Goal: Task Accomplishment & Management: Complete application form

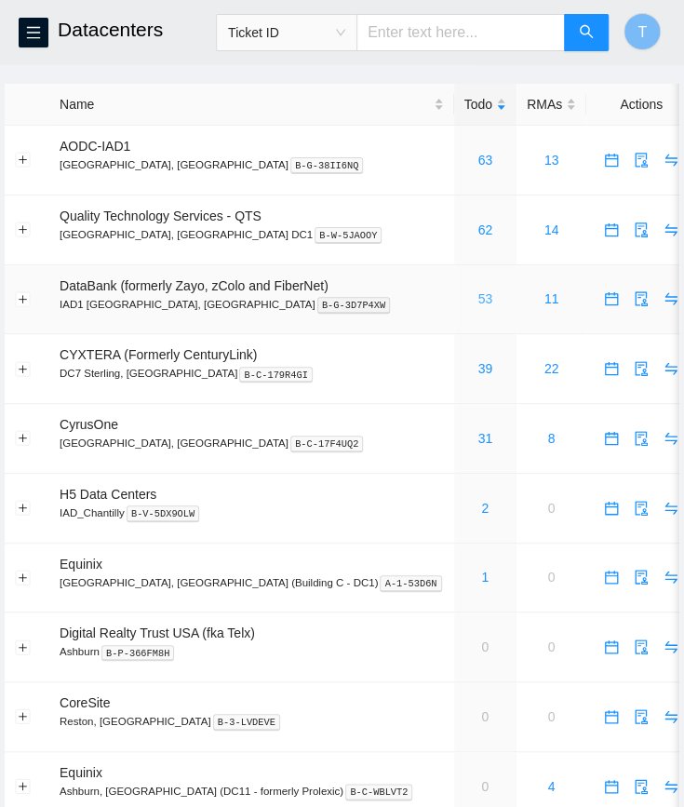
click at [465, 305] on div "53" at bounding box center [486, 299] width 42 height 20
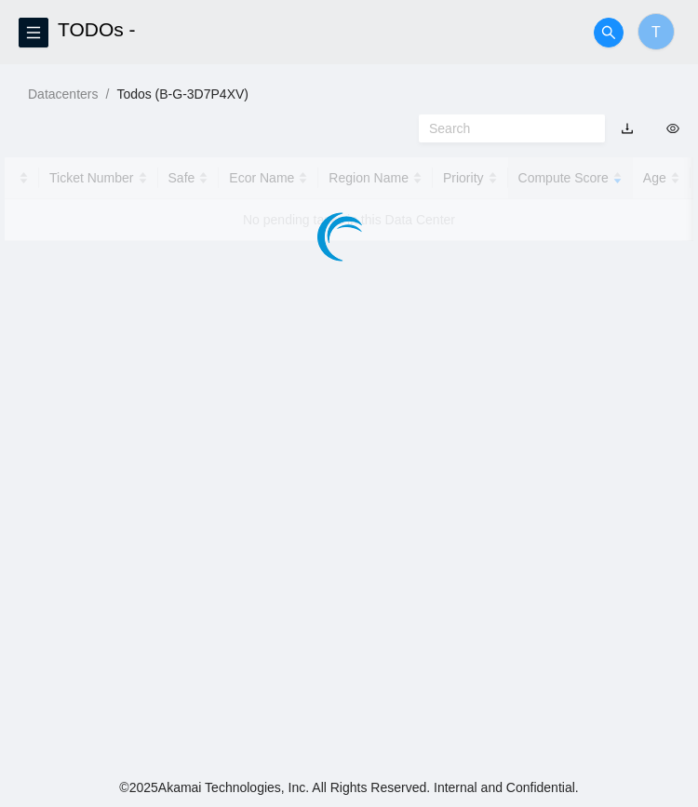
click at [432, 305] on main "TODOs - T Datacenters / Todos (B-G-3D7P4XV) / Ticket Number Safe Ecor Name Regi…" at bounding box center [349, 384] width 698 height 768
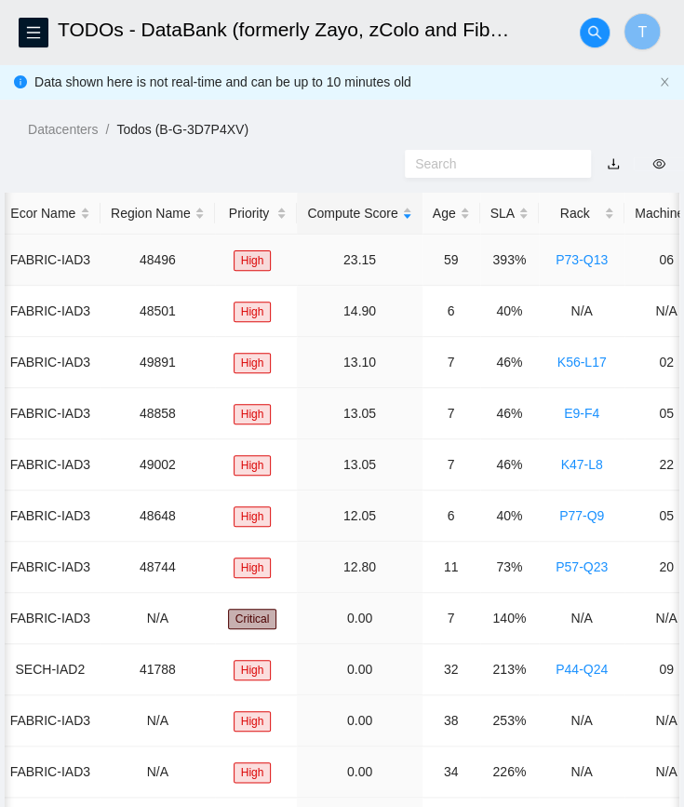
scroll to position [0, 251]
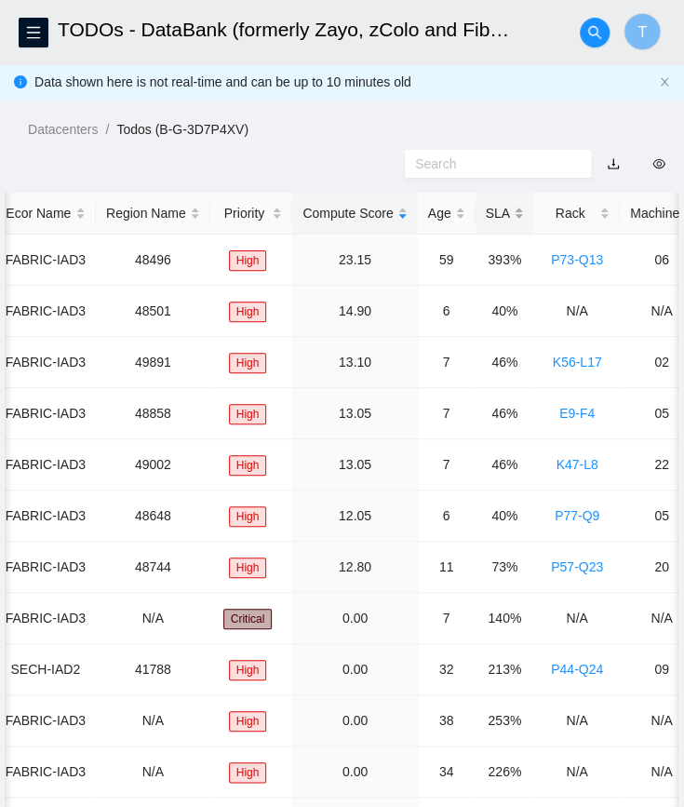
click at [494, 224] on div "SLA" at bounding box center [505, 213] width 38 height 20
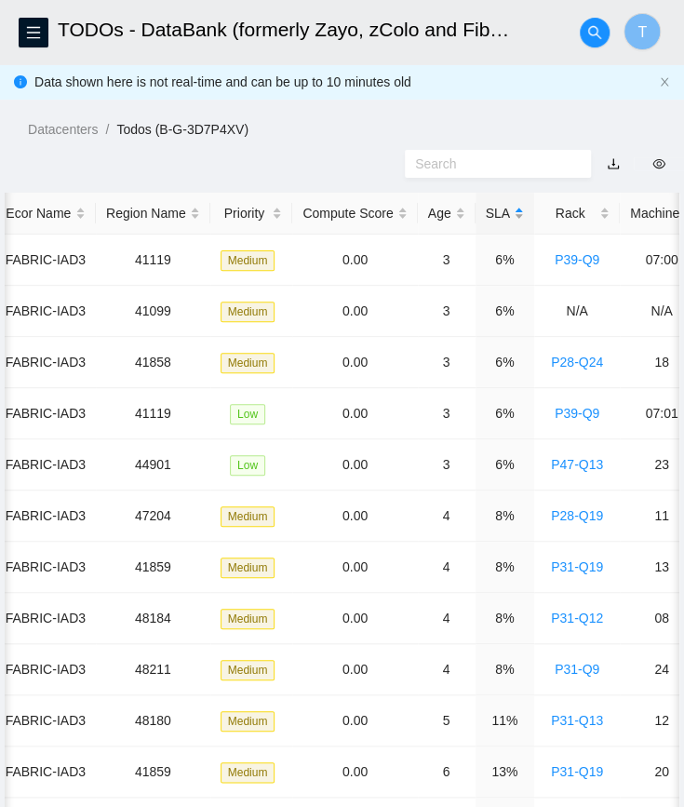
click at [494, 224] on div "SLA" at bounding box center [505, 213] width 38 height 20
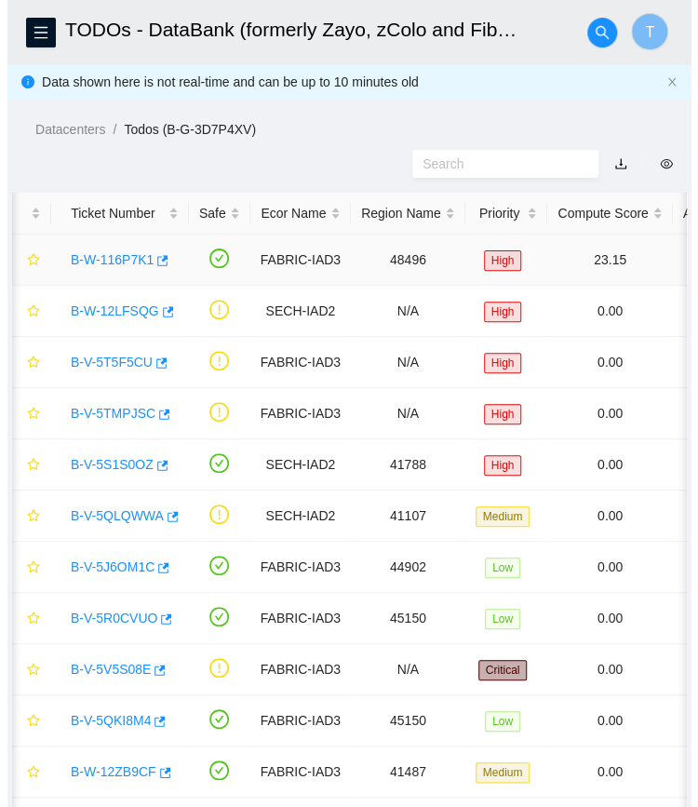
scroll to position [0, 0]
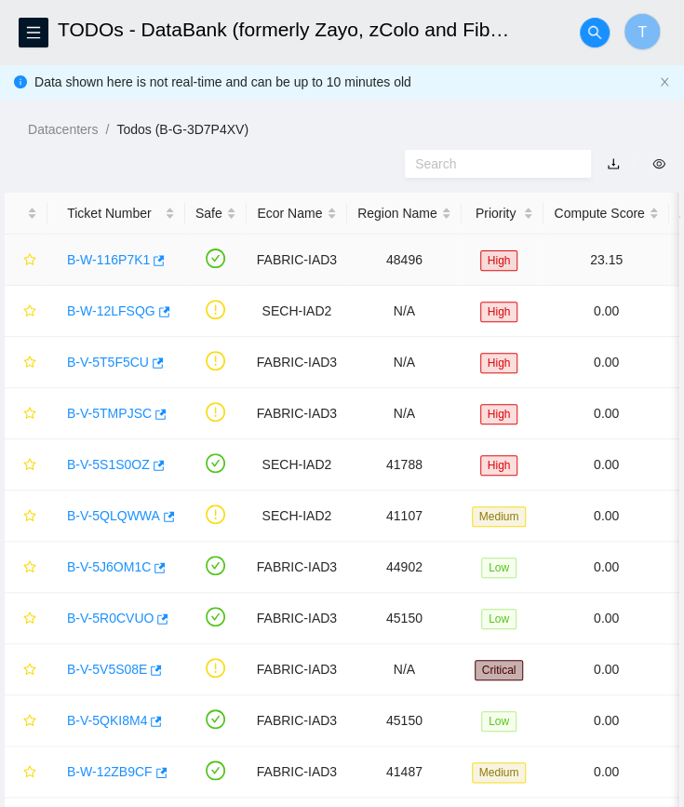
click at [108, 261] on link "B-W-116P7K1" at bounding box center [108, 259] width 83 height 15
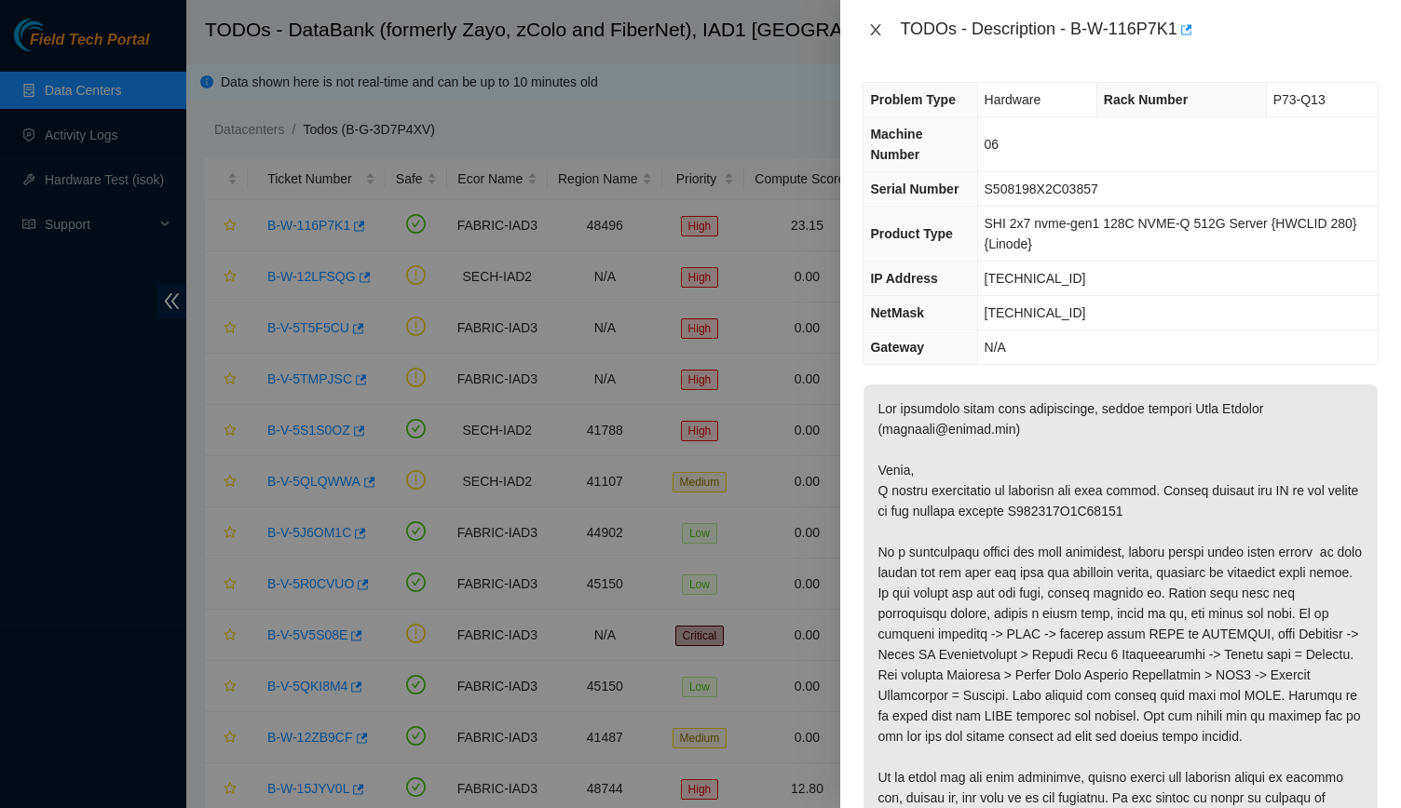
click at [684, 33] on button "Close" at bounding box center [875, 30] width 26 height 18
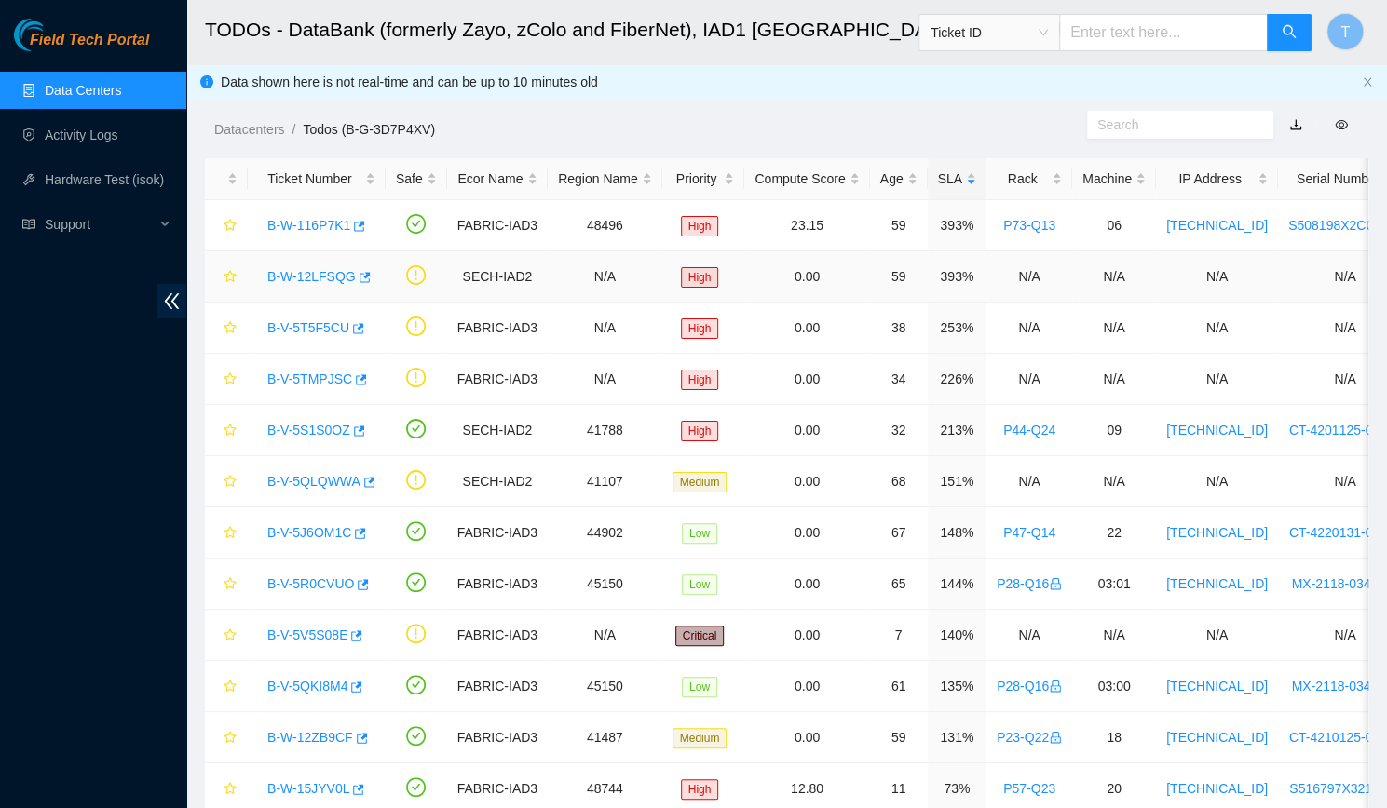
click at [309, 271] on link "B-W-12LFSQG" at bounding box center [311, 276] width 88 height 15
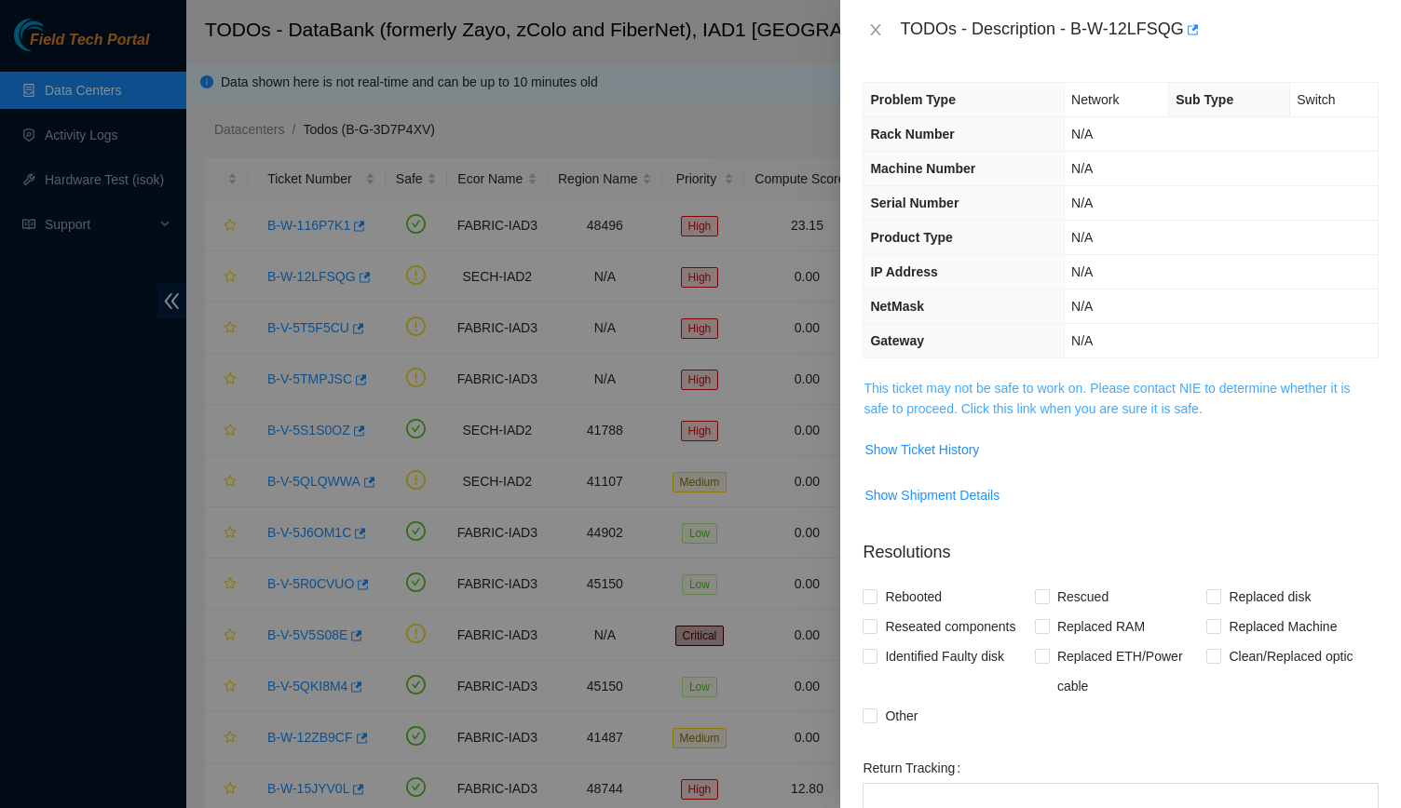
click at [684, 401] on link "This ticket may not be safe to work on. Please contact NIE to determine whether…" at bounding box center [1106, 398] width 486 height 35
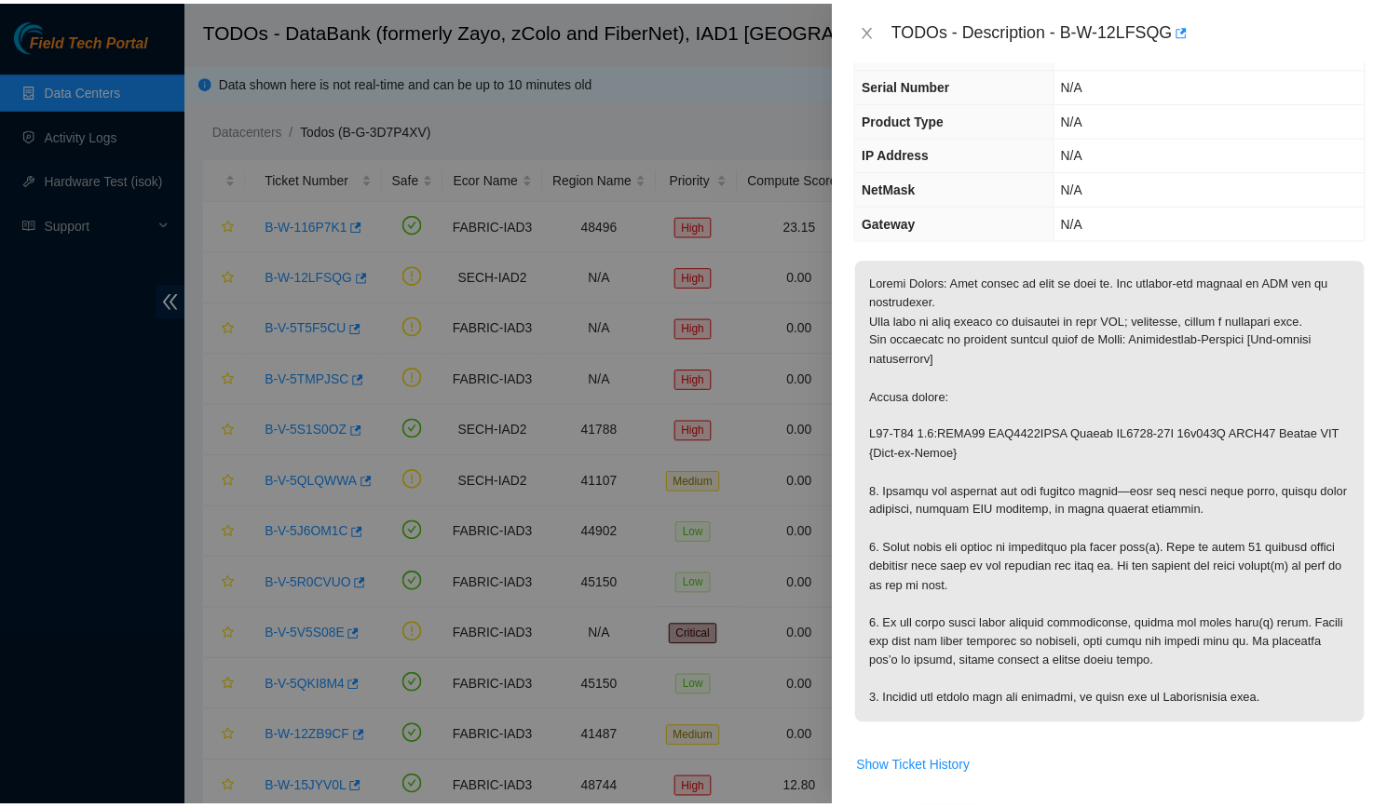
scroll to position [119, 0]
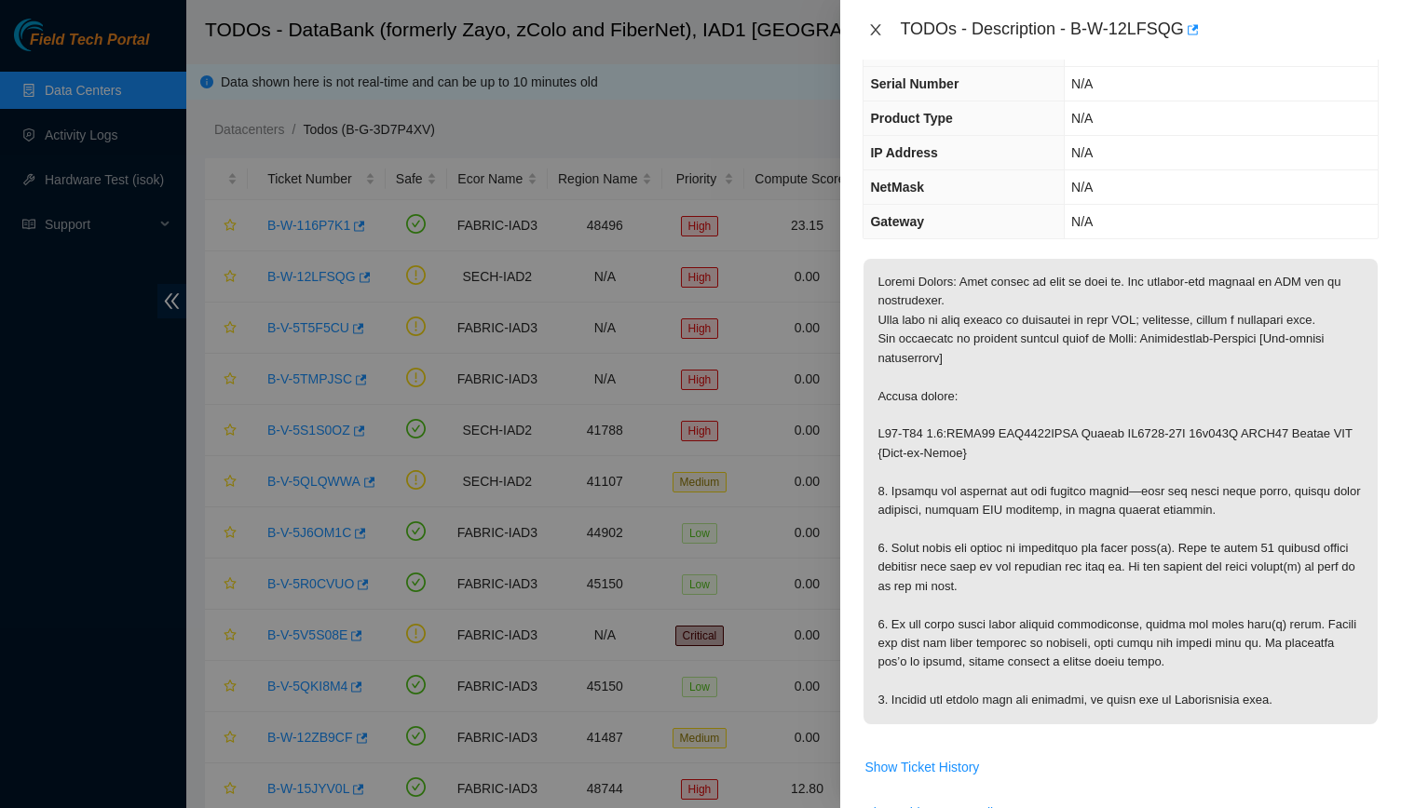
click at [684, 21] on button "Close" at bounding box center [875, 30] width 26 height 18
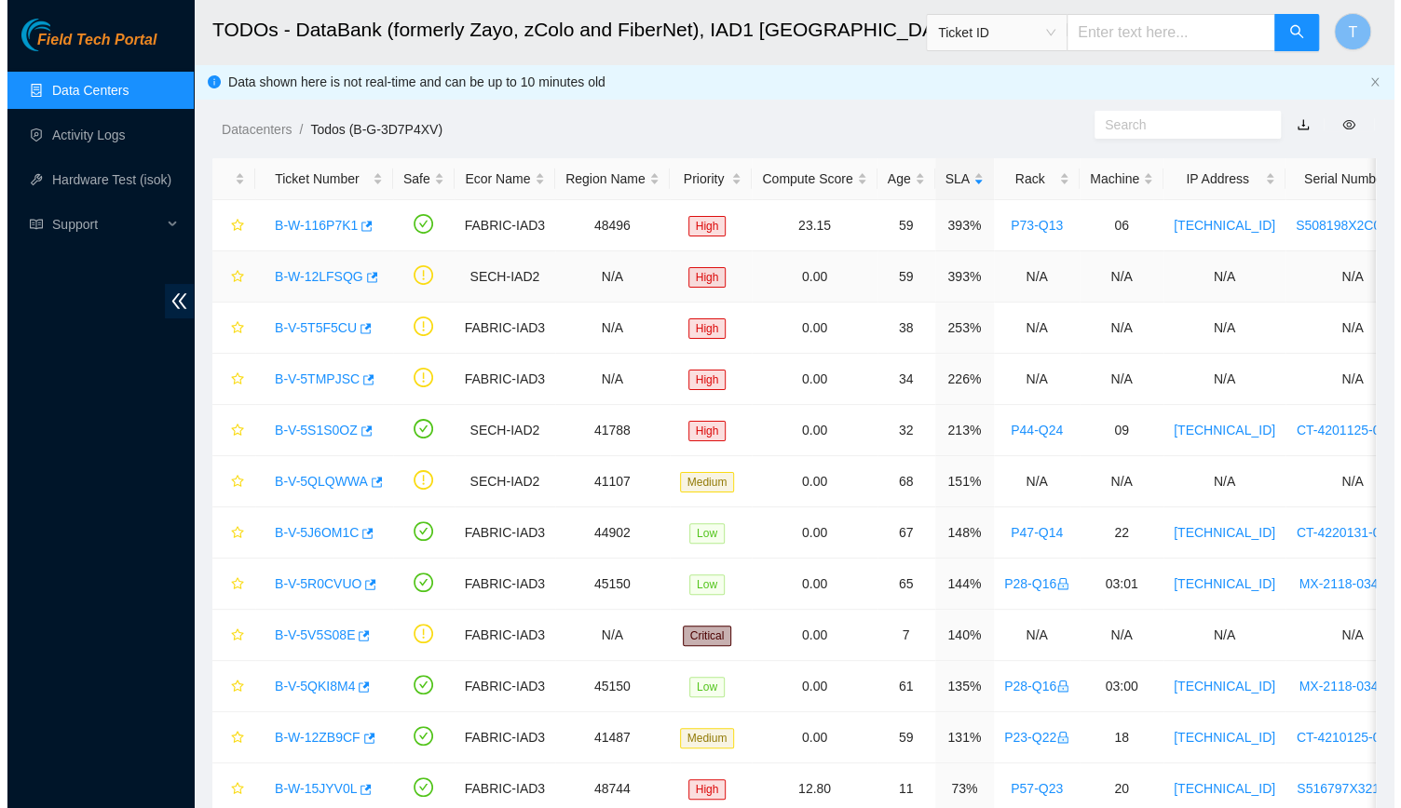
scroll to position [160, 0]
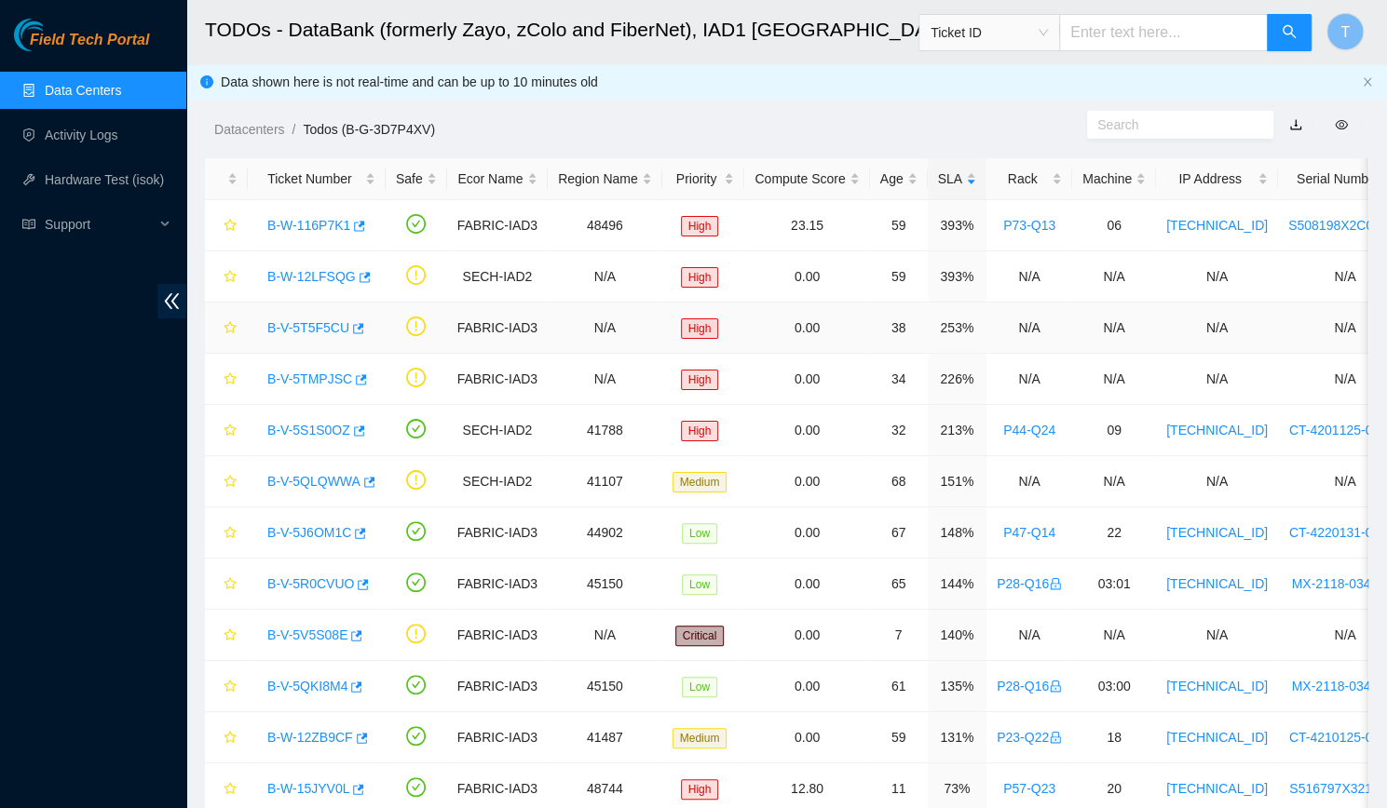
click at [289, 320] on link "B-V-5T5F5CU" at bounding box center [308, 327] width 82 height 15
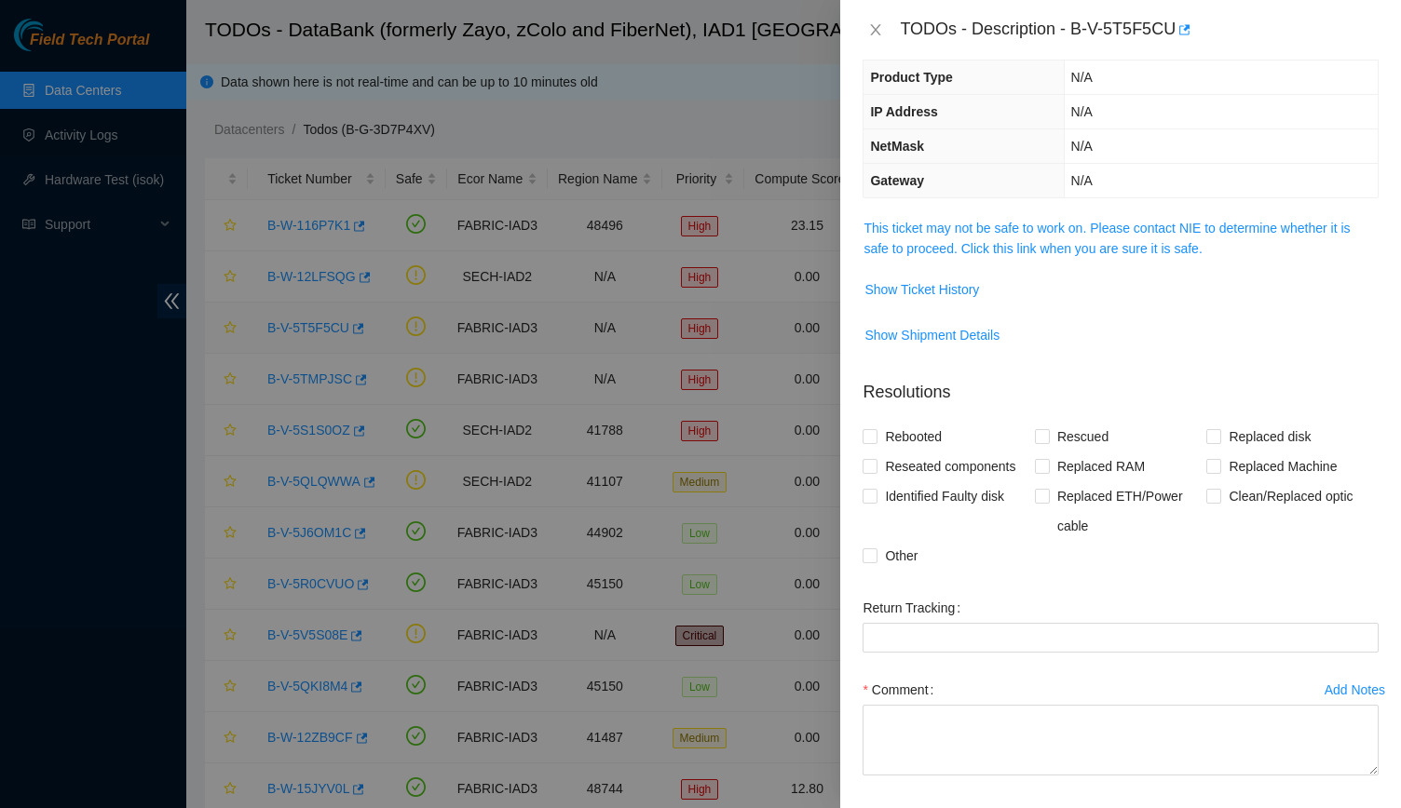
scroll to position [119, 0]
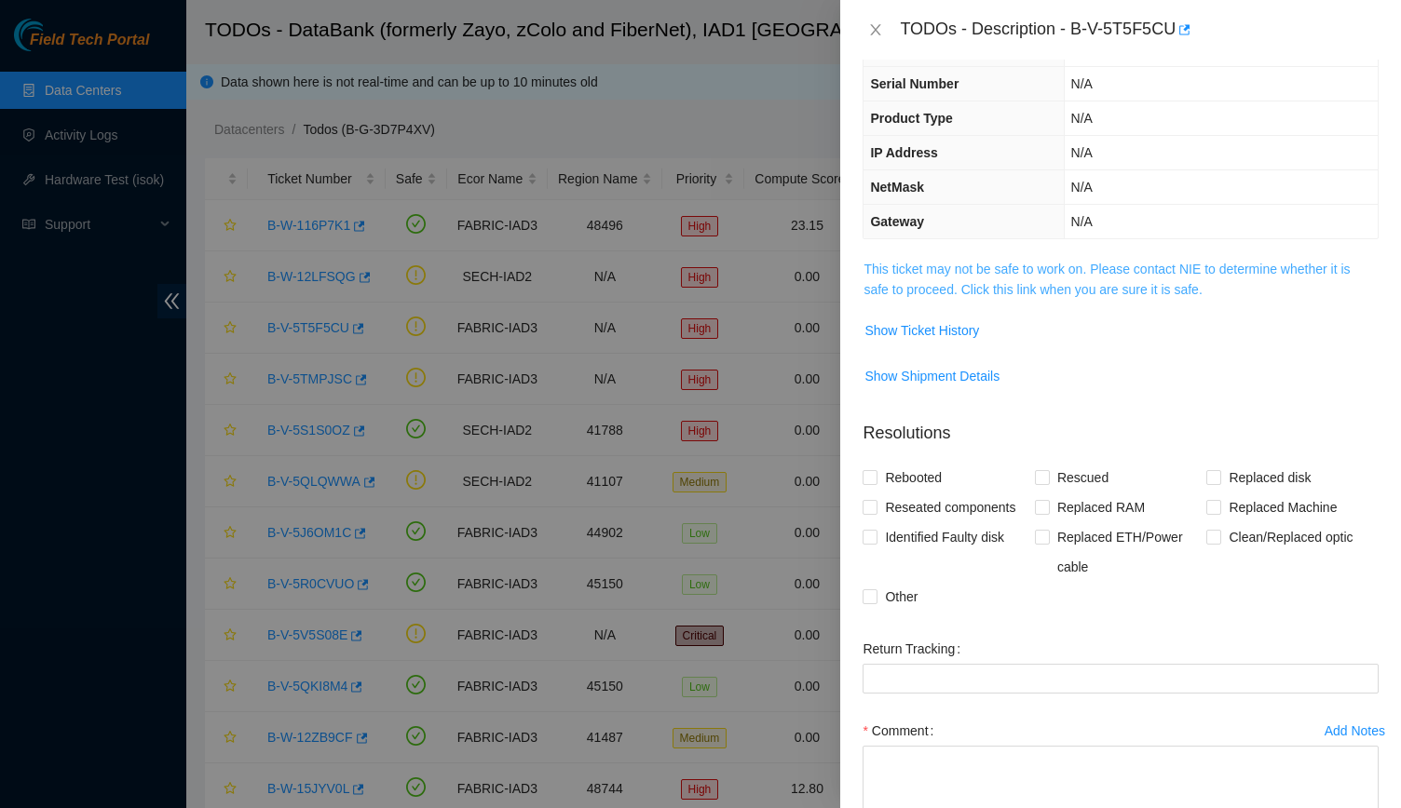
click at [684, 273] on link "This ticket may not be safe to work on. Please contact NIE to determine whether…" at bounding box center [1106, 279] width 486 height 35
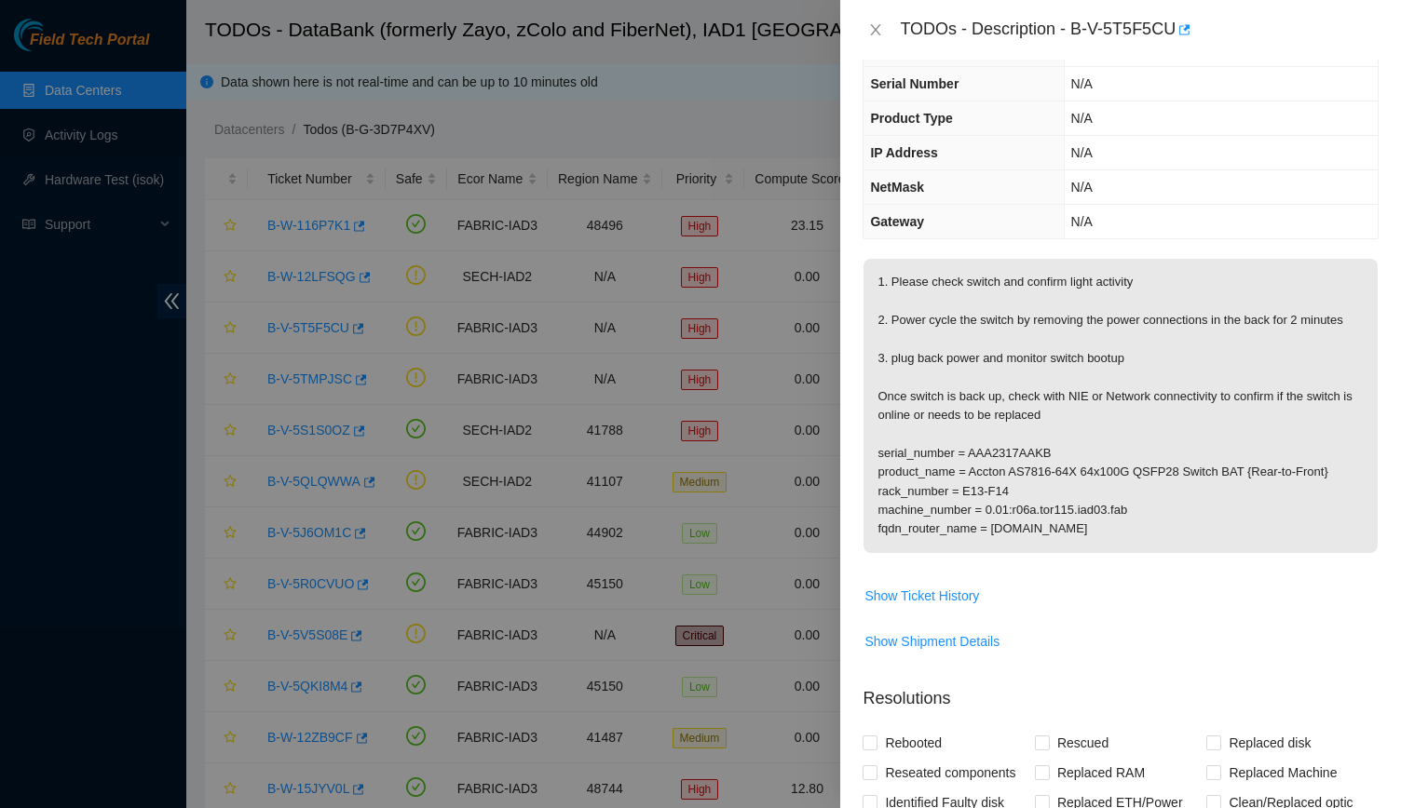
click at [684, 323] on p "1. Please check switch and confirm light activity 2. Power cycle the switch by …" at bounding box center [1120, 406] width 514 height 294
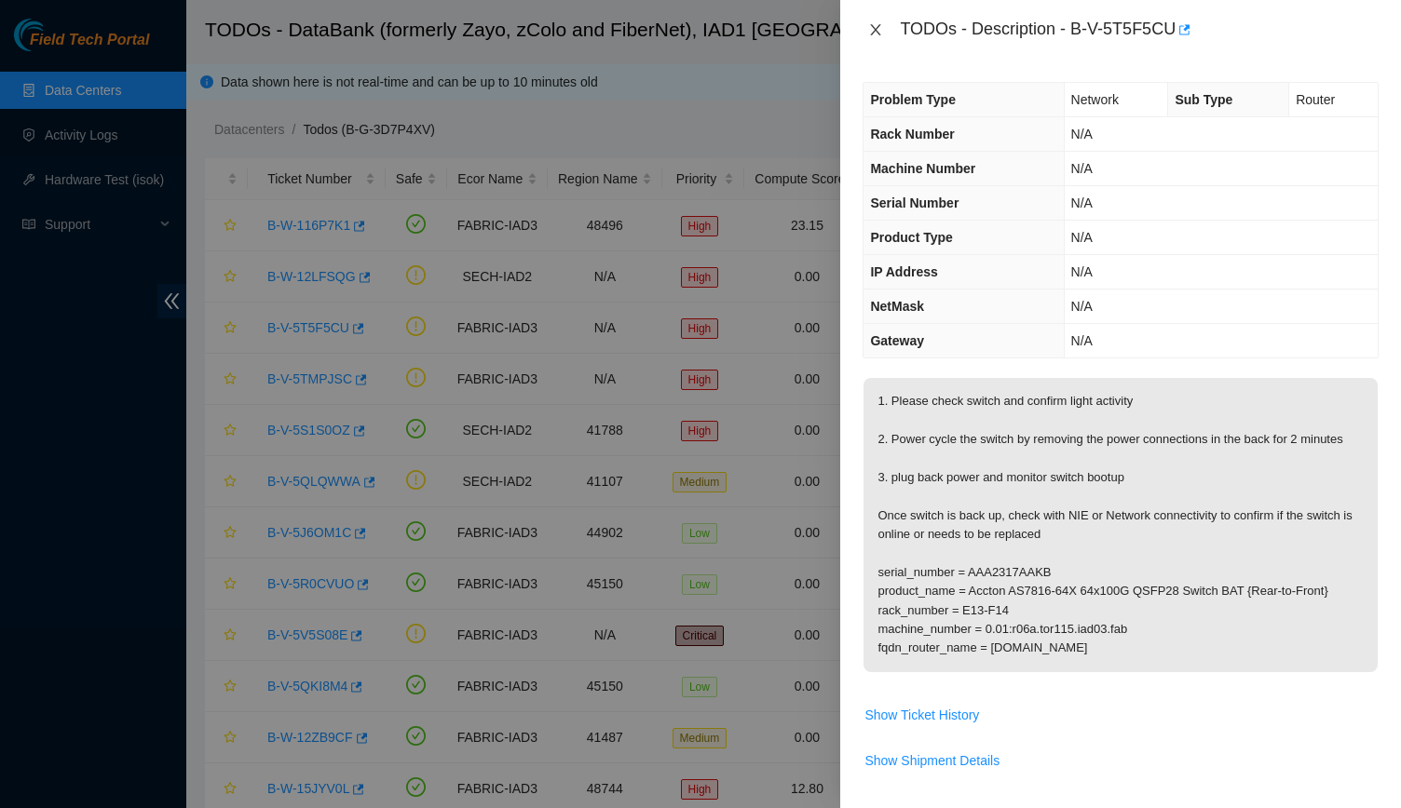
click at [684, 21] on button "Close" at bounding box center [875, 30] width 26 height 18
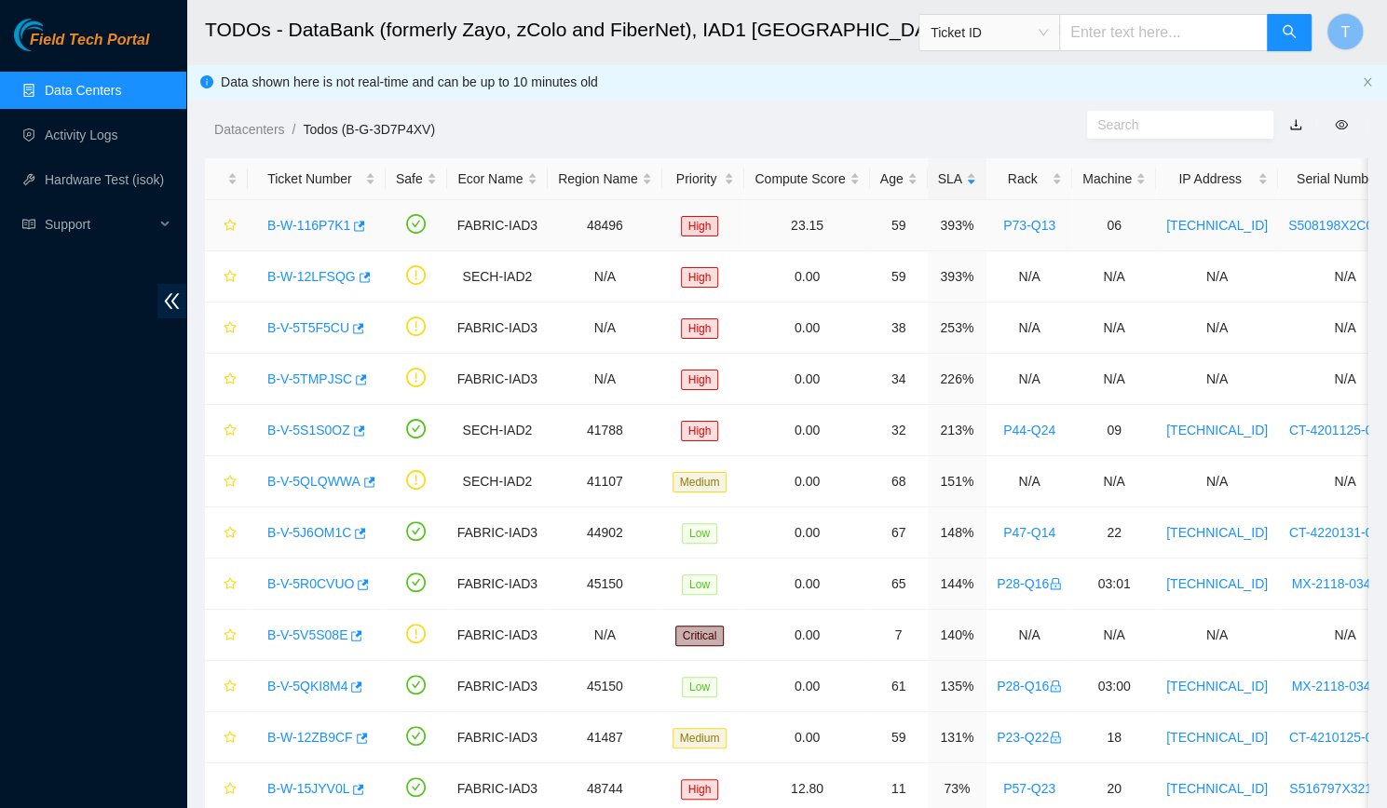
click at [280, 222] on link "B-W-116P7K1" at bounding box center [308, 225] width 83 height 15
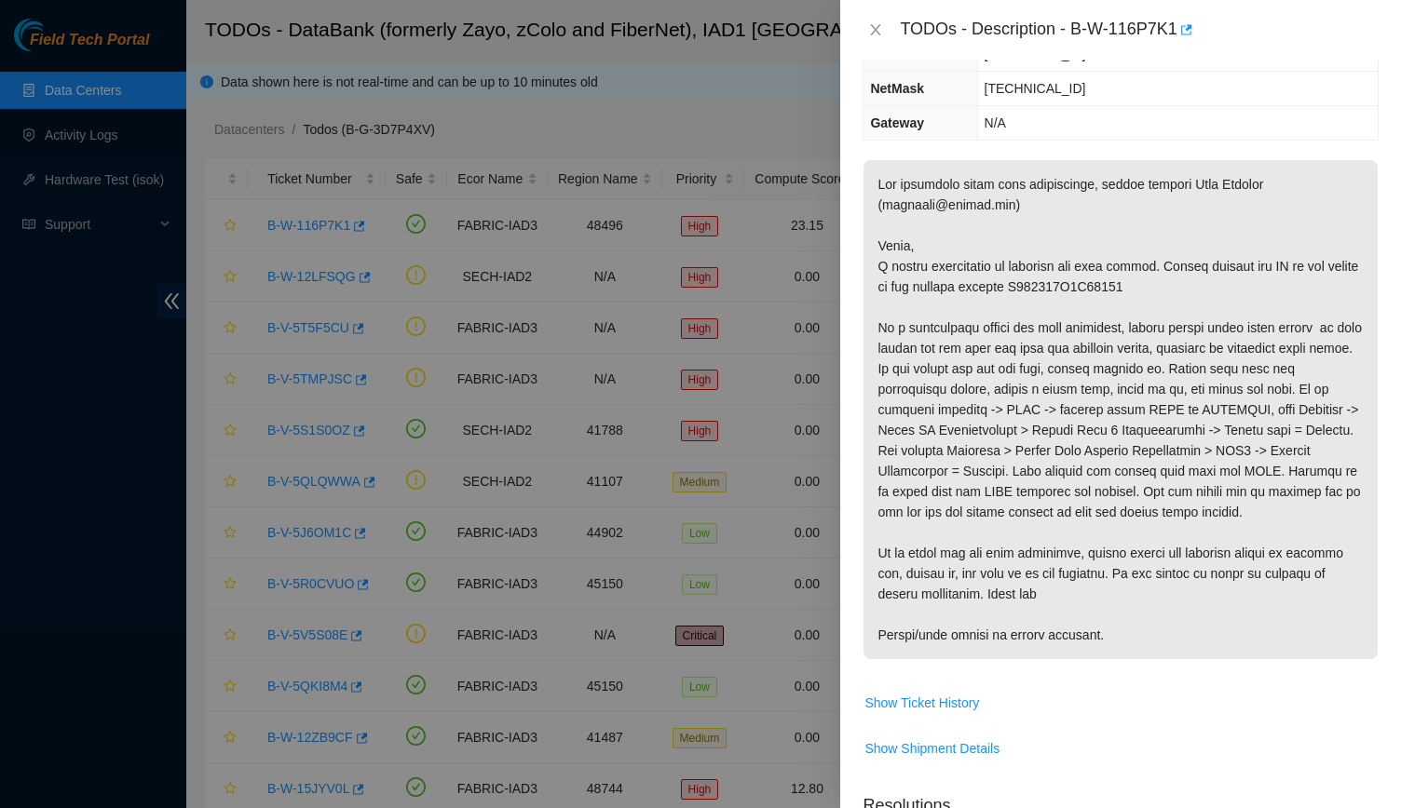
scroll to position [360, 0]
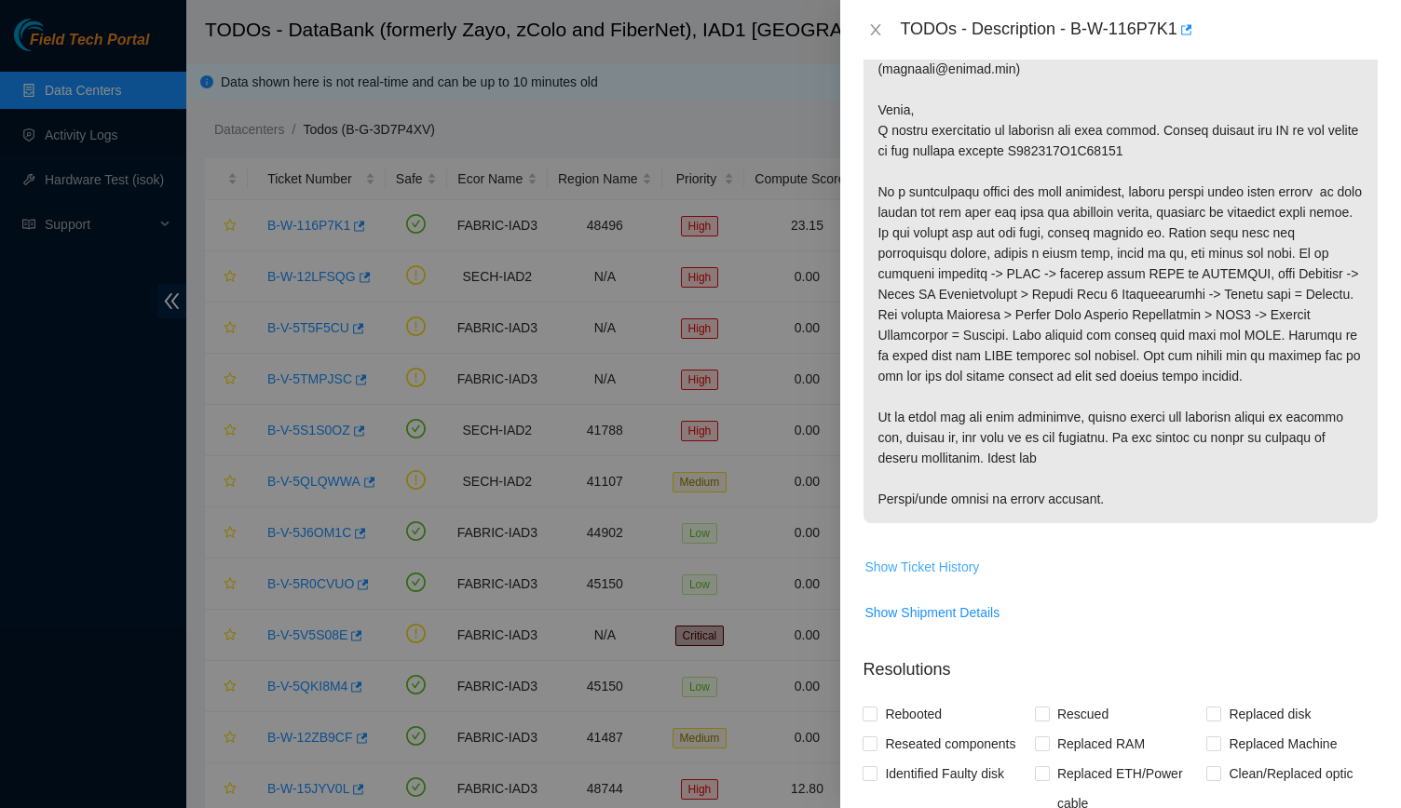
click at [684, 562] on span "Show Ticket History" at bounding box center [921, 567] width 115 height 20
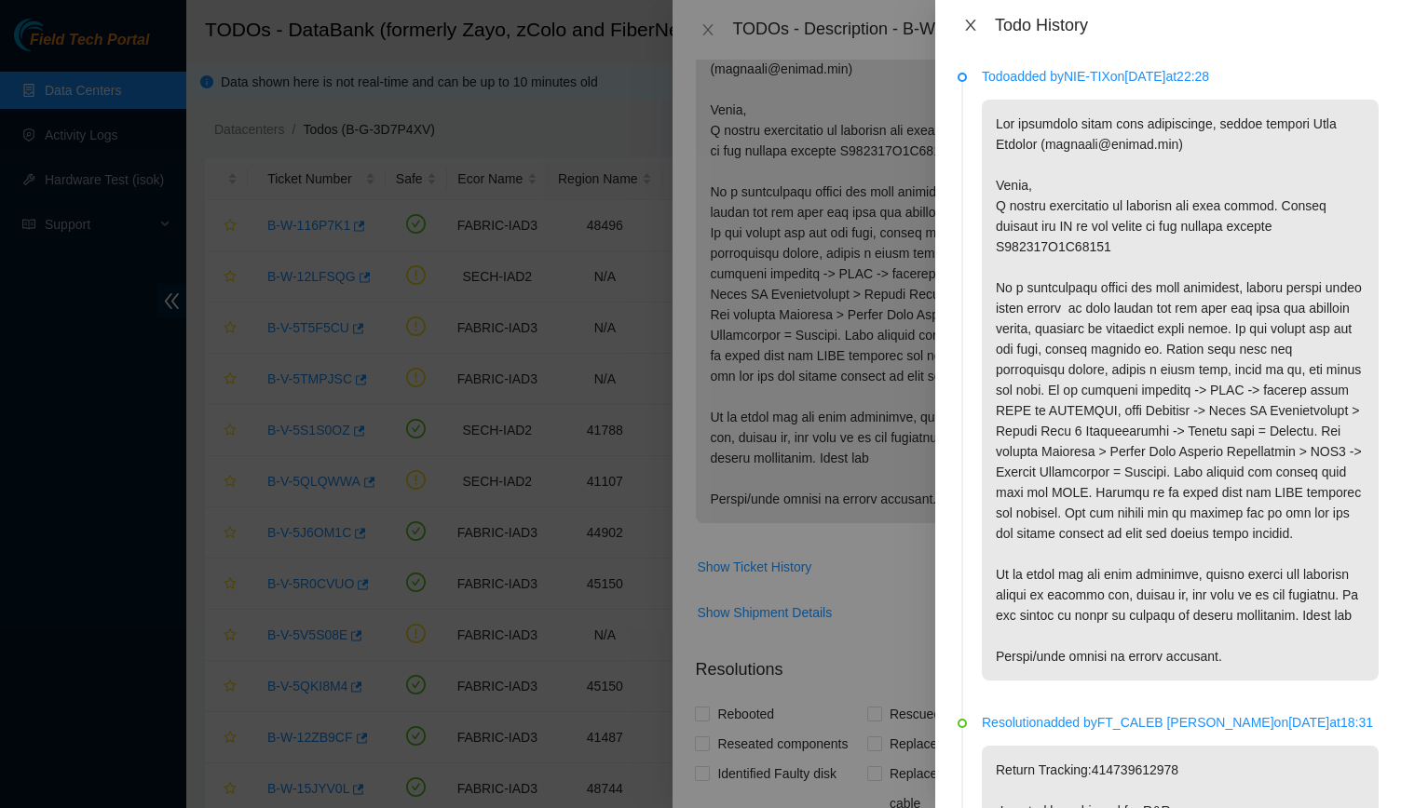
click at [684, 29] on icon "close" at bounding box center [970, 25] width 15 height 15
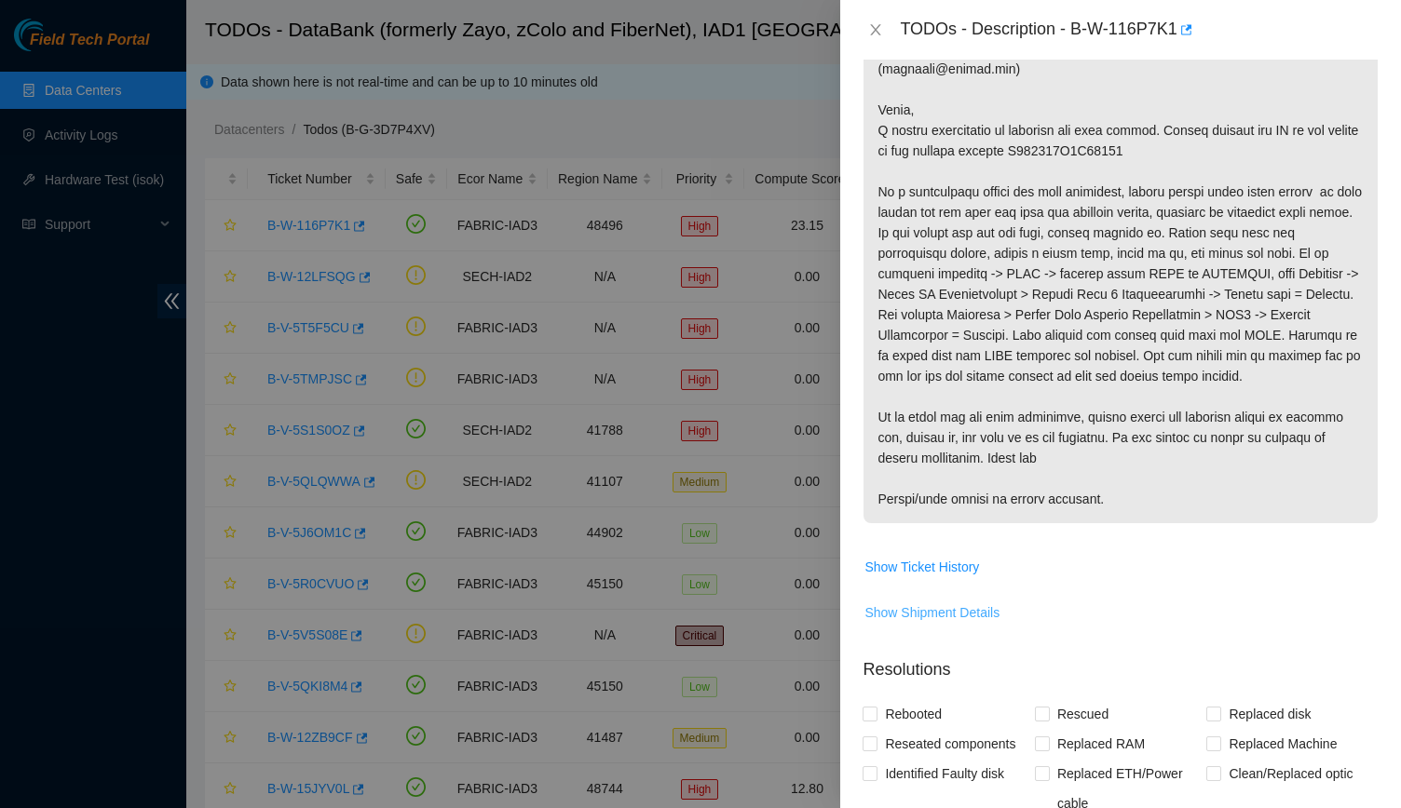
click at [684, 603] on span "Show Shipment Details" at bounding box center [931, 613] width 135 height 20
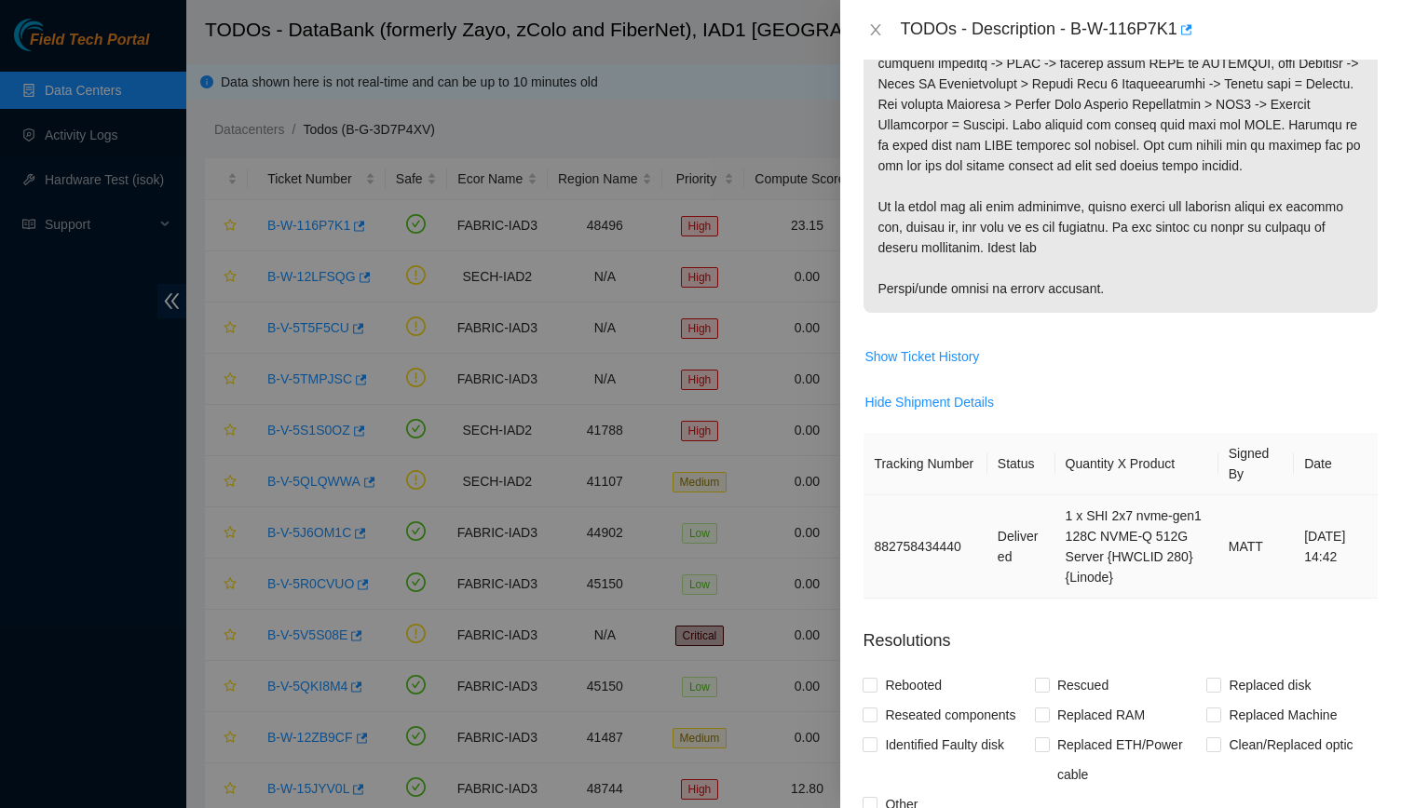
scroll to position [0, 0]
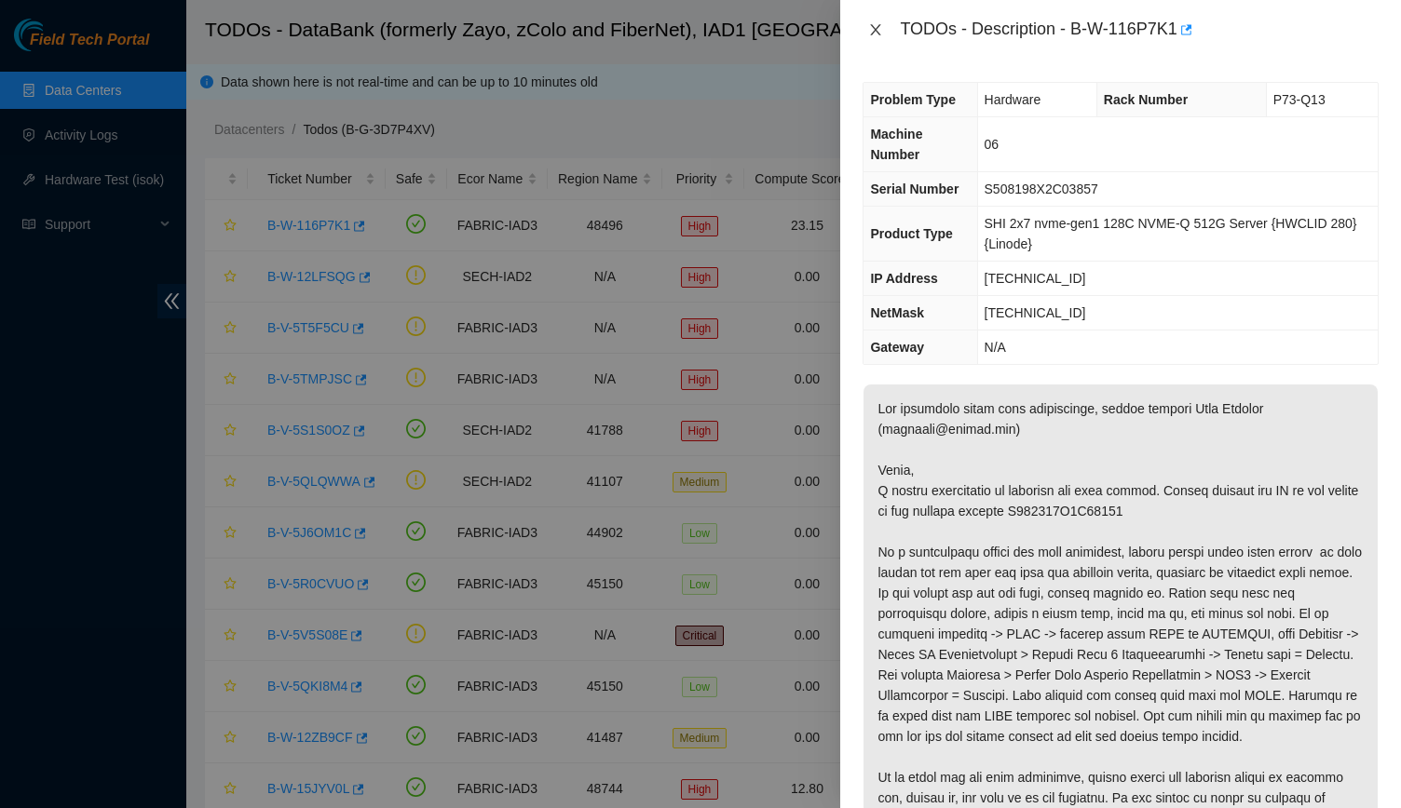
click at [684, 34] on button "Close" at bounding box center [875, 30] width 26 height 18
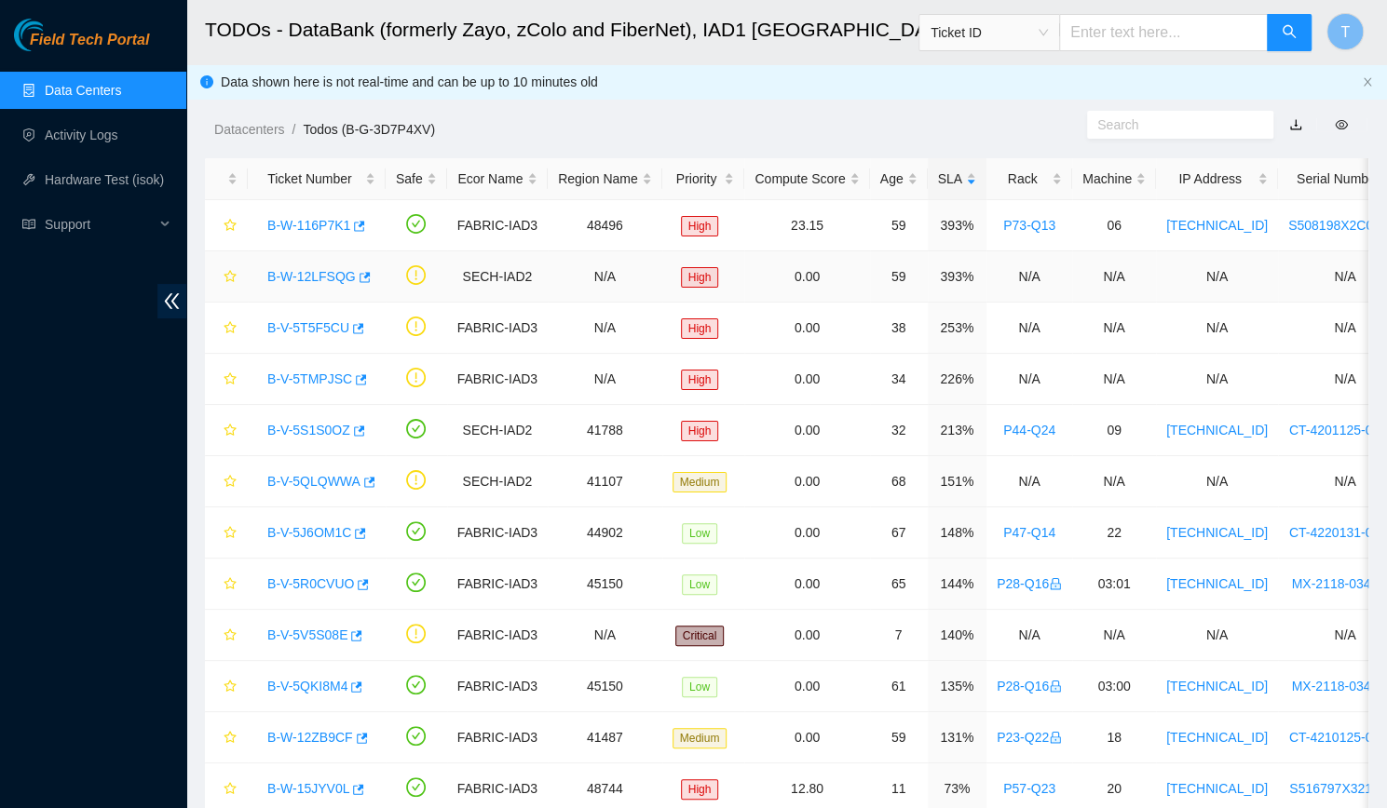
click at [304, 277] on link "B-W-12LFSQG" at bounding box center [311, 276] width 88 height 15
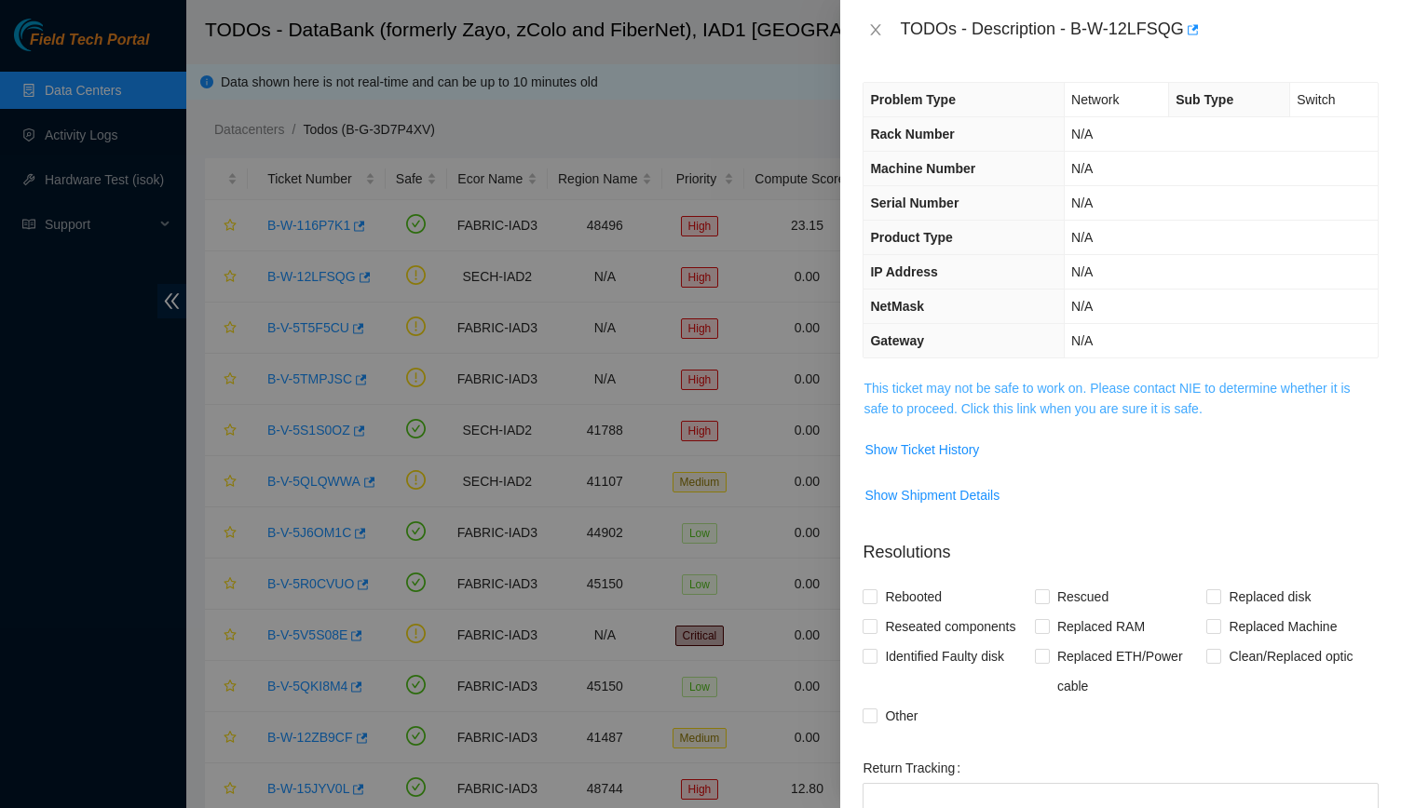
click at [684, 404] on link "This ticket may not be safe to work on. Please contact NIE to determine whether…" at bounding box center [1106, 398] width 486 height 35
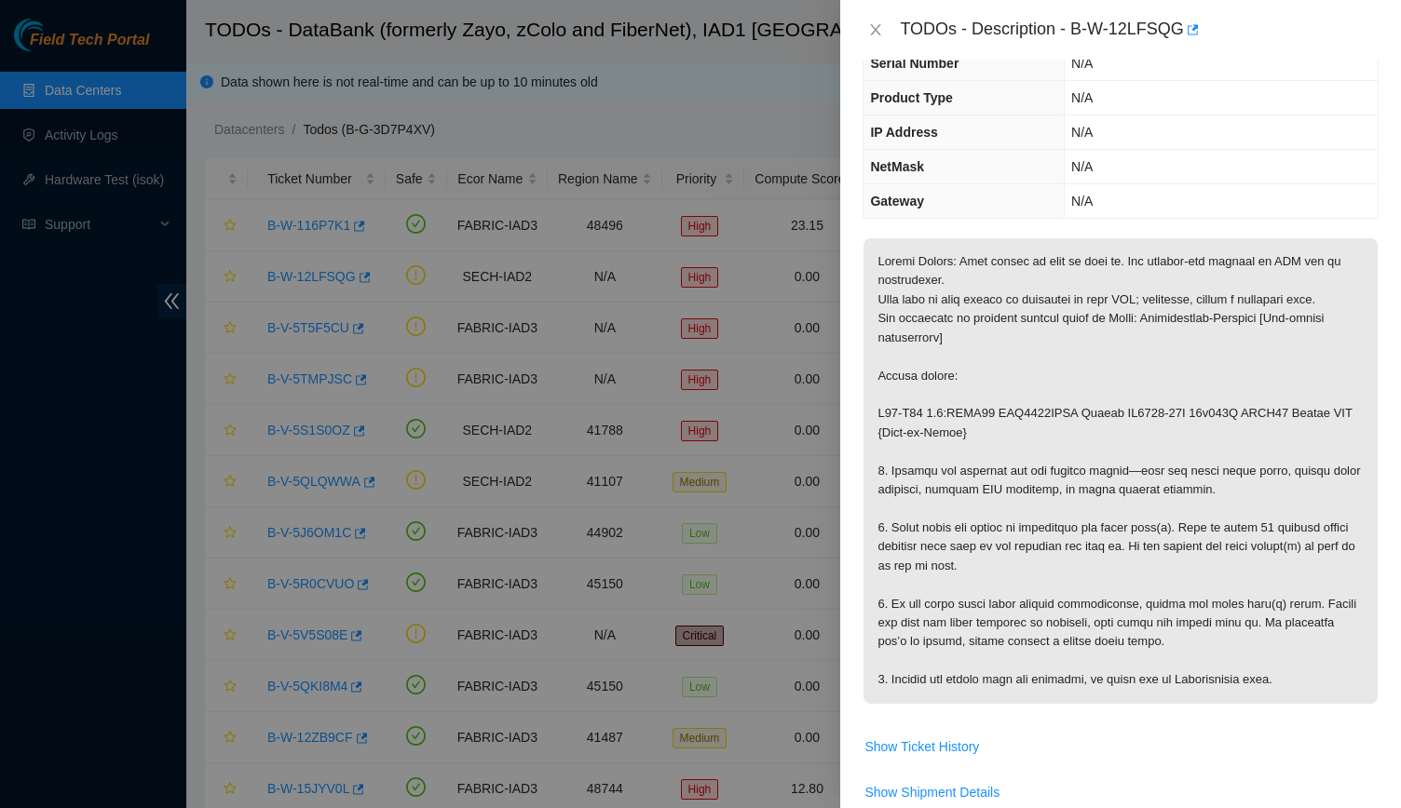
scroll to position [138, 0]
drag, startPoint x: 1065, startPoint y: 27, endPoint x: 1191, endPoint y: 32, distance: 125.8
click at [684, 32] on div "TODOs - Description - B-W-12LFSQG" at bounding box center [1139, 30] width 479 height 30
copy div "B-W-12LFSQG"
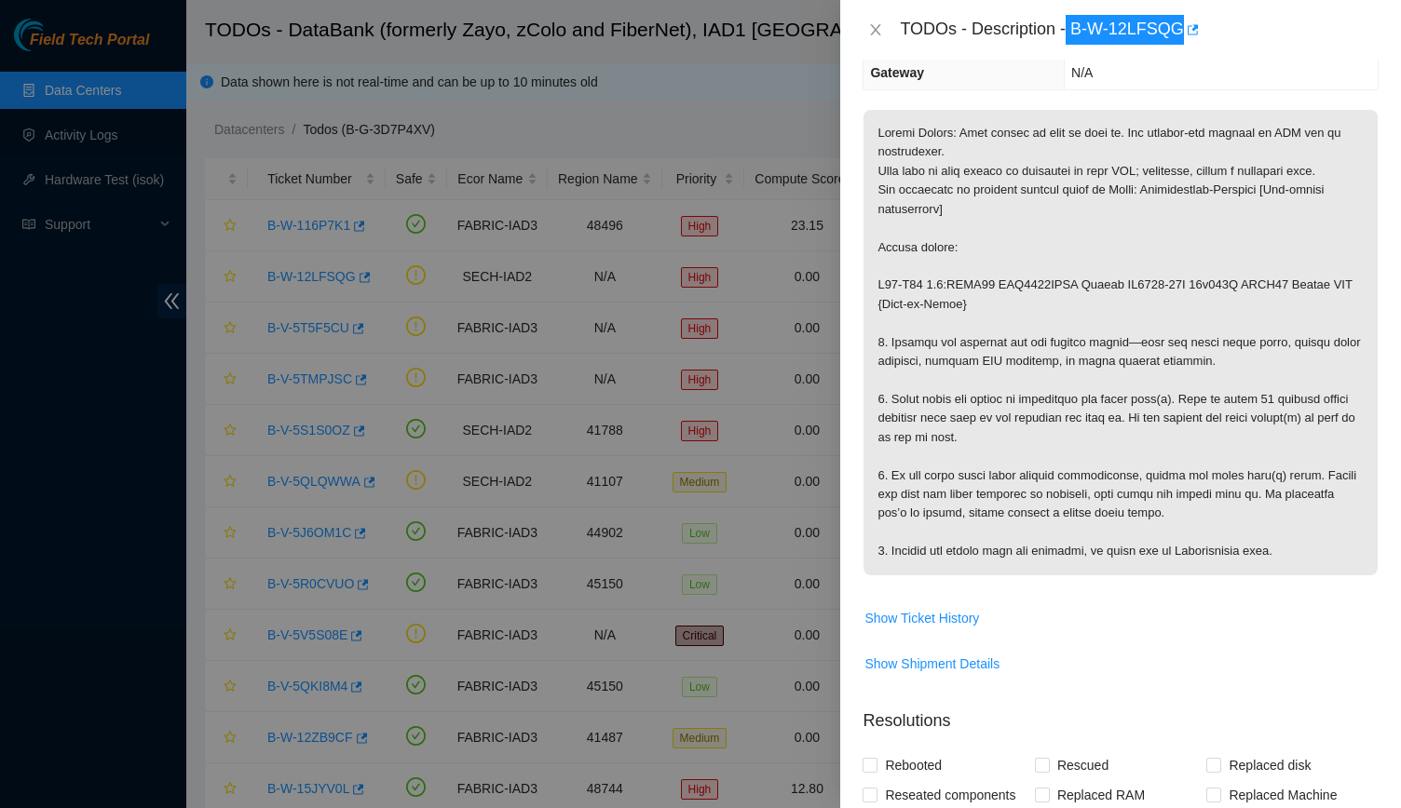
scroll to position [669, 0]
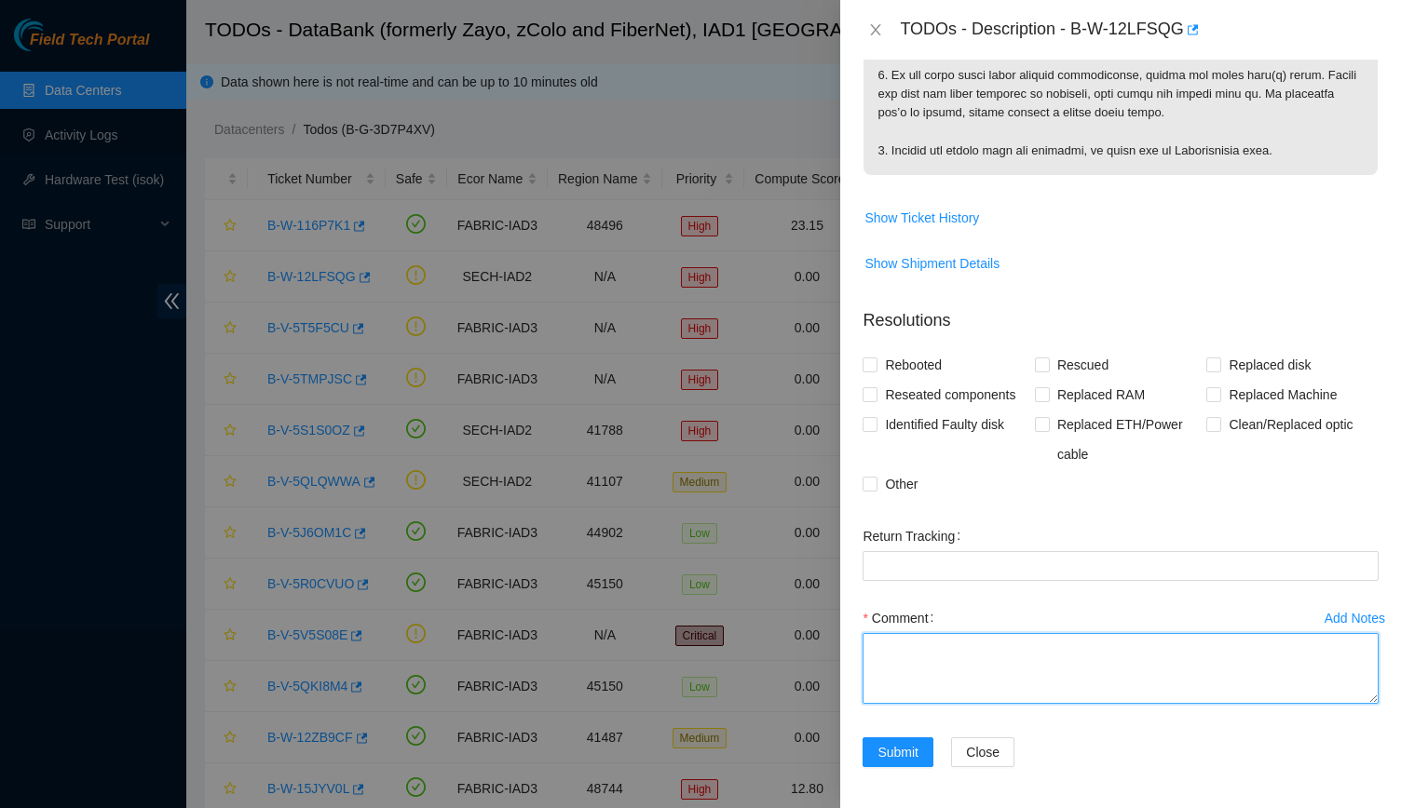
click at [684, 649] on textarea "Comment" at bounding box center [1120, 668] width 516 height 71
paste textarea "-Verified Rack and switch SN -Inspected hardware, noticed no sighns of obvious …"
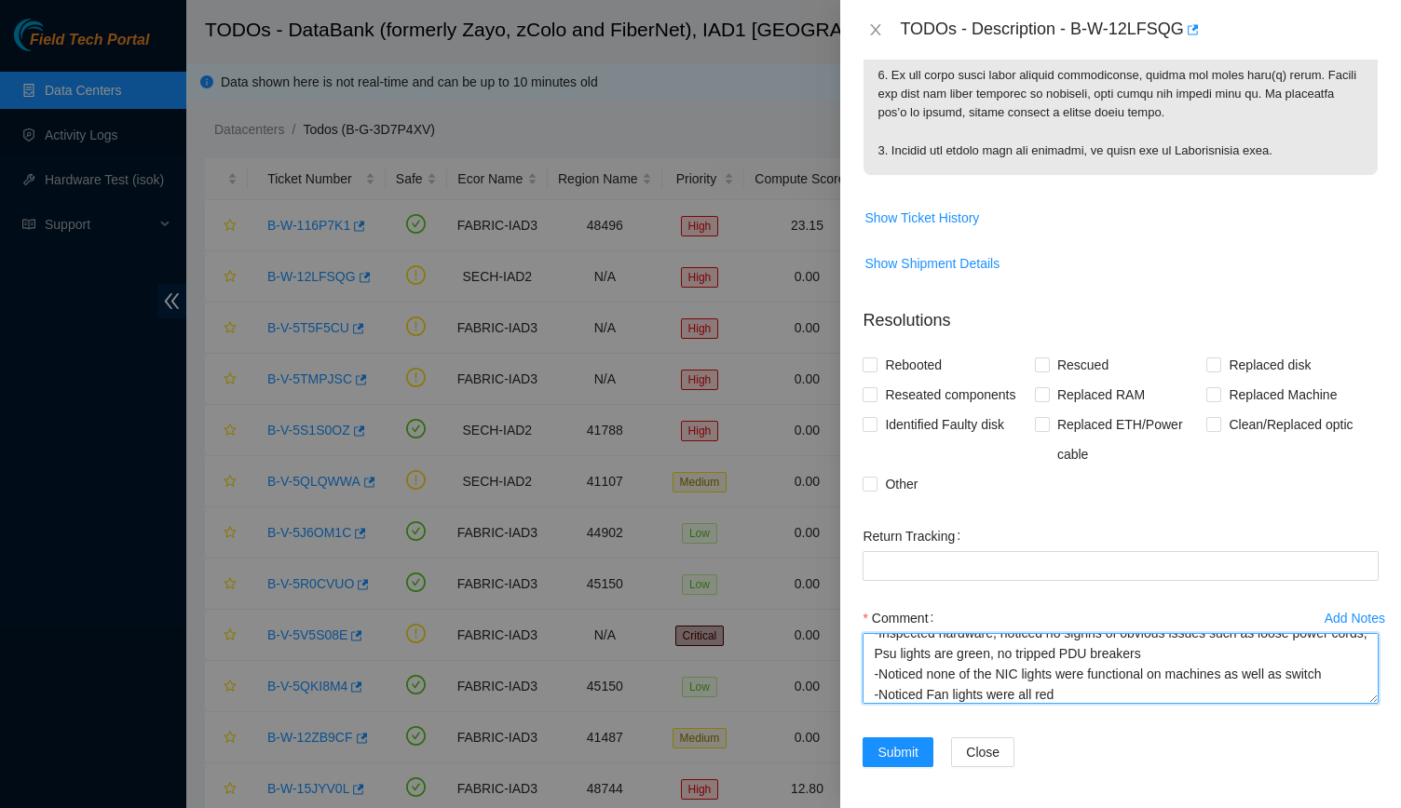
scroll to position [0, 0]
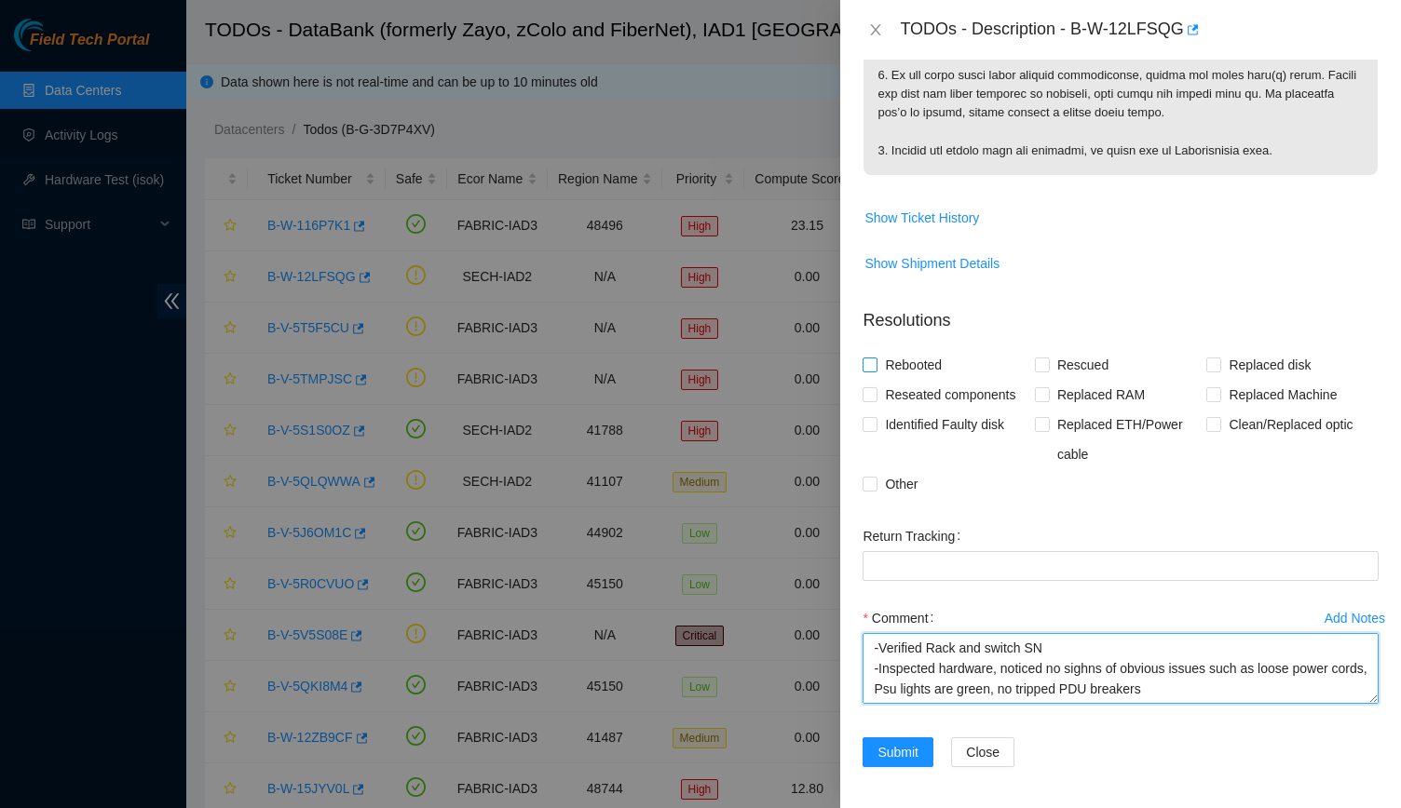
type textarea "-Verified Rack and switch SN -Inspected hardware, noticed no sighns of obvious …"
click at [684, 359] on span "Rebooted" at bounding box center [913, 365] width 72 height 30
click at [684, 359] on input "Rebooted" at bounding box center [868, 364] width 13 height 13
checkbox input "true"
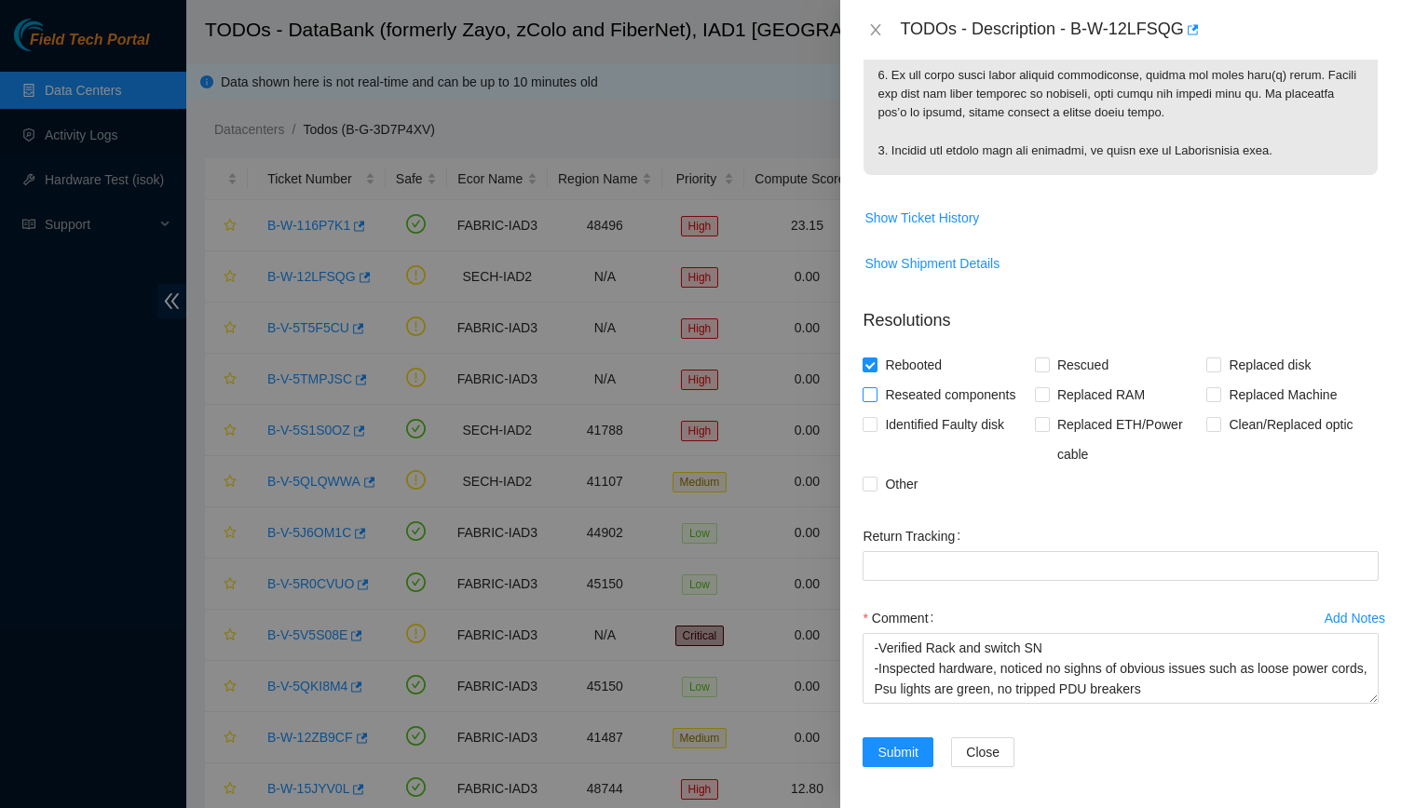
click at [684, 396] on span "Reseated components" at bounding box center [949, 395] width 145 height 30
click at [684, 396] on input "Reseated components" at bounding box center [868, 393] width 13 height 13
checkbox input "true"
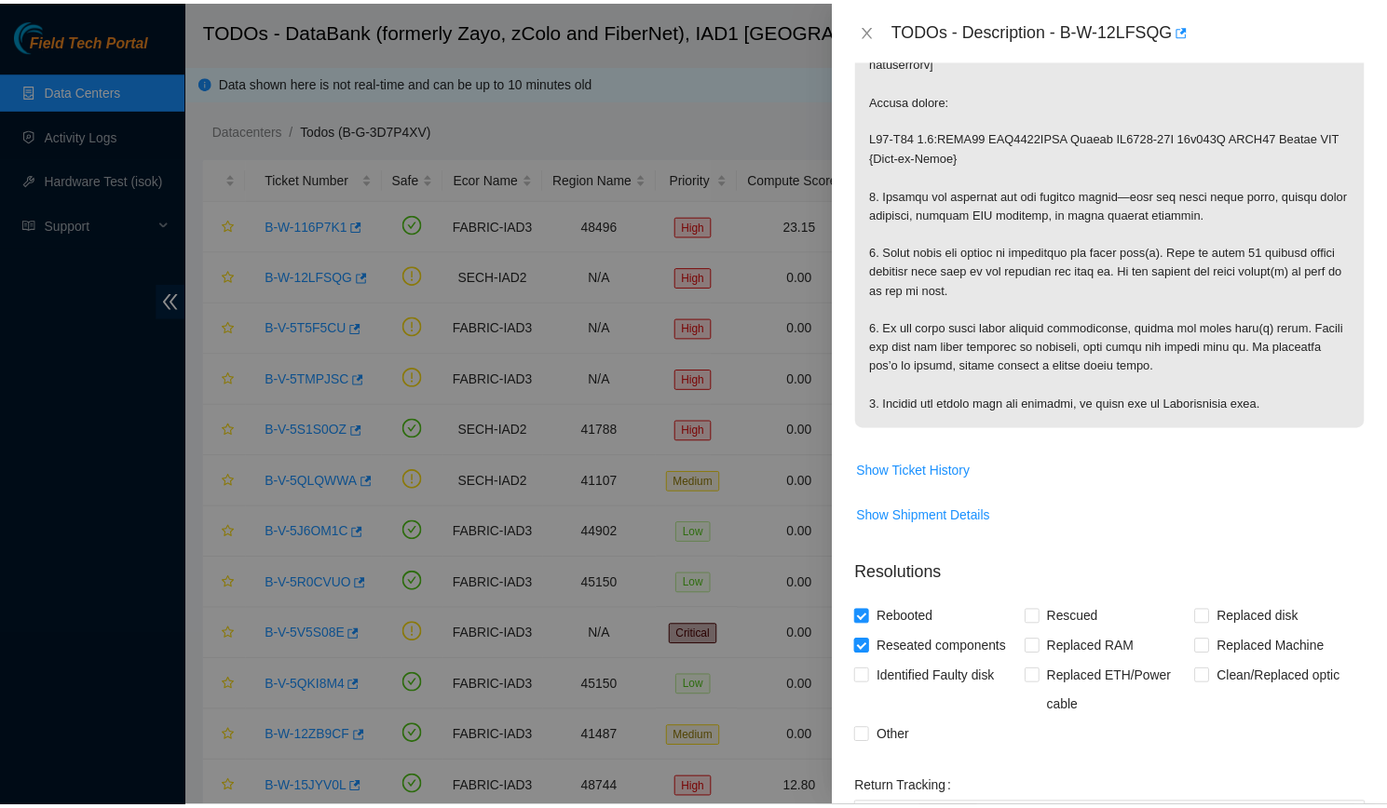
scroll to position [669, 0]
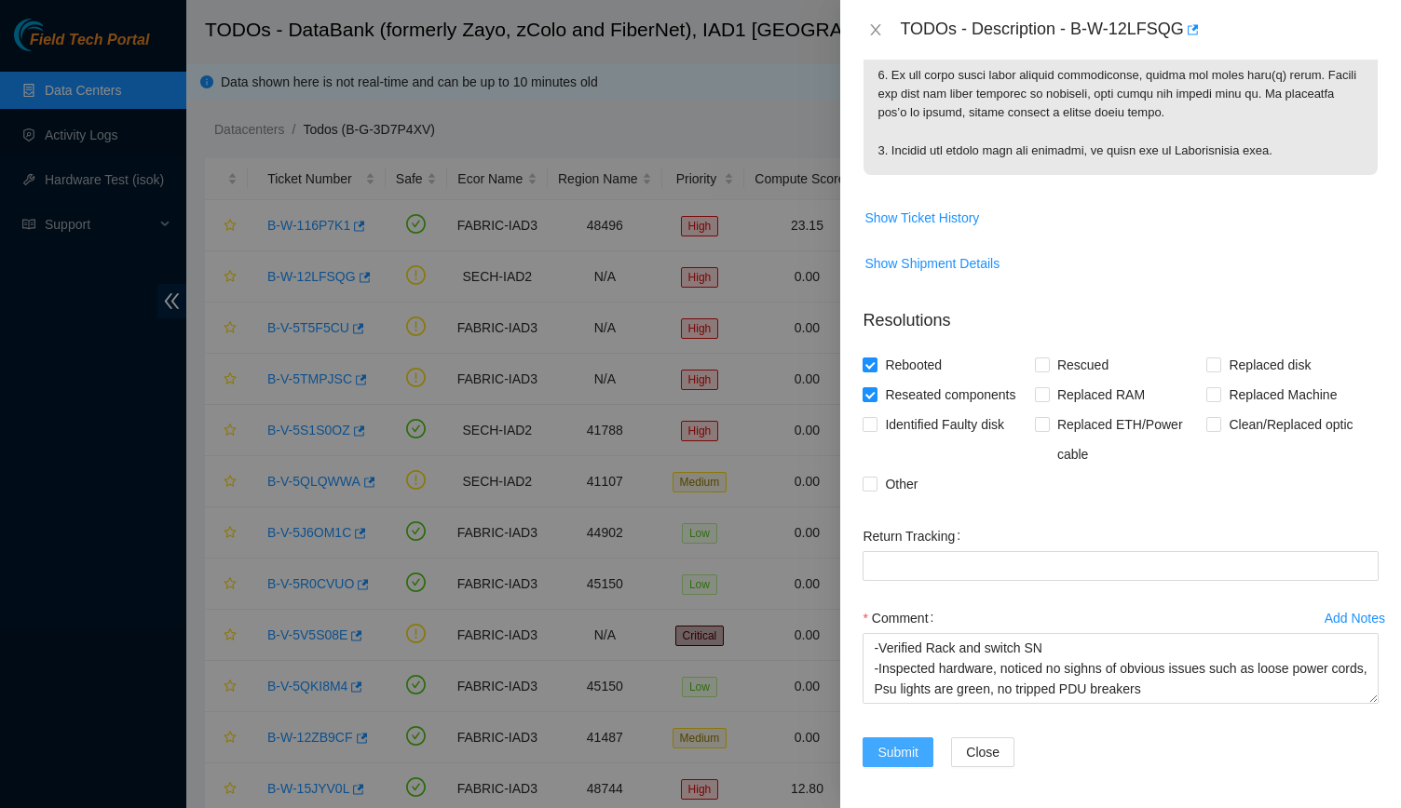
click at [684, 746] on span "Submit" at bounding box center [897, 752] width 41 height 20
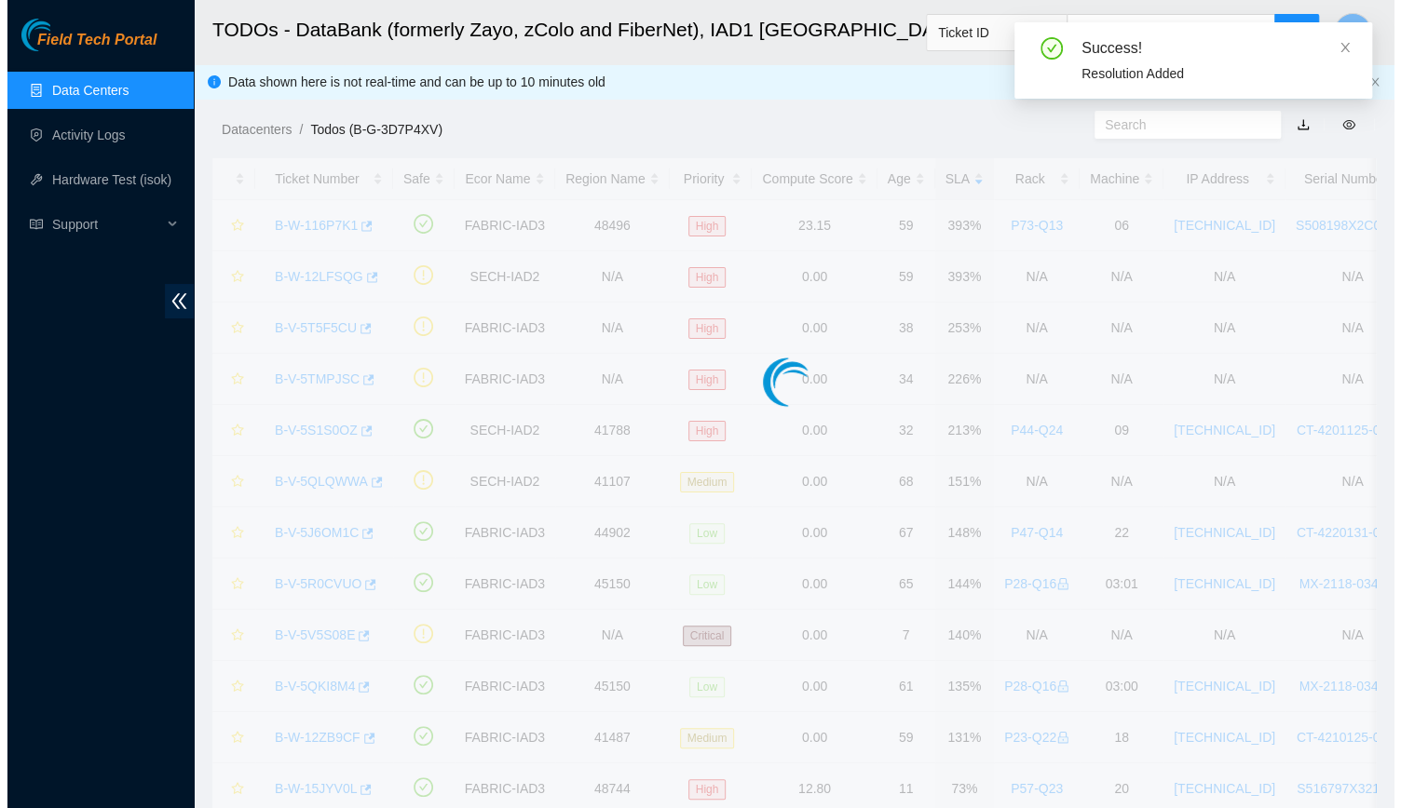
scroll to position [259, 0]
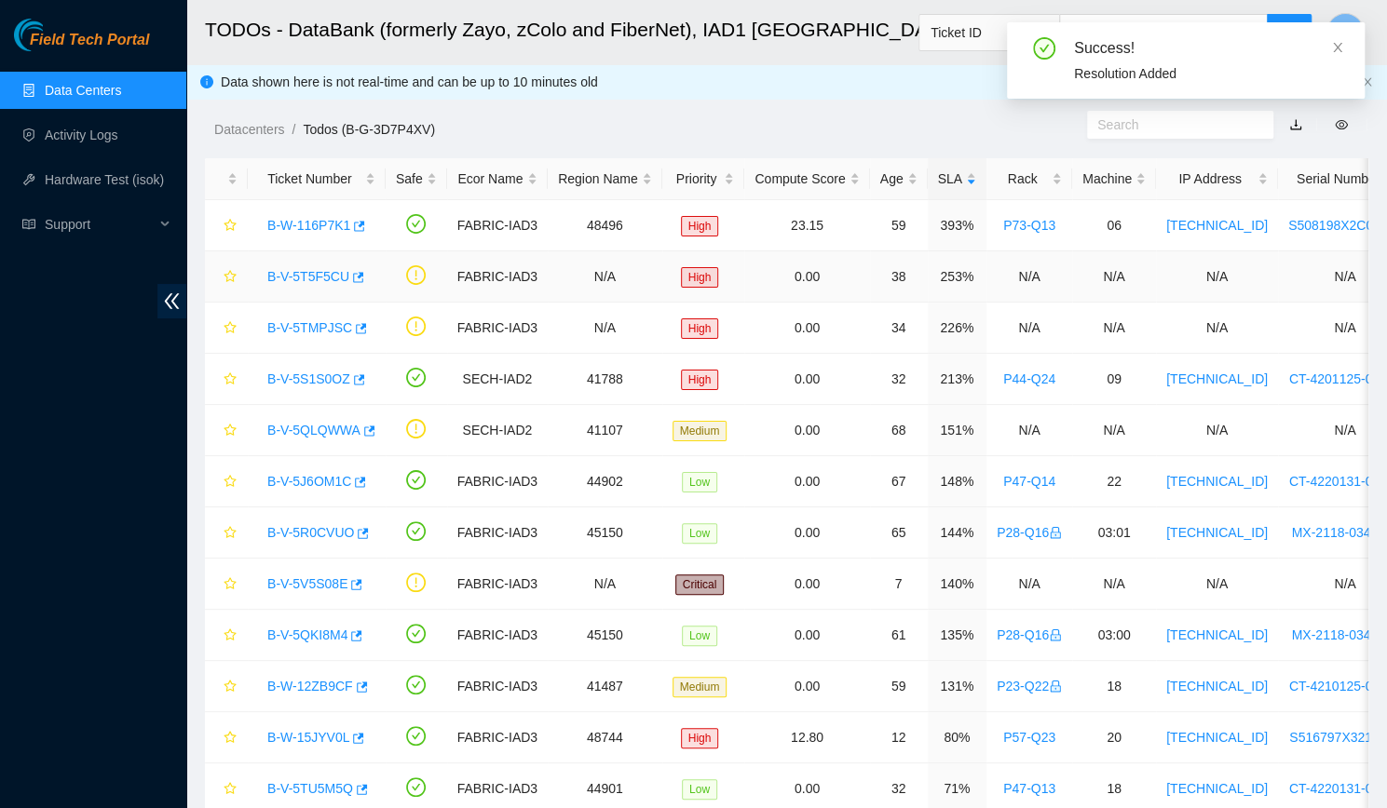
click at [324, 269] on link "B-V-5T5F5CU" at bounding box center [308, 276] width 82 height 15
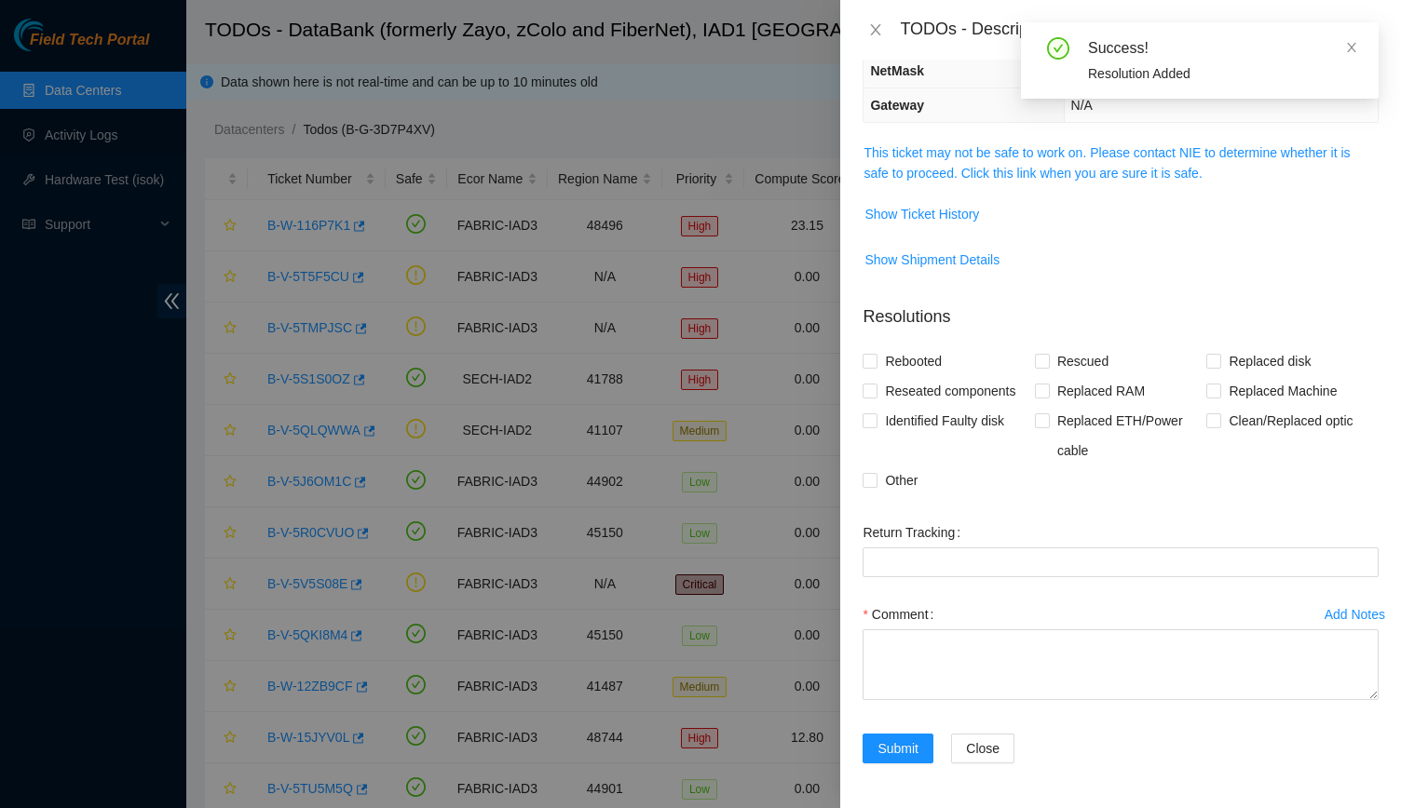
scroll to position [197, 0]
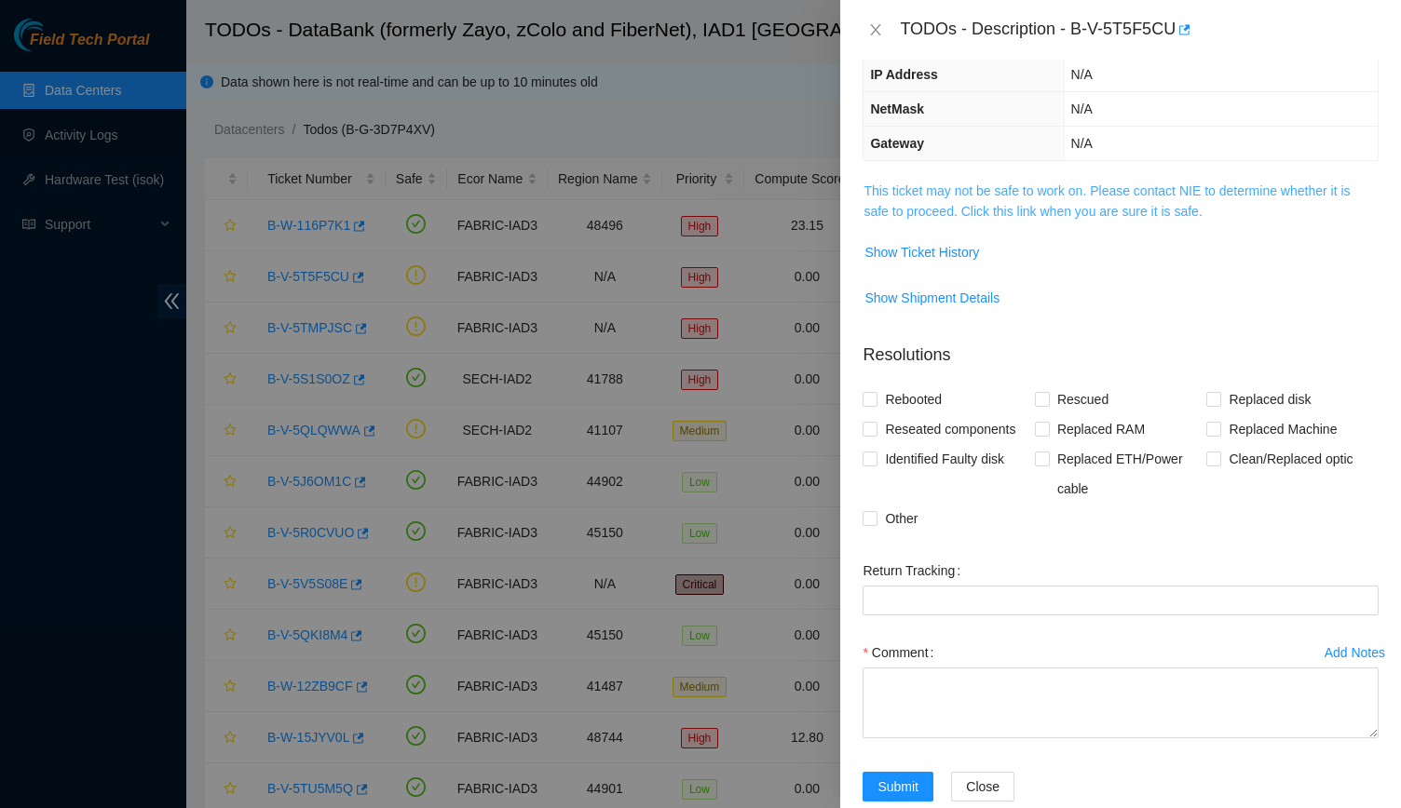
click at [684, 189] on link "This ticket may not be safe to work on. Please contact NIE to determine whether…" at bounding box center [1106, 200] width 486 height 35
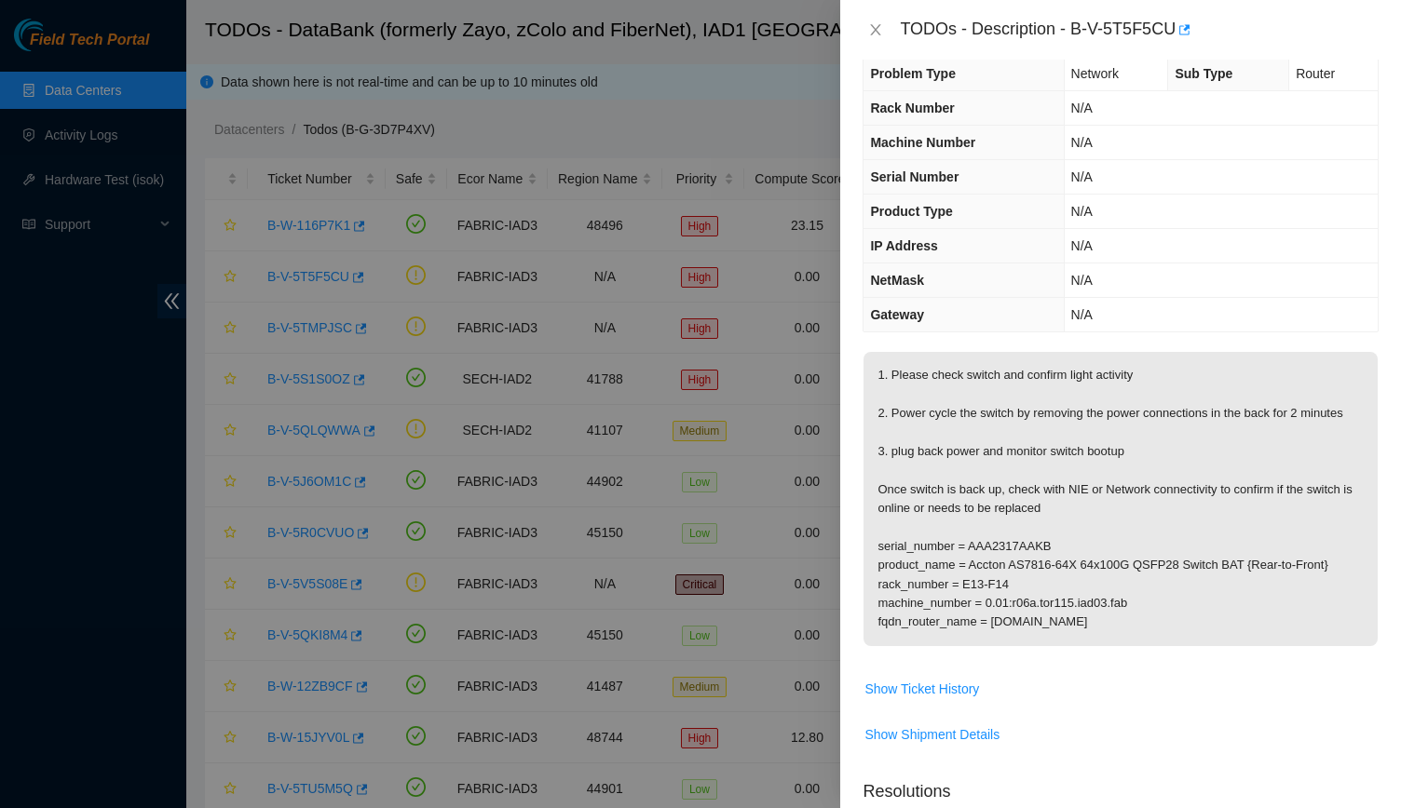
scroll to position [0, 0]
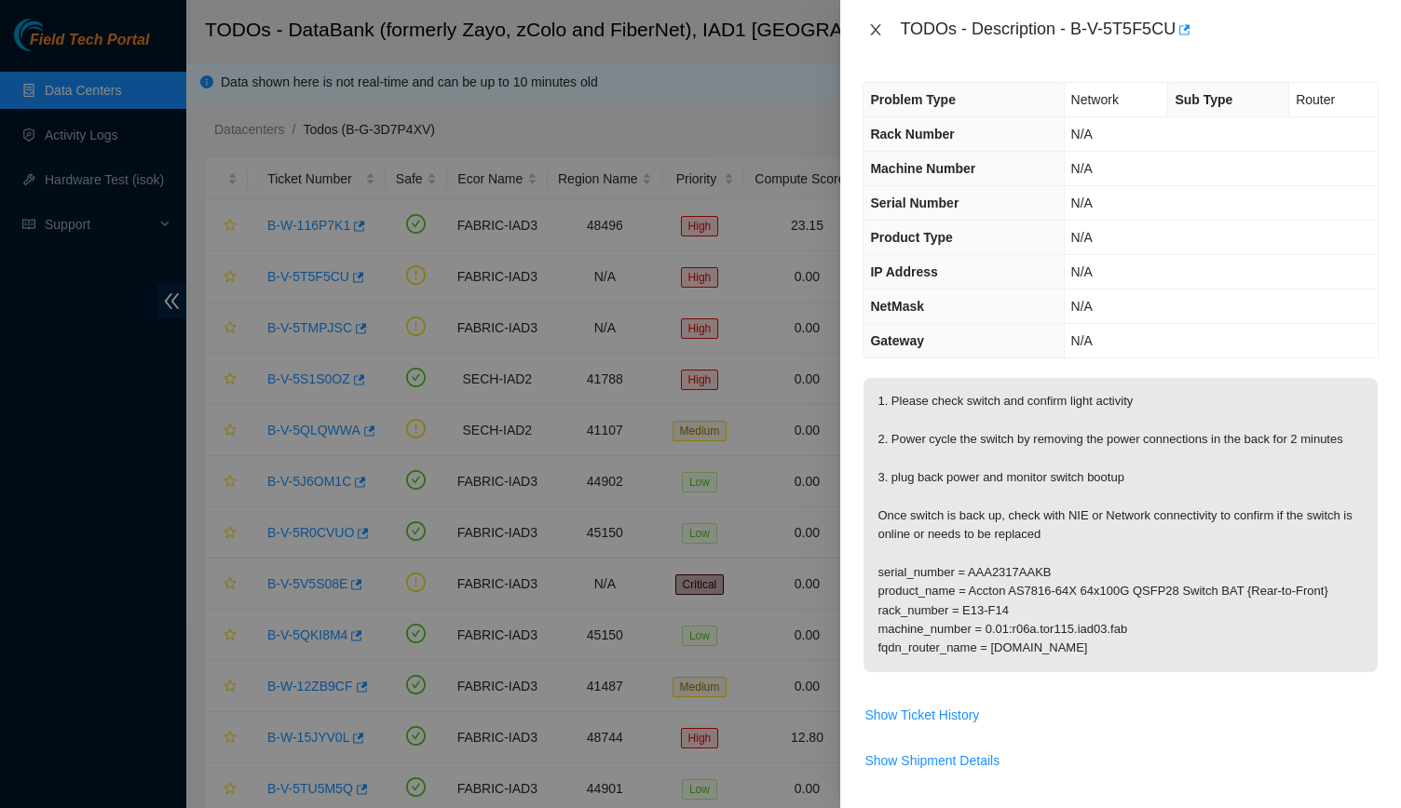
click at [684, 35] on icon "close" at bounding box center [875, 29] width 15 height 15
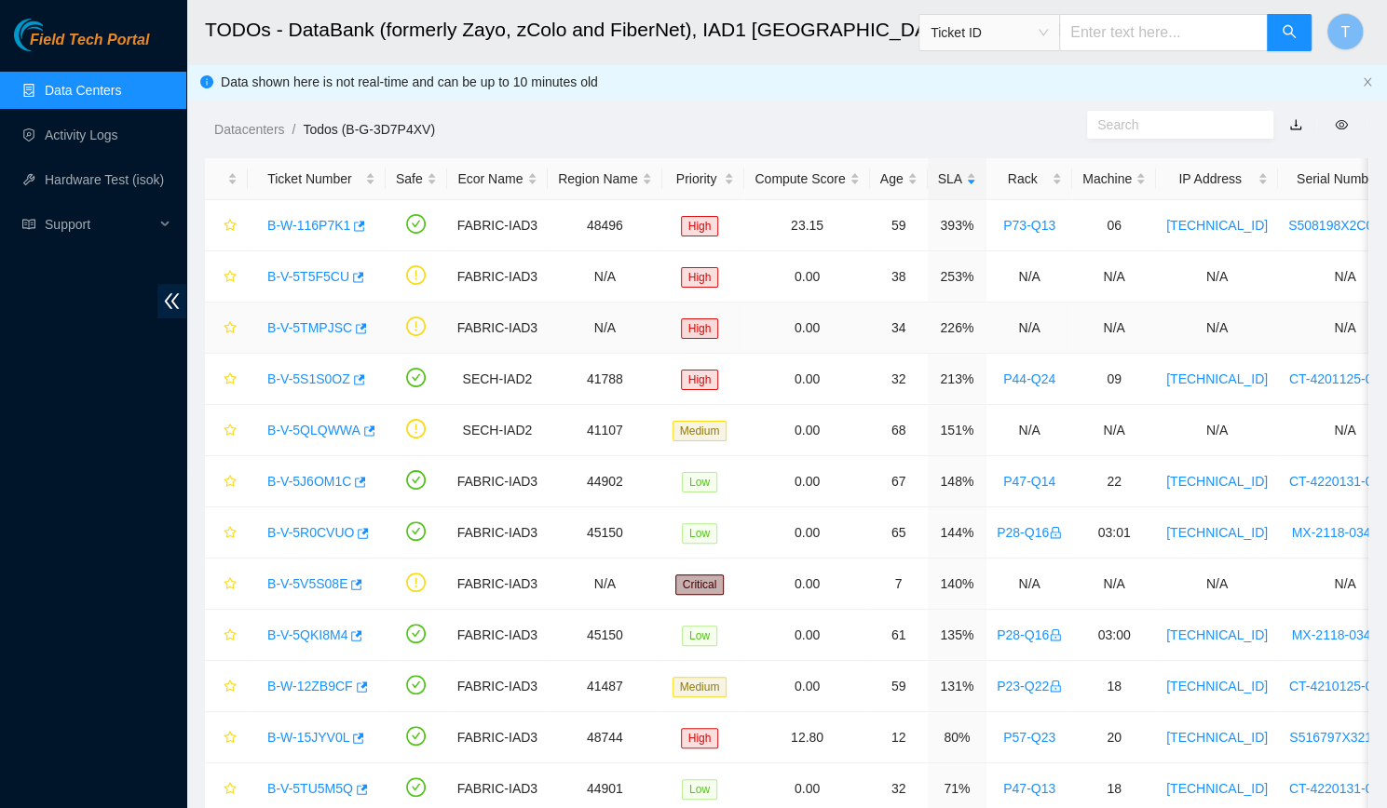
click at [278, 321] on link "B-V-5TMPJSC" at bounding box center [309, 327] width 85 height 15
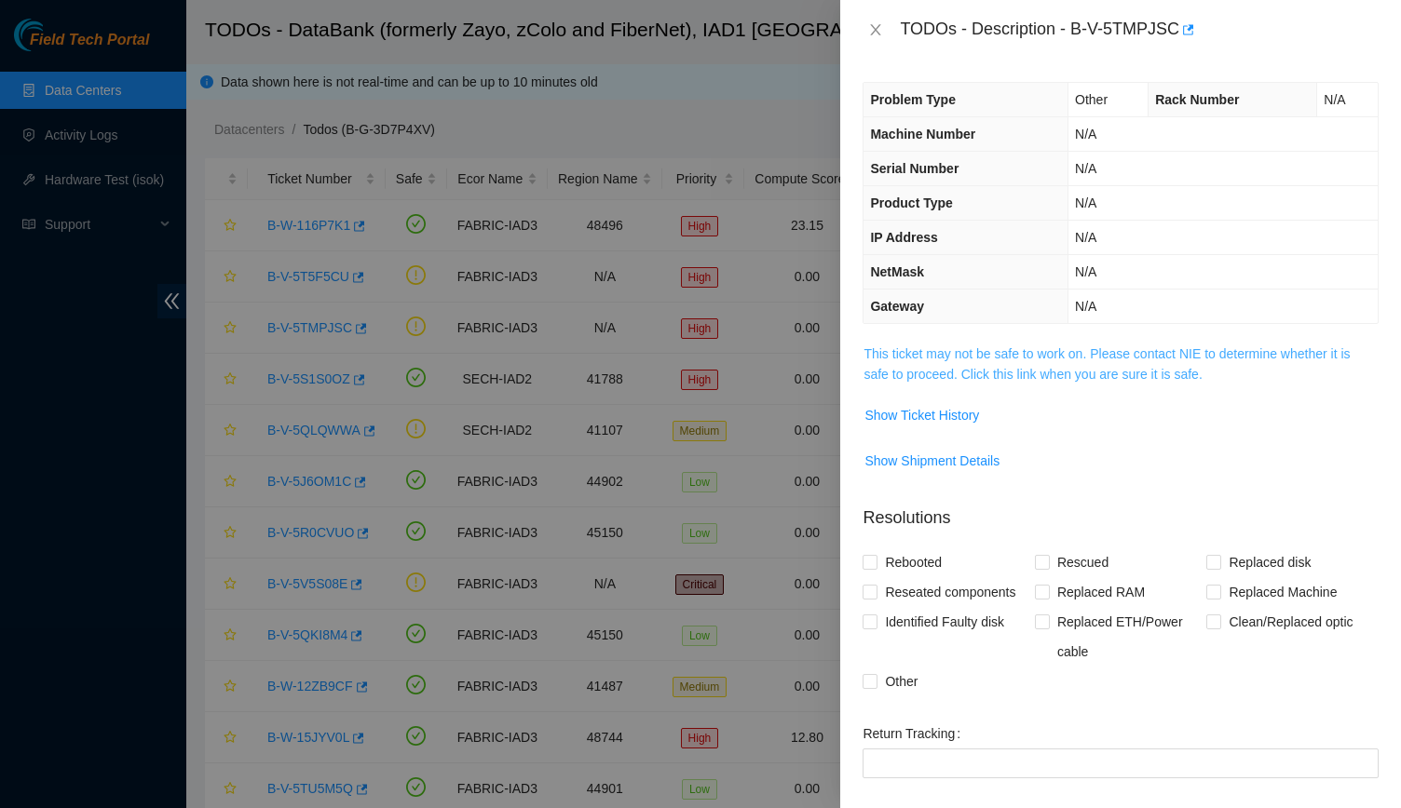
click at [684, 374] on link "This ticket may not be safe to work on. Please contact NIE to determine whether…" at bounding box center [1106, 363] width 486 height 35
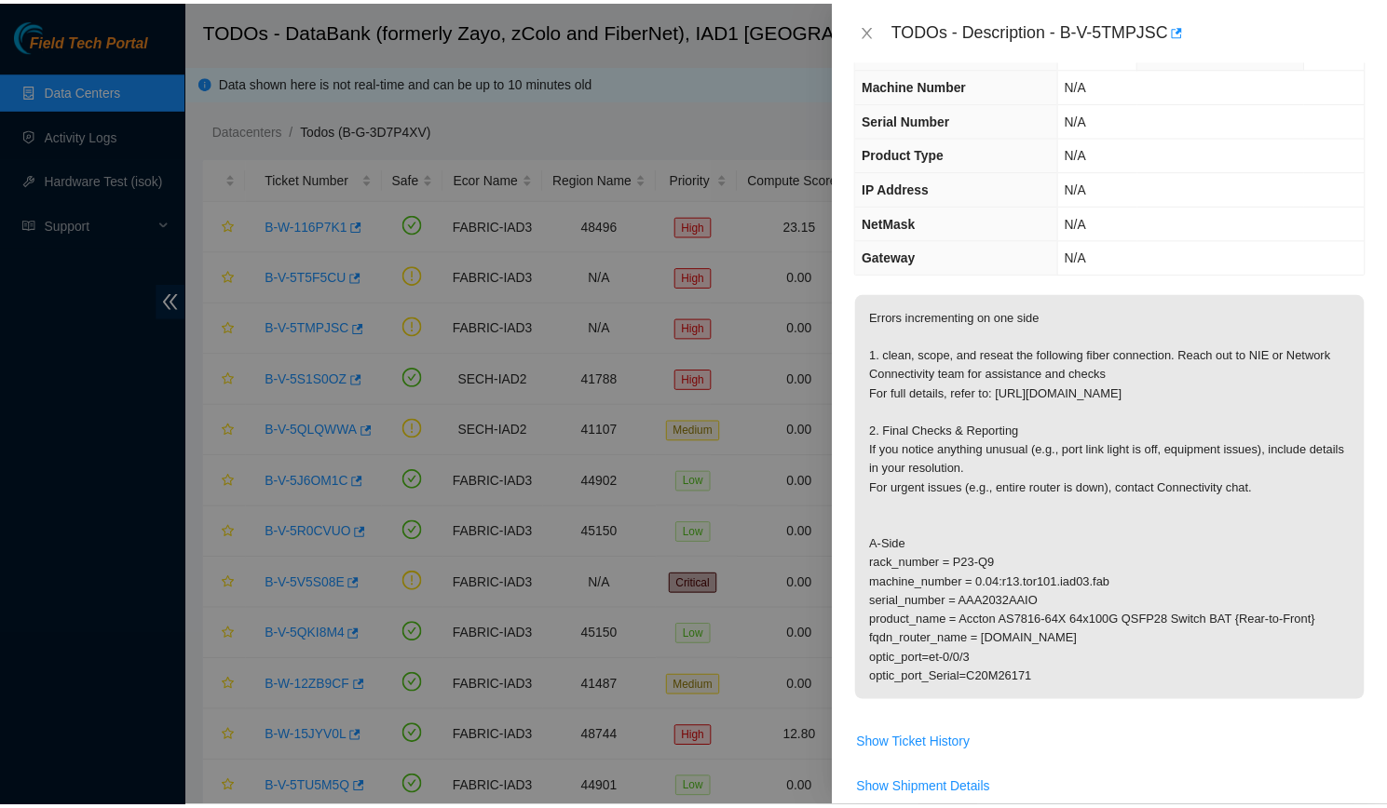
scroll to position [166, 0]
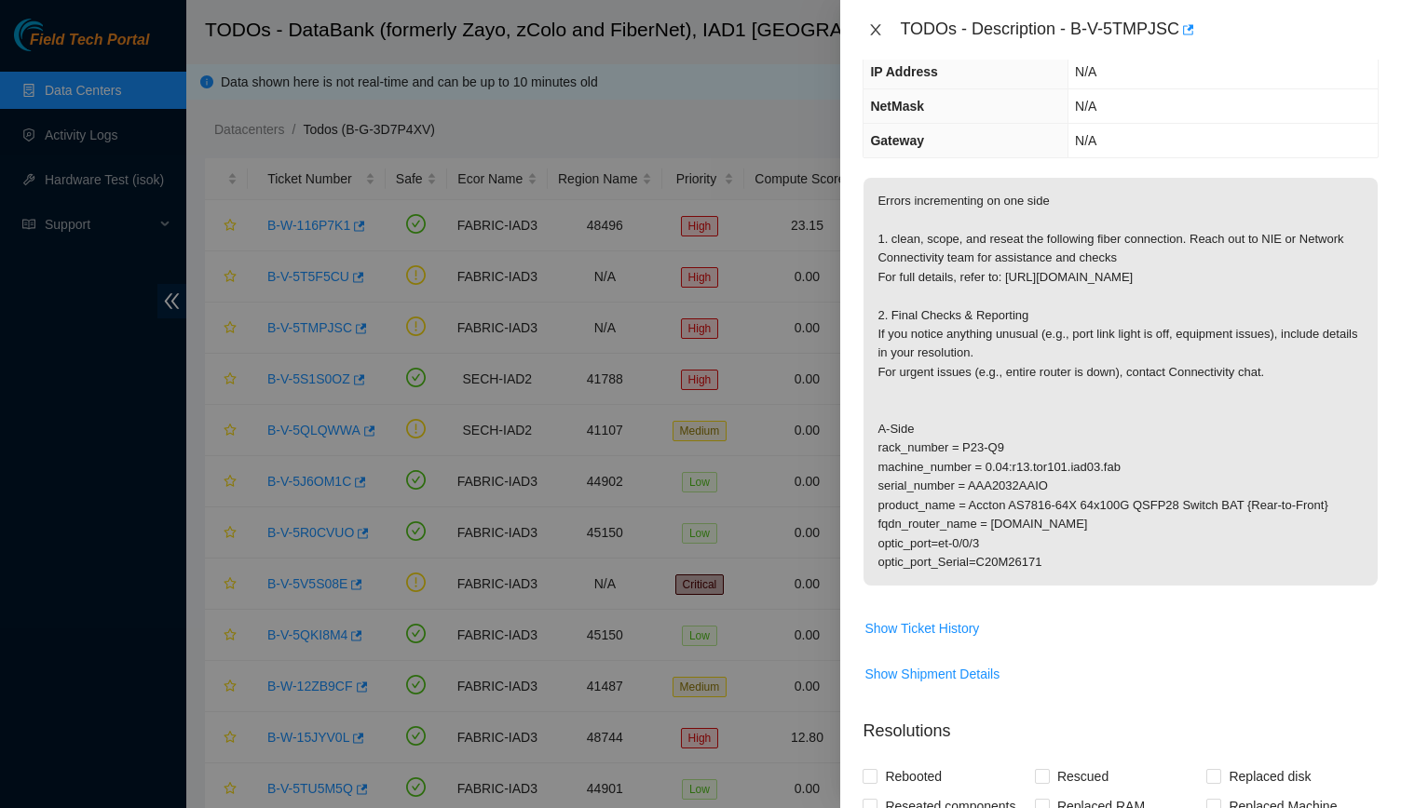
click at [684, 27] on icon "close" at bounding box center [875, 29] width 15 height 15
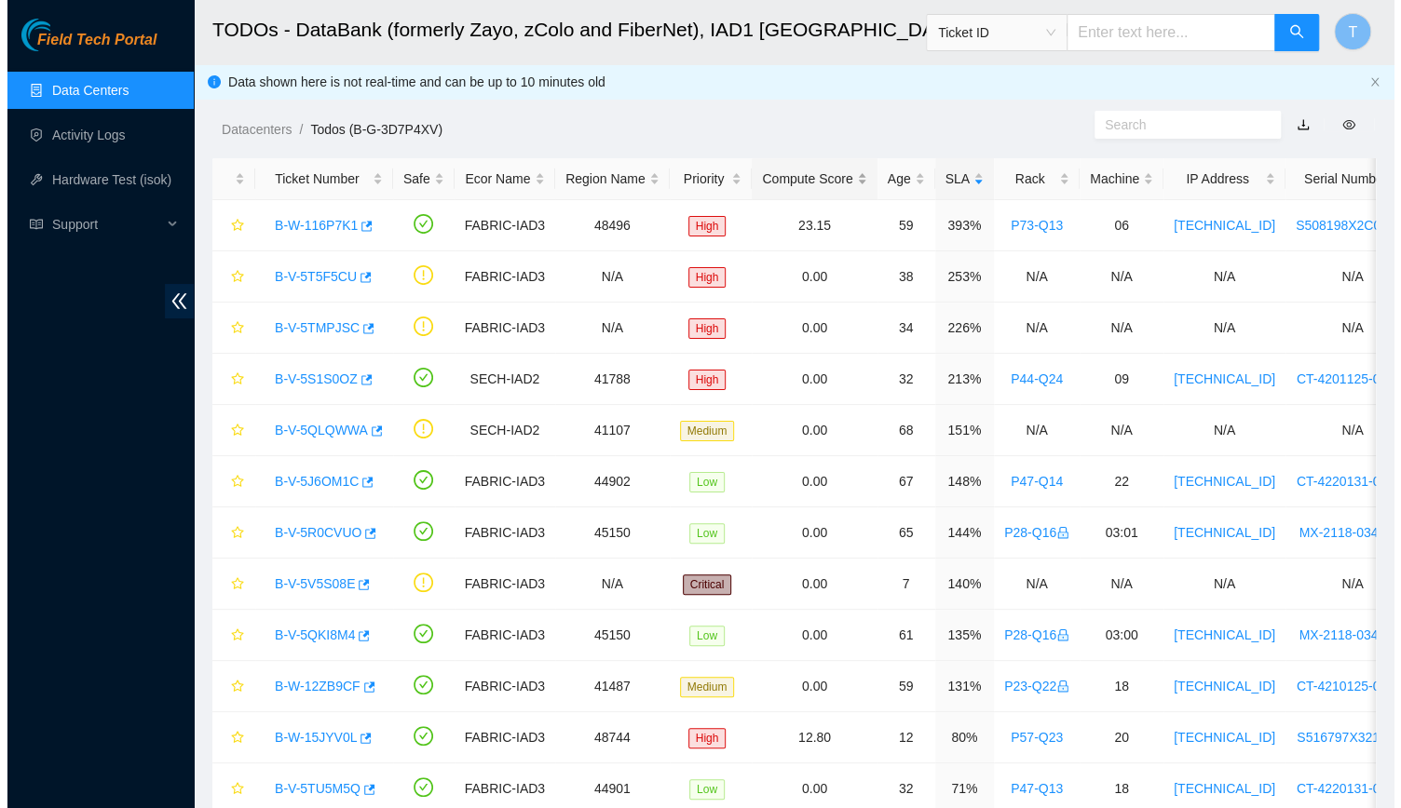
scroll to position [227, 0]
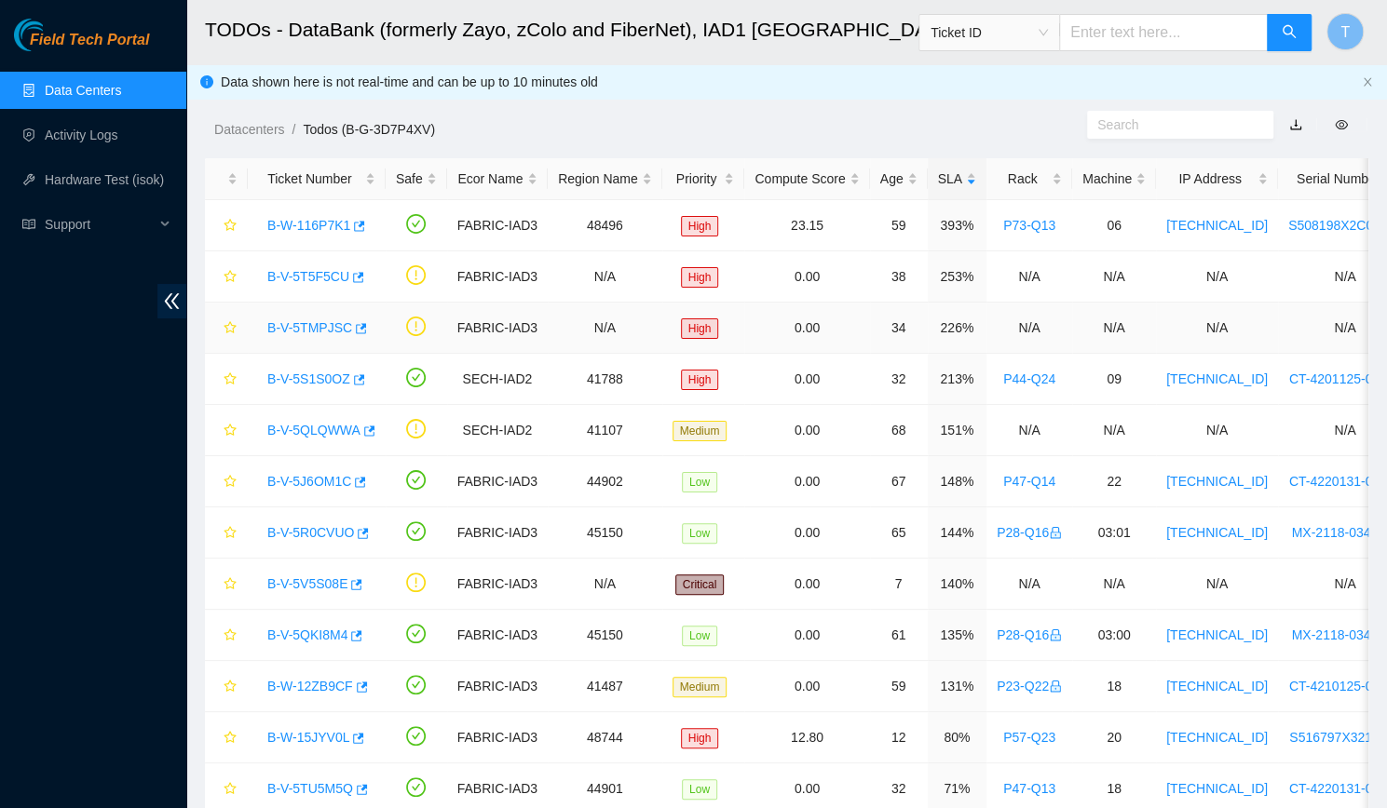
click at [324, 325] on link "B-V-5TMPJSC" at bounding box center [309, 327] width 85 height 15
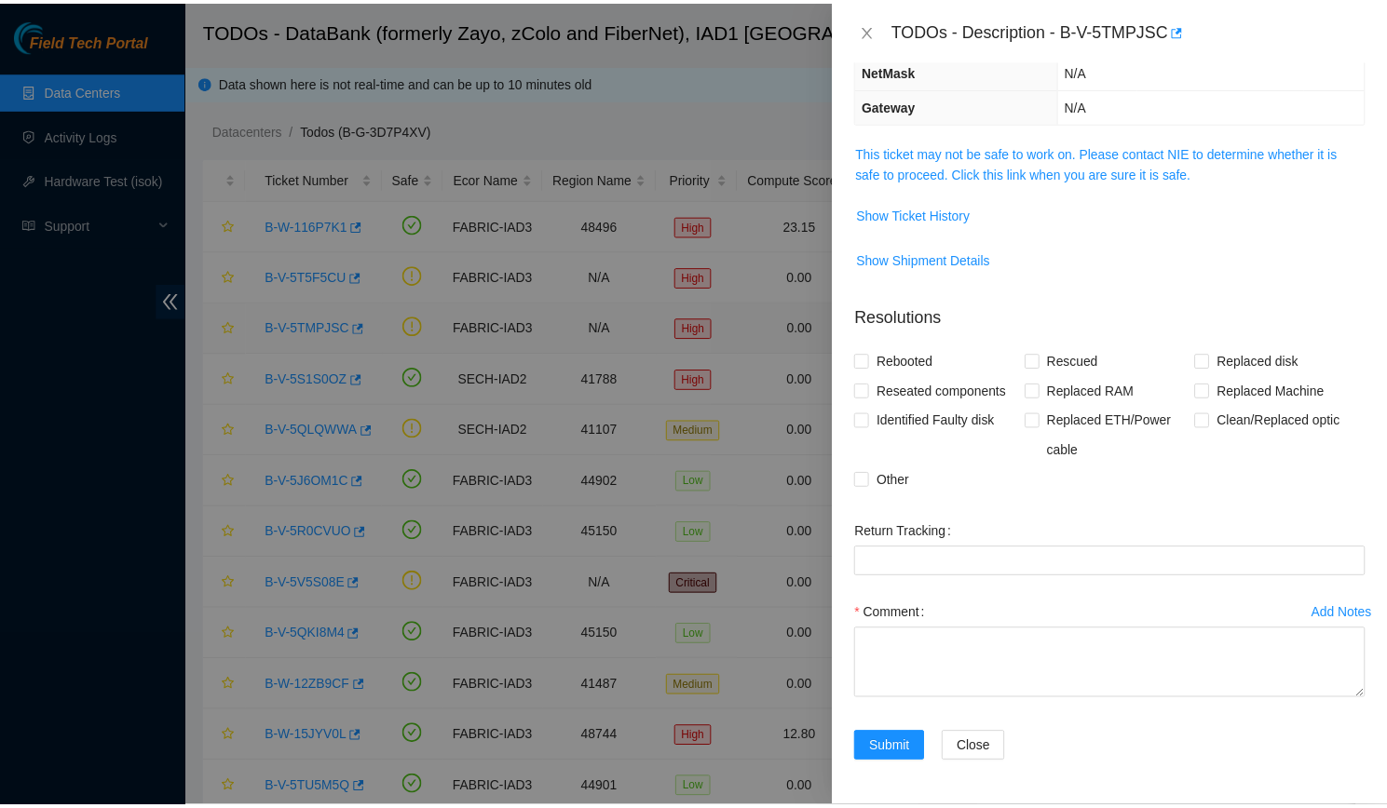
scroll to position [166, 0]
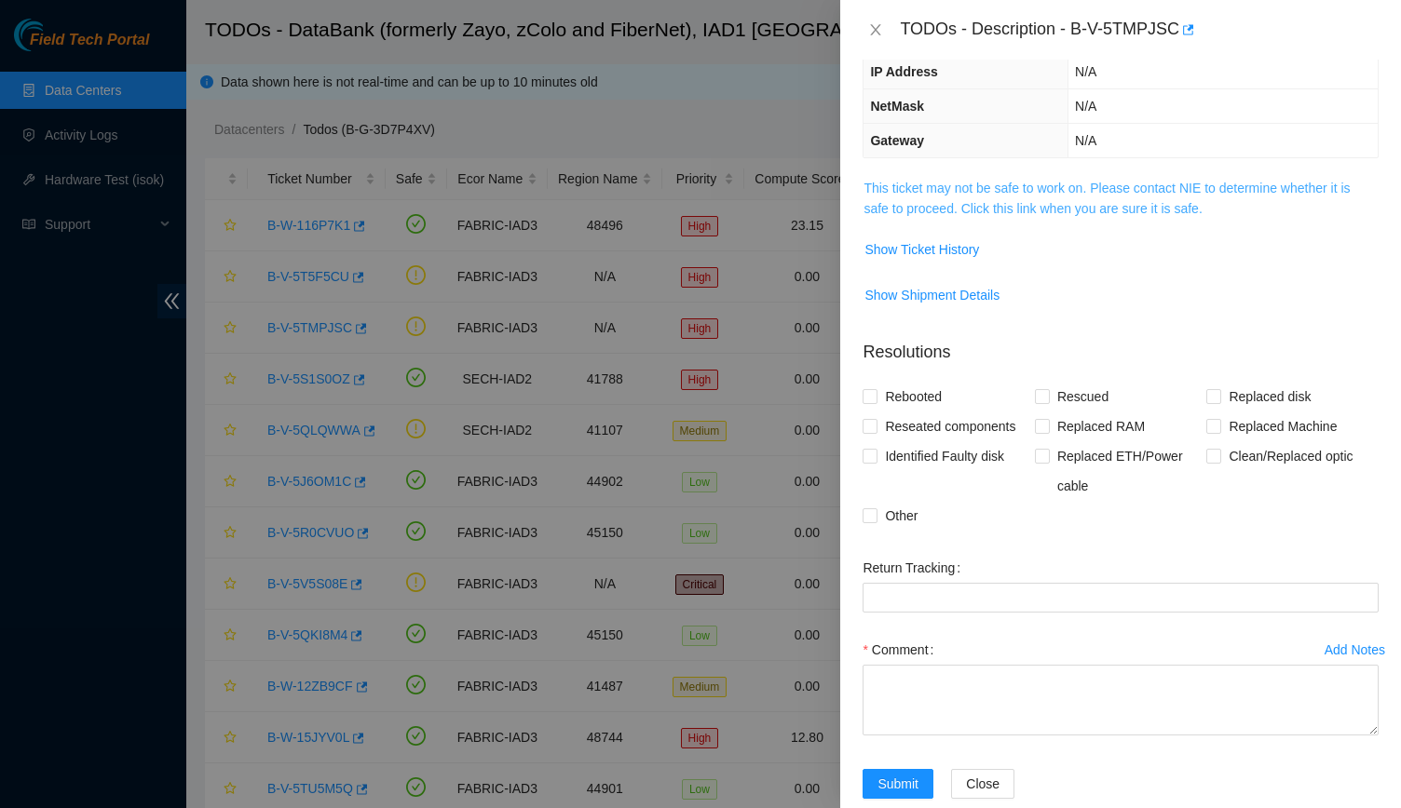
click at [684, 181] on link "This ticket may not be safe to work on. Please contact NIE to determine whether…" at bounding box center [1106, 198] width 486 height 35
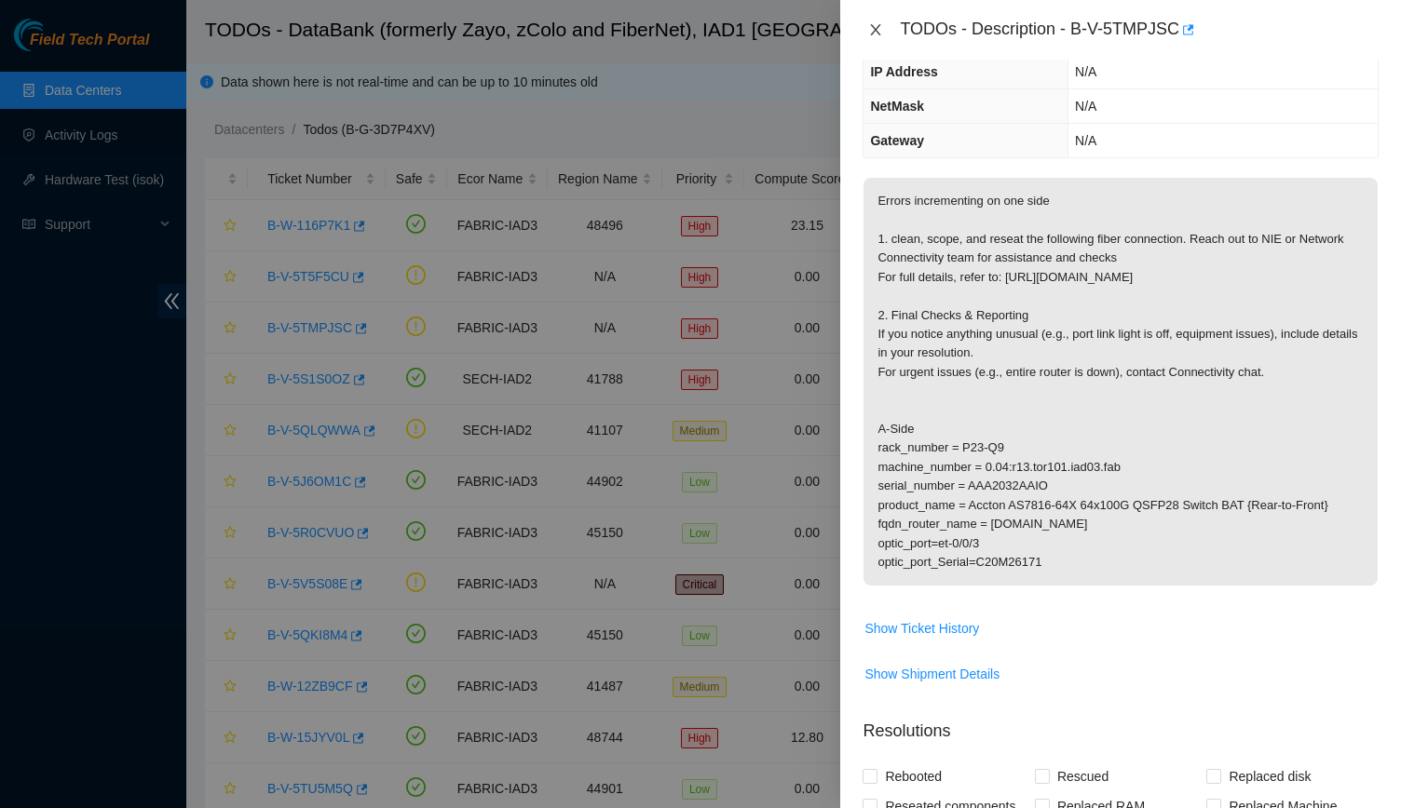
click at [684, 34] on icon "close" at bounding box center [875, 29] width 15 height 15
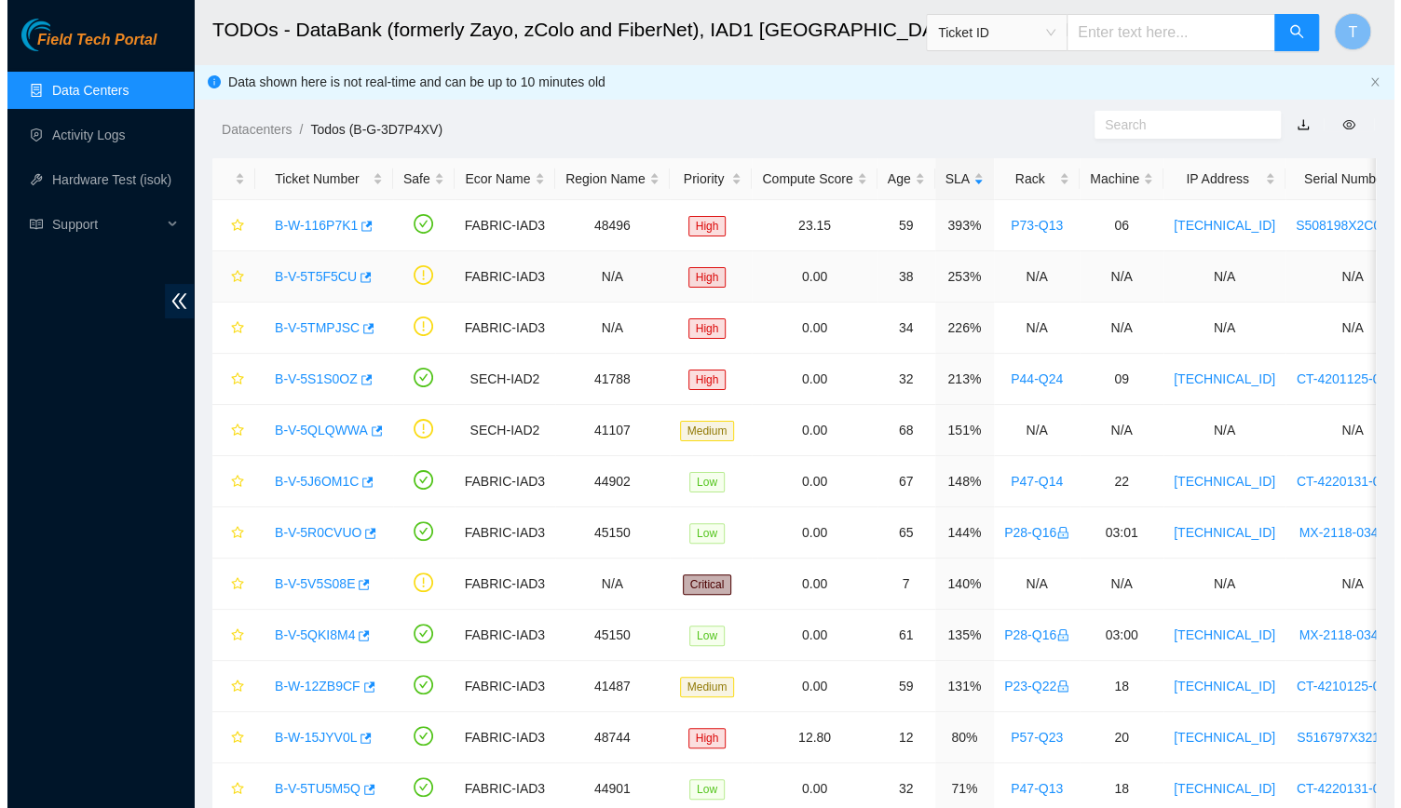
scroll to position [227, 0]
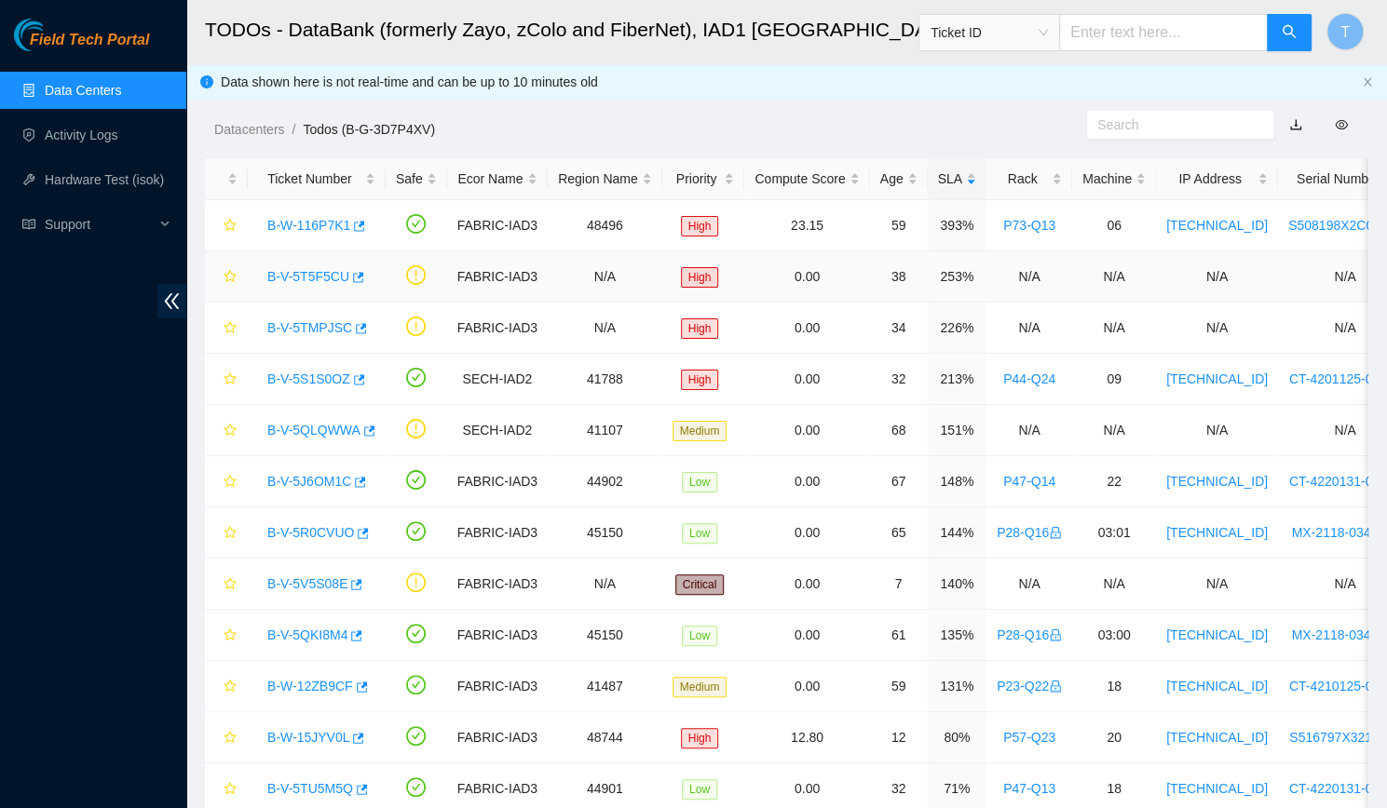
click at [306, 275] on link "B-V-5T5F5CU" at bounding box center [308, 276] width 82 height 15
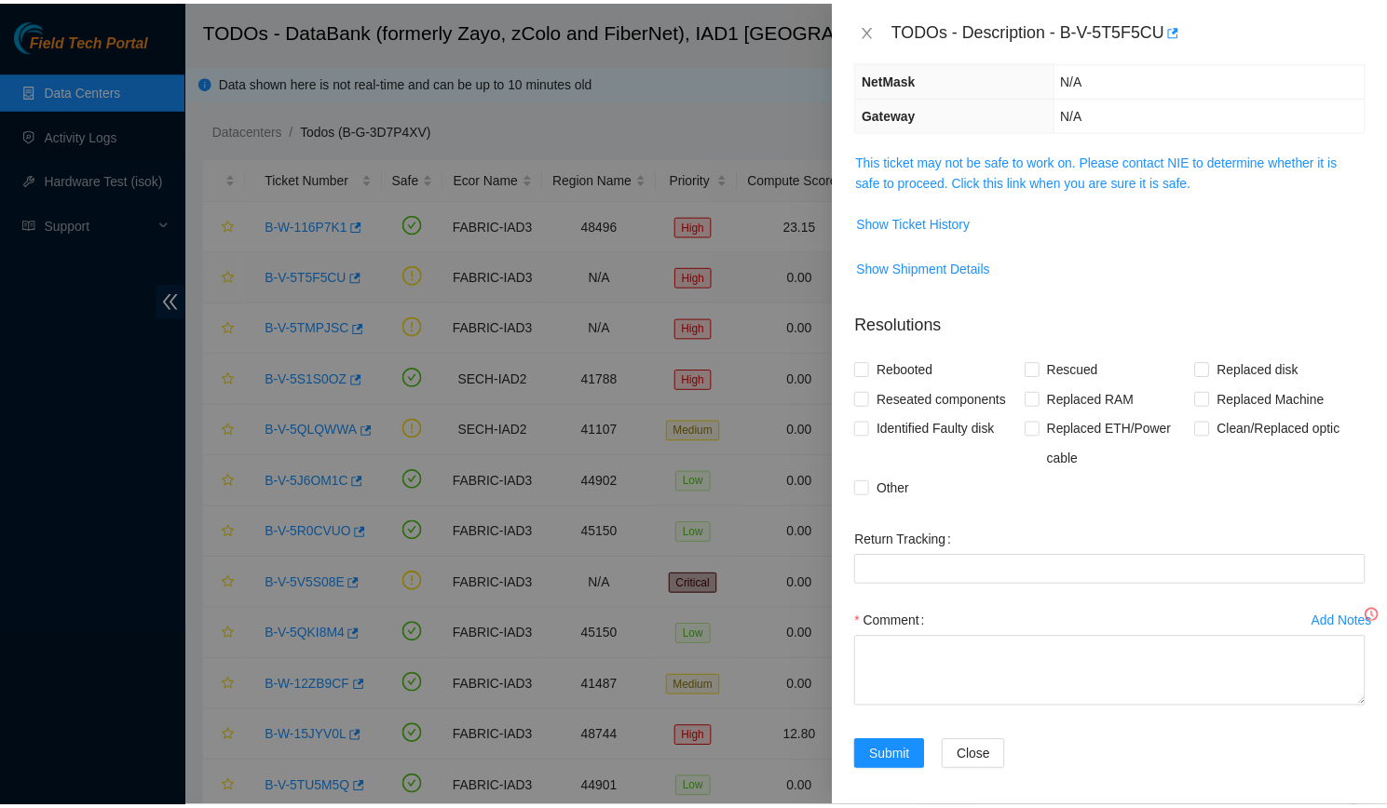
scroll to position [166, 0]
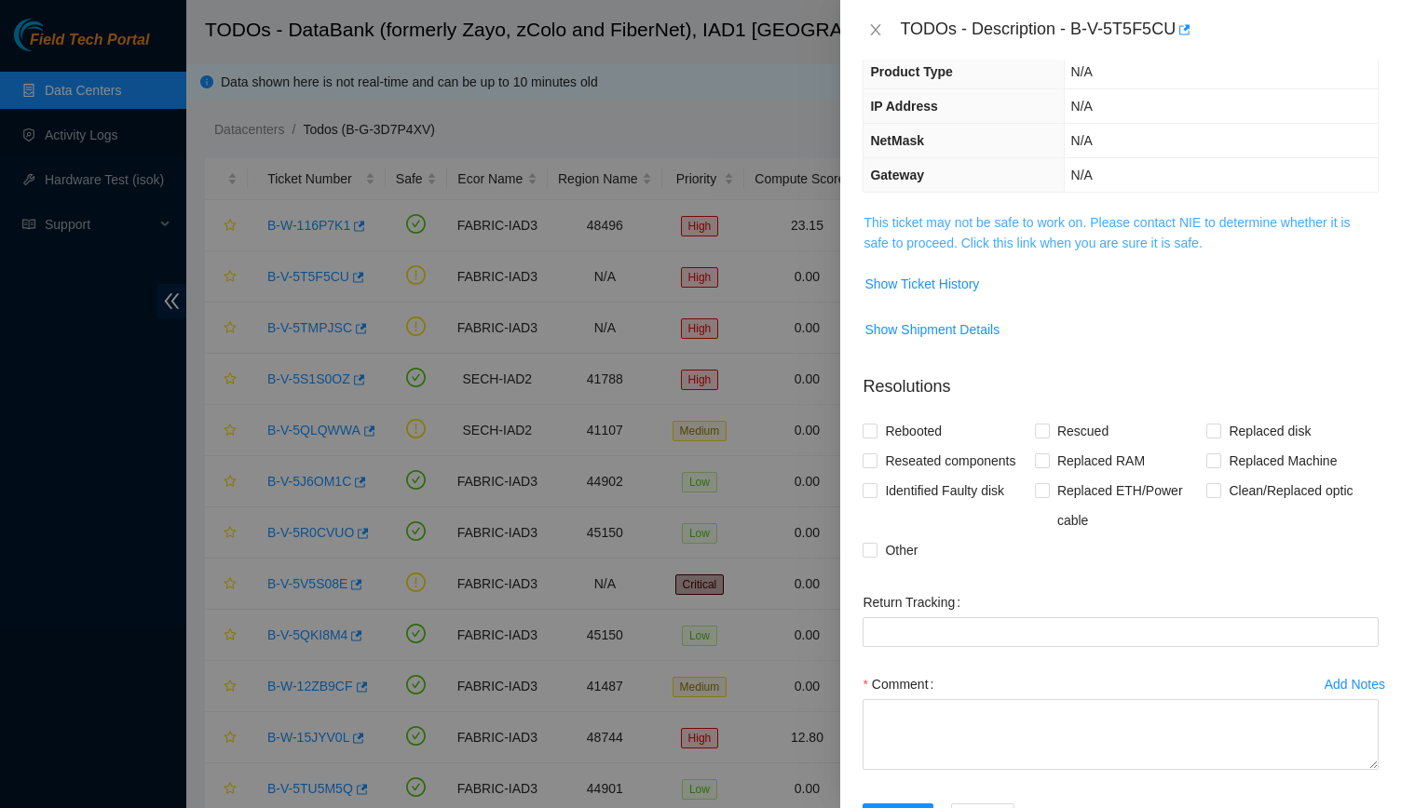
click at [684, 235] on link "This ticket may not be safe to work on. Please contact NIE to determine whether…" at bounding box center [1106, 232] width 486 height 35
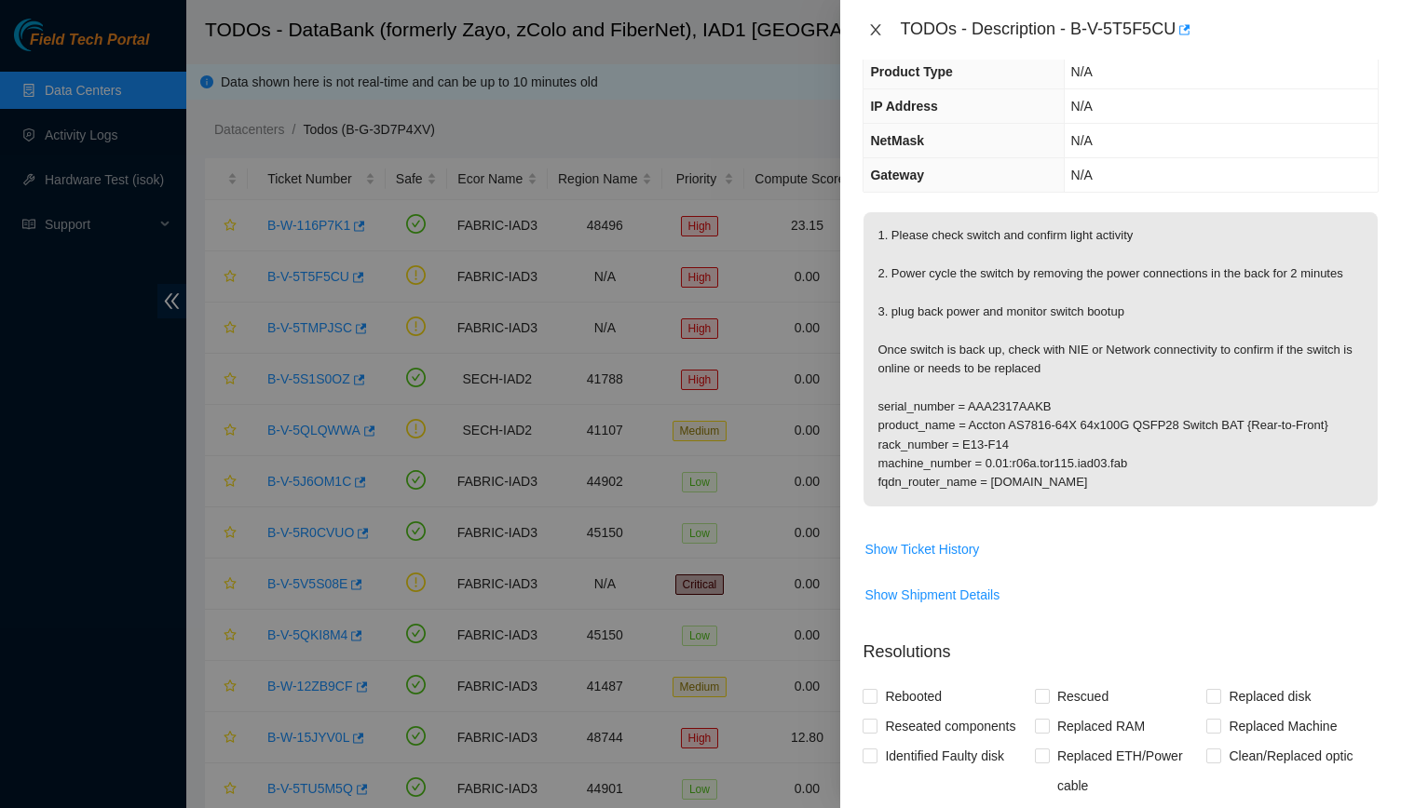
click at [684, 26] on icon "close" at bounding box center [875, 29] width 15 height 15
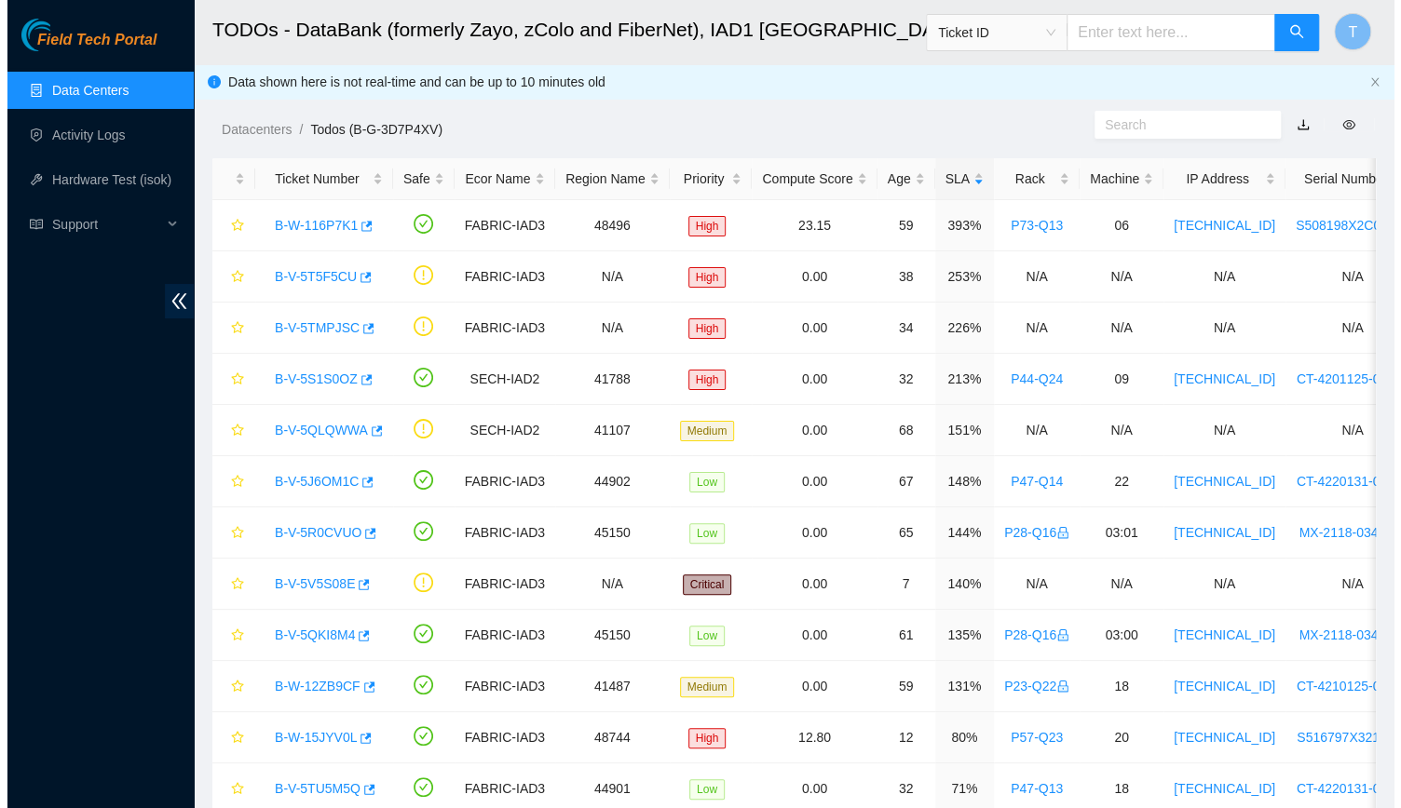
scroll to position [227, 0]
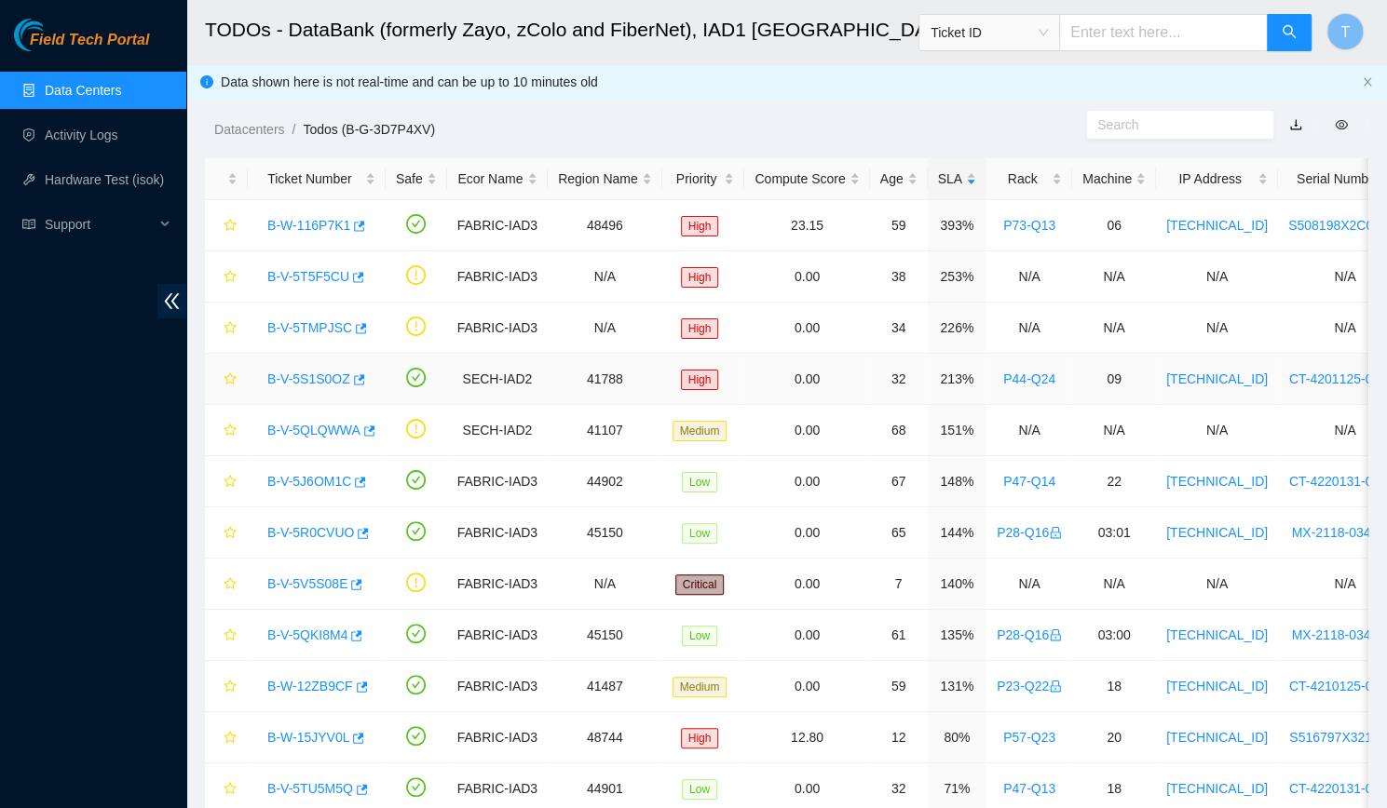
click at [275, 379] on link "B-V-5S1S0OZ" at bounding box center [308, 379] width 83 height 15
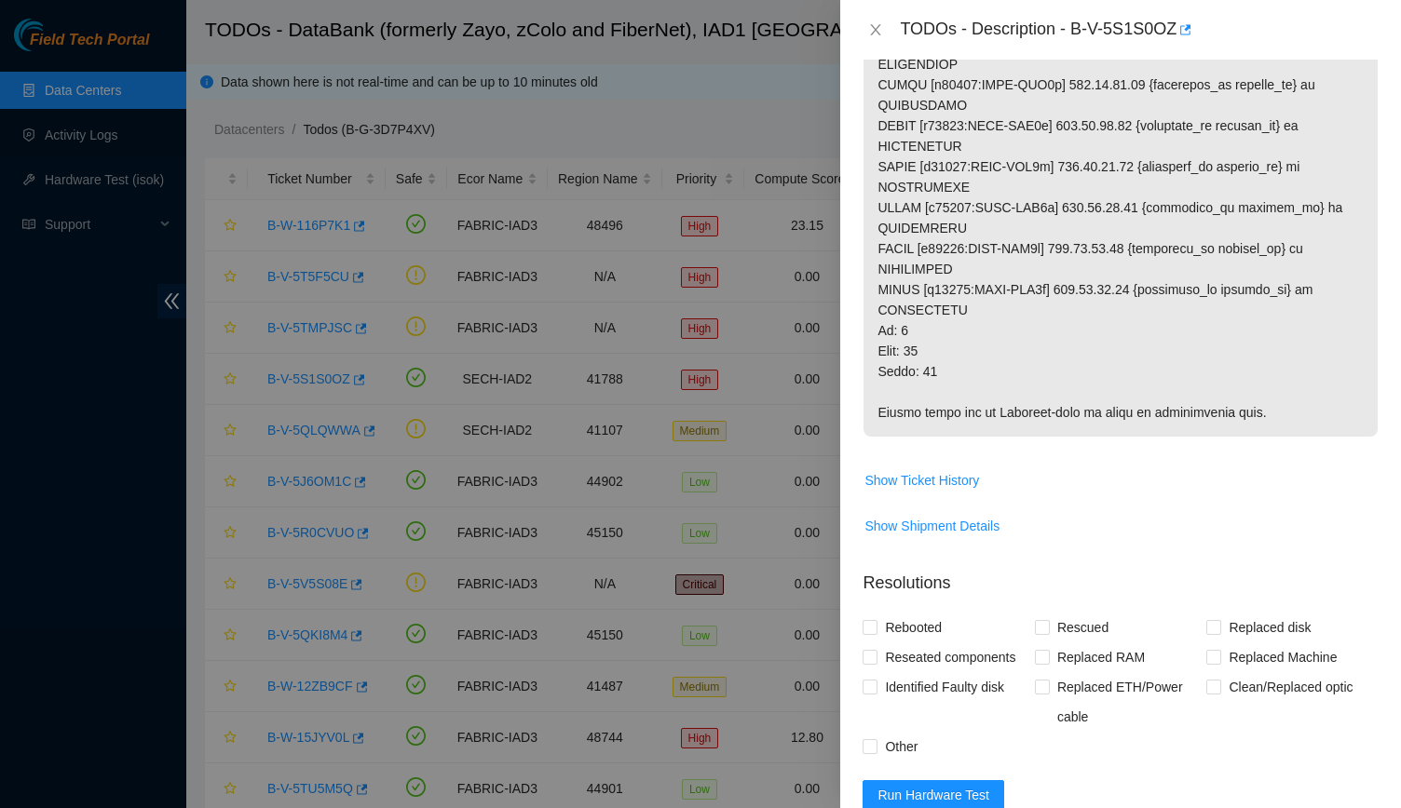
scroll to position [694, 0]
click at [684, 291] on p at bounding box center [1120, 63] width 514 height 745
click at [684, 287] on p at bounding box center [1120, 63] width 514 height 745
drag, startPoint x: 992, startPoint y: 289, endPoint x: 1063, endPoint y: 295, distance: 71.1
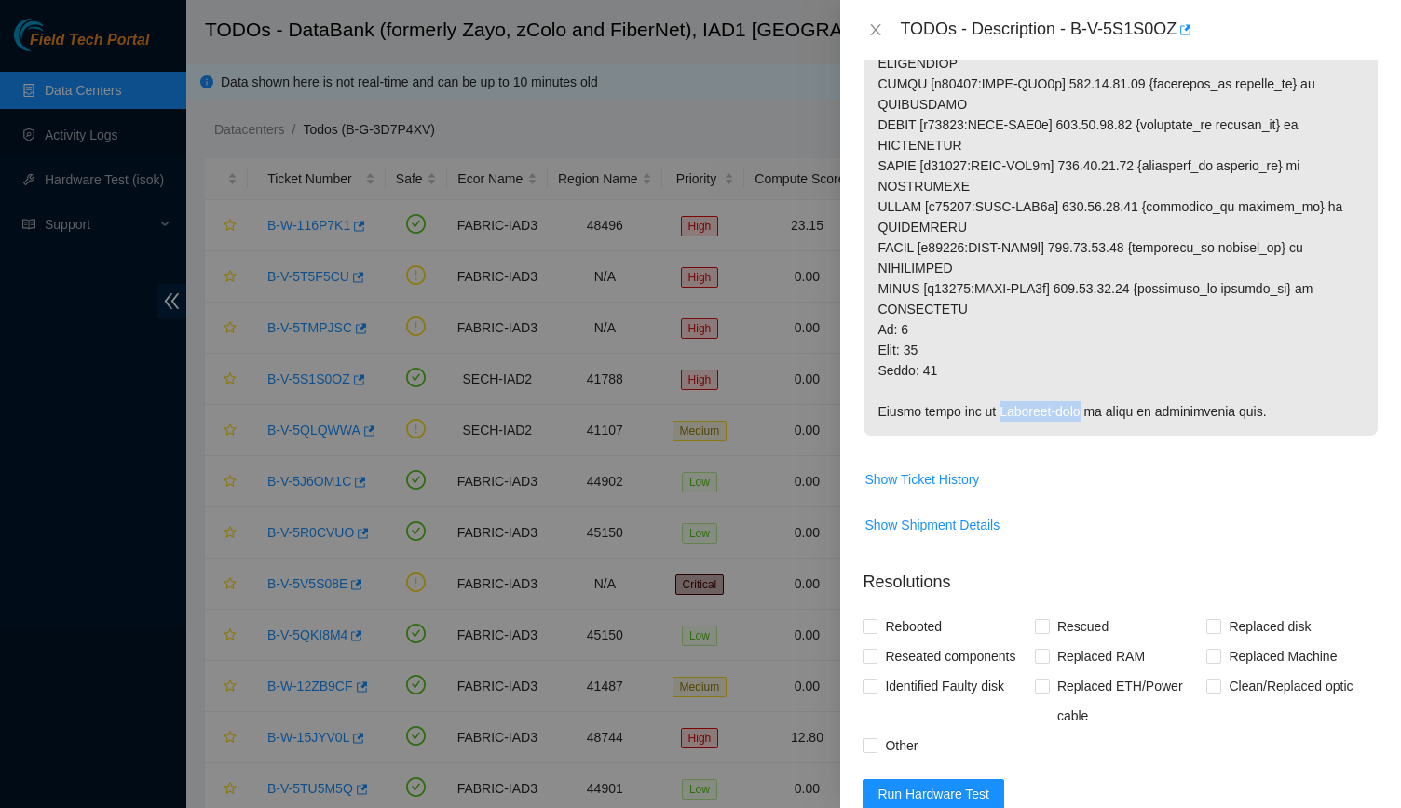
click at [684, 295] on p at bounding box center [1120, 63] width 514 height 745
copy p "Prolexic-help"
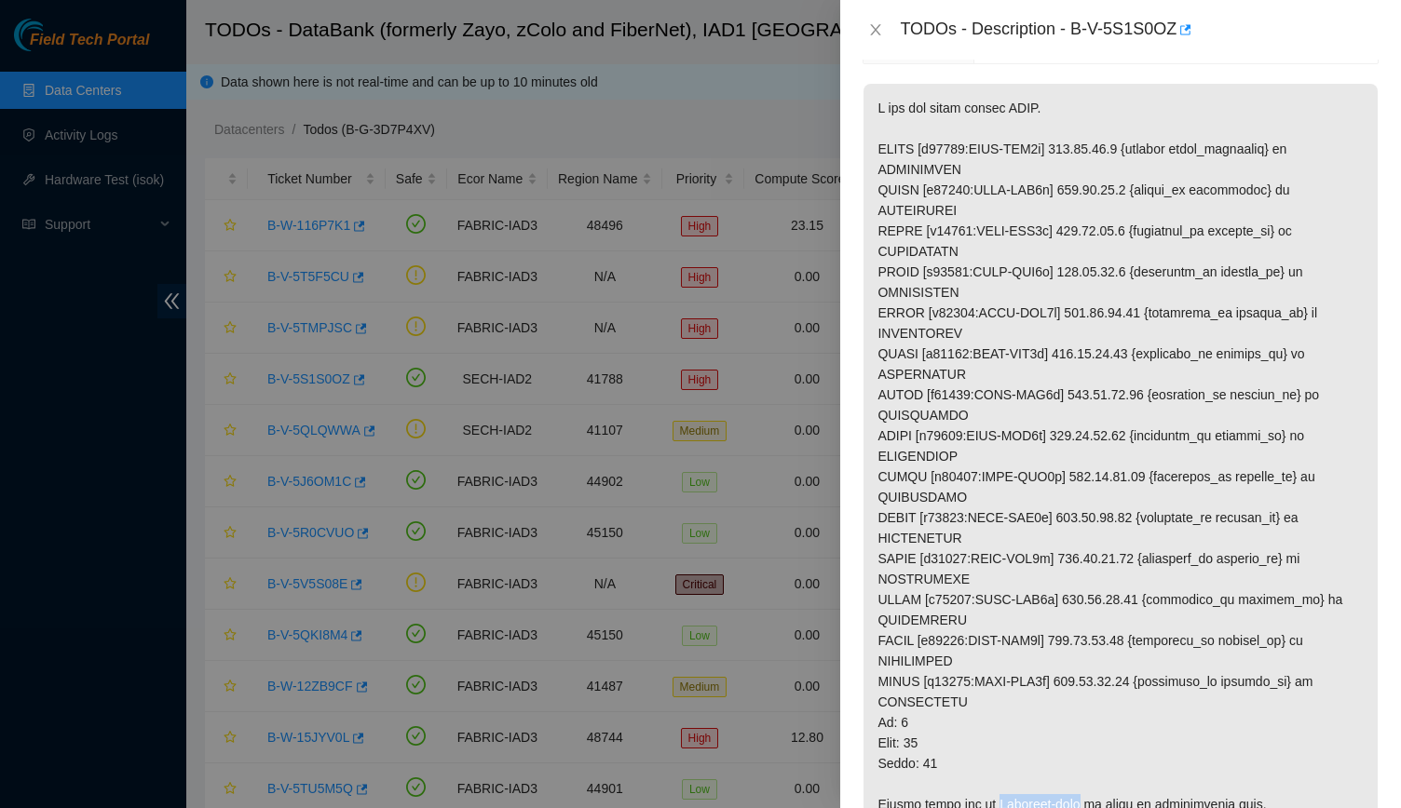
scroll to position [303, 0]
drag, startPoint x: 1076, startPoint y: 31, endPoint x: 1175, endPoint y: 34, distance: 99.7
click at [684, 34] on div "TODOs - Description - B-V-5S1S0OZ" at bounding box center [1139, 30] width 479 height 30
copy div "B-V-5S1S0OZ"
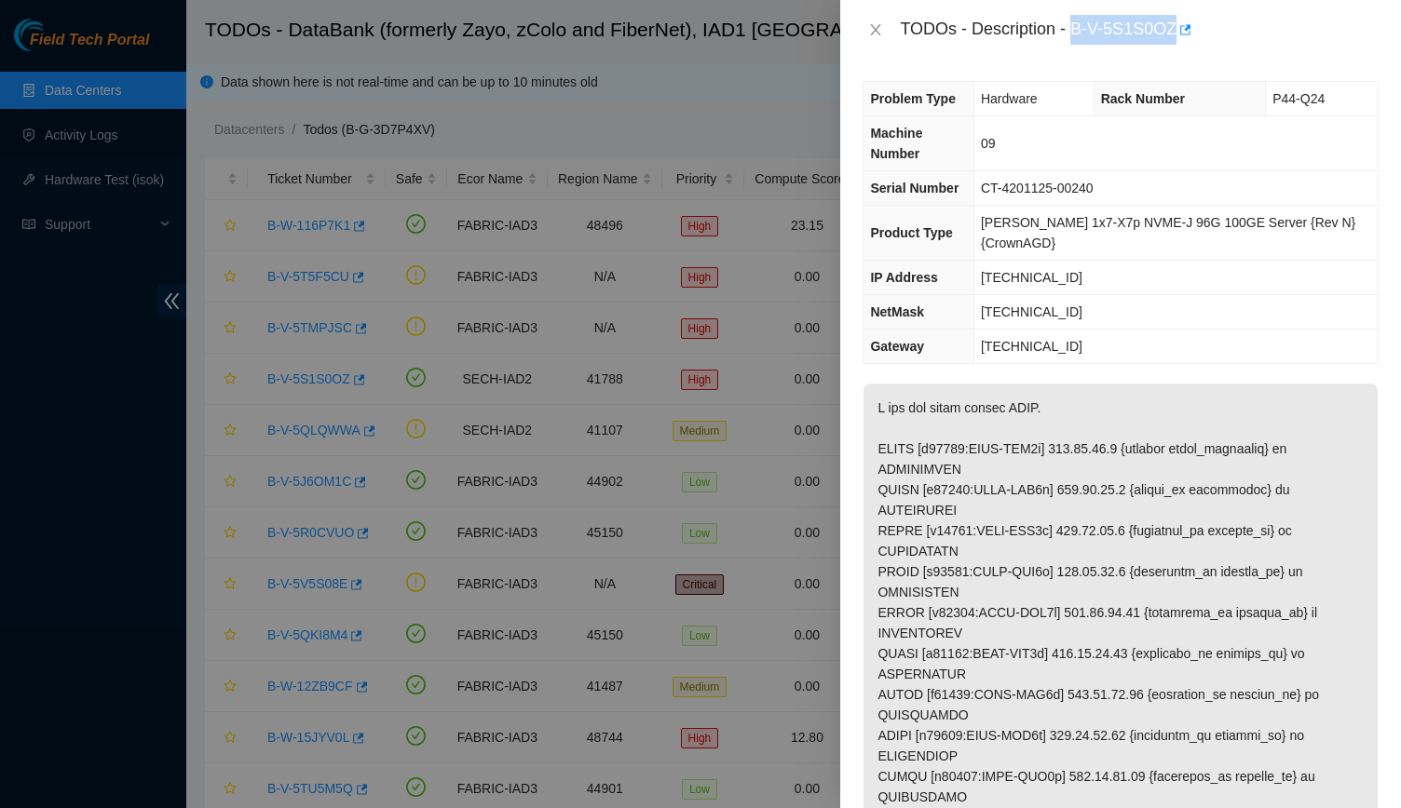
scroll to position [0, 0]
copy div "B-V-5S1S0OZ"
click at [684, 39] on div "TODOs - Description - B-V-5S1S0OZ" at bounding box center [1120, 30] width 516 height 30
click at [684, 21] on button "Close" at bounding box center [875, 30] width 26 height 18
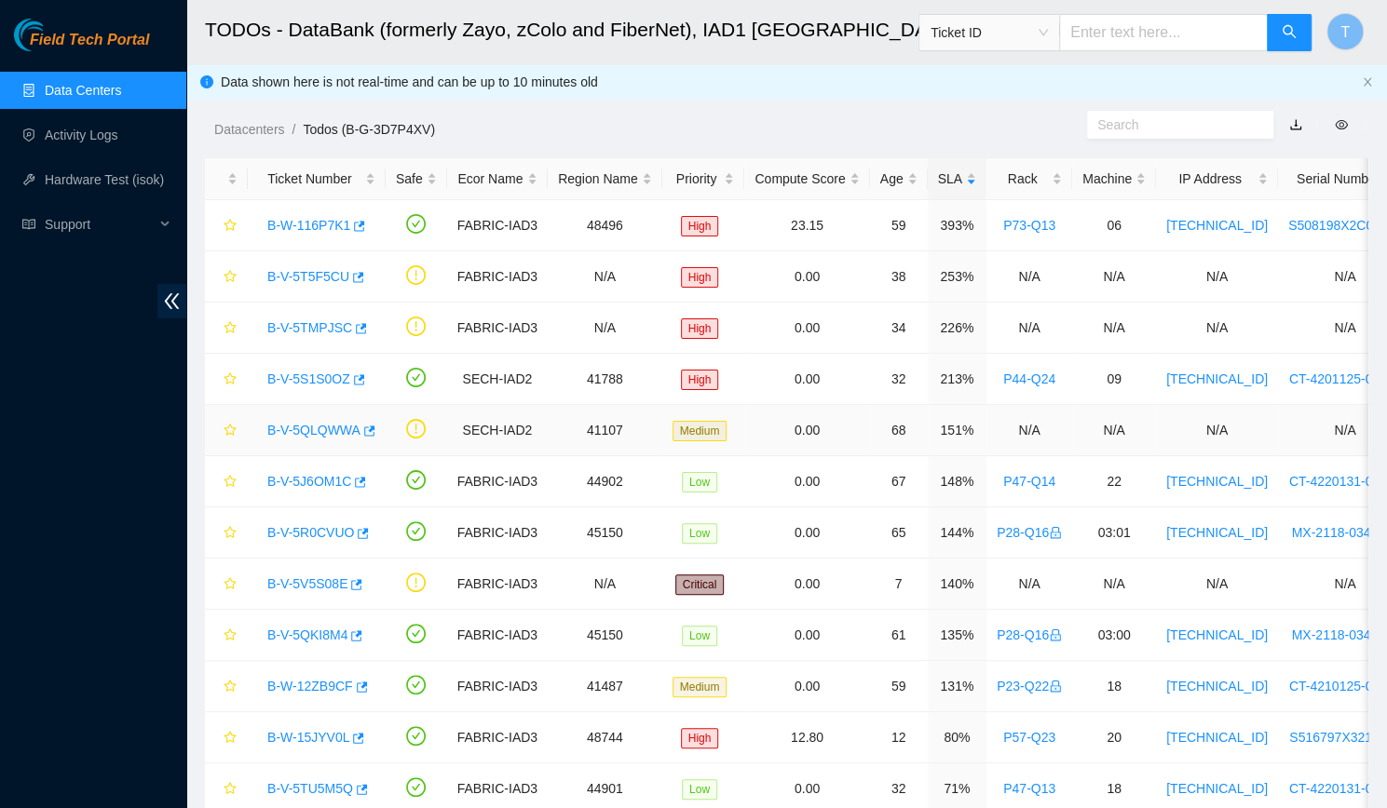
click at [291, 437] on link "B-V-5QLQWWA" at bounding box center [313, 430] width 93 height 15
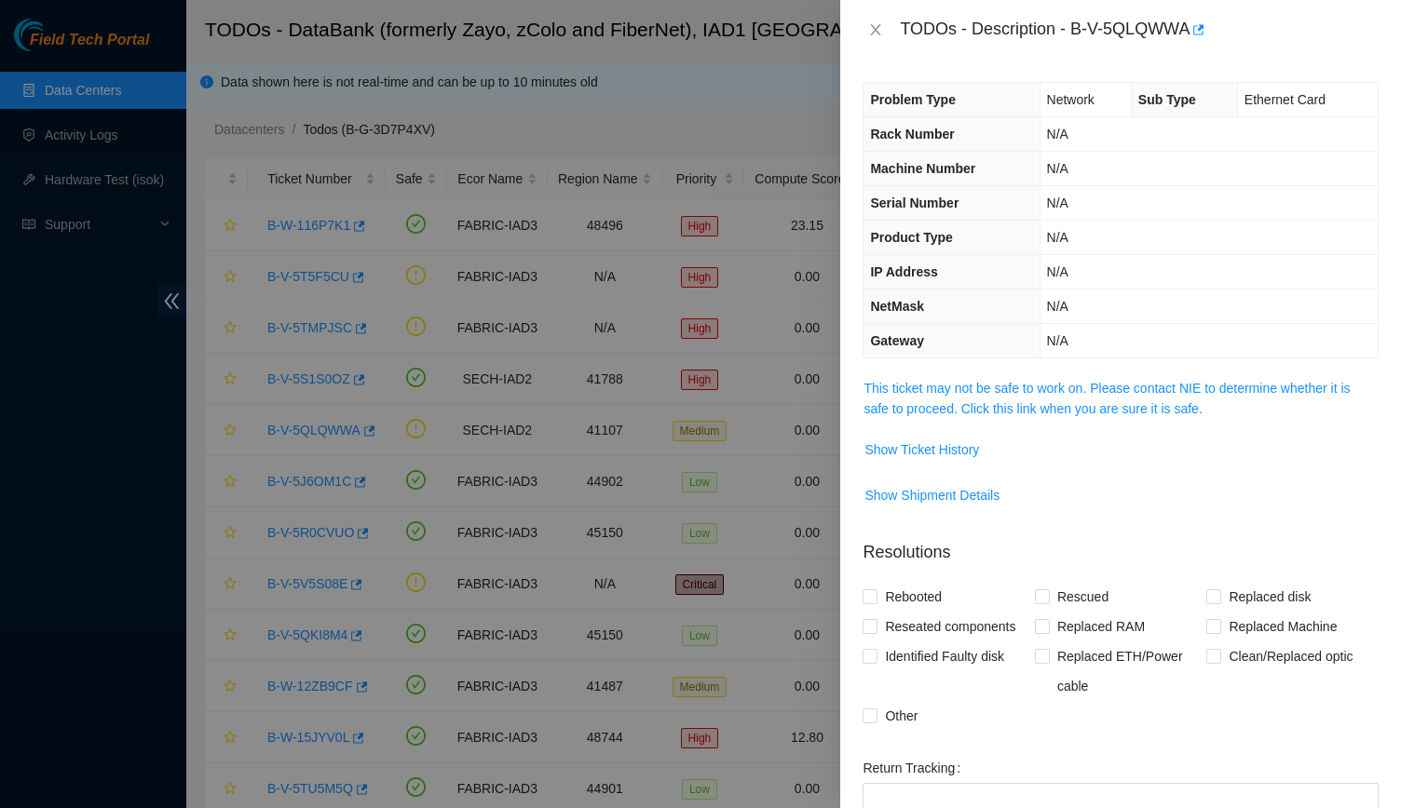
click at [684, 426] on td "This ticket may not be safe to work on. Please contact NIE to determine whether…" at bounding box center [1120, 405] width 516 height 57
click at [684, 418] on td "This ticket may not be safe to work on. Please contact NIE to determine whether…" at bounding box center [1120, 405] width 516 height 57
click at [684, 394] on span "This ticket may not be safe to work on. Please contact NIE to determine whether…" at bounding box center [1120, 398] width 514 height 41
click at [684, 386] on link "This ticket may not be safe to work on. Please contact NIE to determine whether…" at bounding box center [1106, 398] width 486 height 35
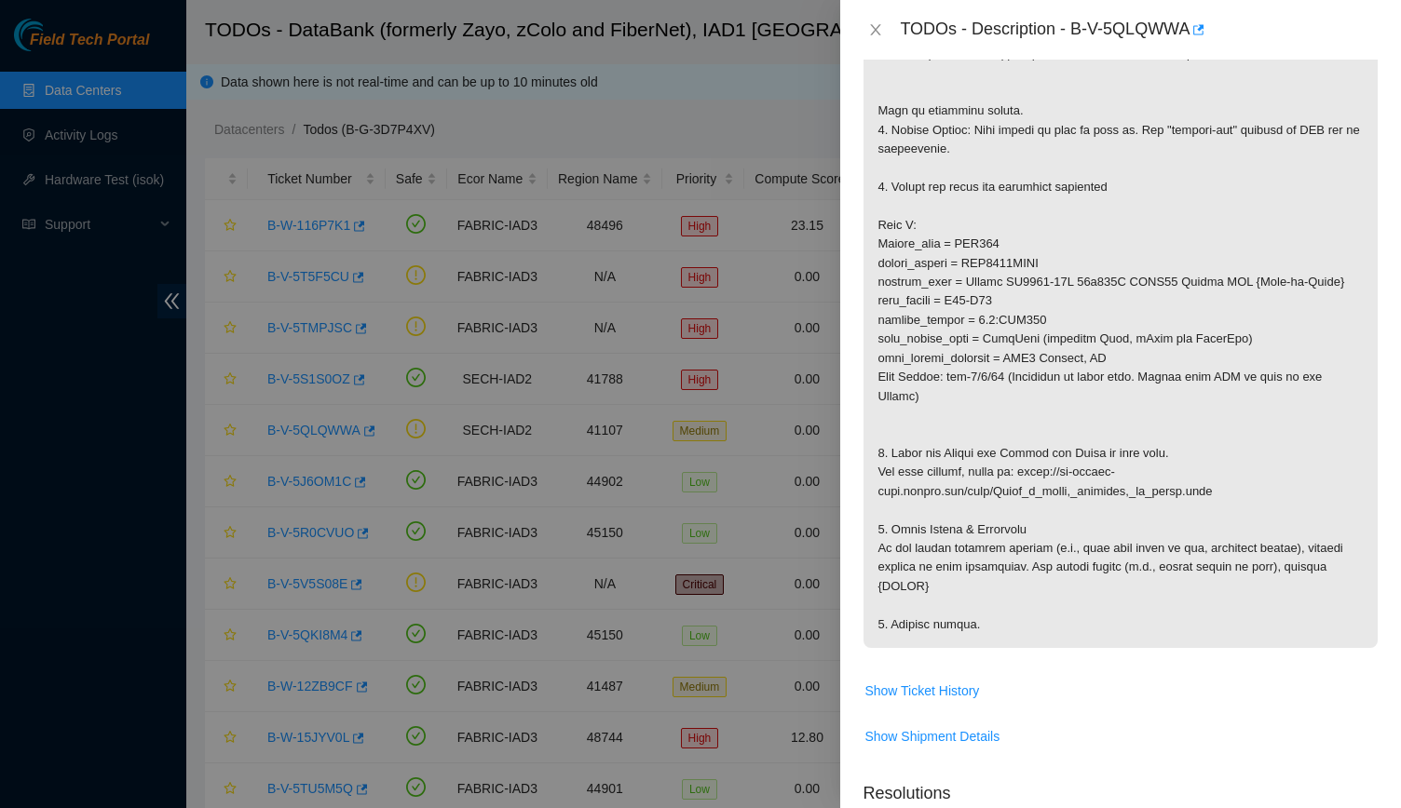
scroll to position [485, 0]
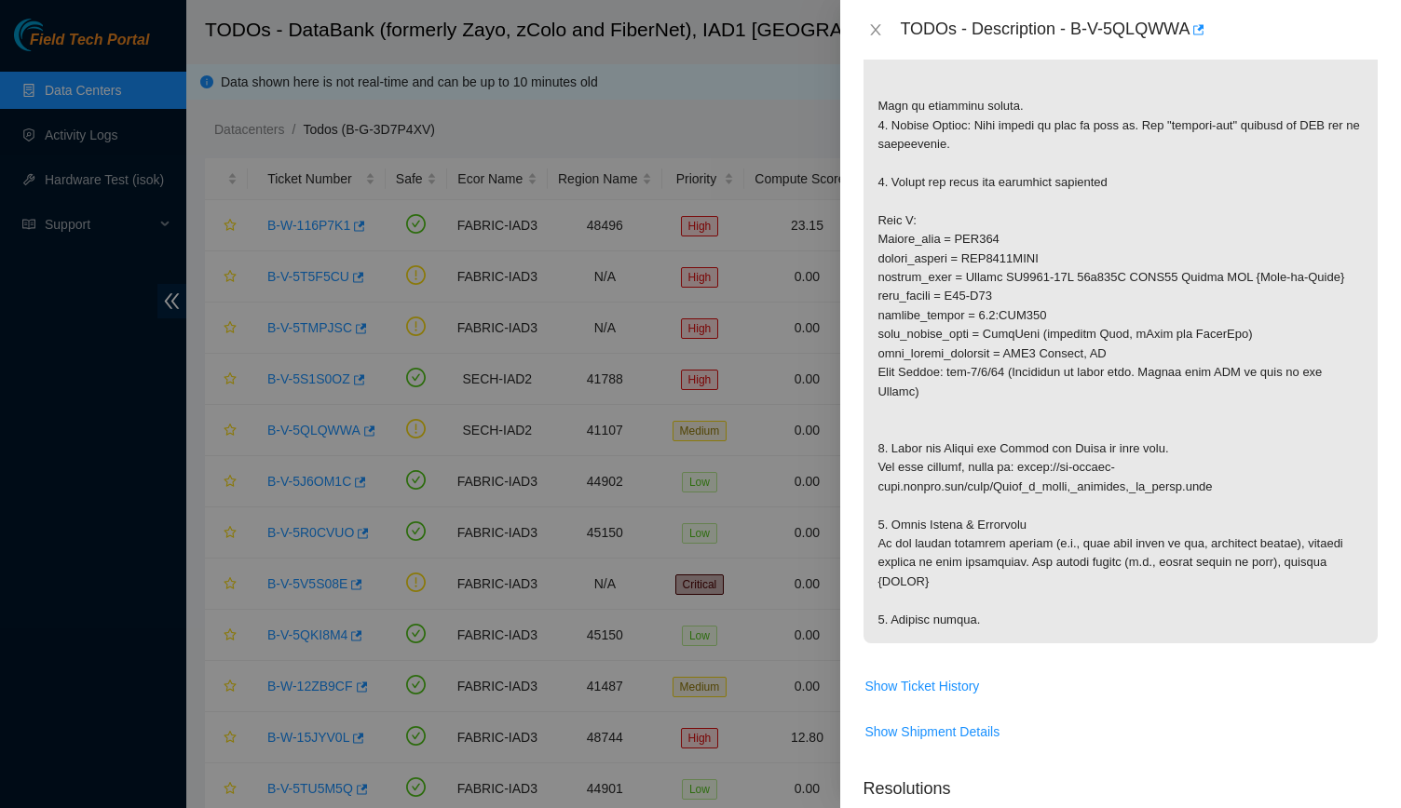
click at [684, 327] on p at bounding box center [1120, 268] width 514 height 751
click at [684, 302] on p at bounding box center [1120, 268] width 514 height 751
click at [684, 290] on p at bounding box center [1120, 268] width 514 height 751
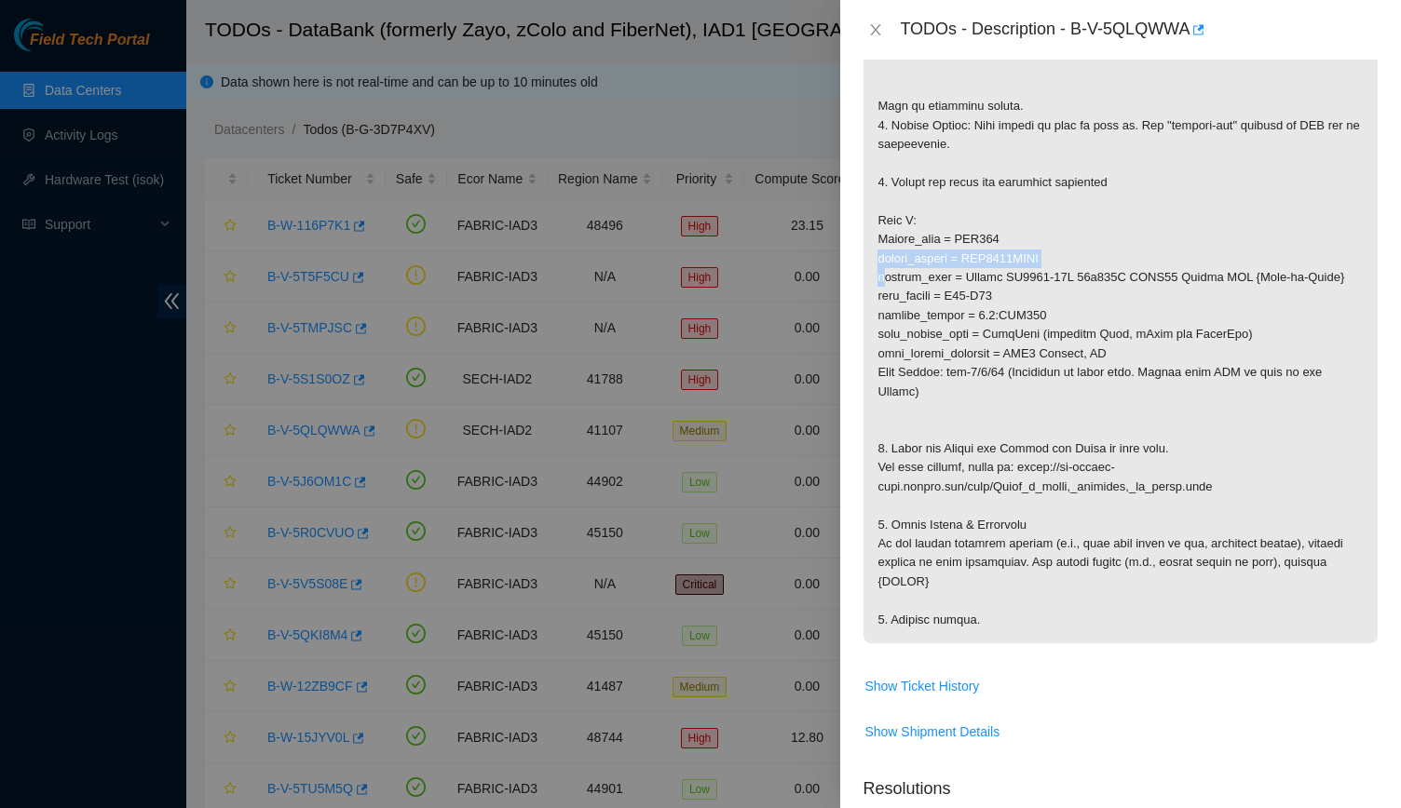
click at [684, 290] on p at bounding box center [1120, 268] width 514 height 751
drag, startPoint x: 1011, startPoint y: 332, endPoint x: 960, endPoint y: 336, distance: 51.4
click at [684, 336] on p at bounding box center [1120, 268] width 514 height 751
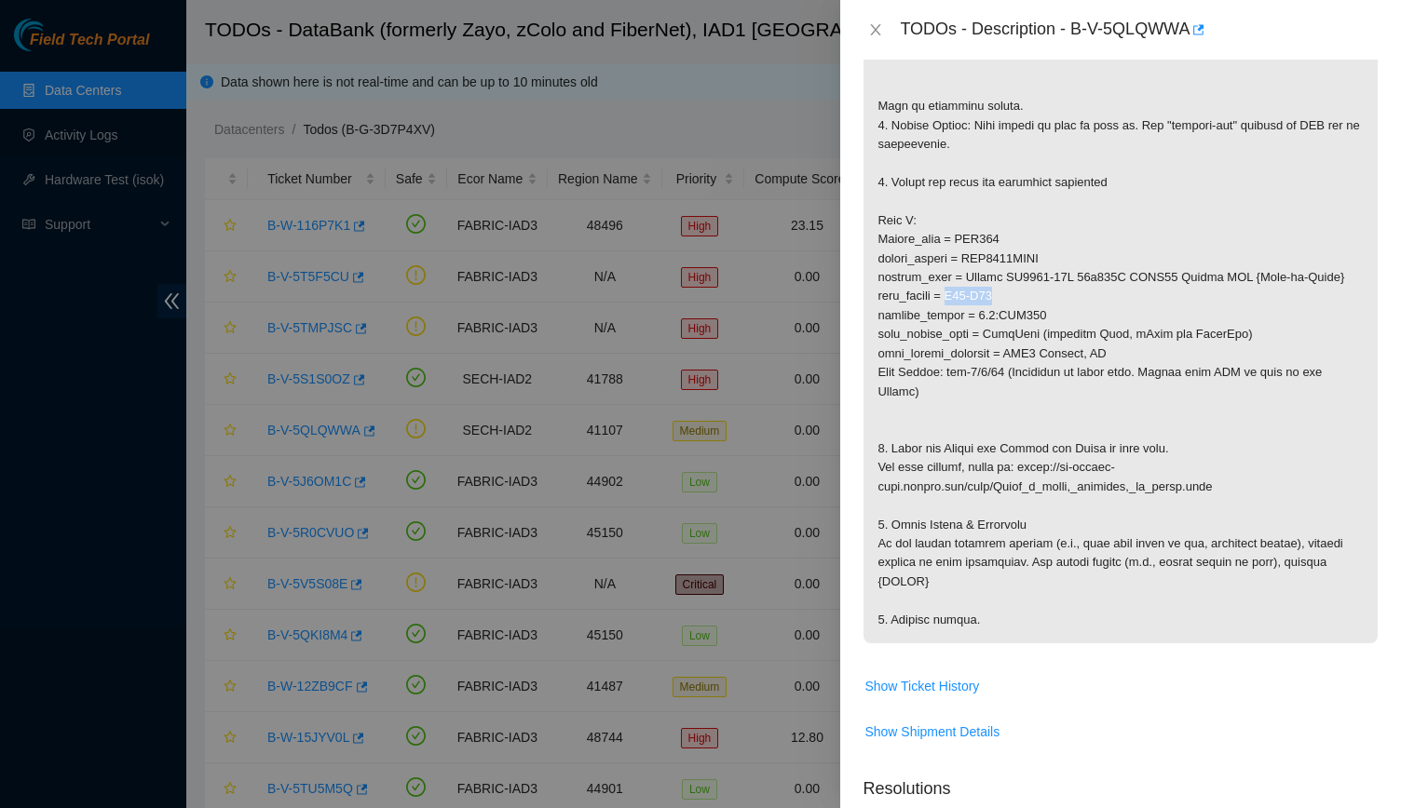
copy p "P47-Q21"
click at [684, 355] on p at bounding box center [1120, 268] width 514 height 751
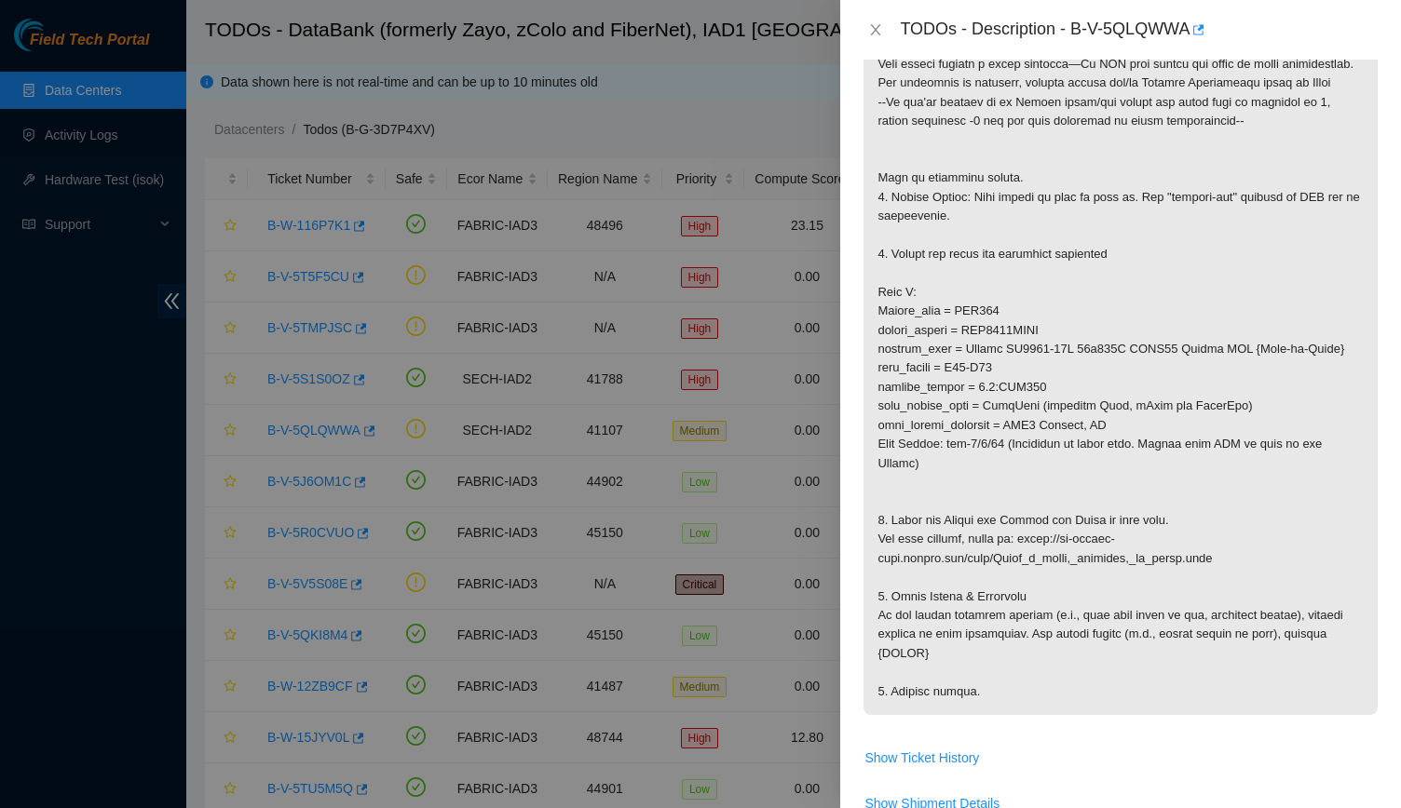
scroll to position [398, 0]
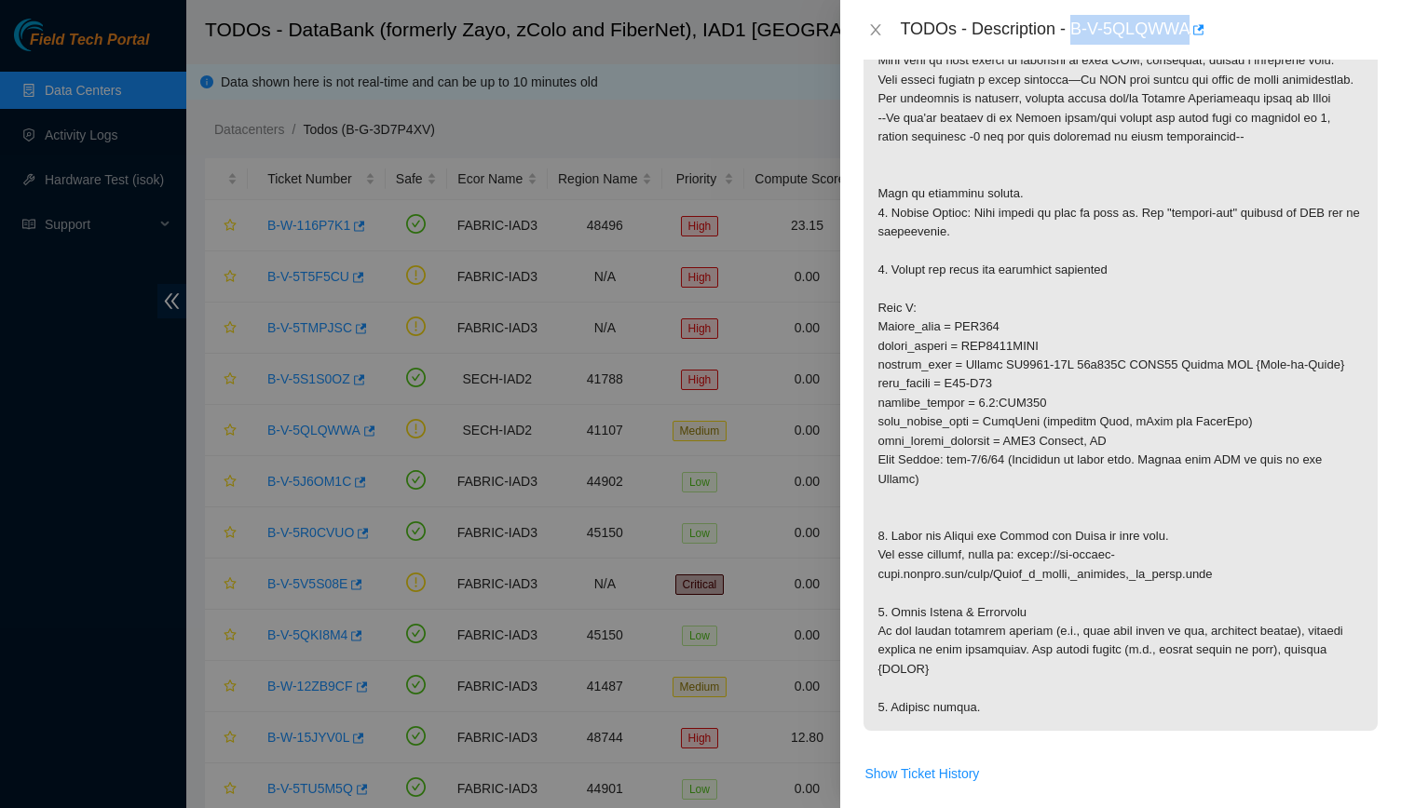
drag, startPoint x: 1071, startPoint y: 36, endPoint x: 1188, endPoint y: 34, distance: 117.4
click at [684, 34] on div "TODOs - Description - B-V-5QLQWWA" at bounding box center [1139, 30] width 479 height 30
copy div "B-V-5QLQWWA"
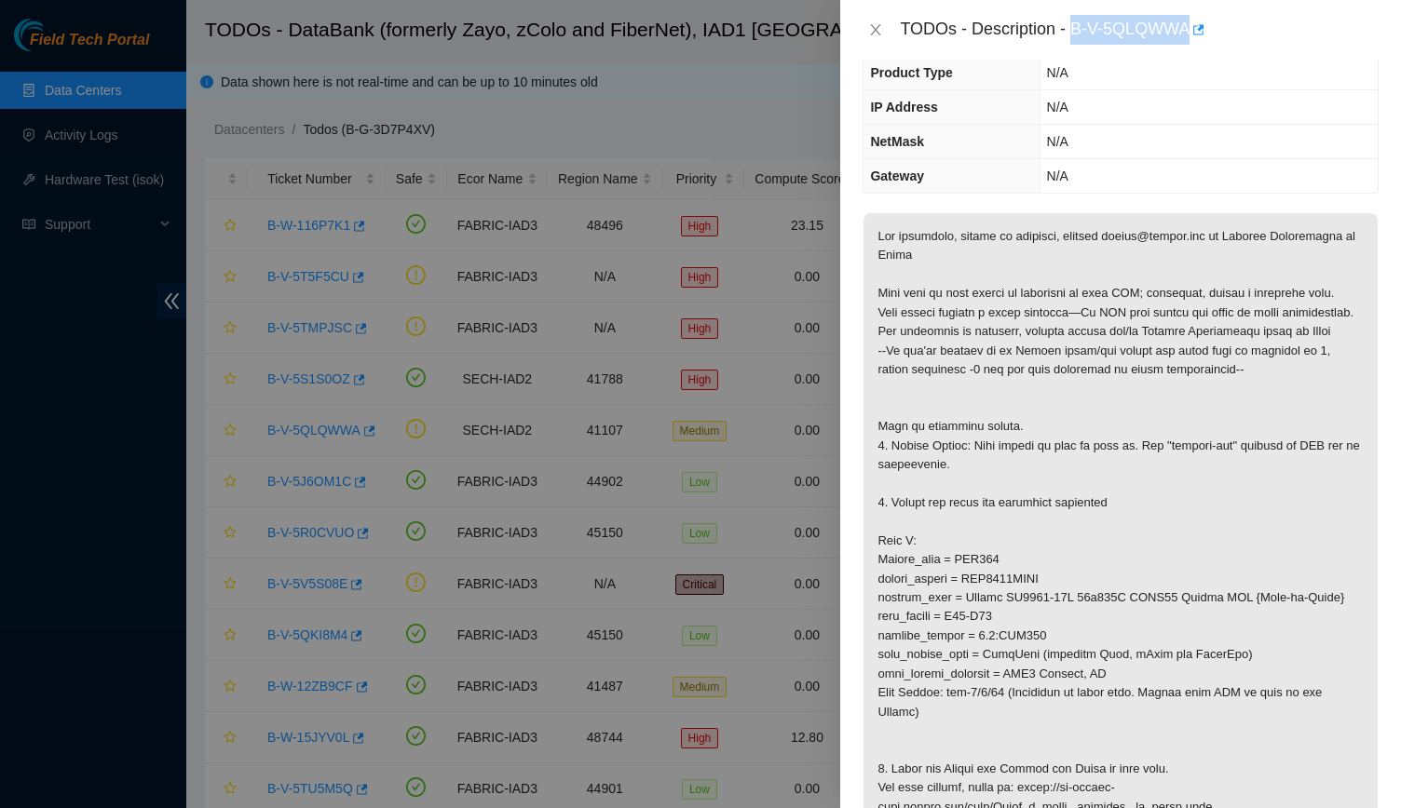
scroll to position [167, 0]
click at [684, 126] on td "N/A" at bounding box center [1208, 140] width 338 height 34
drag, startPoint x: 1068, startPoint y: 33, endPoint x: 1198, endPoint y: 23, distance: 129.8
click at [684, 23] on div "TODOs - Description - B-V-5QLQWWA" at bounding box center [1139, 30] width 479 height 30
copy div "B-V-5QLQWWA"
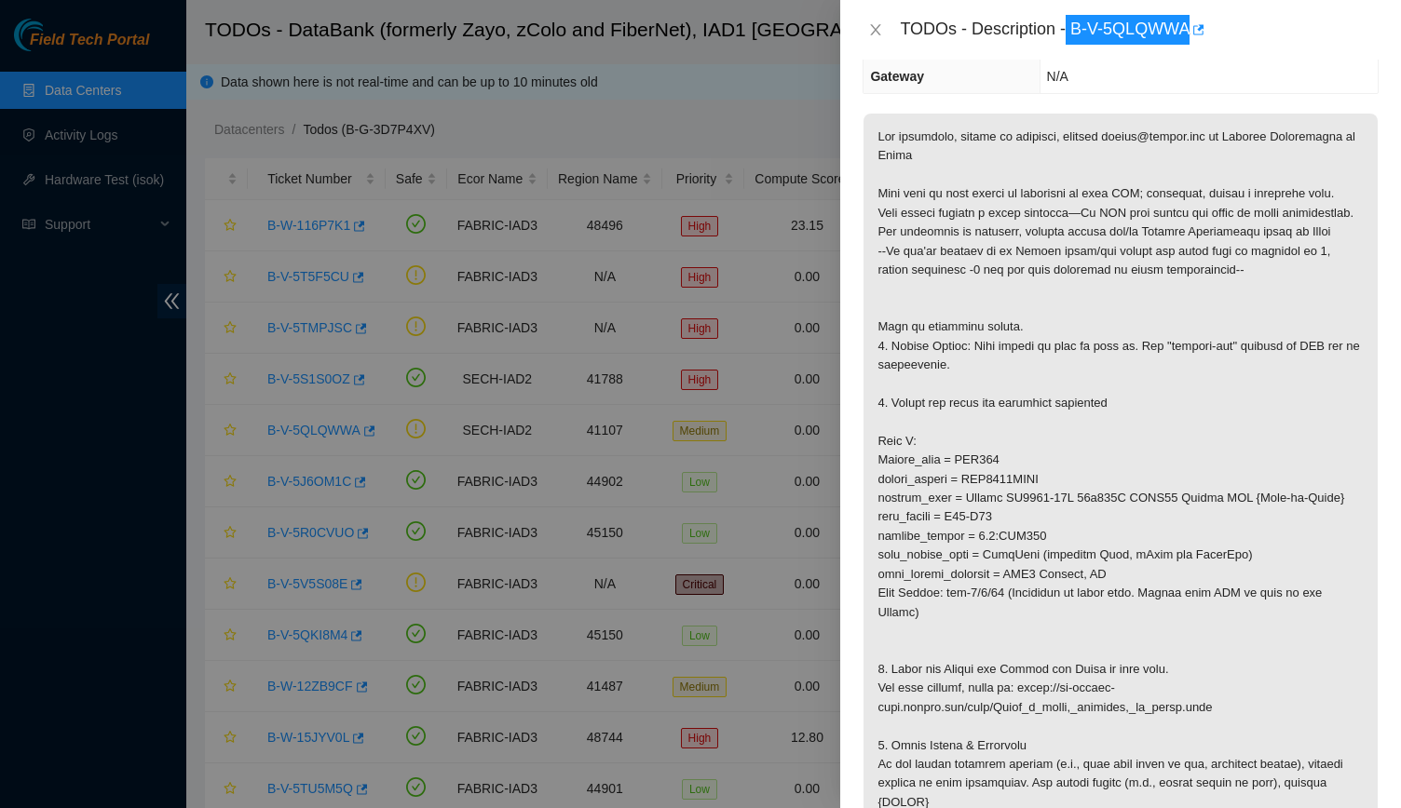
scroll to position [271, 0]
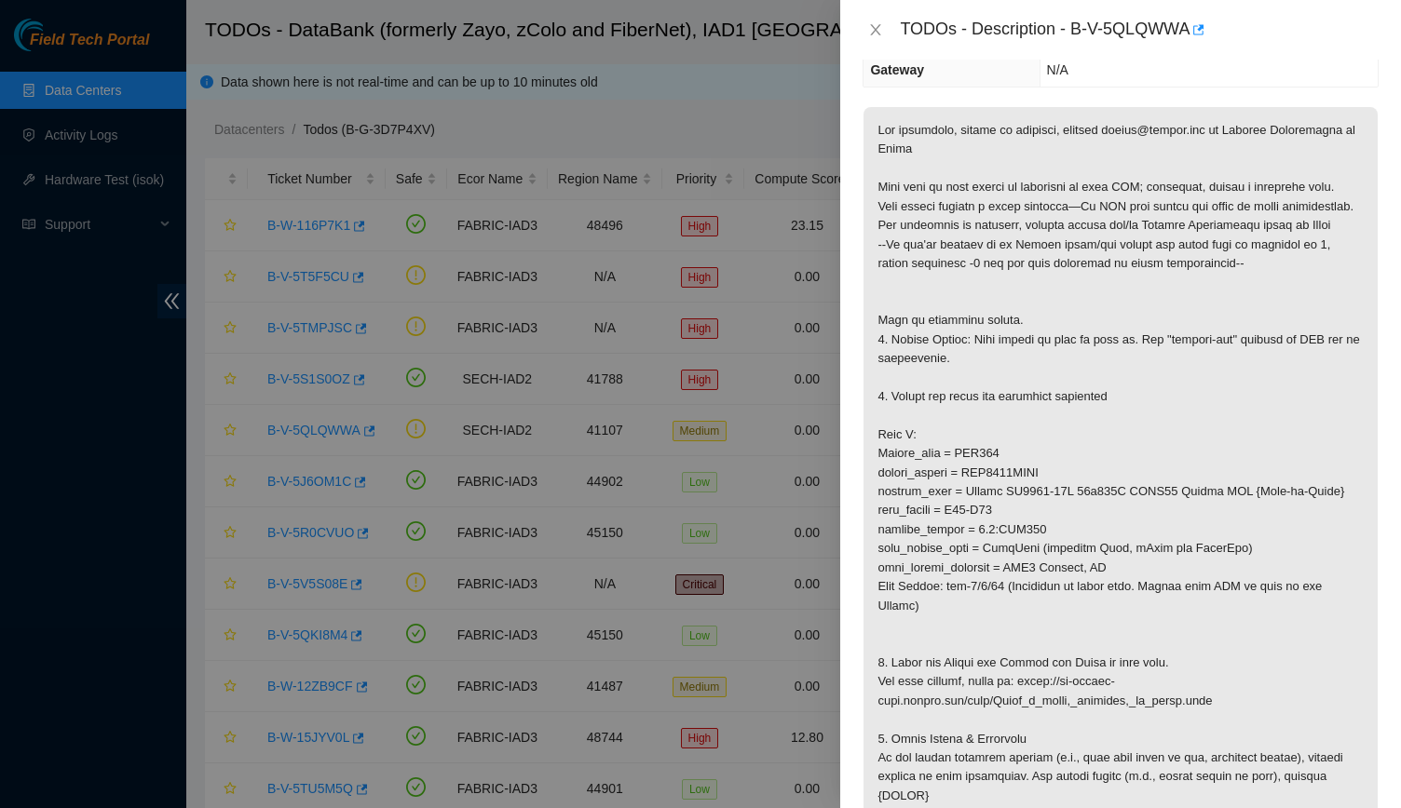
click at [684, 249] on p at bounding box center [1120, 482] width 514 height 751
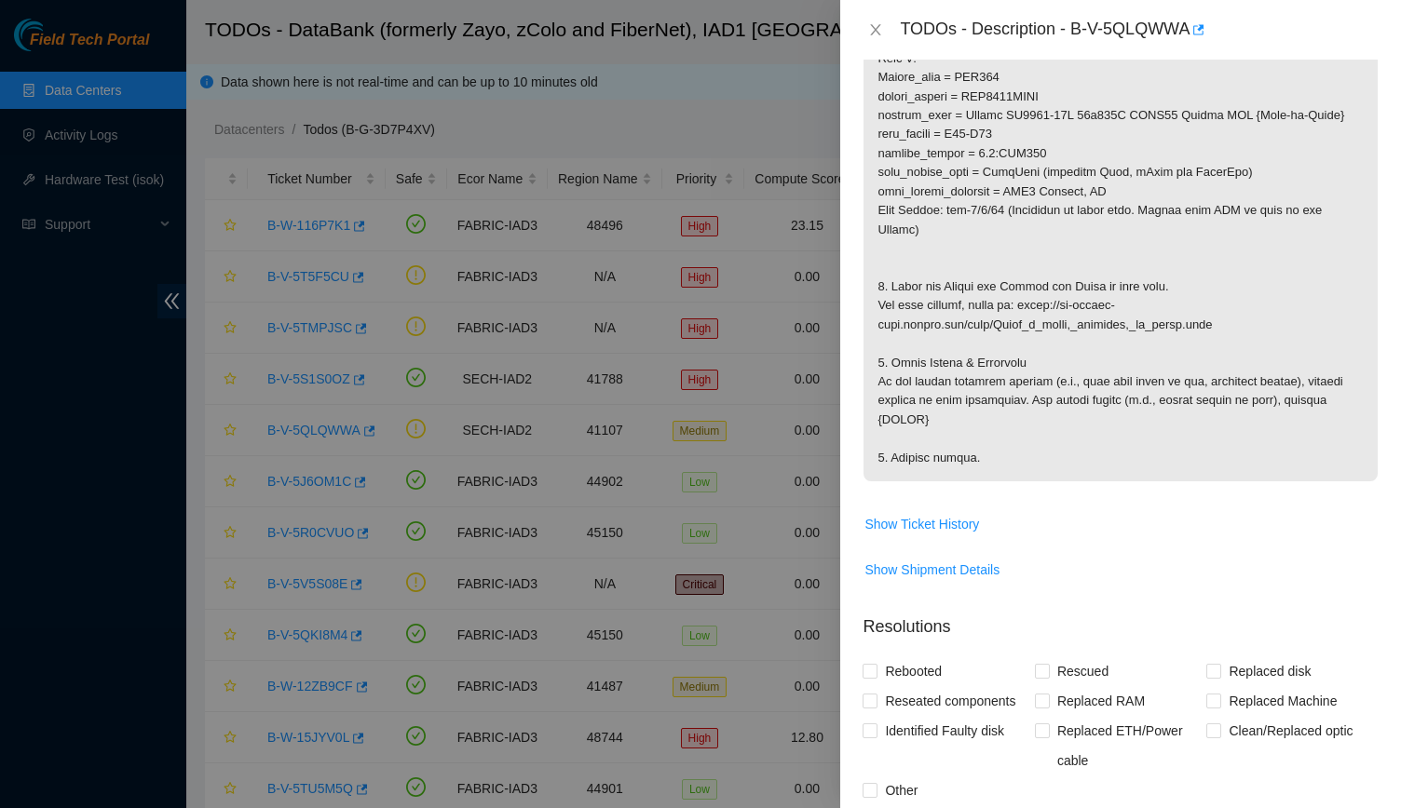
scroll to position [646, 0]
click at [684, 495] on span at bounding box center [1120, 113] width 514 height 763
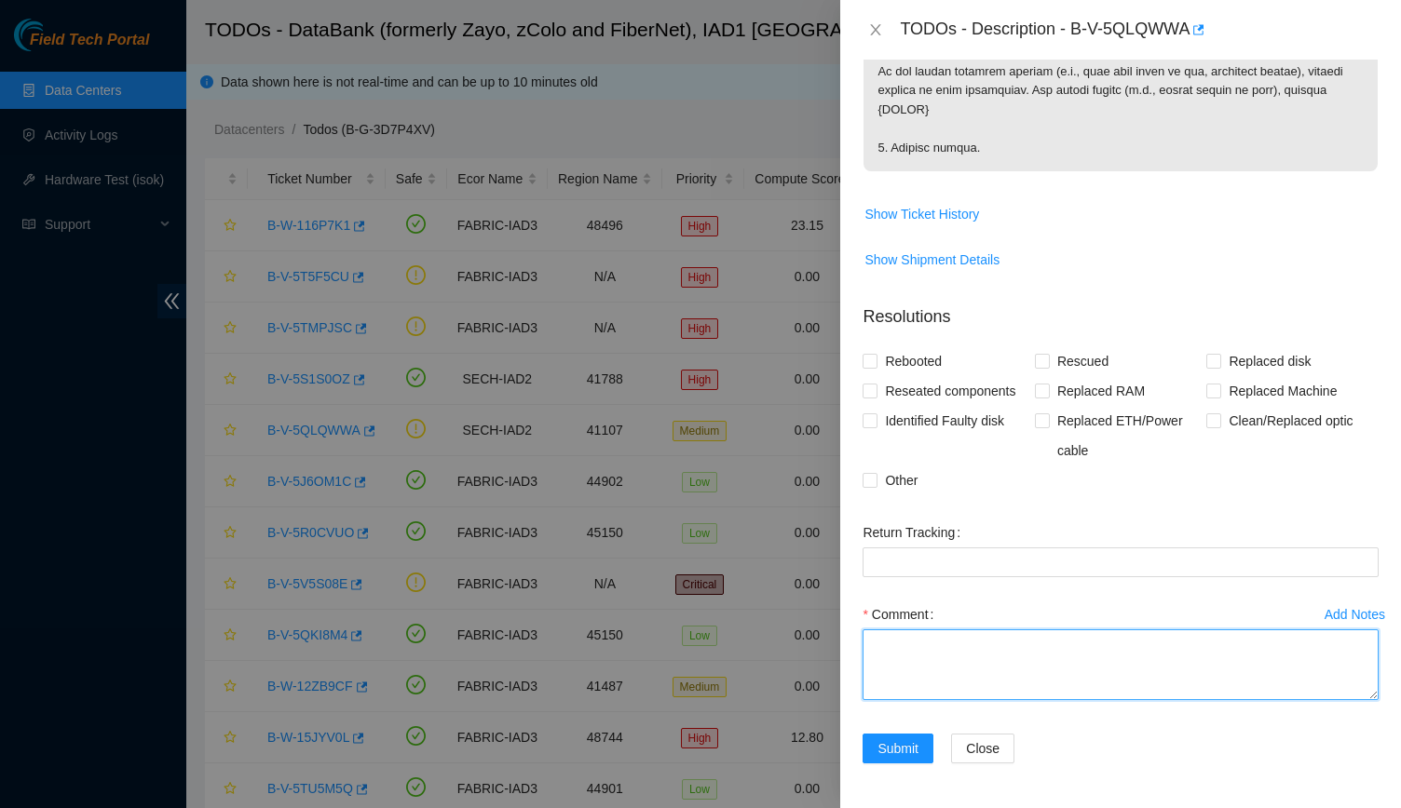
click at [684, 660] on textarea "Comment" at bounding box center [1120, 665] width 516 height 71
paste textarea "-Verified rack and switch SN -Found fiber connected to eth 1/1/10 -Cleaned both…"
type textarea "-Verified rack and switch SN -Found fiber connected to eth 1/1/10 -Cleaned both…"
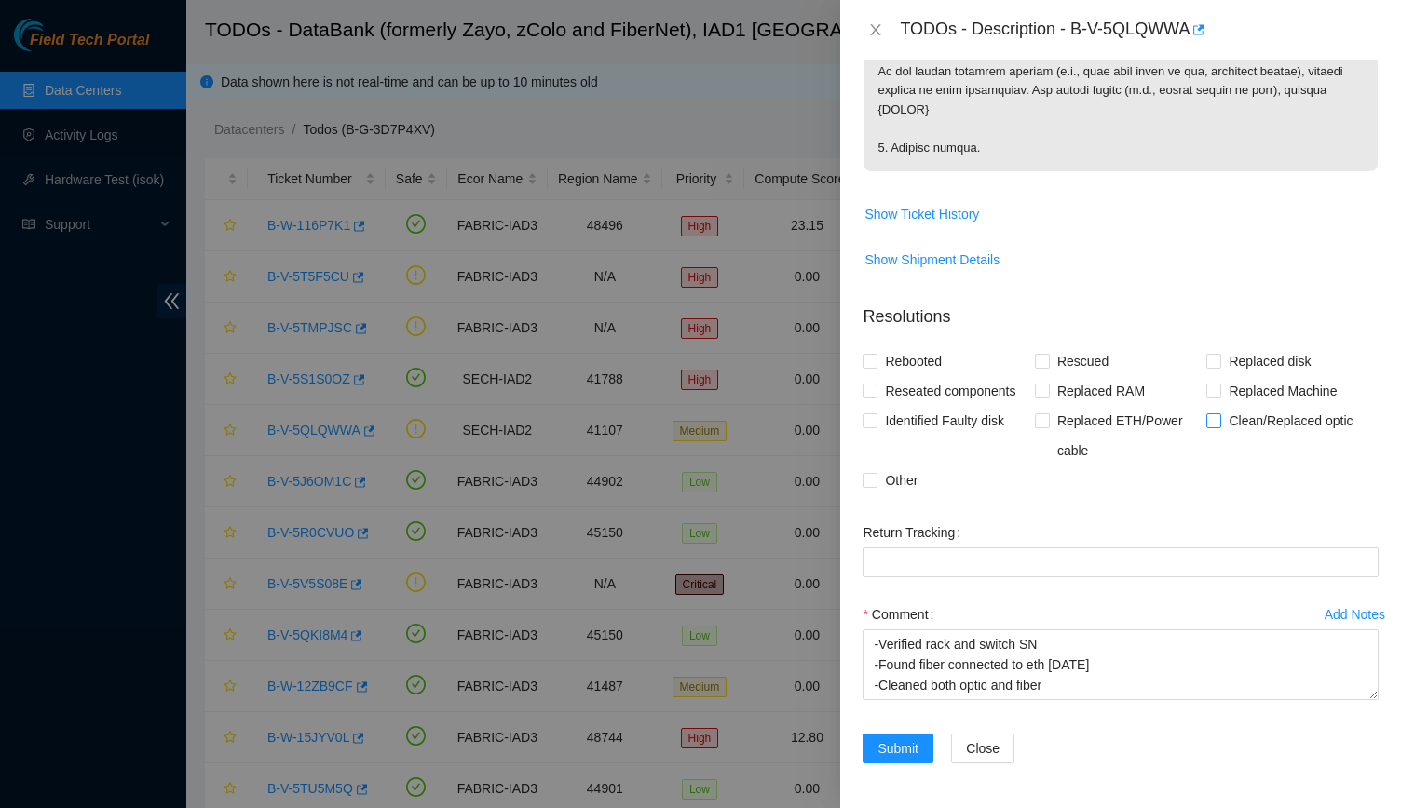
click at [684, 419] on span "Clean/Replaced optic" at bounding box center [1290, 421] width 139 height 30
click at [684, 419] on input "Clean/Replaced optic" at bounding box center [1212, 419] width 13 height 13
checkbox input "true"
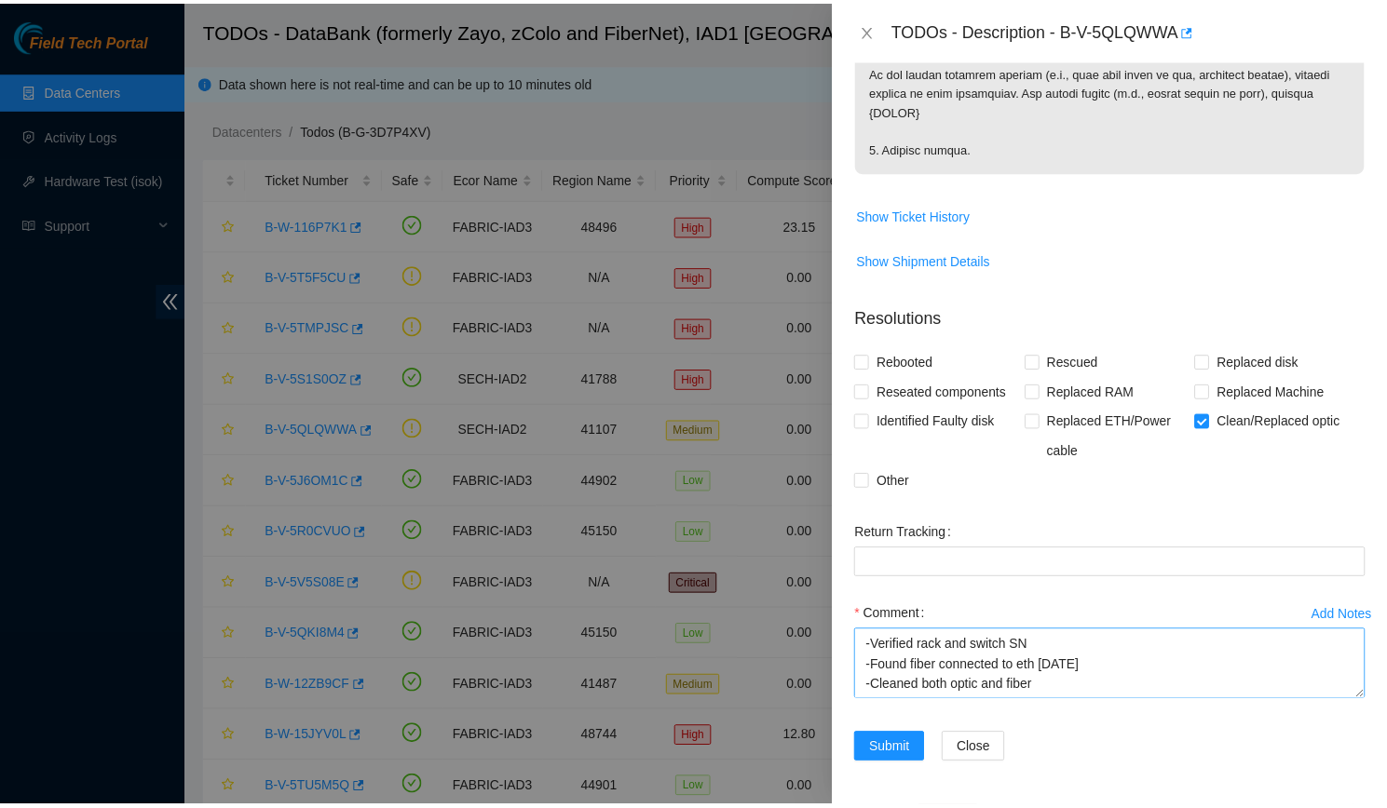
scroll to position [41, 0]
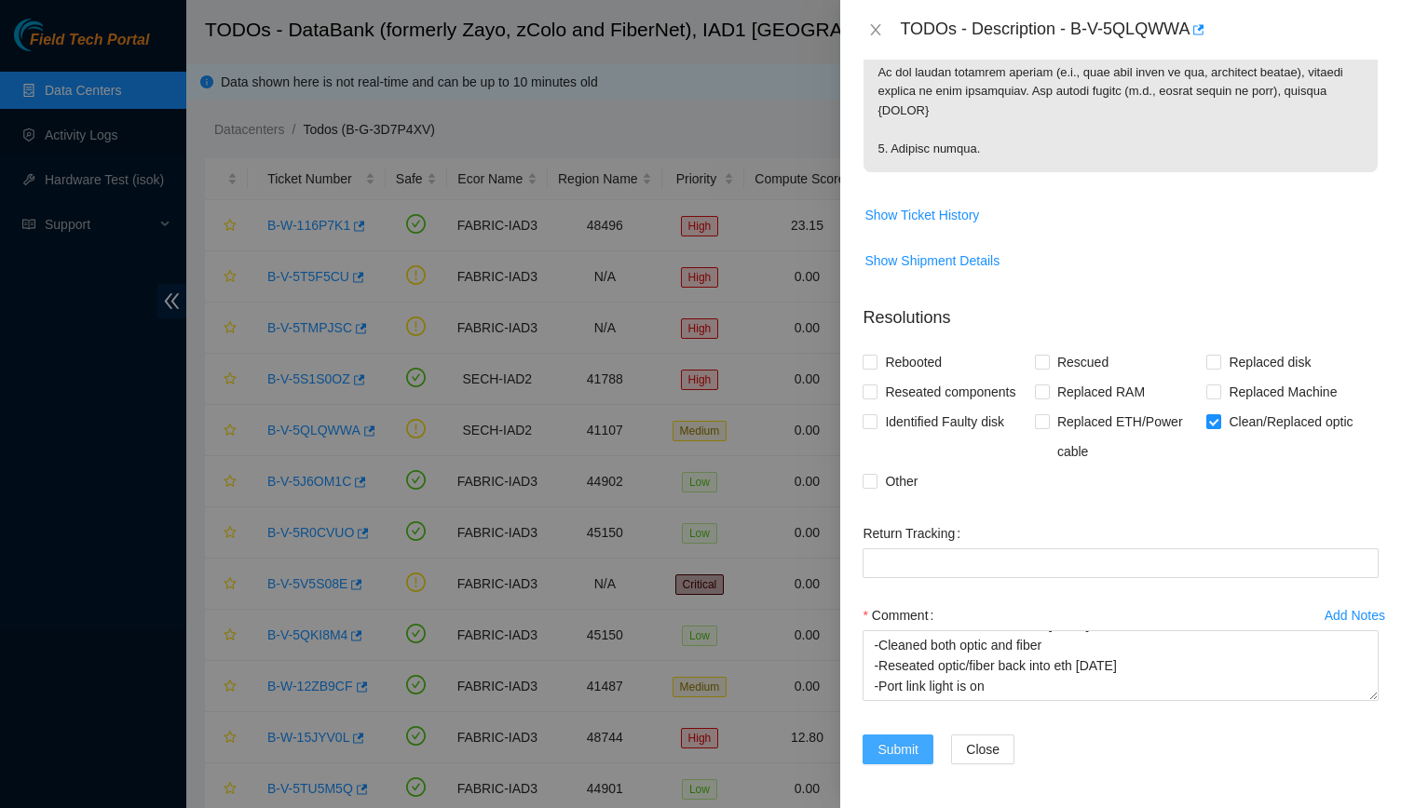
click at [684, 760] on span "Submit" at bounding box center [897, 749] width 41 height 20
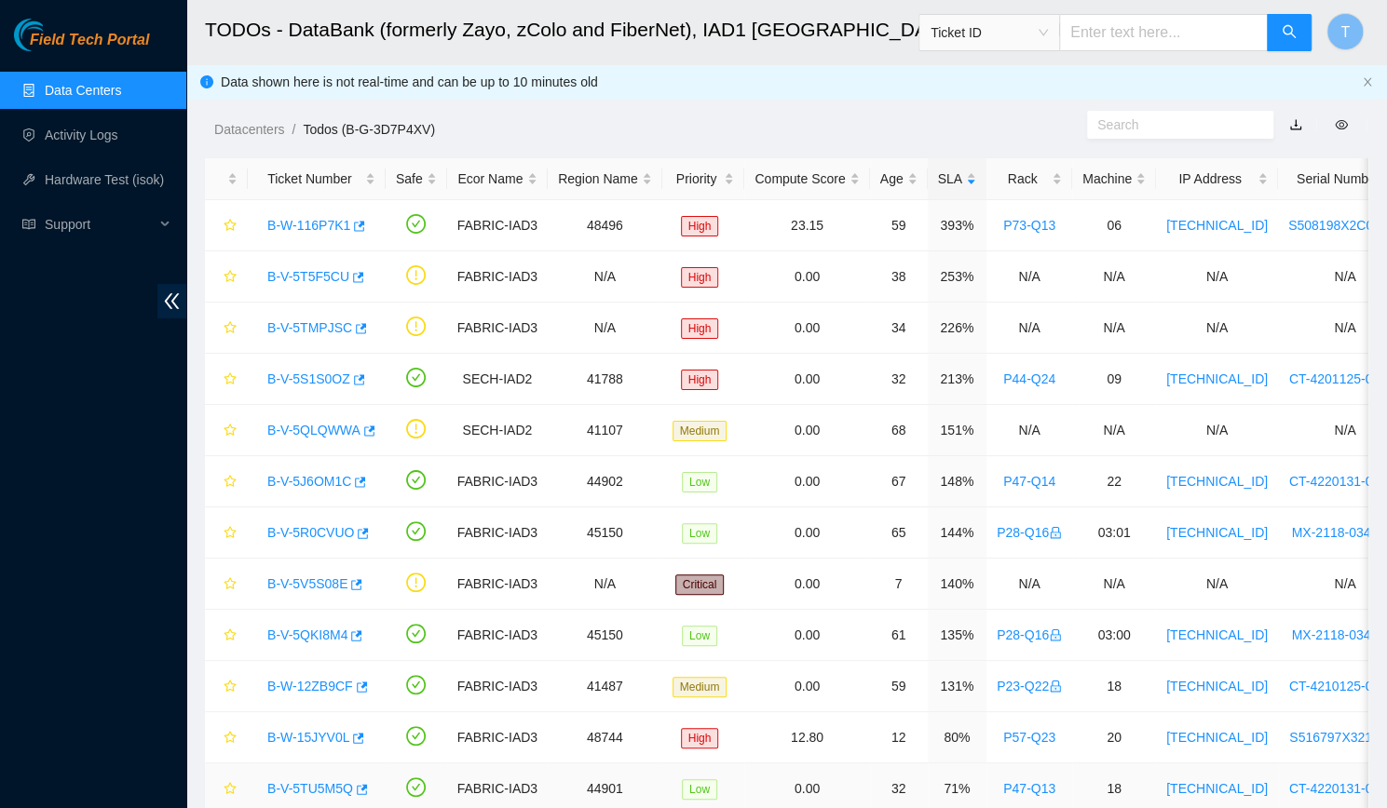
scroll to position [259, 0]
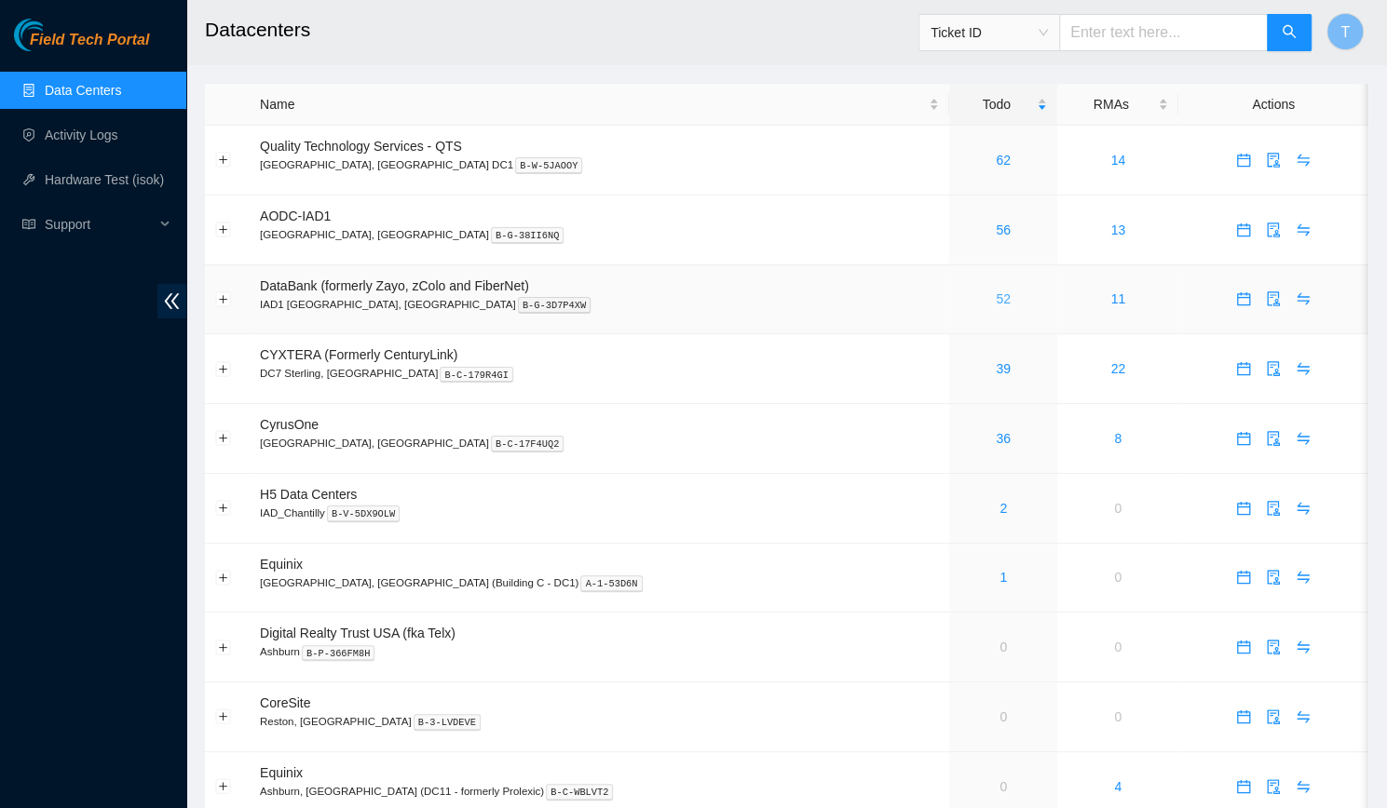
click at [996, 306] on link "52" at bounding box center [1003, 298] width 15 height 15
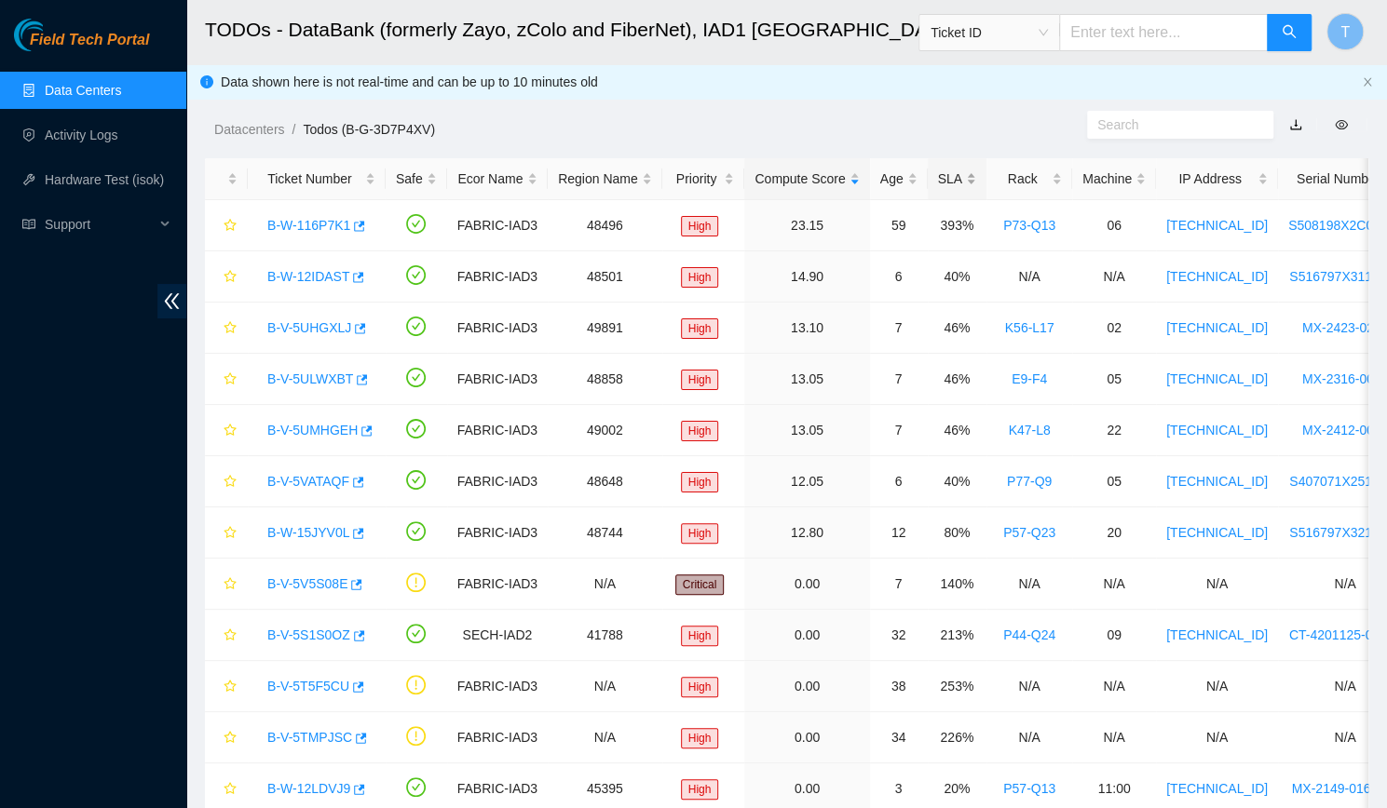
click at [938, 181] on div "SLA" at bounding box center [957, 179] width 38 height 20
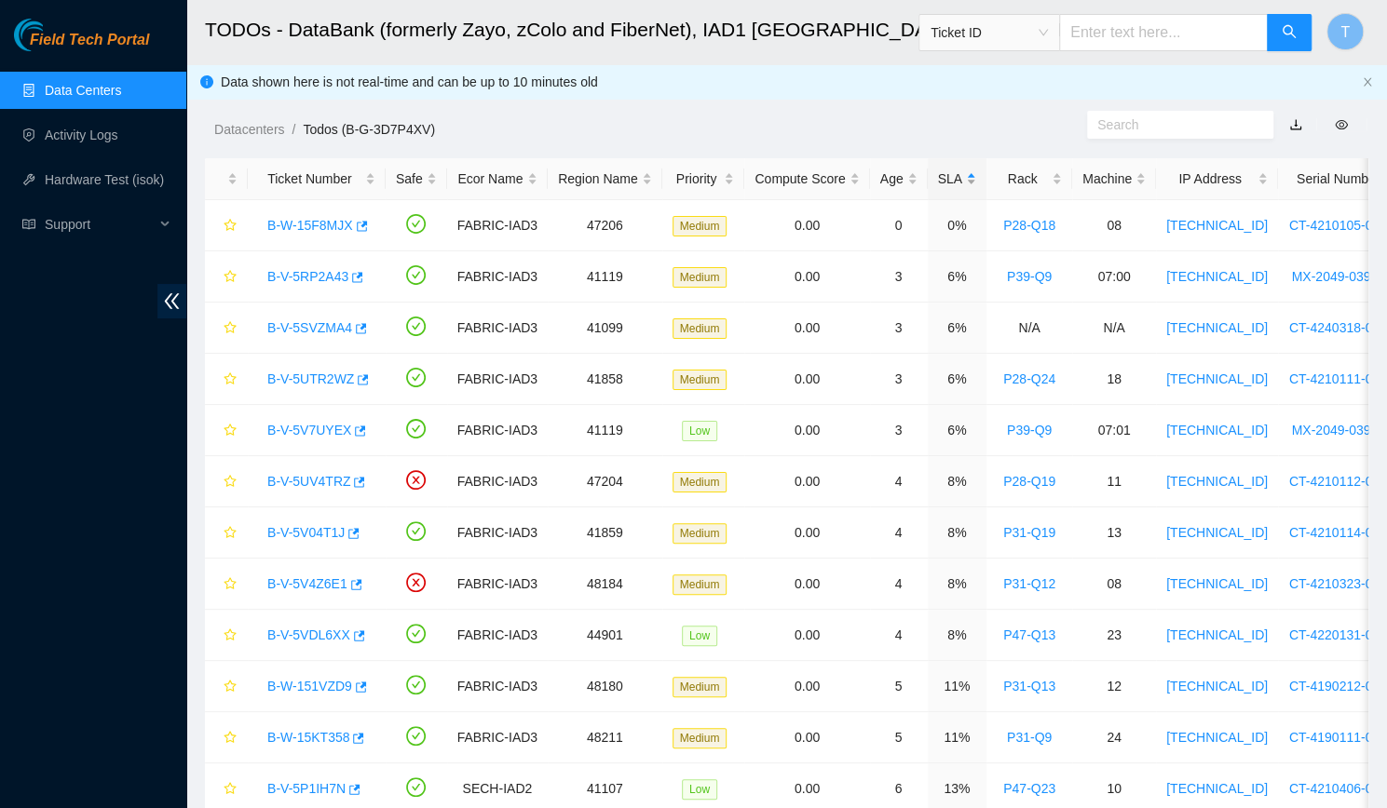
click at [938, 182] on div "SLA" at bounding box center [957, 179] width 38 height 20
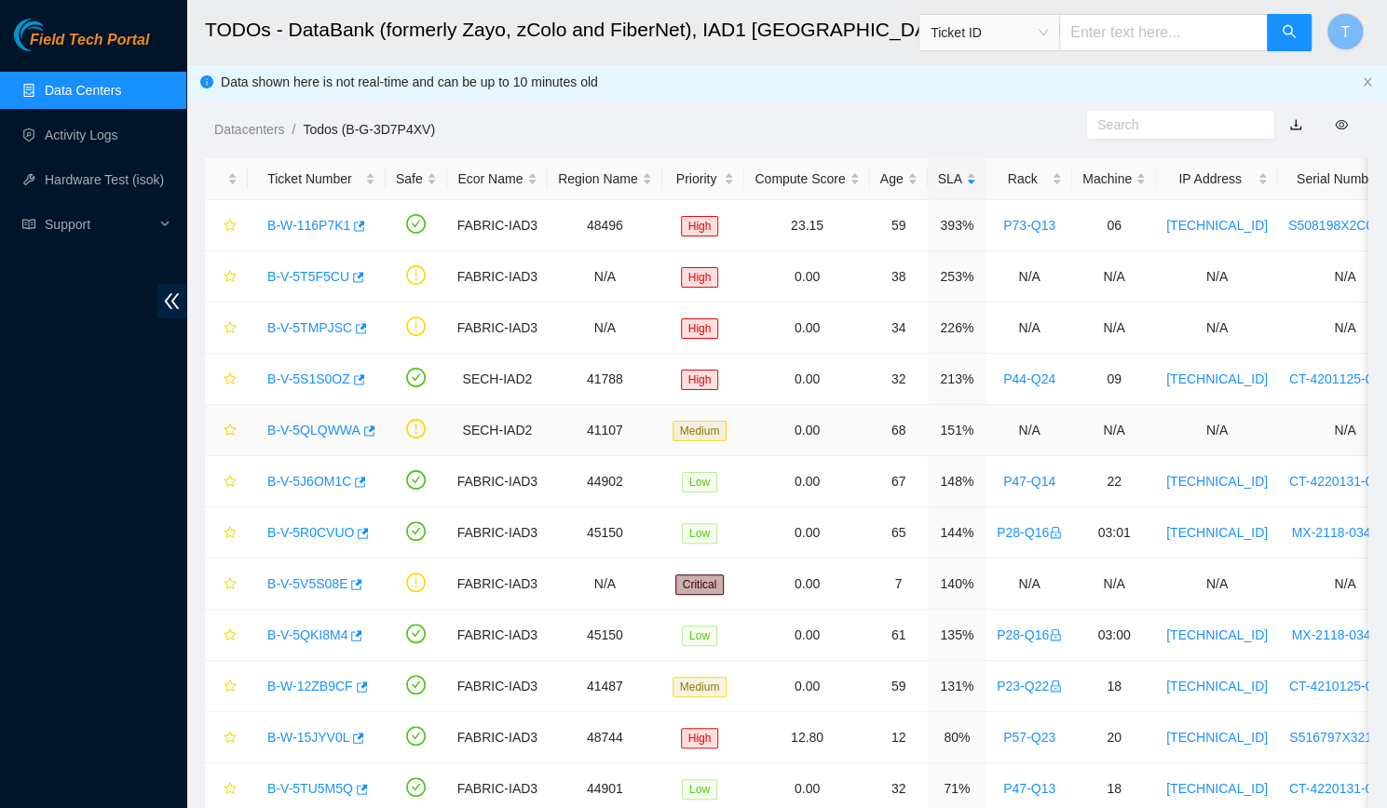
drag, startPoint x: 294, startPoint y: 417, endPoint x: 294, endPoint y: 432, distance: 14.9
click at [294, 432] on div "B-V-5QLQWWA" at bounding box center [316, 430] width 117 height 30
click at [294, 432] on link "B-V-5QLQWWA" at bounding box center [313, 430] width 93 height 15
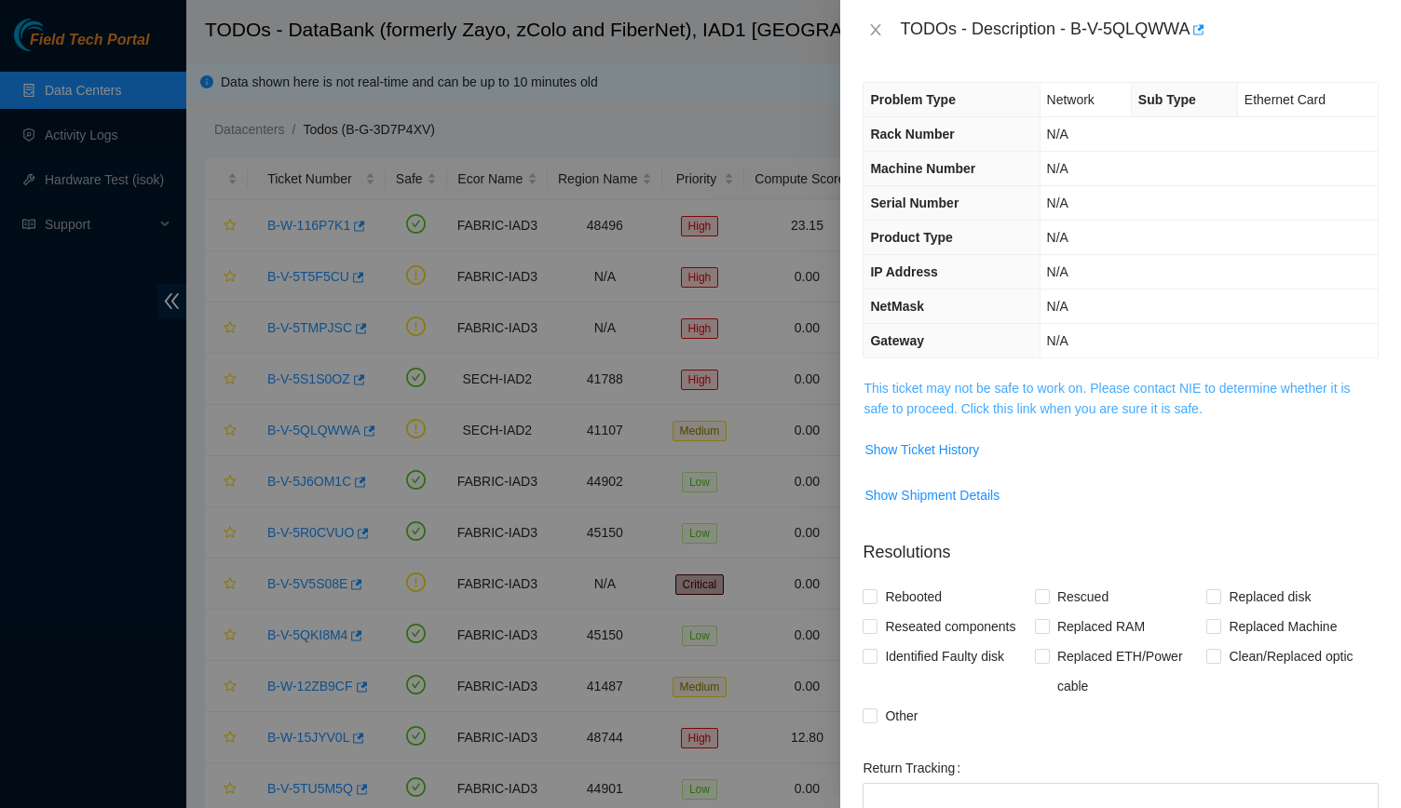
click at [881, 403] on link "This ticket may not be safe to work on. Please contact NIE to determine whether…" at bounding box center [1106, 398] width 486 height 35
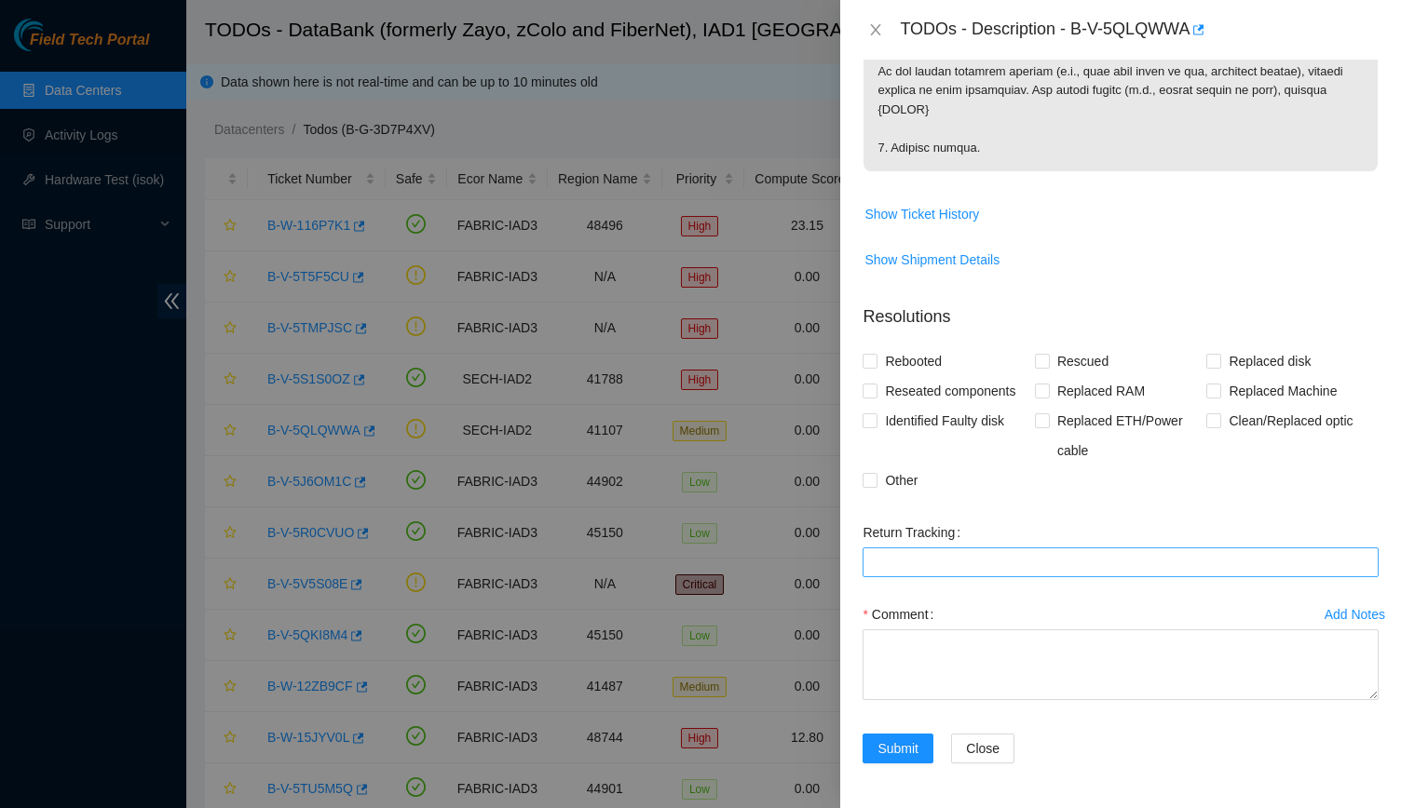
scroll to position [965, 0]
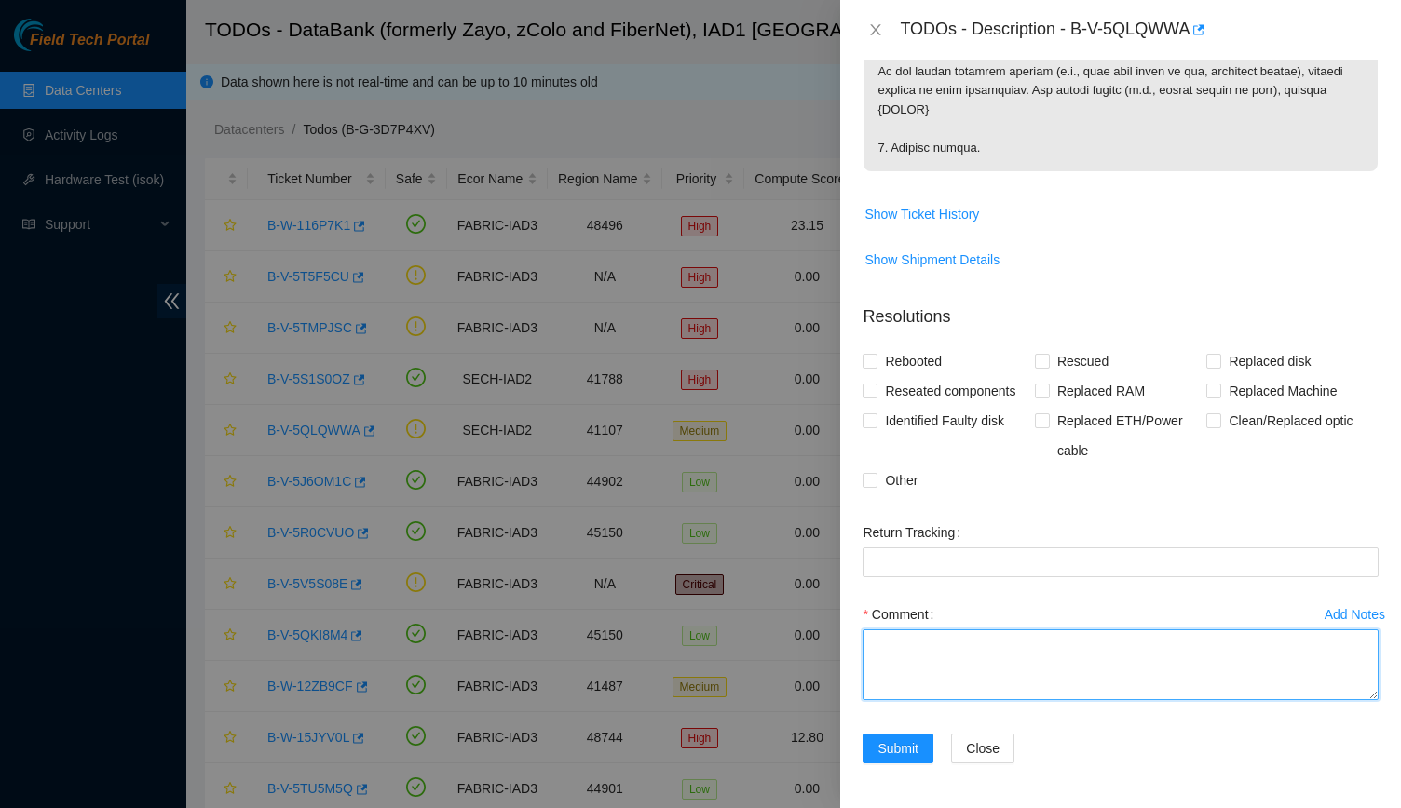
click at [1090, 685] on textarea "Comment" at bounding box center [1120, 665] width 516 height 71
paste textarea "-Verified rack and switch SN -Found fiber connected to eth 1/1/10 -Cleaned both…"
type textarea "-Verified rack and switch SN -Found fiber connected to eth 1/1/10 -Cleaned both…"
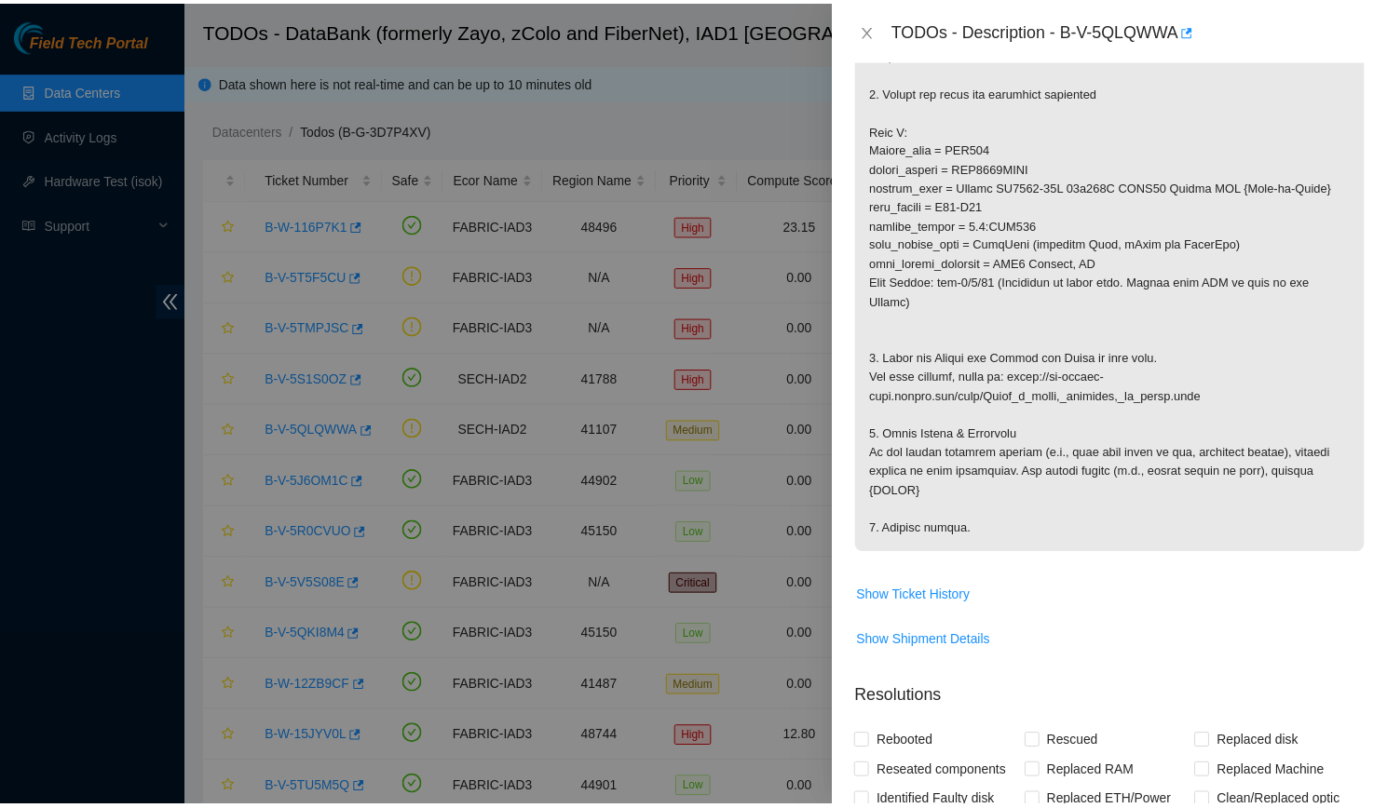
scroll to position [973, 0]
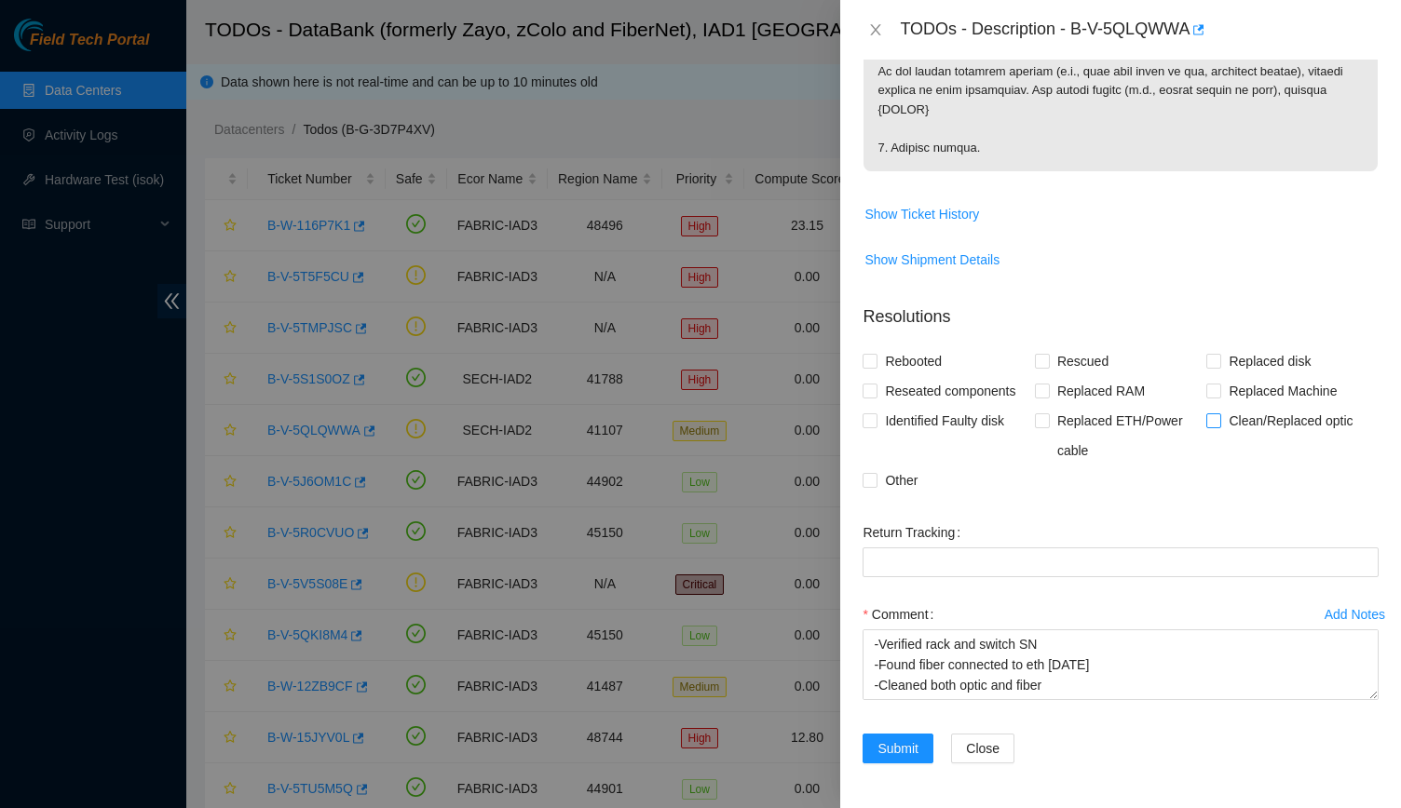
click at [1246, 429] on span "Clean/Replaced optic" at bounding box center [1290, 421] width 139 height 30
click at [1219, 427] on input "Clean/Replaced optic" at bounding box center [1212, 419] width 13 height 13
checkbox input "true"
click at [894, 739] on span "Submit" at bounding box center [897, 749] width 41 height 20
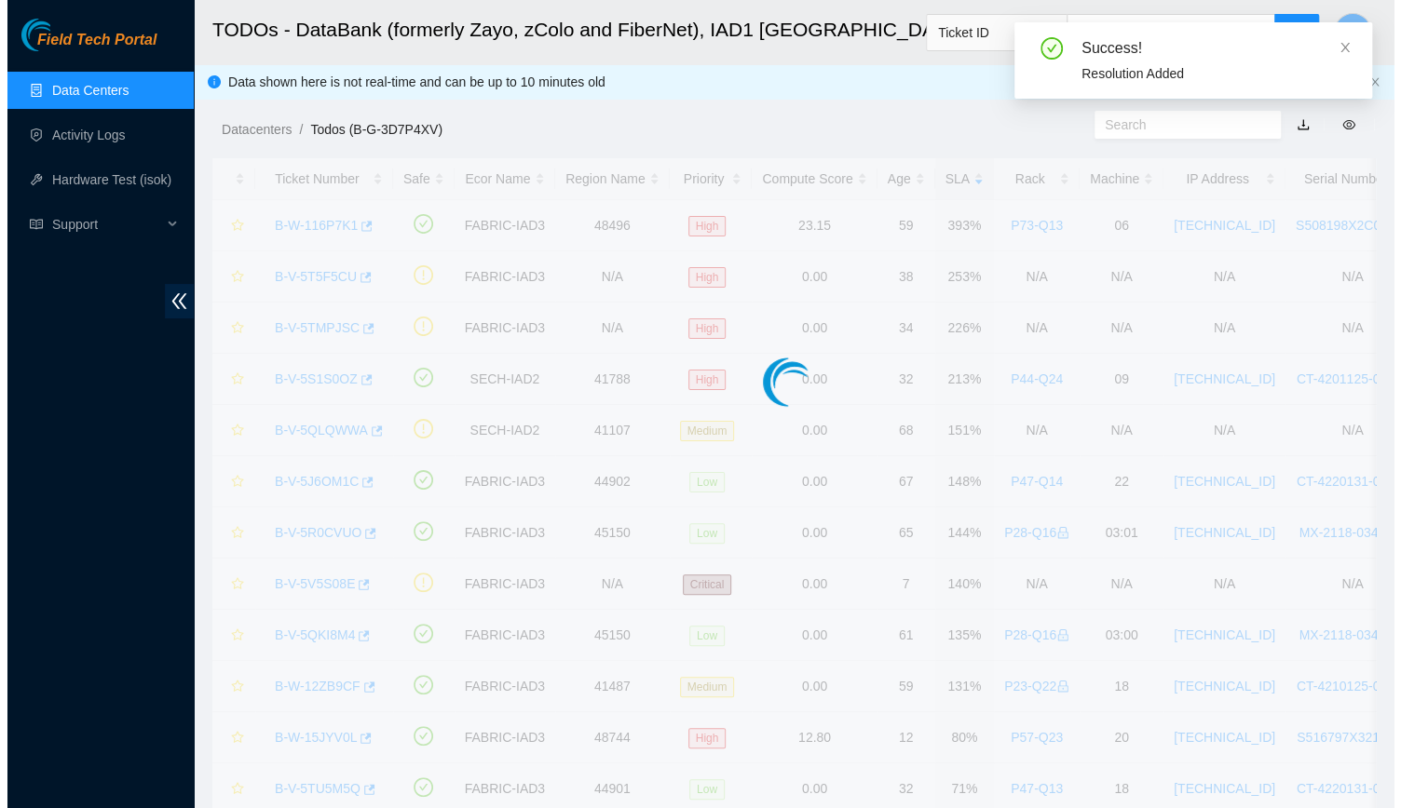
scroll to position [259, 0]
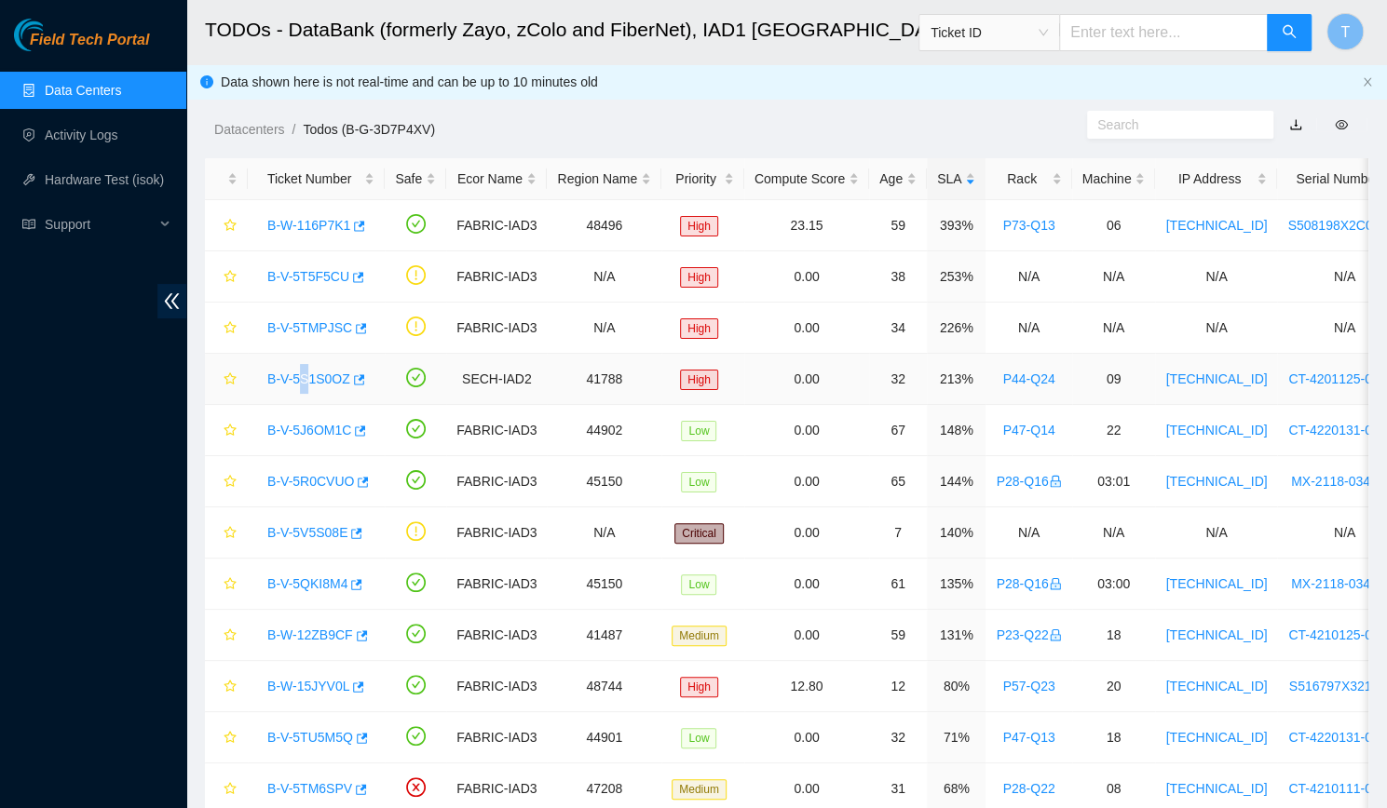
drag, startPoint x: 298, startPoint y: 364, endPoint x: 305, endPoint y: 381, distance: 18.0
click at [305, 381] on div "B-V-5S1S0OZ" at bounding box center [316, 379] width 116 height 30
click at [305, 381] on link "B-V-5S1S0OZ" at bounding box center [308, 379] width 83 height 15
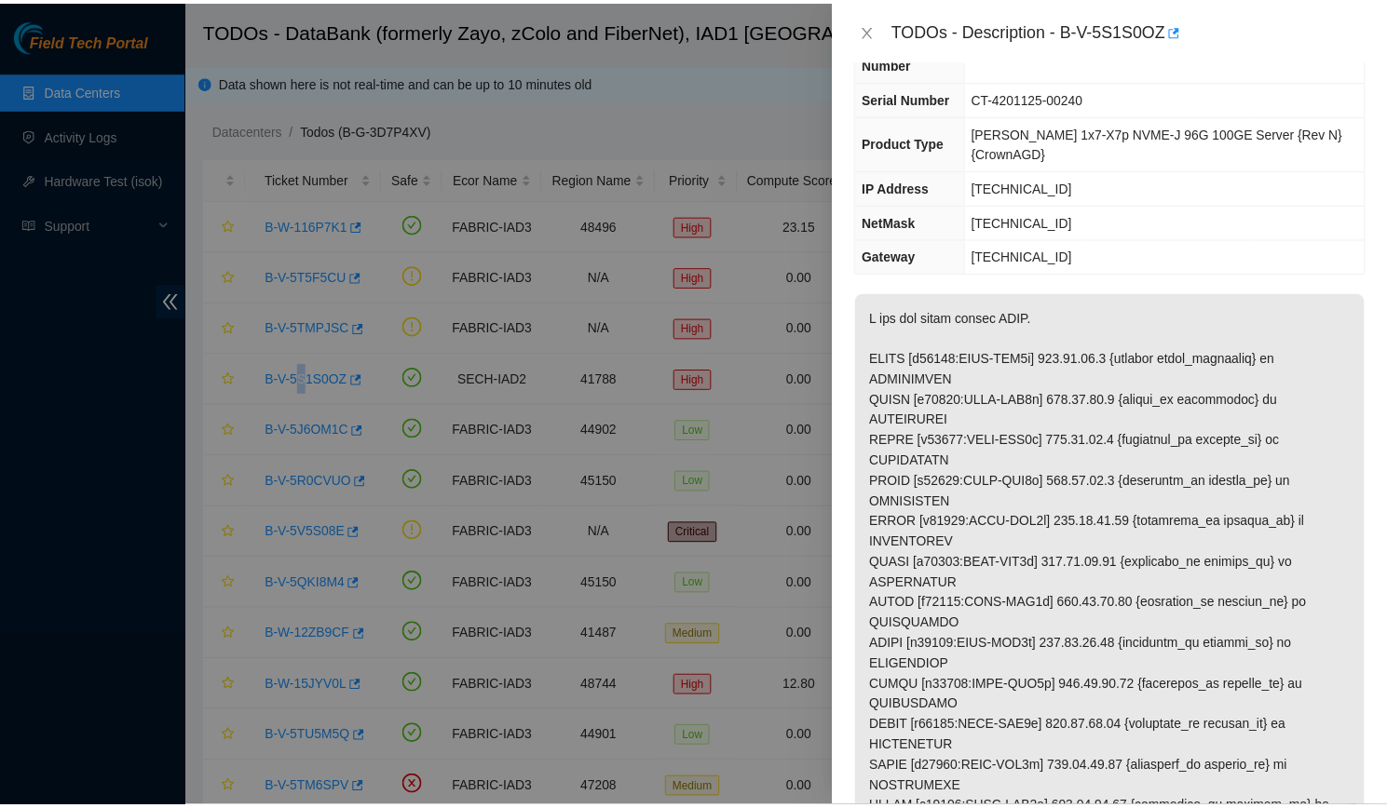
scroll to position [88, 0]
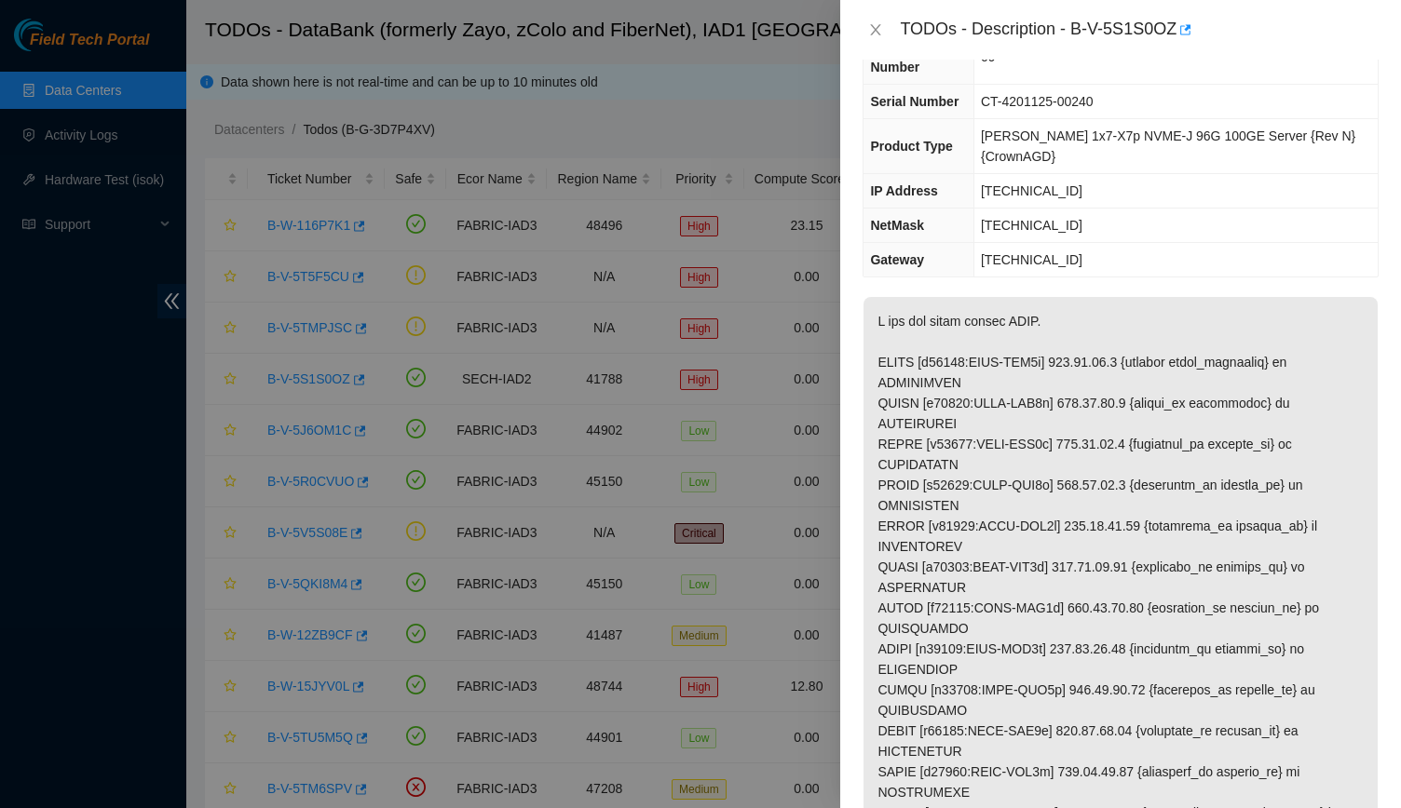
click at [882, 19] on div "TODOs - Description - B-V-5S1S0OZ" at bounding box center [1120, 30] width 516 height 30
click at [864, 36] on button "Close" at bounding box center [875, 30] width 26 height 18
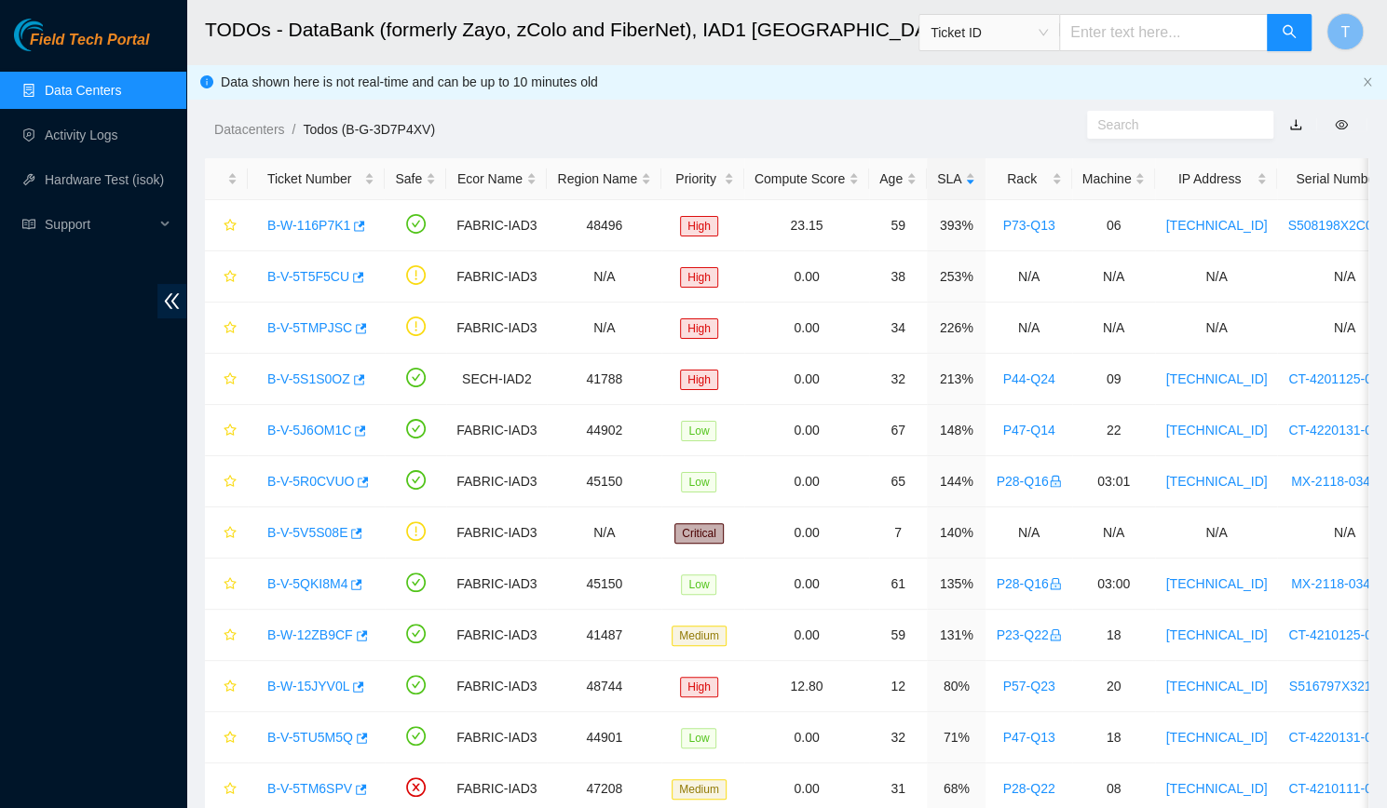
click at [864, 36] on body "Field Tech Portal Data Centers Activity Logs Hardware Test (isok) Support TODOs…" at bounding box center [693, 404] width 1387 height 808
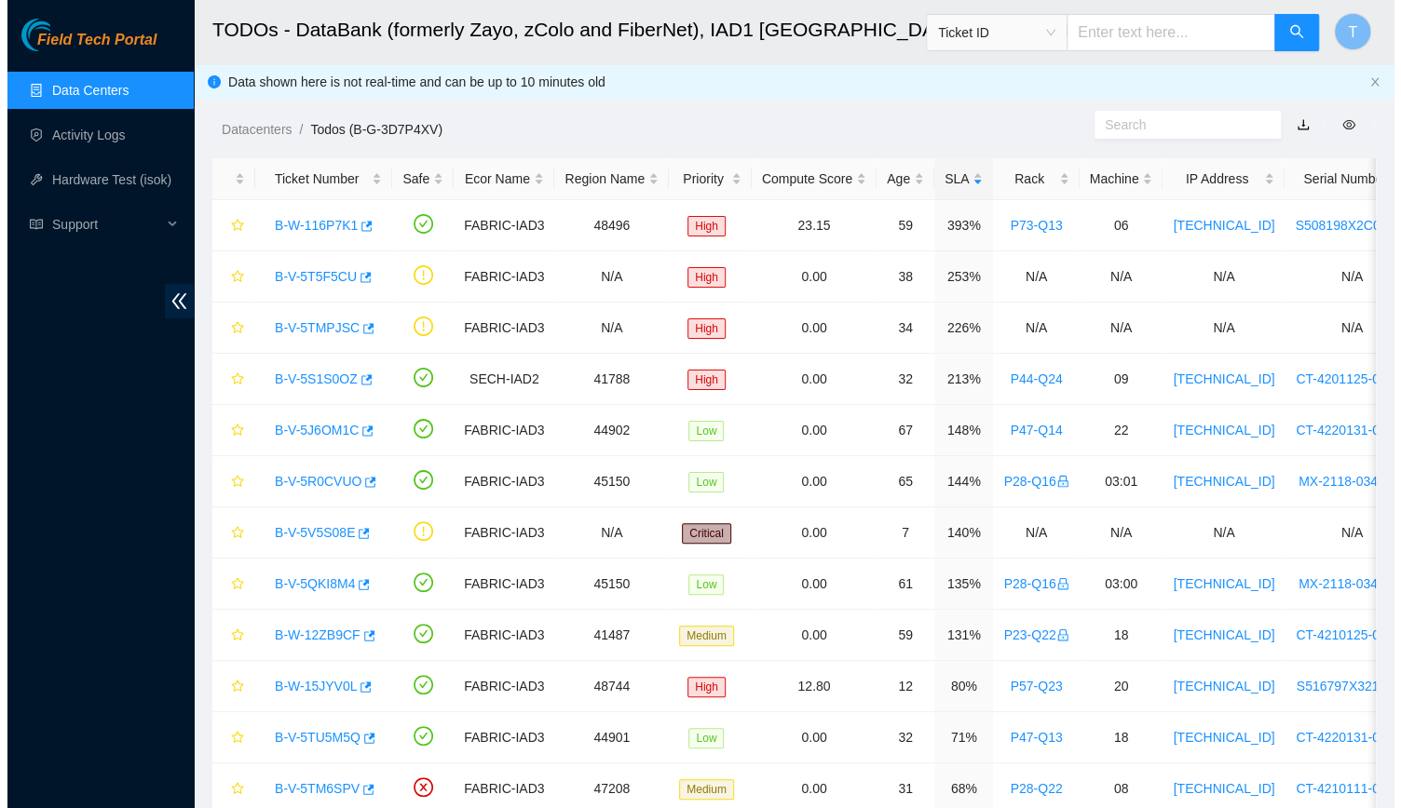
scroll to position [108, 0]
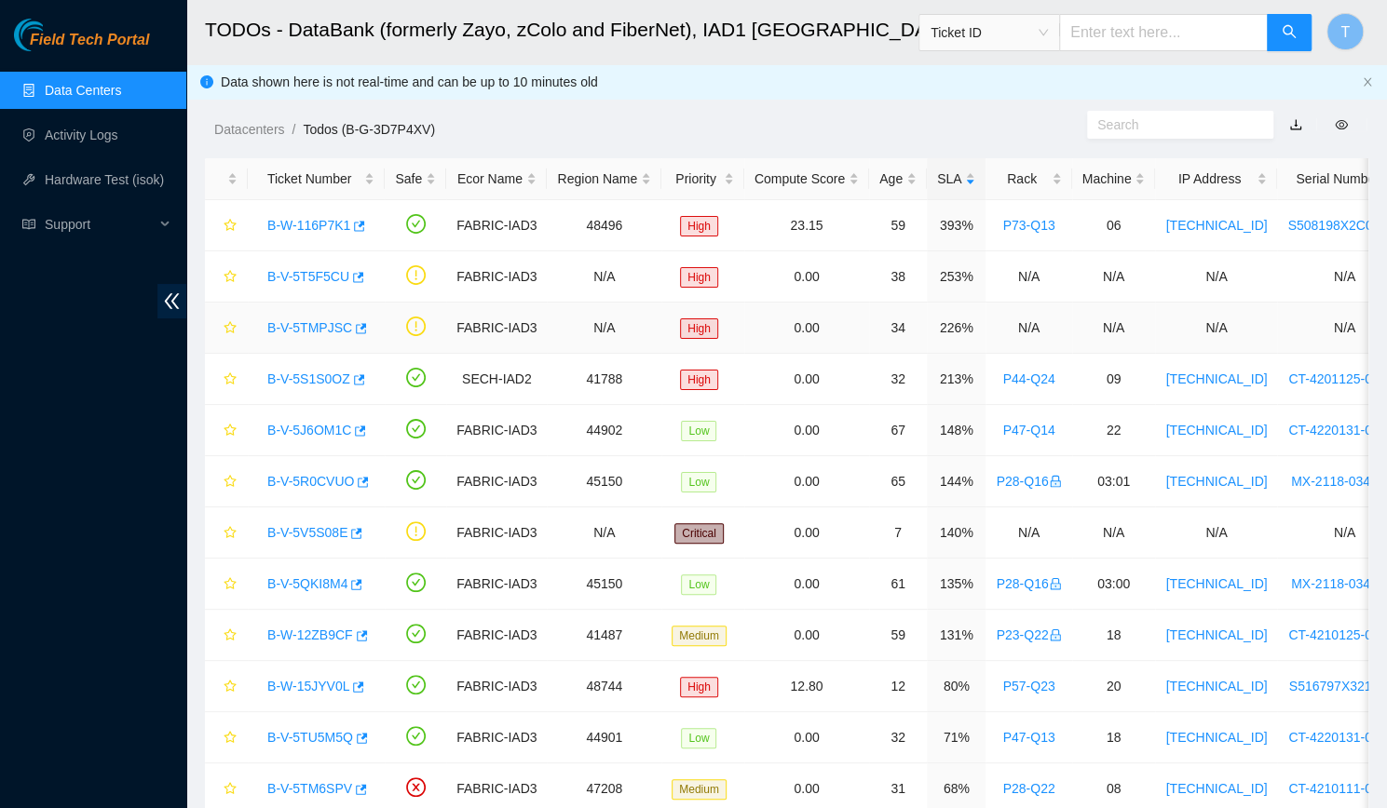
click at [308, 321] on link "B-V-5TMPJSC" at bounding box center [309, 327] width 85 height 15
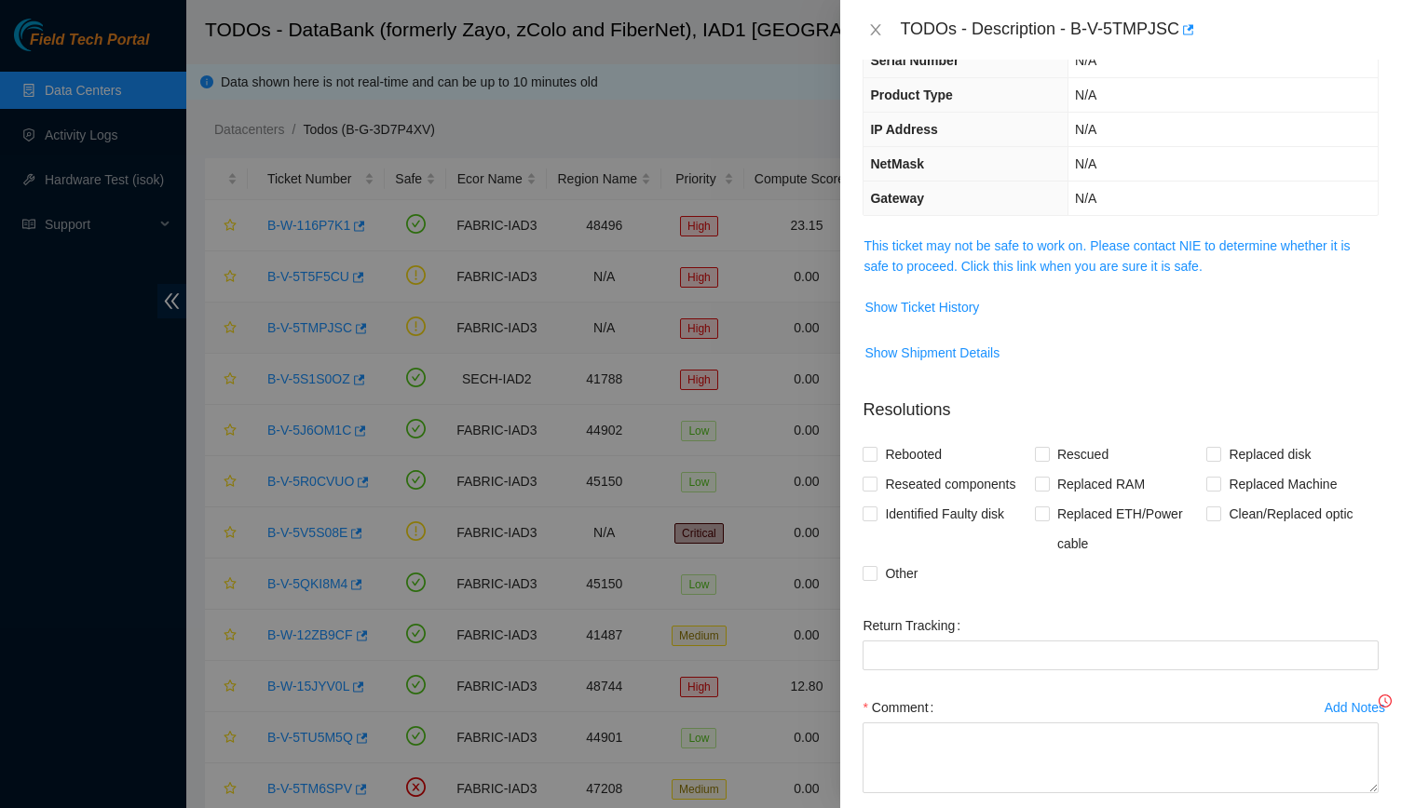
scroll to position [88, 0]
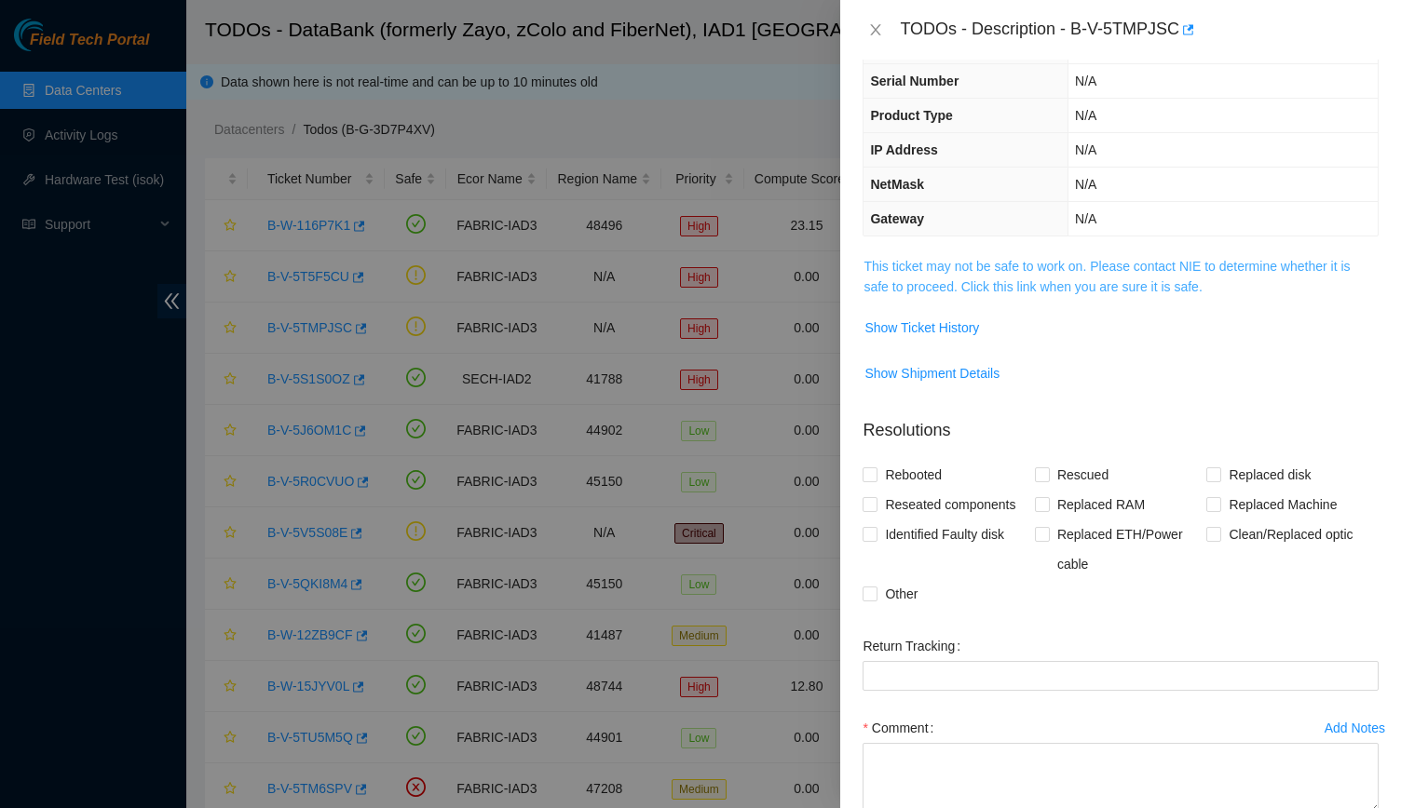
click at [1047, 280] on link "This ticket may not be safe to work on. Please contact NIE to determine whether…" at bounding box center [1106, 276] width 486 height 35
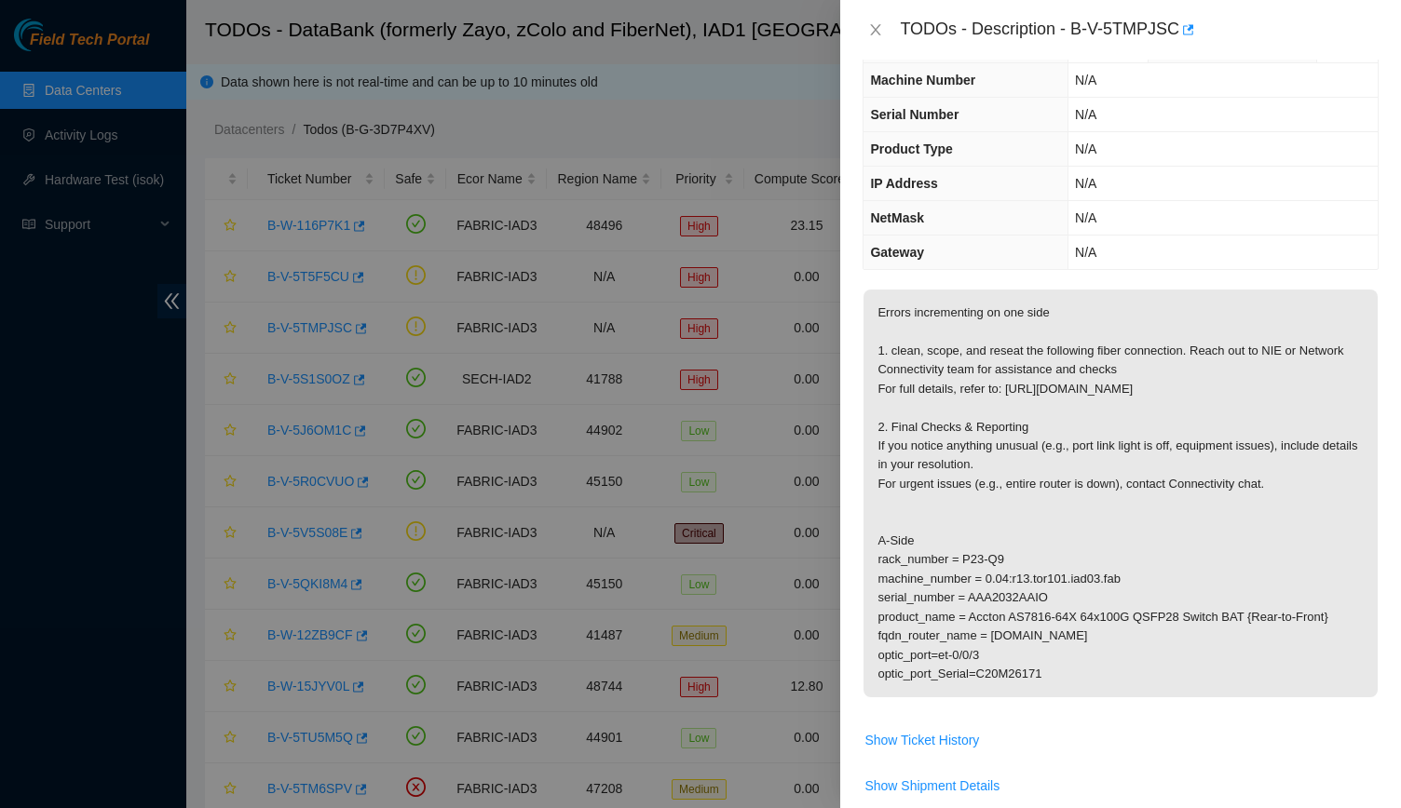
scroll to position [52, 0]
drag, startPoint x: 1076, startPoint y: 28, endPoint x: 1172, endPoint y: 27, distance: 95.9
click at [1172, 27] on div "TODOs - Description - B-V-5TMPJSC" at bounding box center [1139, 30] width 479 height 30
copy div "B-V-5TMPJSC"
click at [871, 22] on icon "close" at bounding box center [875, 29] width 15 height 15
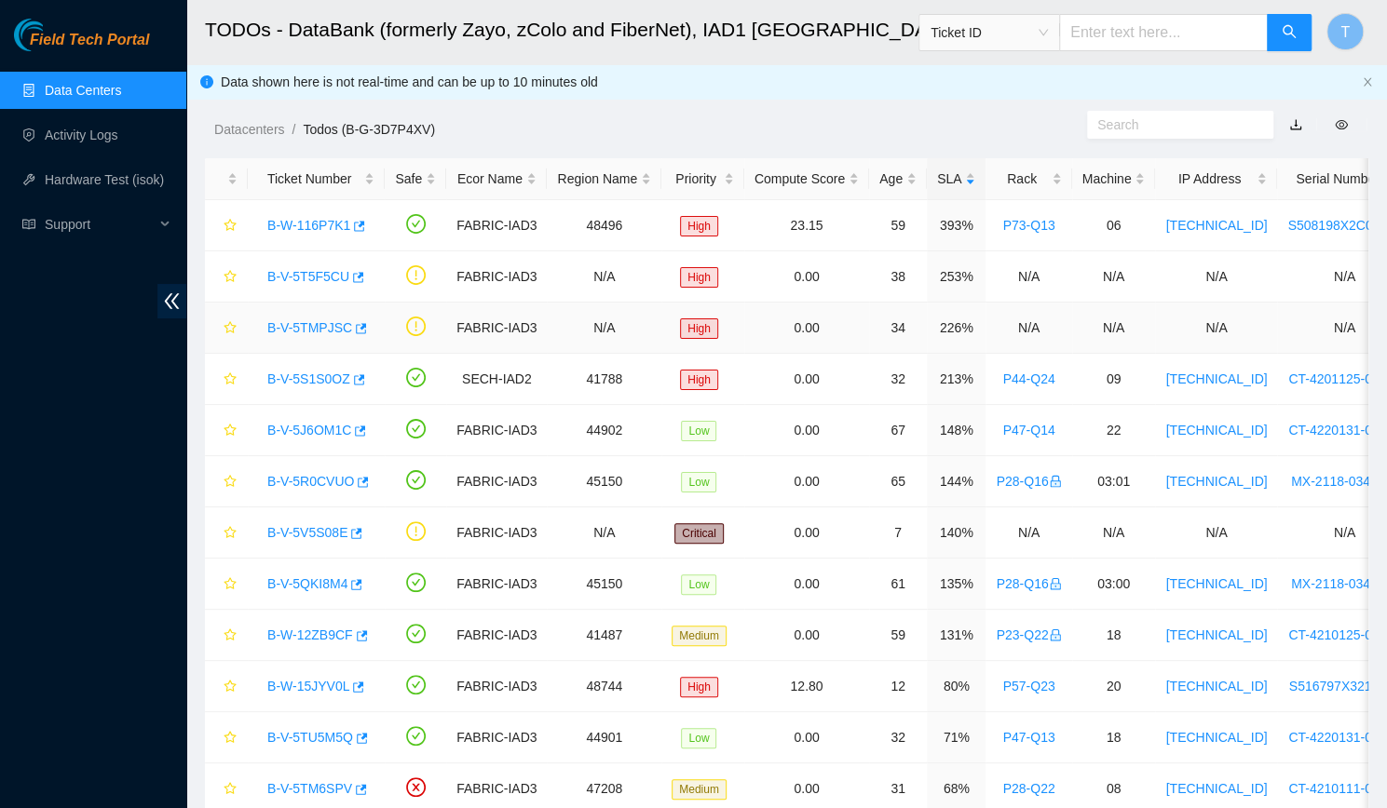
click at [317, 323] on link "B-V-5TMPJSC" at bounding box center [309, 327] width 85 height 15
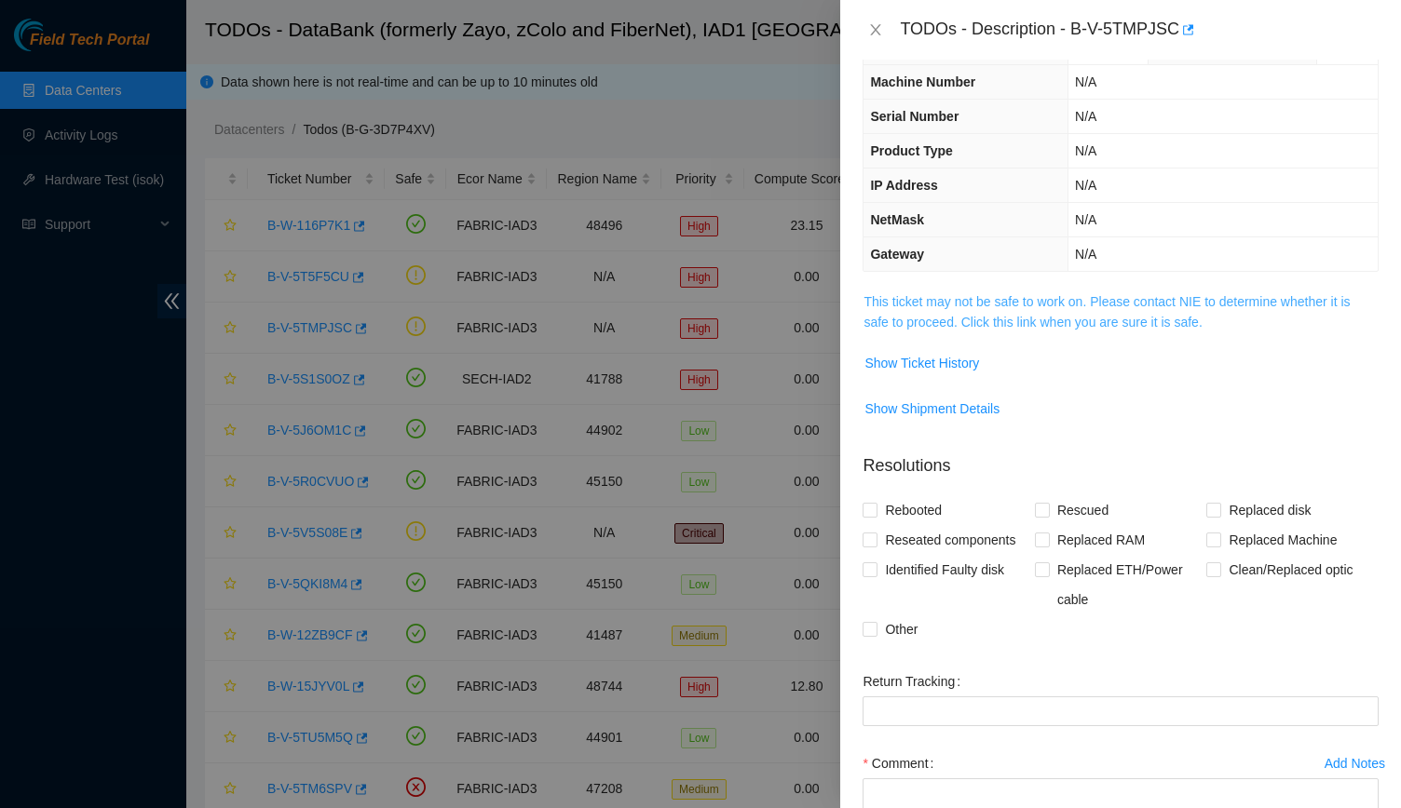
click at [1058, 305] on link "This ticket may not be safe to work on. Please contact NIE to determine whether…" at bounding box center [1106, 311] width 486 height 35
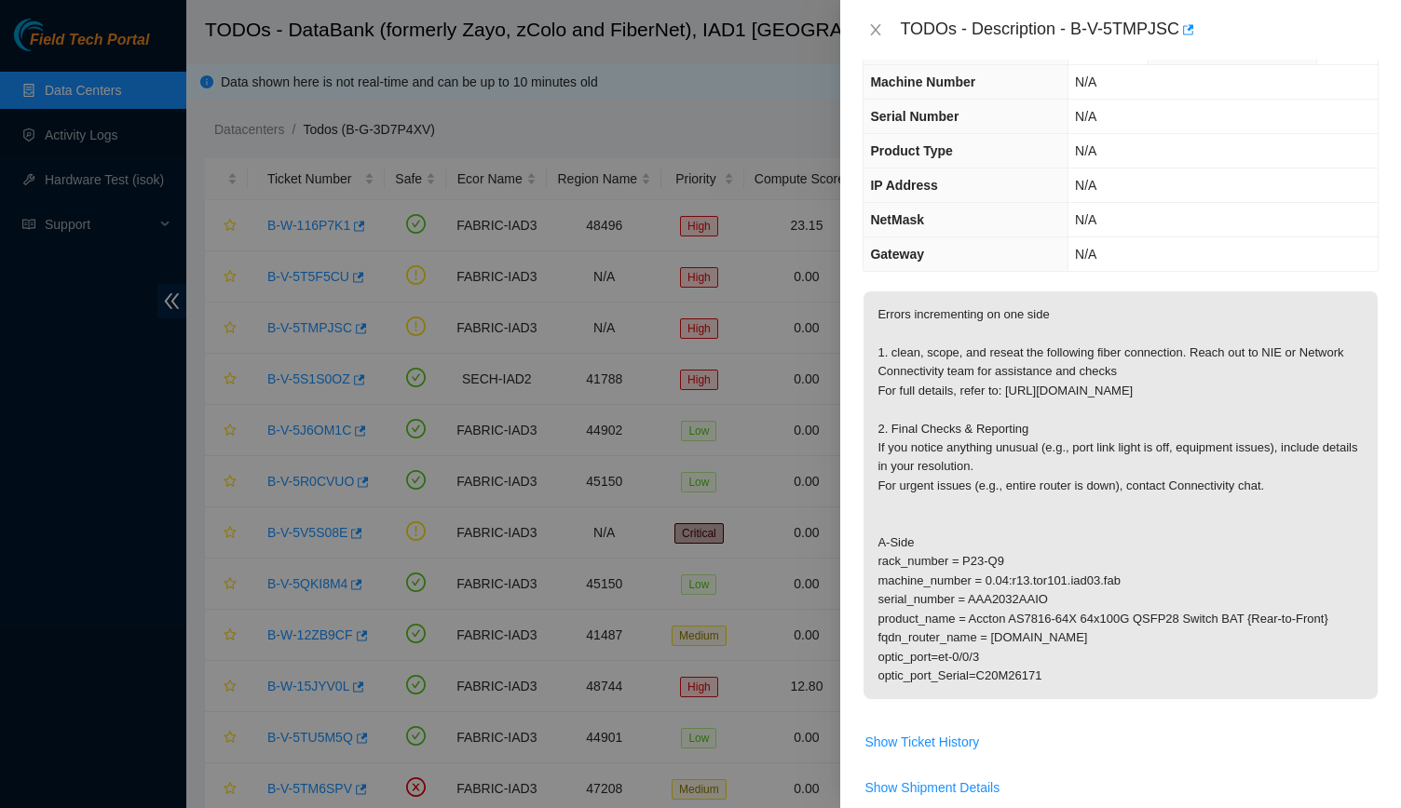
click at [1058, 305] on p "Errors incrementing on one side 1. clean, scope, and reseat the following fiber…" at bounding box center [1120, 495] width 514 height 408
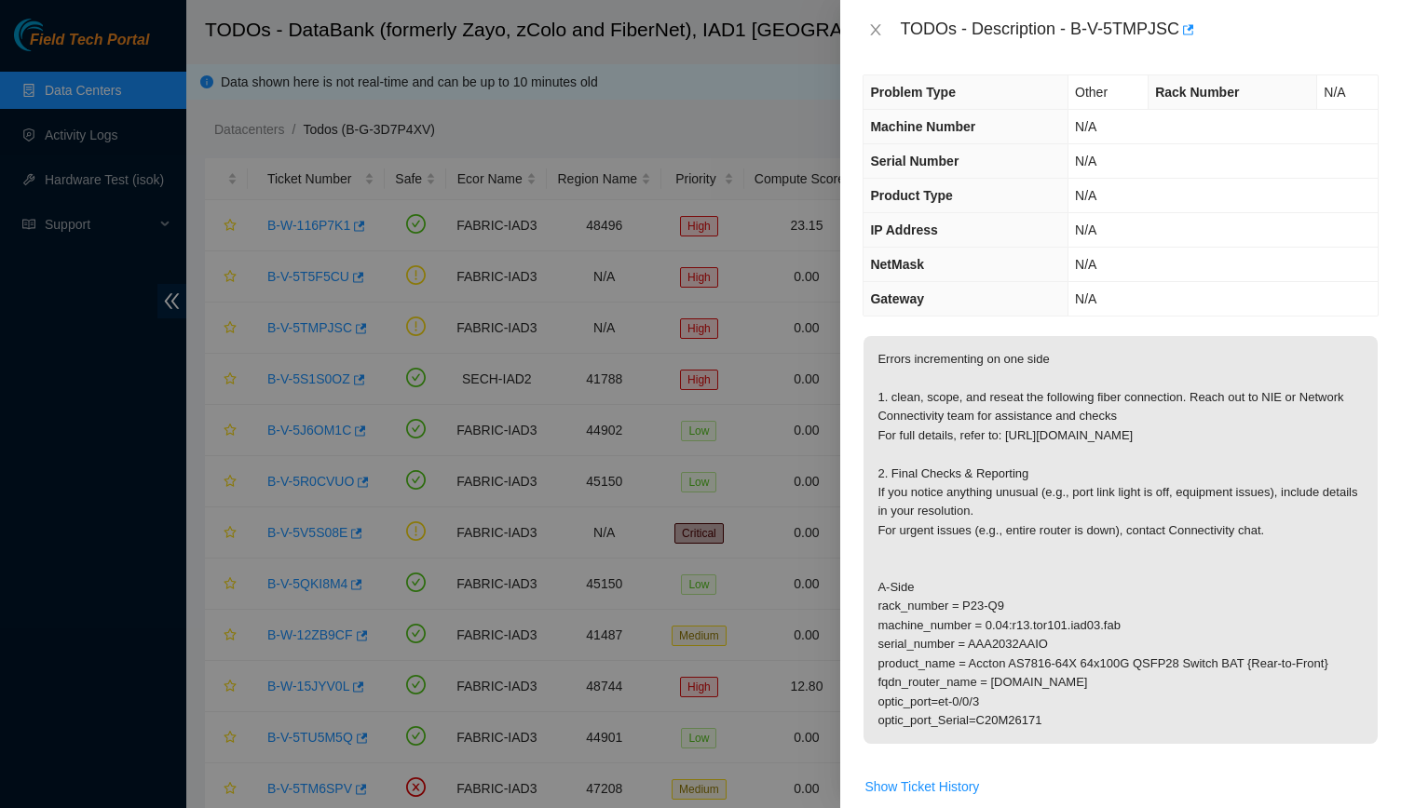
scroll to position [0, 0]
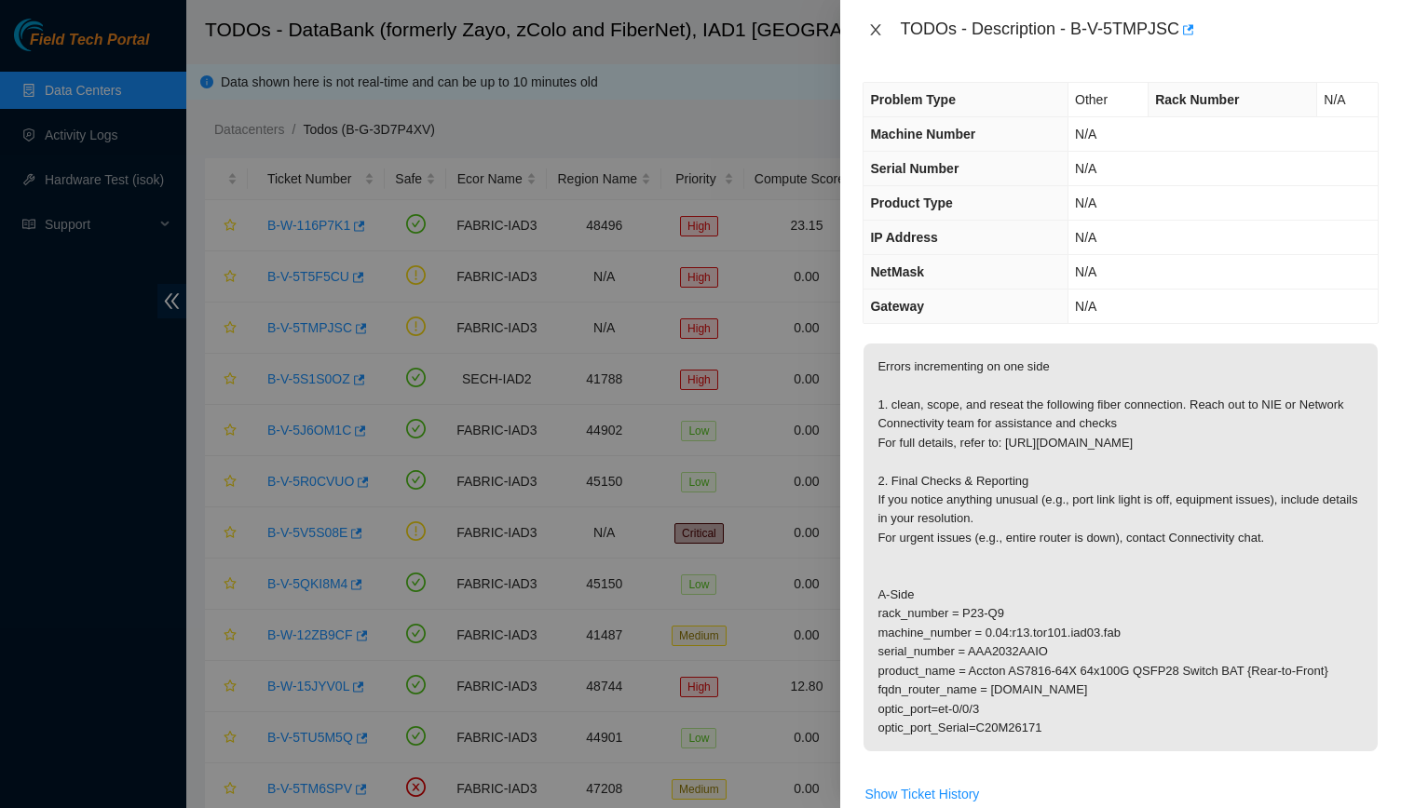
click at [879, 22] on icon "close" at bounding box center [875, 29] width 15 height 15
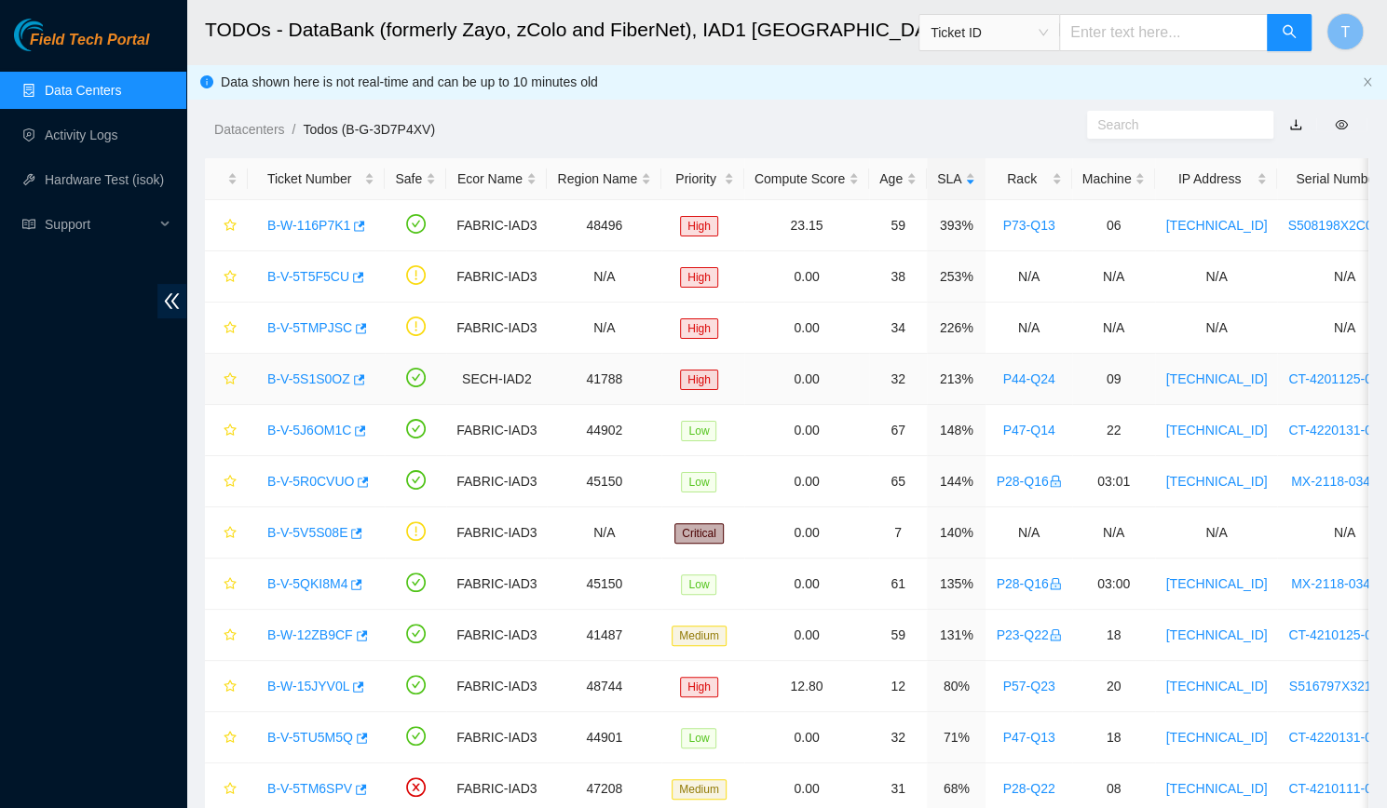
click at [318, 372] on link "B-V-5S1S0OZ" at bounding box center [308, 379] width 83 height 15
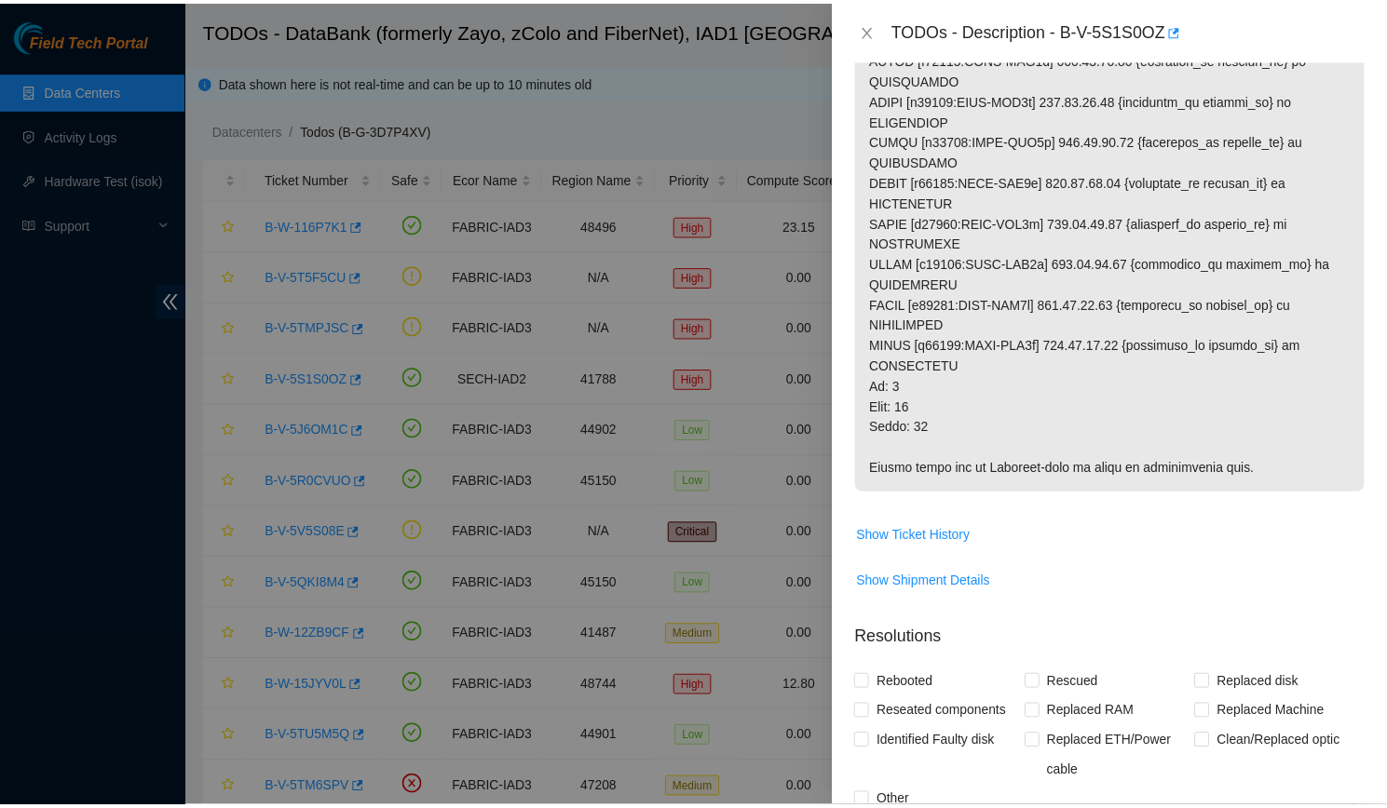
scroll to position [673, 0]
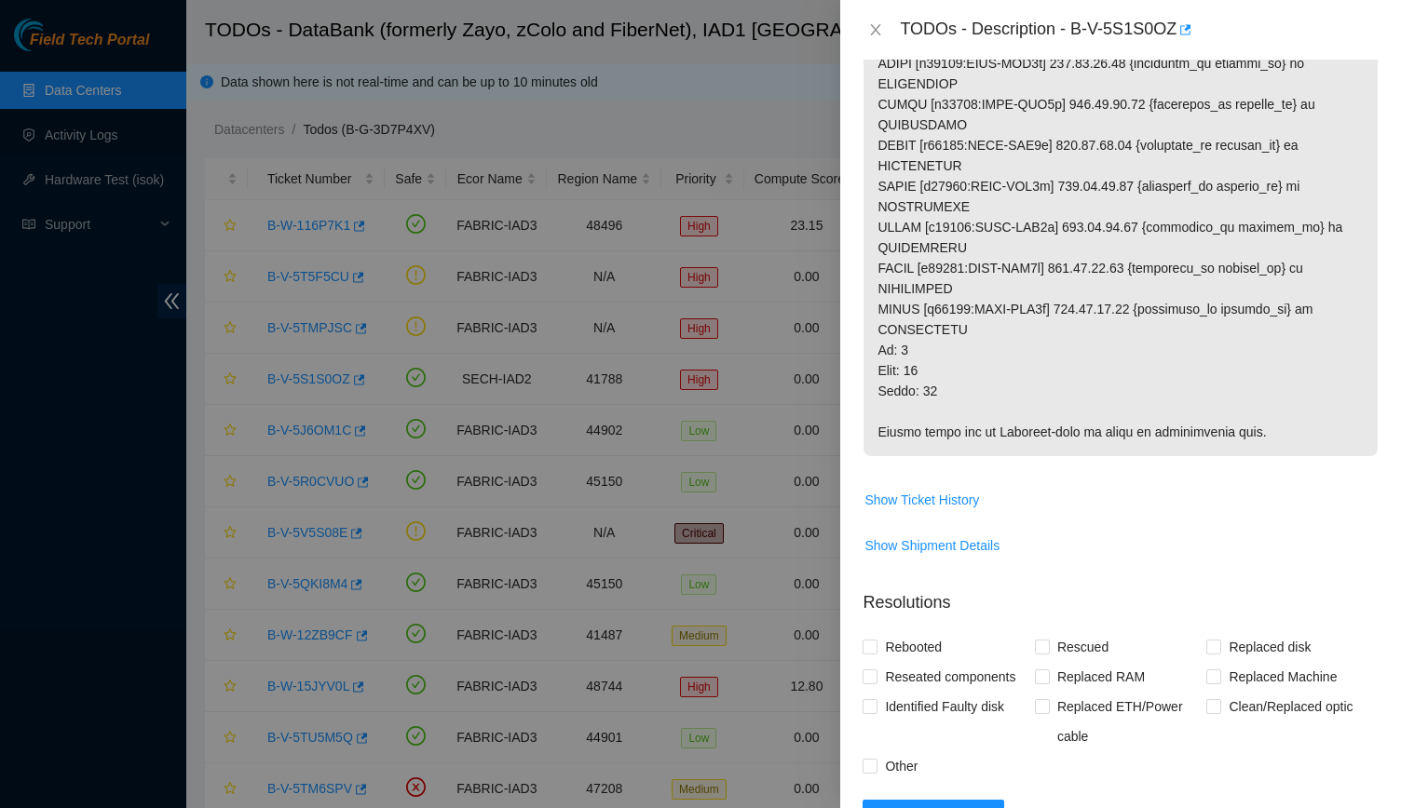
click at [908, 27] on div "TODOs - Description - B-V-5S1S0OZ" at bounding box center [1139, 30] width 479 height 30
click at [855, 23] on div "TODOs - Description - B-V-5S1S0OZ" at bounding box center [1120, 30] width 561 height 60
click at [874, 25] on icon "close" at bounding box center [875, 29] width 15 height 15
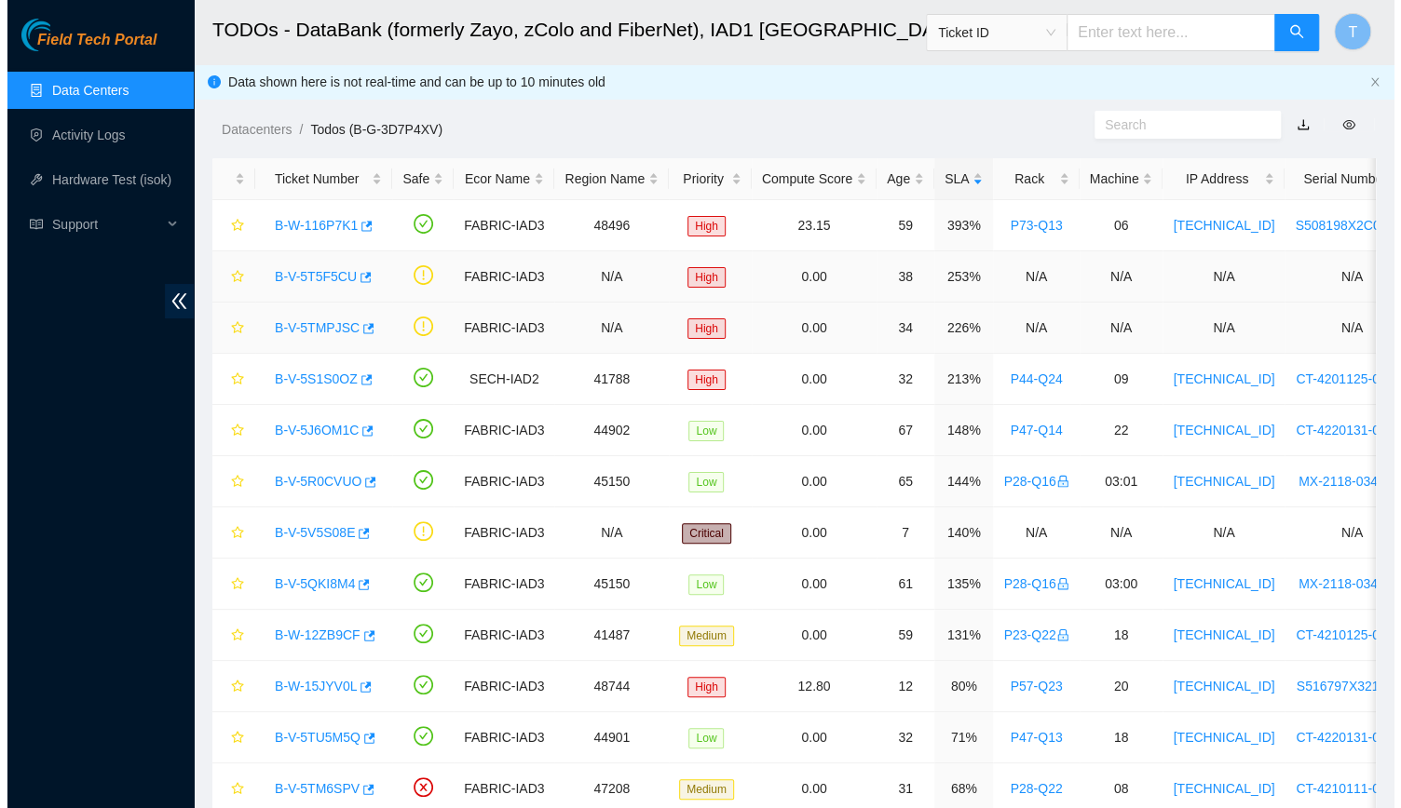
scroll to position [418, 0]
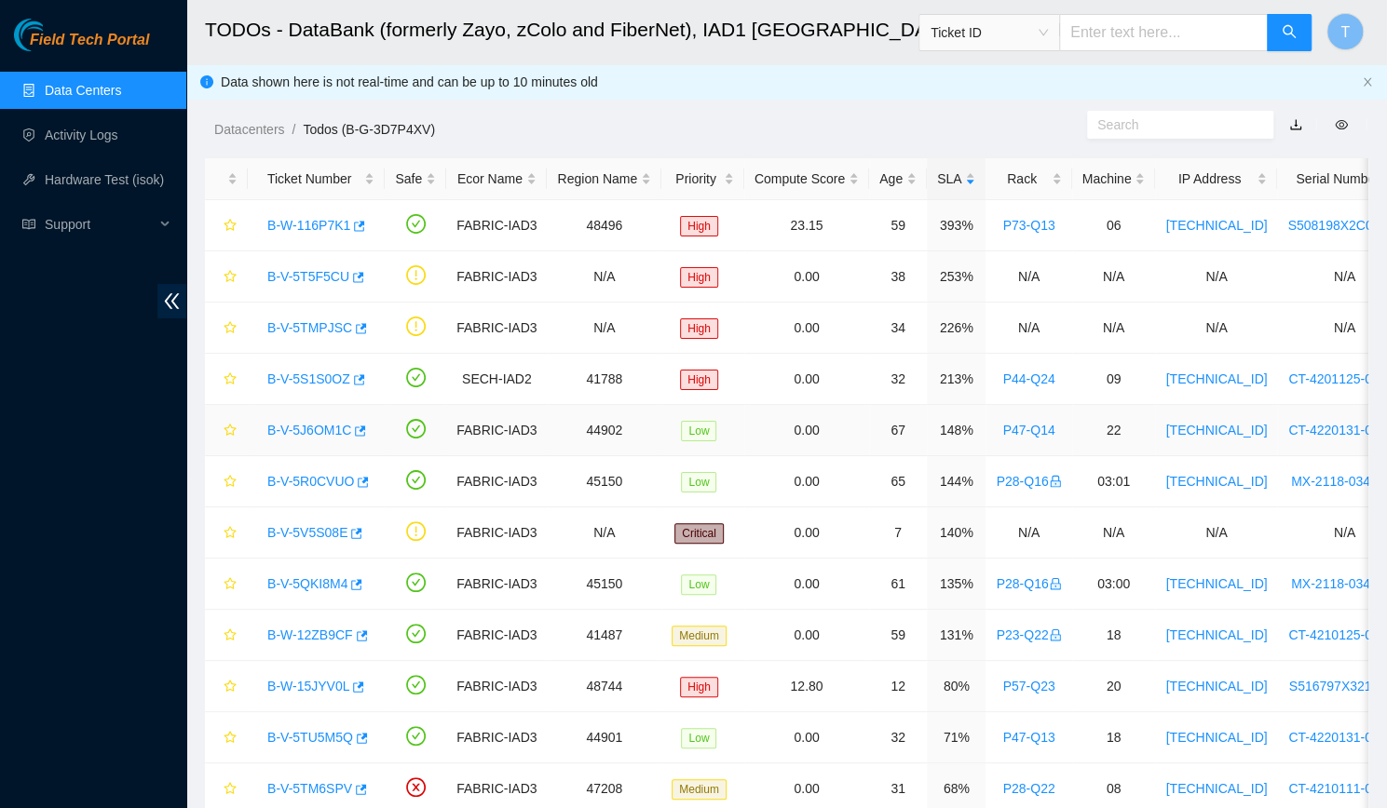
click at [331, 423] on link "B-V-5J6OM1C" at bounding box center [309, 430] width 84 height 15
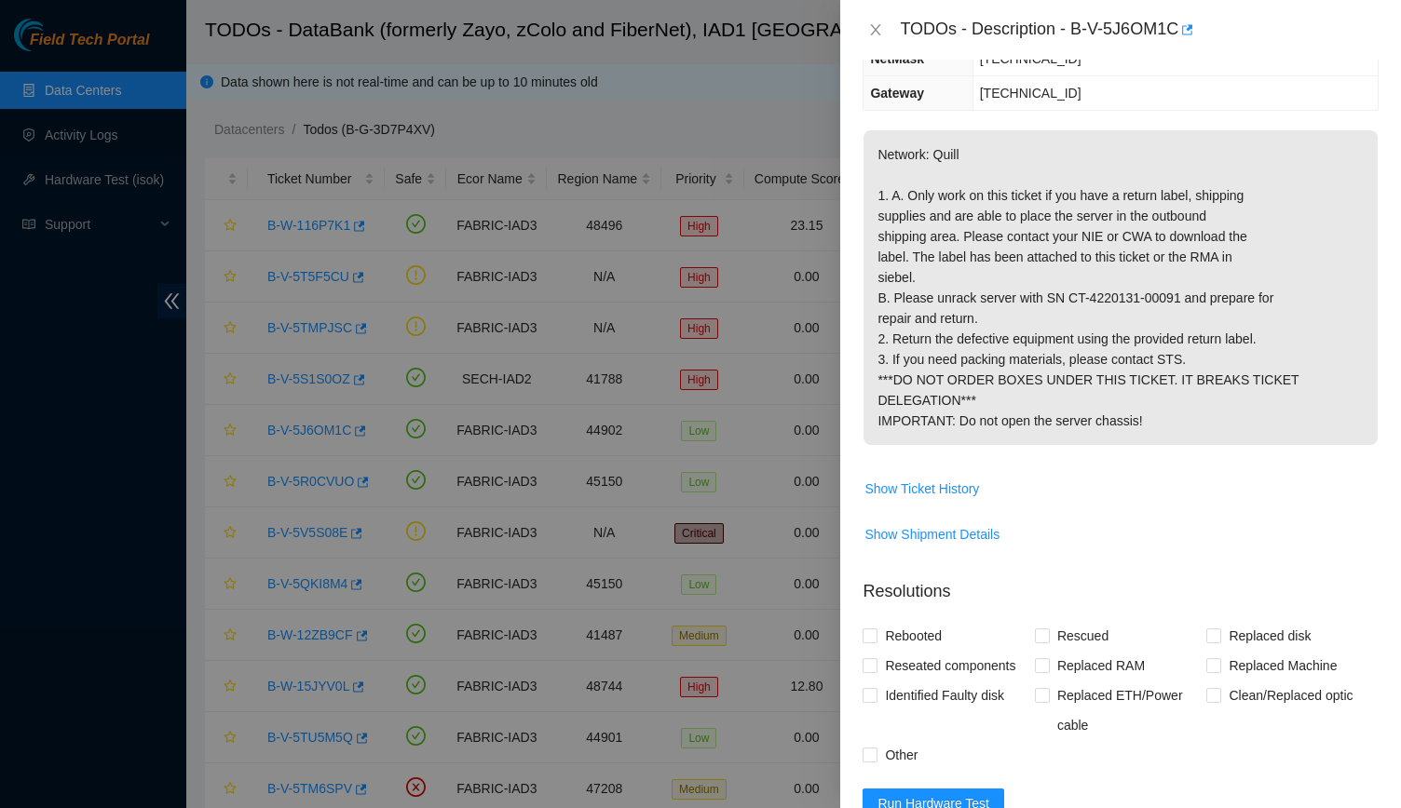
scroll to position [255, 0]
click at [940, 498] on span "Show Ticket History" at bounding box center [921, 488] width 115 height 20
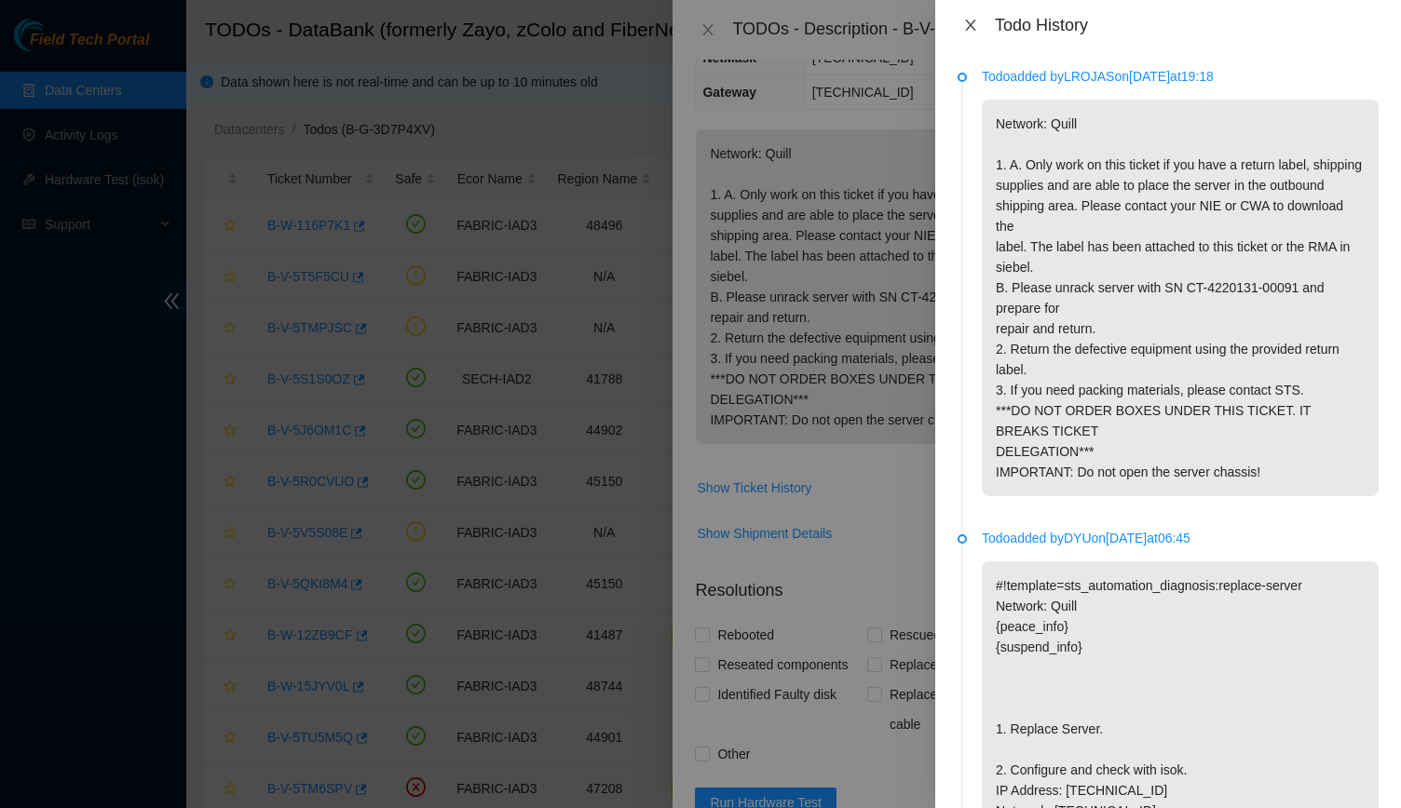
click at [969, 18] on icon "close" at bounding box center [970, 25] width 15 height 15
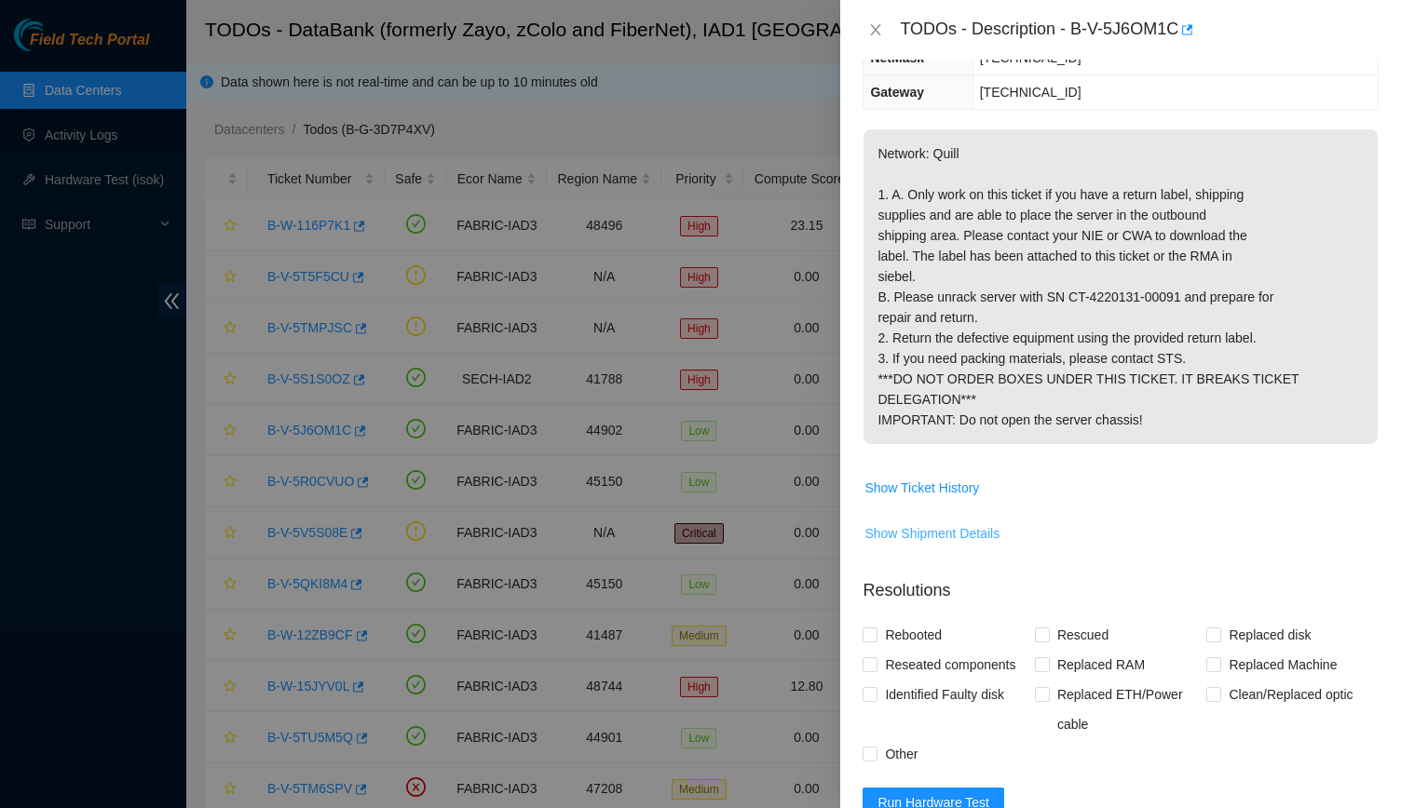
click at [954, 544] on span "Show Shipment Details" at bounding box center [931, 533] width 135 height 20
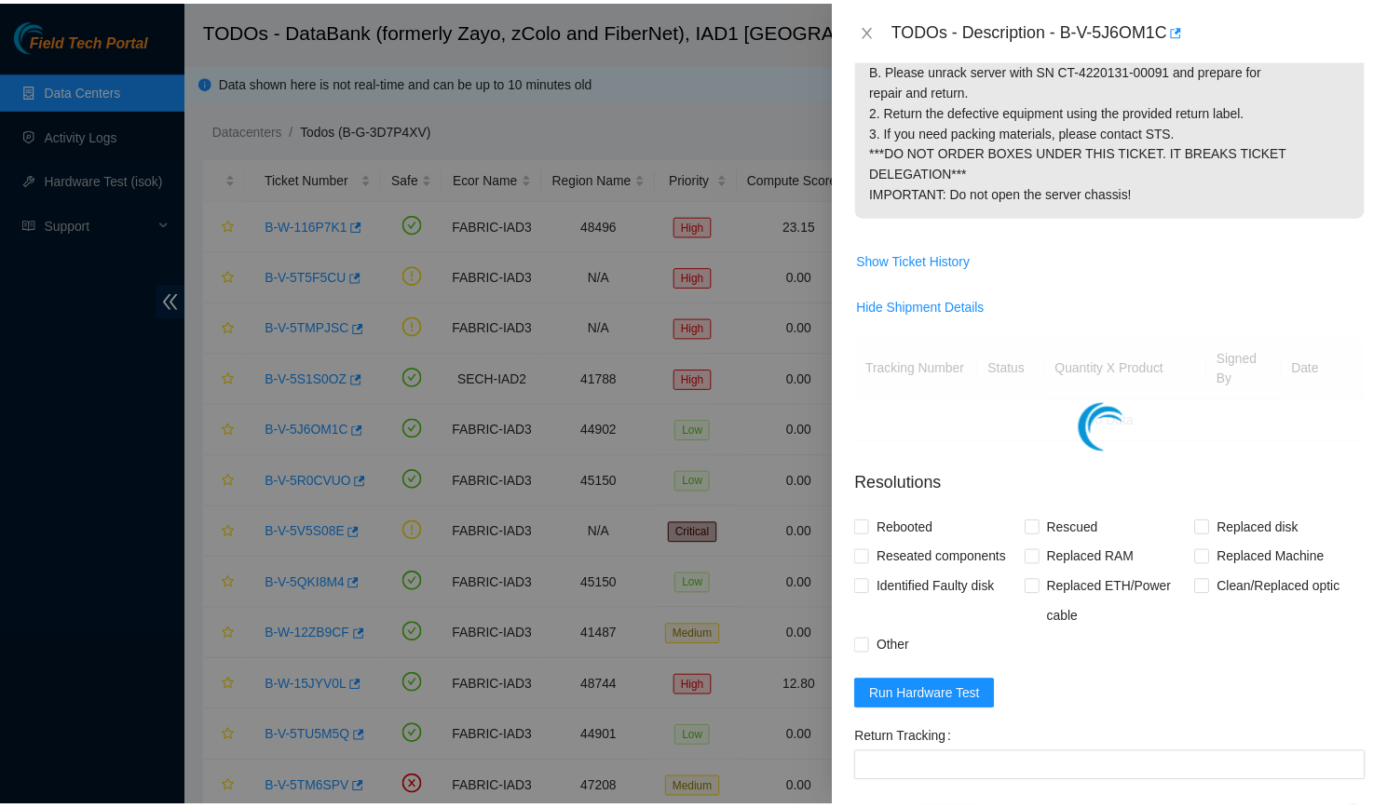
scroll to position [535, 0]
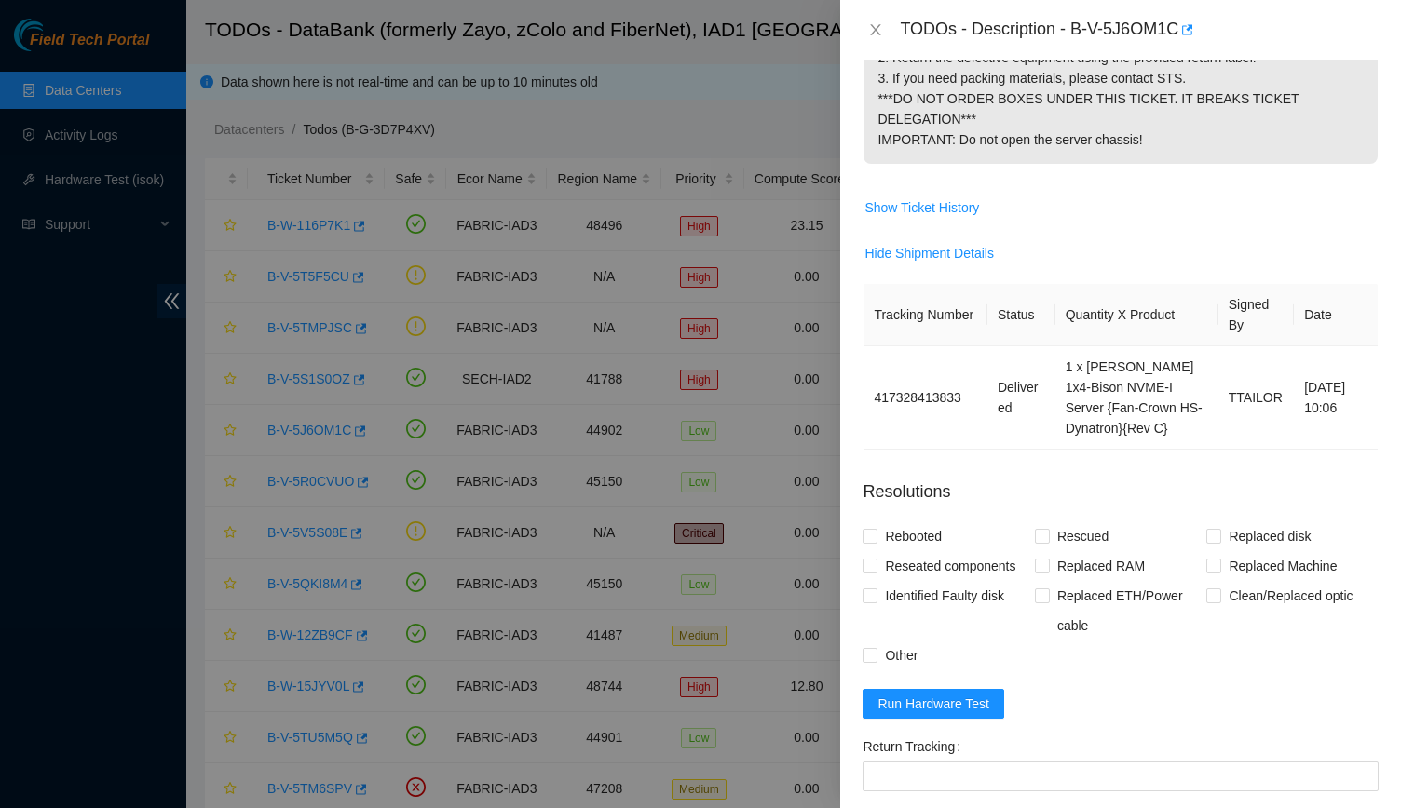
click at [1142, 671] on div "Rebooted Rescued Replaced disk Reseated components Replaced RAM Replaced Machin…" at bounding box center [1120, 596] width 516 height 149
click at [878, 21] on button "Close" at bounding box center [875, 30] width 26 height 18
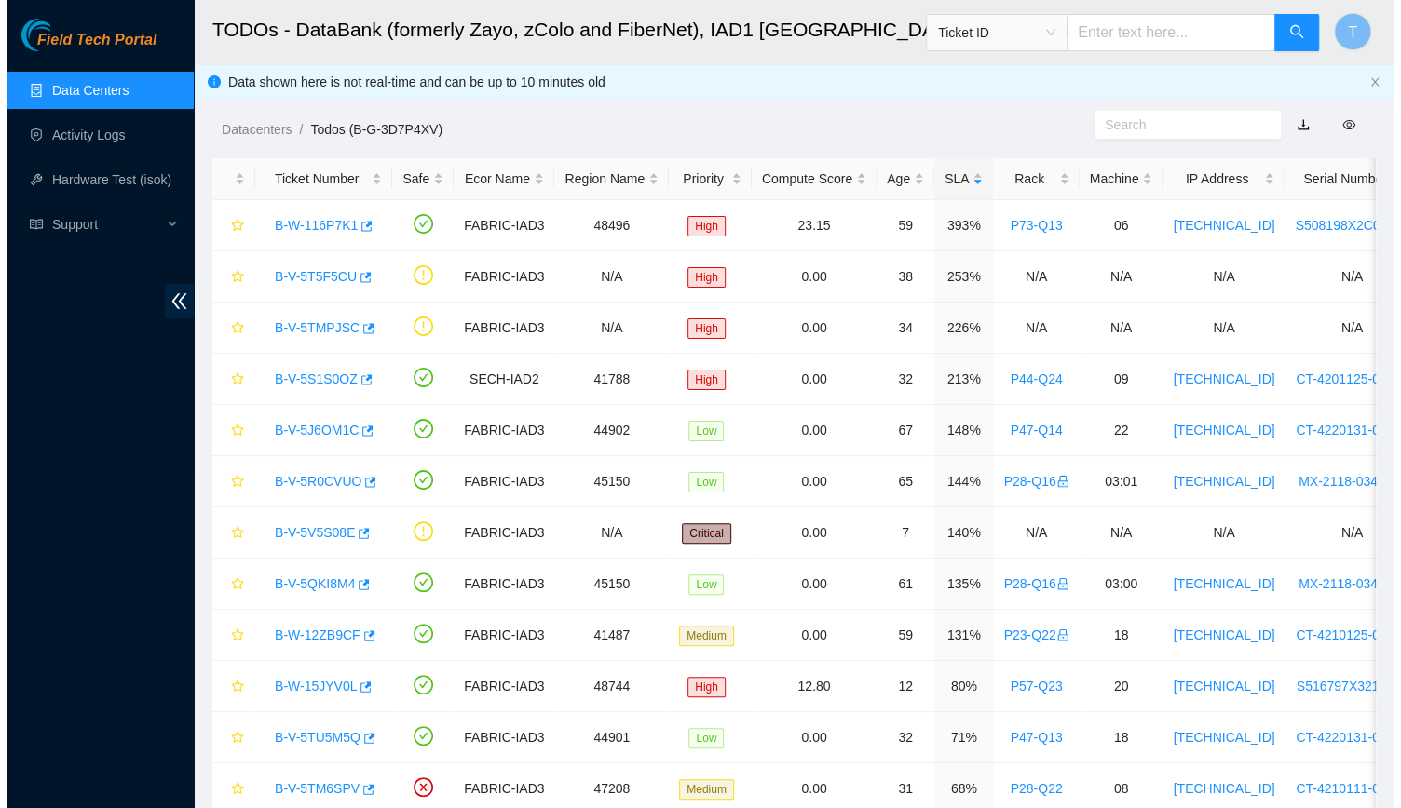
scroll to position [418, 0]
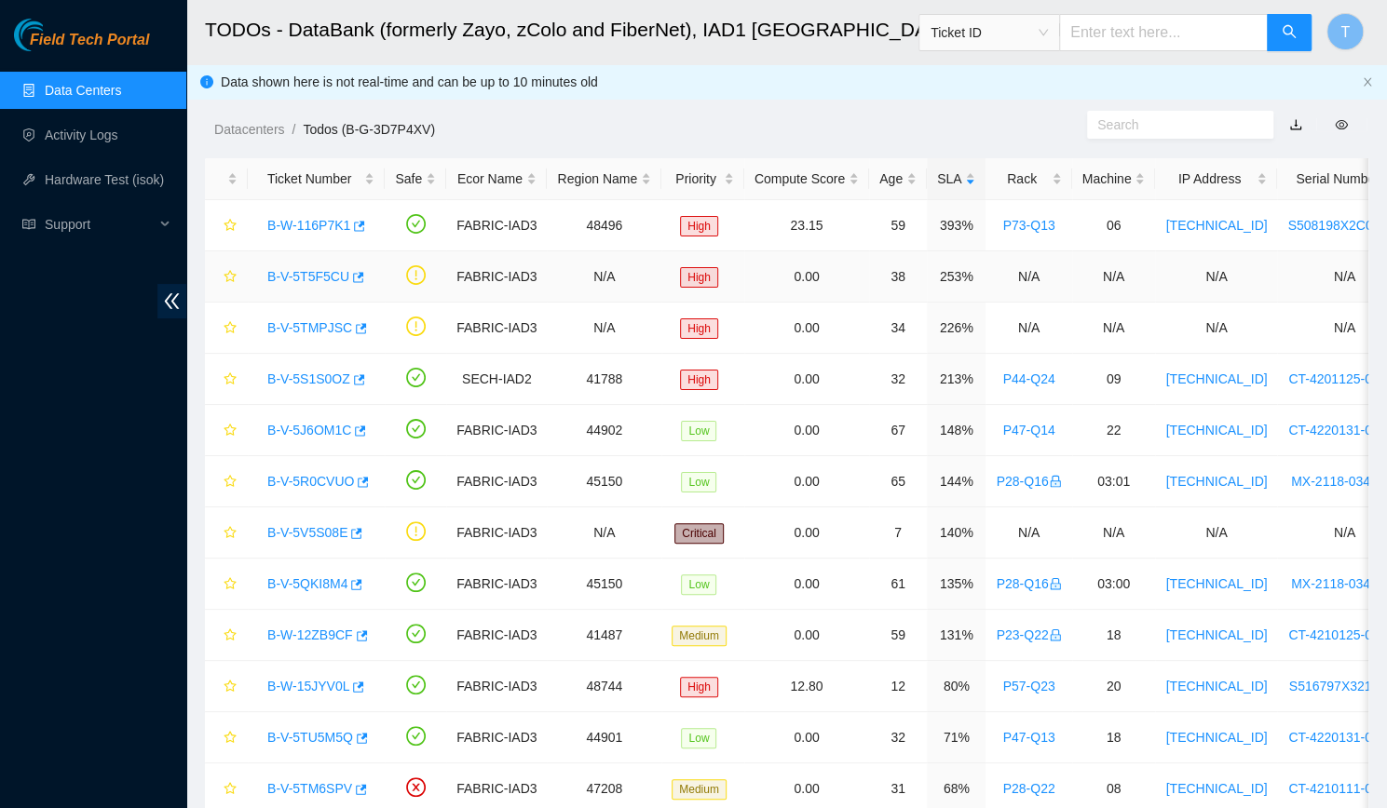
click at [315, 275] on link "B-V-5T5F5CU" at bounding box center [308, 276] width 82 height 15
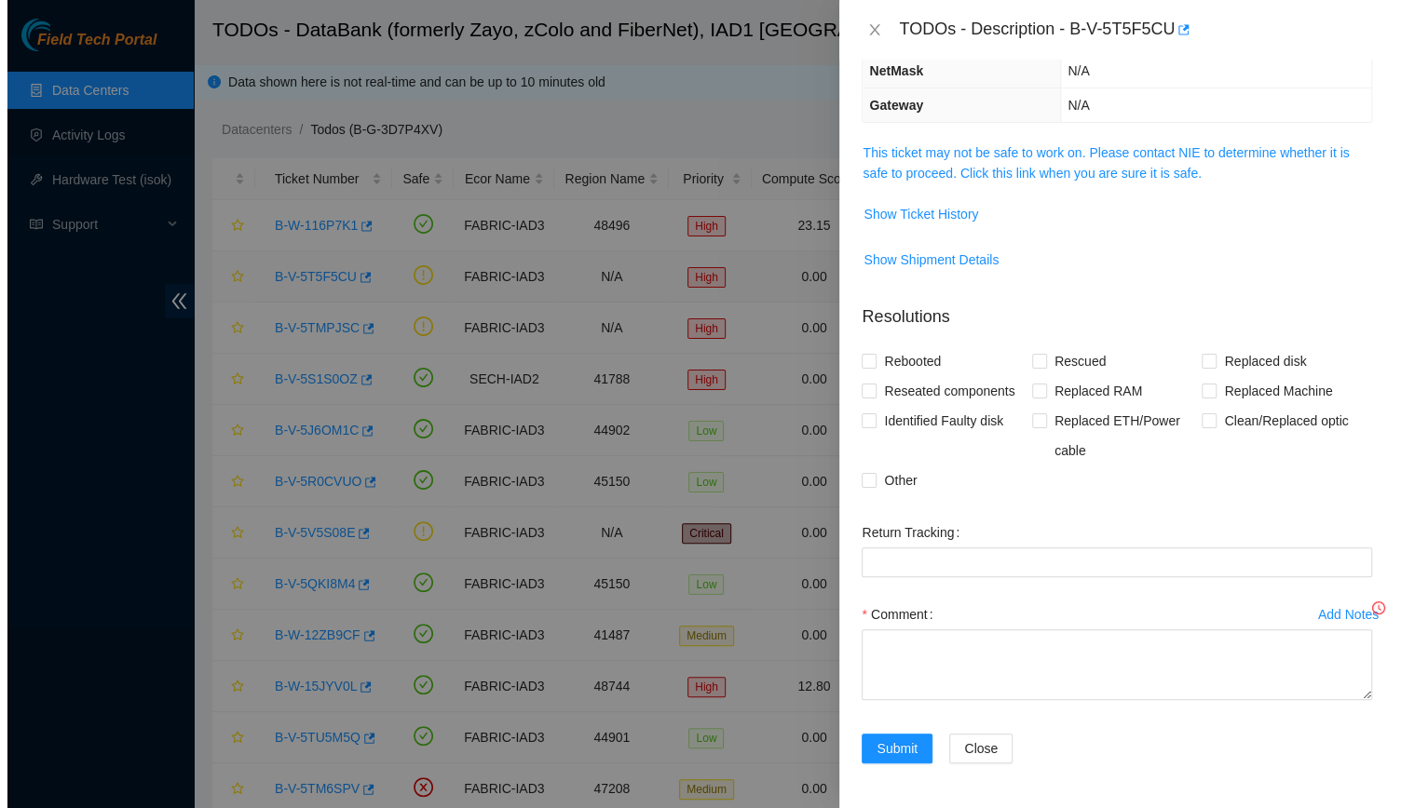
scroll to position [232, 0]
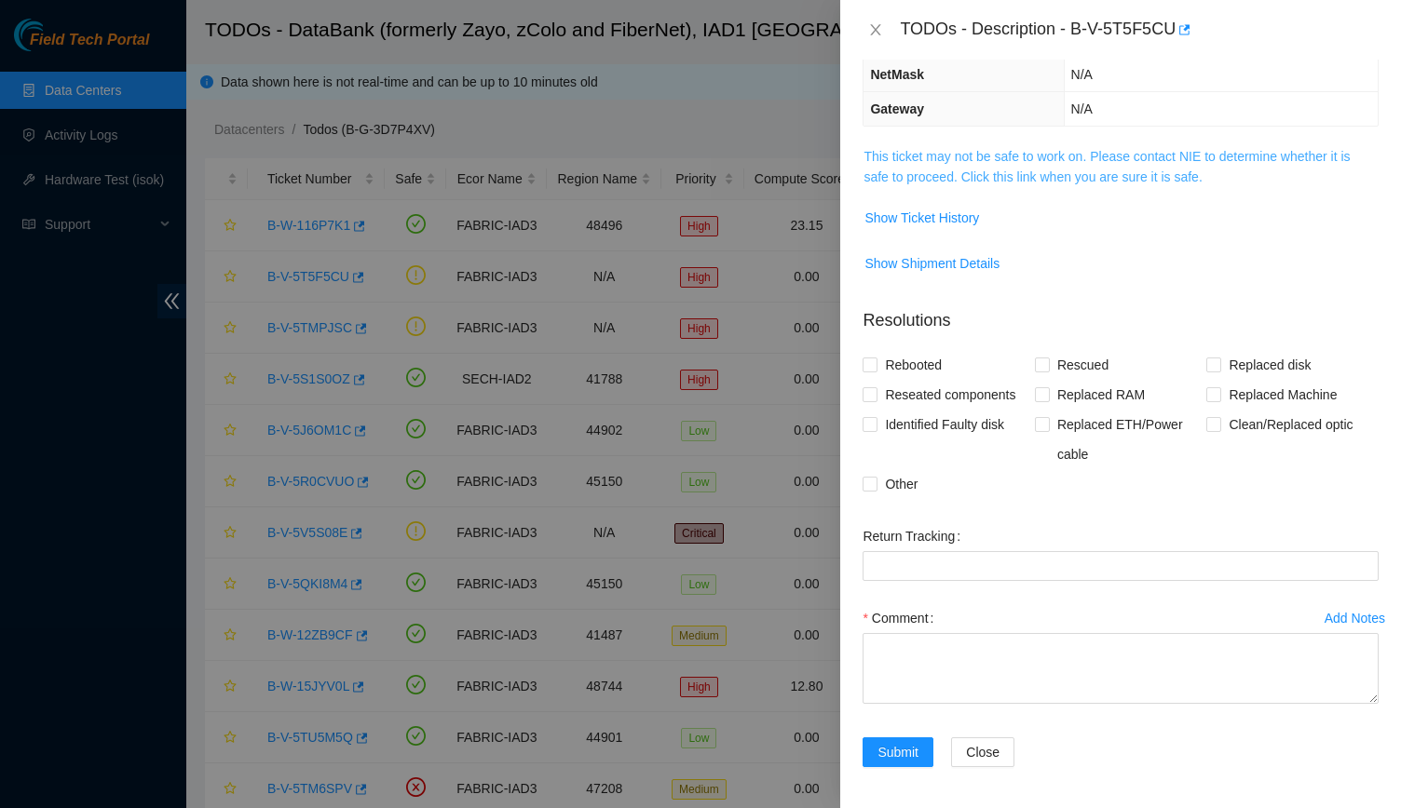
click at [993, 165] on link "This ticket may not be safe to work on. Please contact NIE to determine whether…" at bounding box center [1106, 166] width 486 height 35
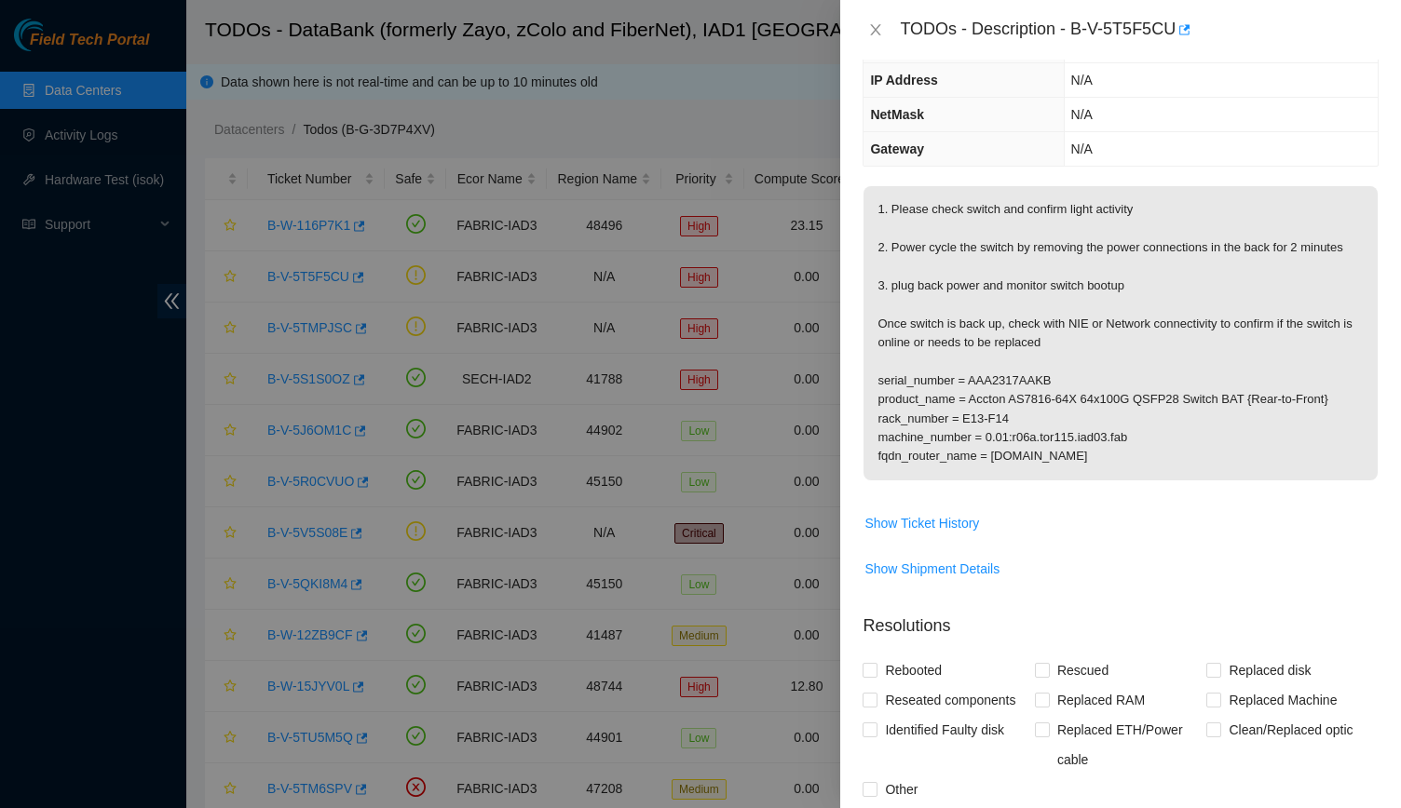
scroll to position [0, 0]
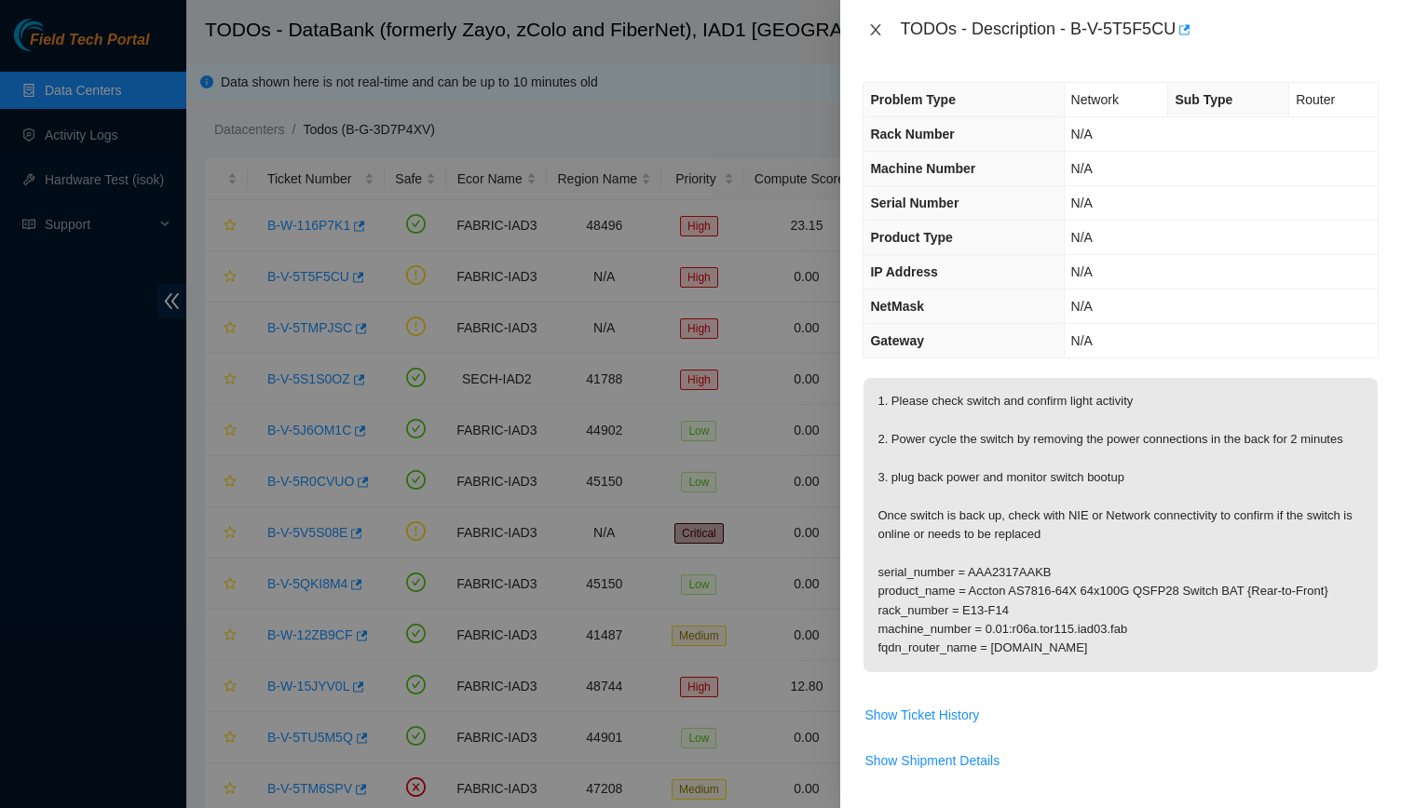
click at [877, 27] on icon "close" at bounding box center [876, 29] width 10 height 11
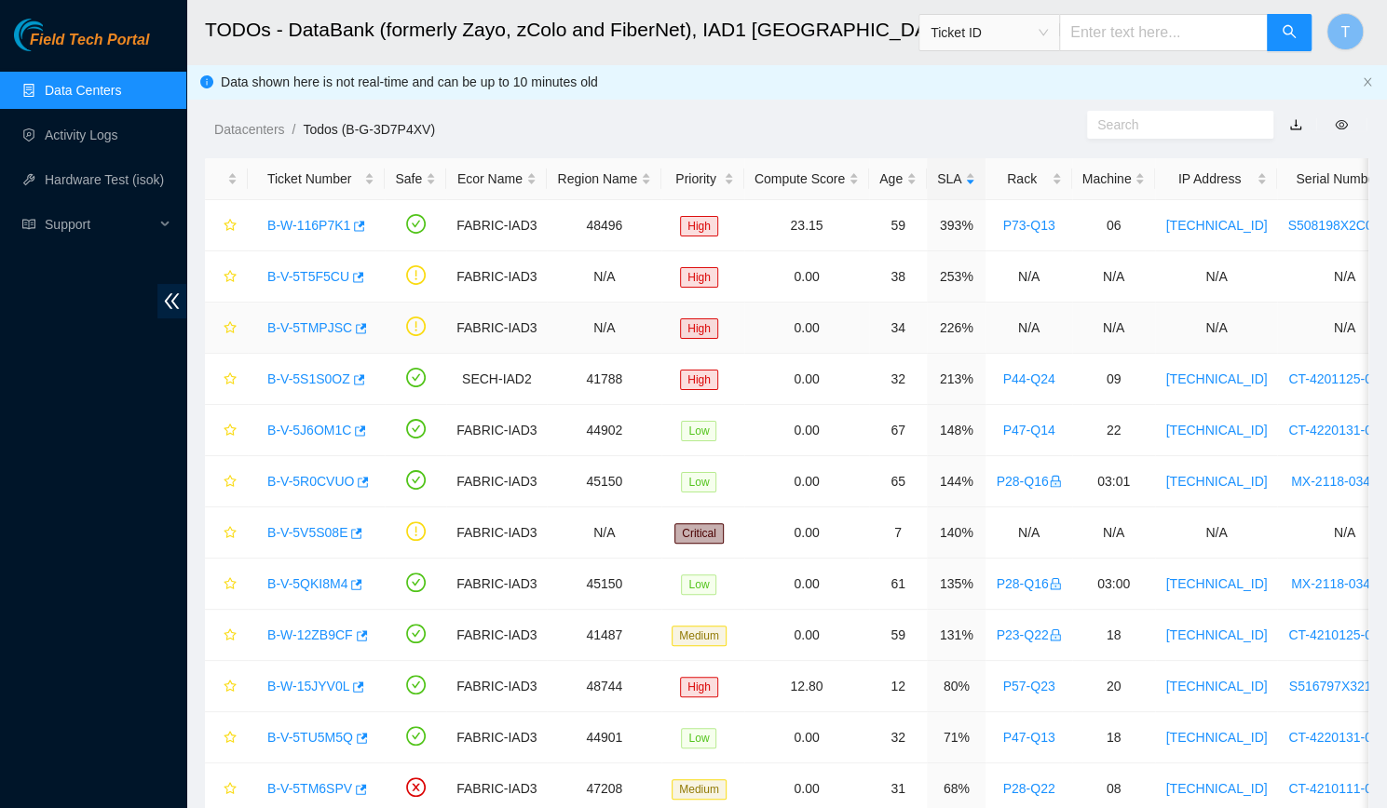
click at [305, 320] on link "B-V-5TMPJSC" at bounding box center [309, 327] width 85 height 15
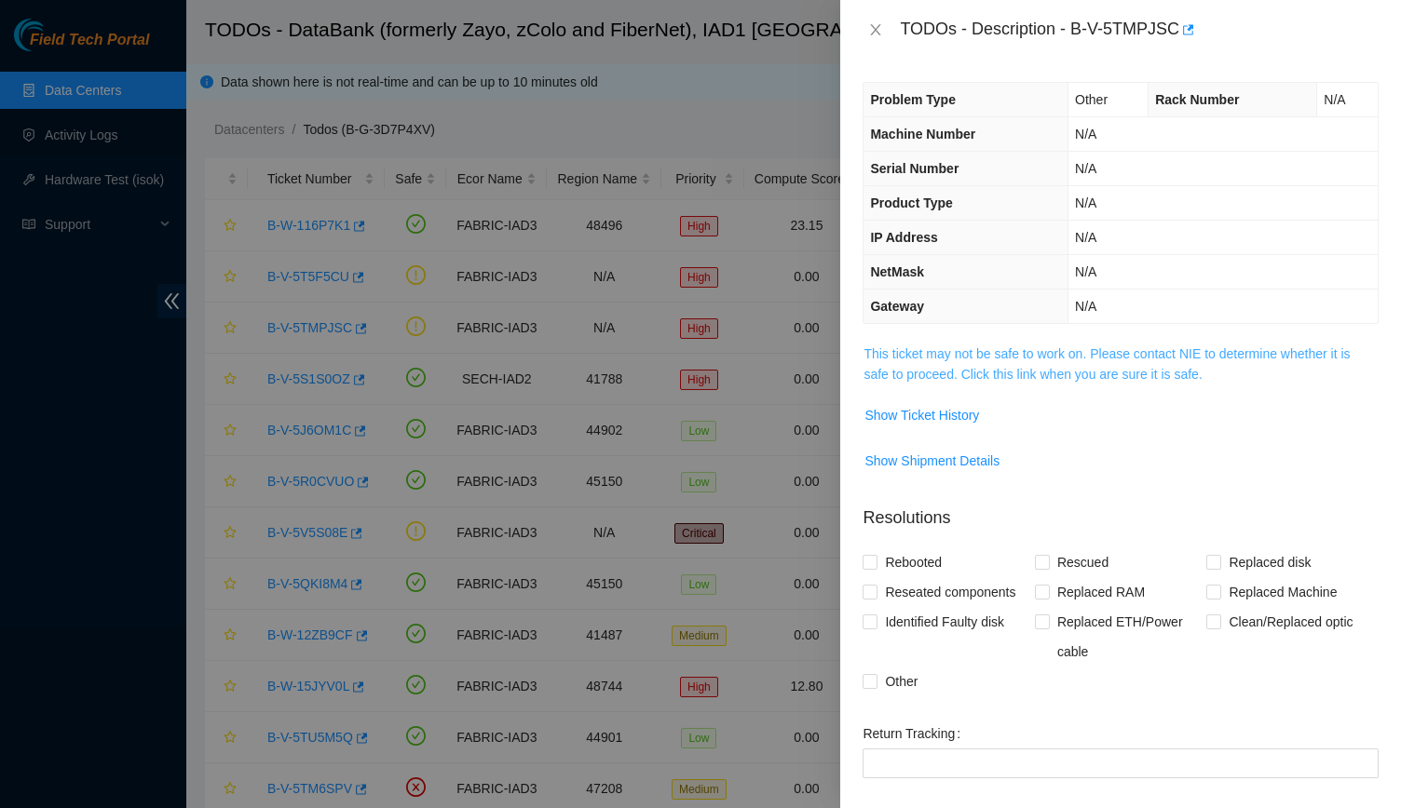
click at [1071, 359] on link "This ticket may not be safe to work on. Please contact NIE to determine whether…" at bounding box center [1106, 363] width 486 height 35
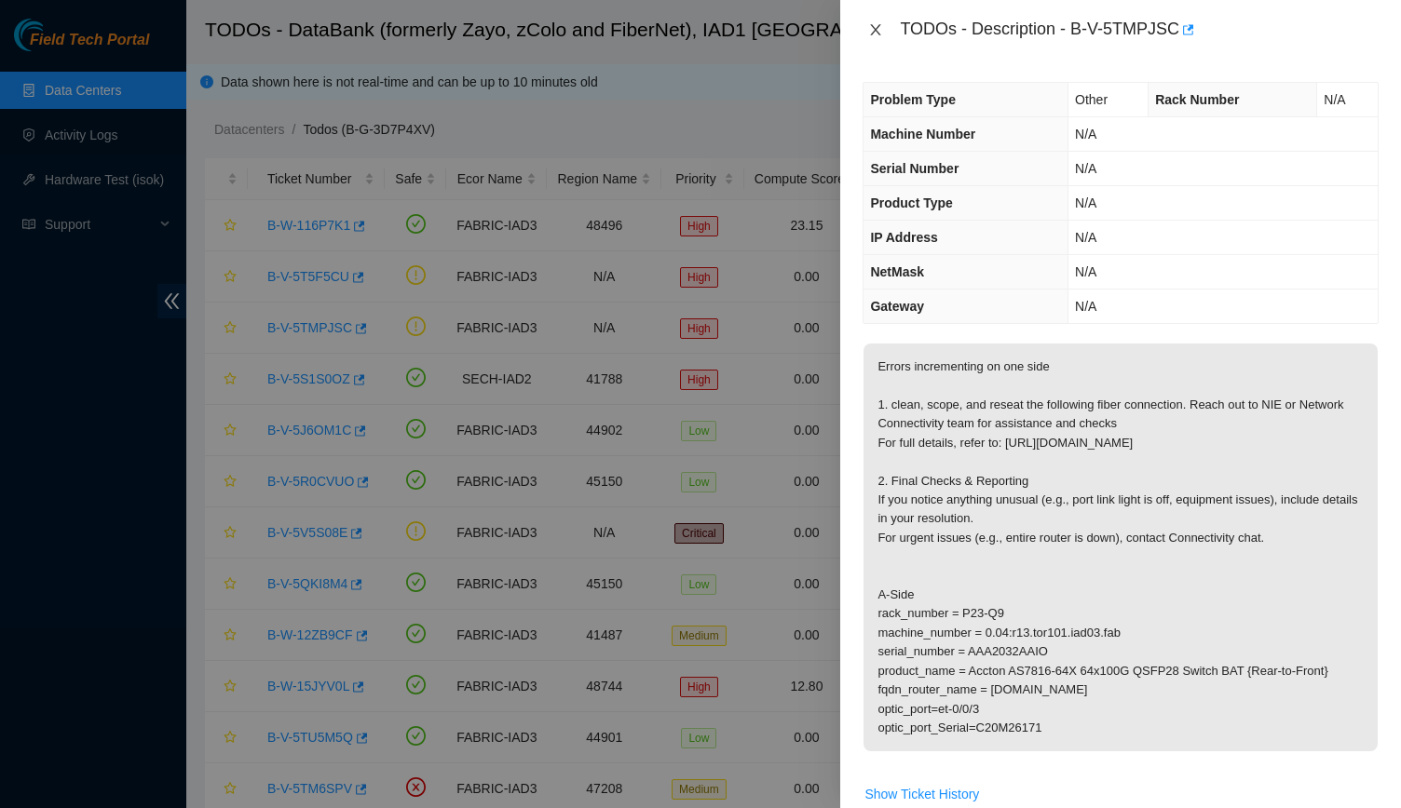
click at [865, 35] on button "Close" at bounding box center [875, 30] width 26 height 18
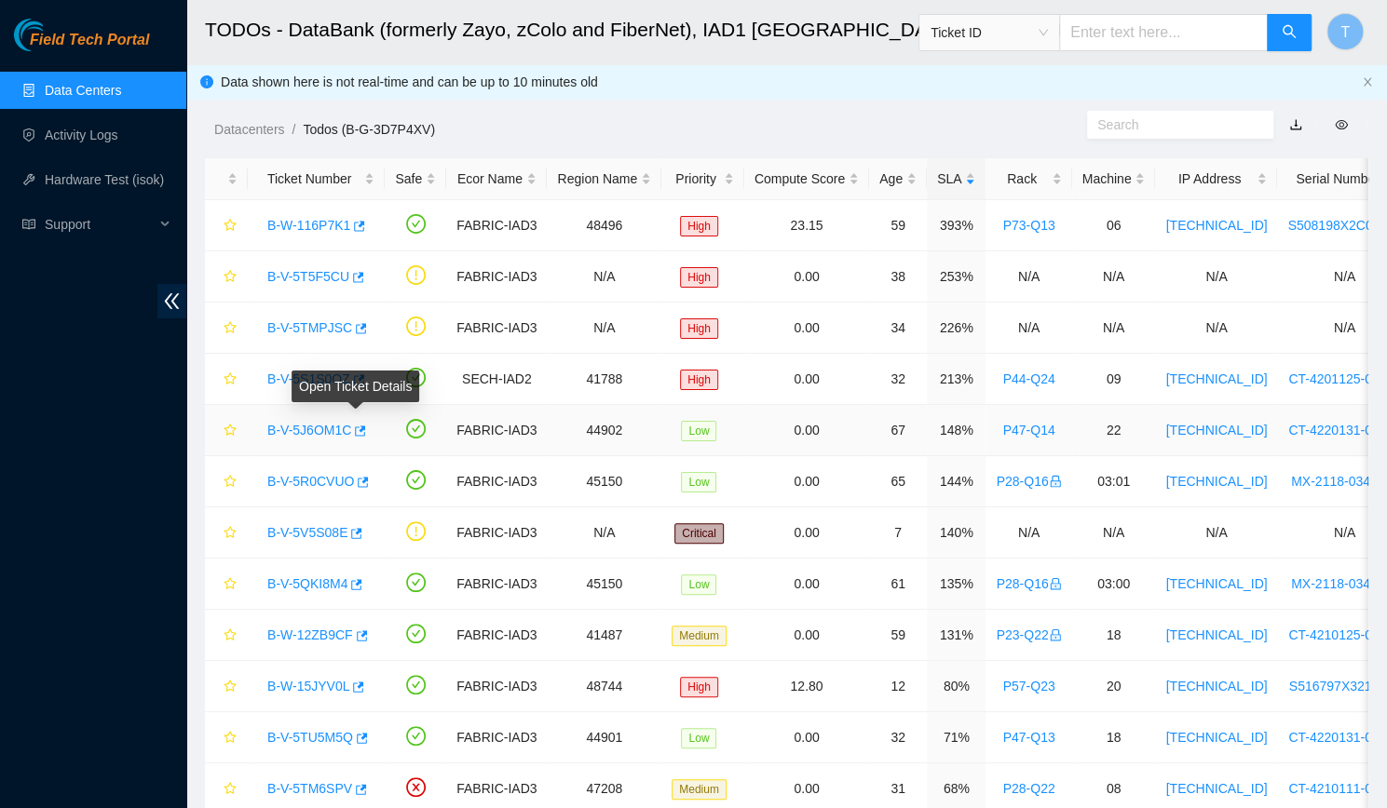
click at [297, 380] on div "Open Ticket Details" at bounding box center [355, 387] width 128 height 32
click at [285, 372] on link "B-V-5S1S0OZ" at bounding box center [308, 379] width 83 height 15
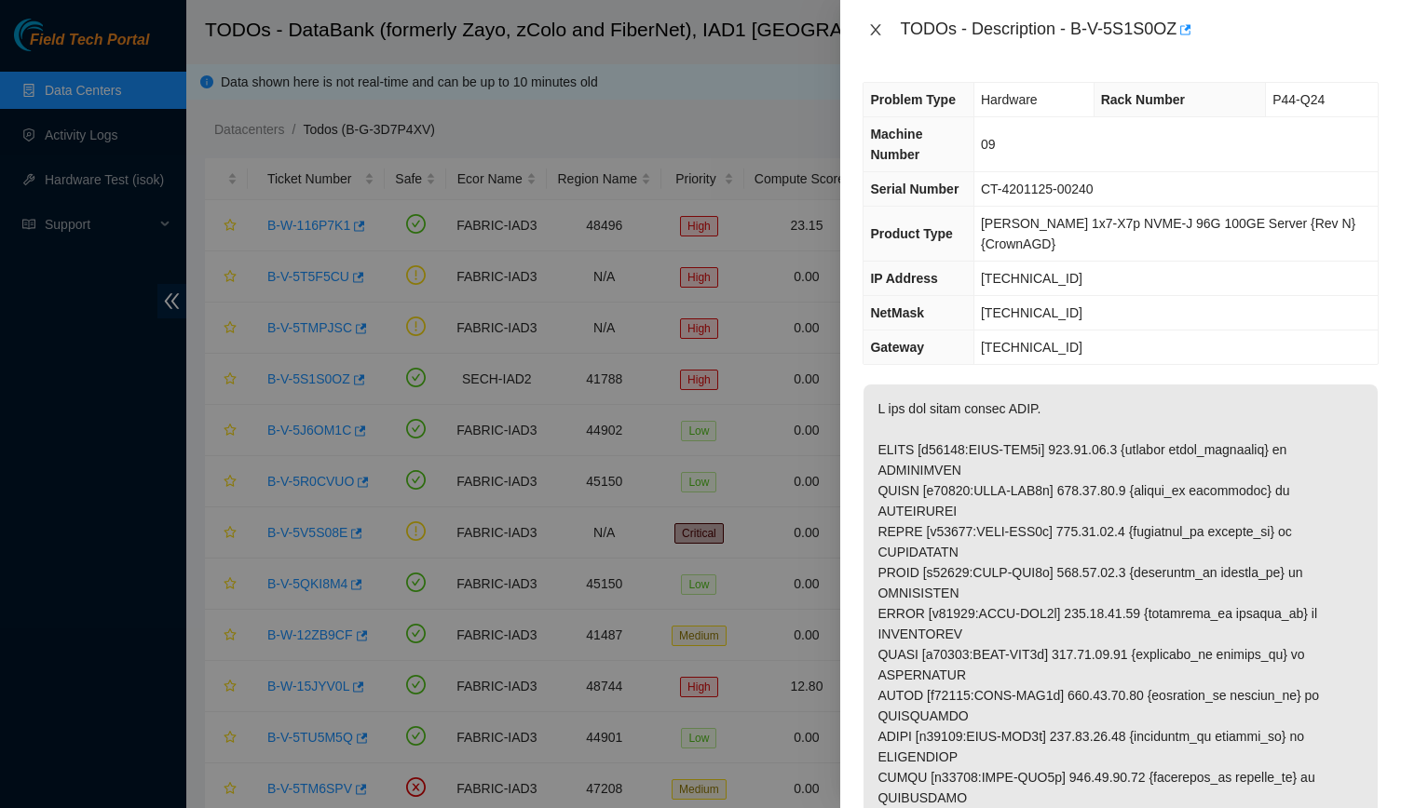
click at [869, 23] on icon "close" at bounding box center [875, 29] width 15 height 15
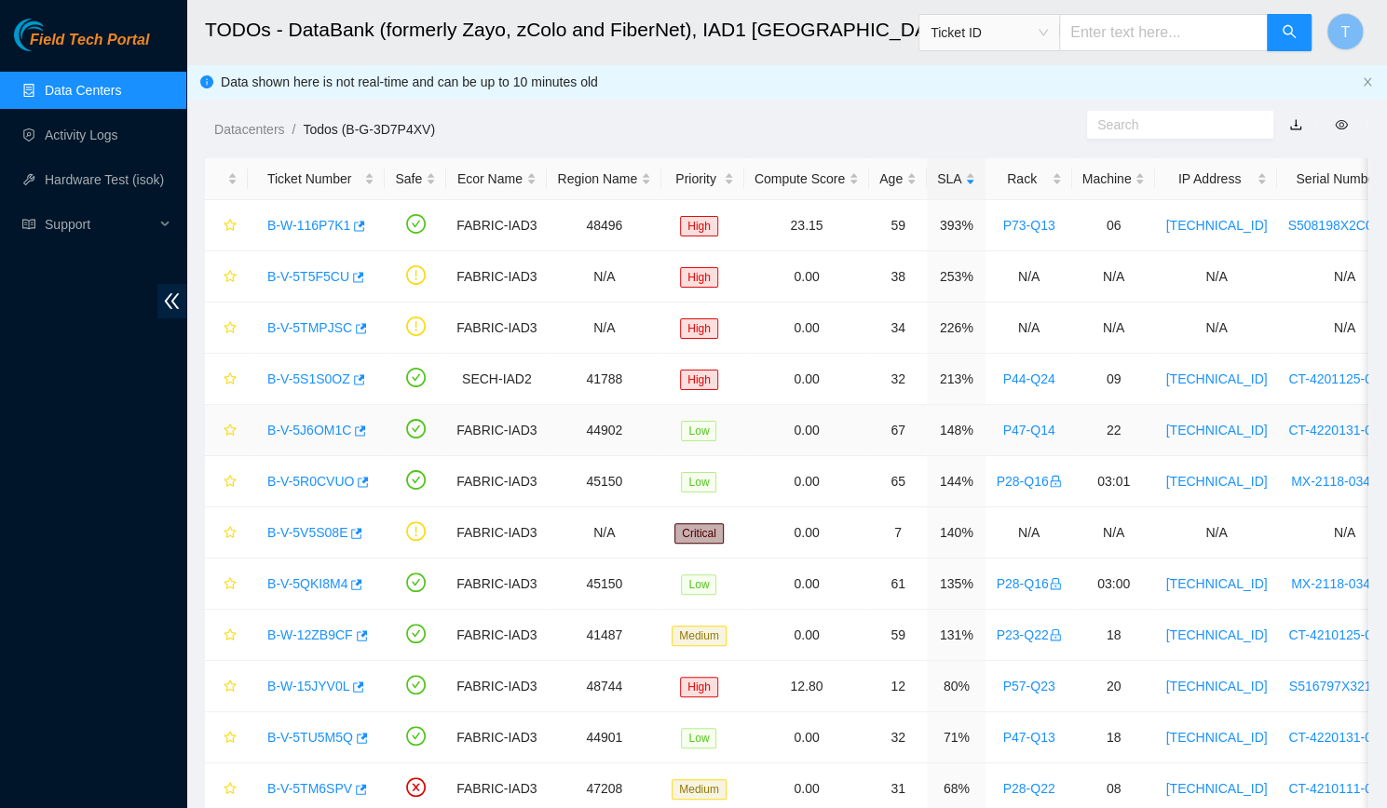
click at [306, 423] on link "B-V-5J6OM1C" at bounding box center [309, 430] width 84 height 15
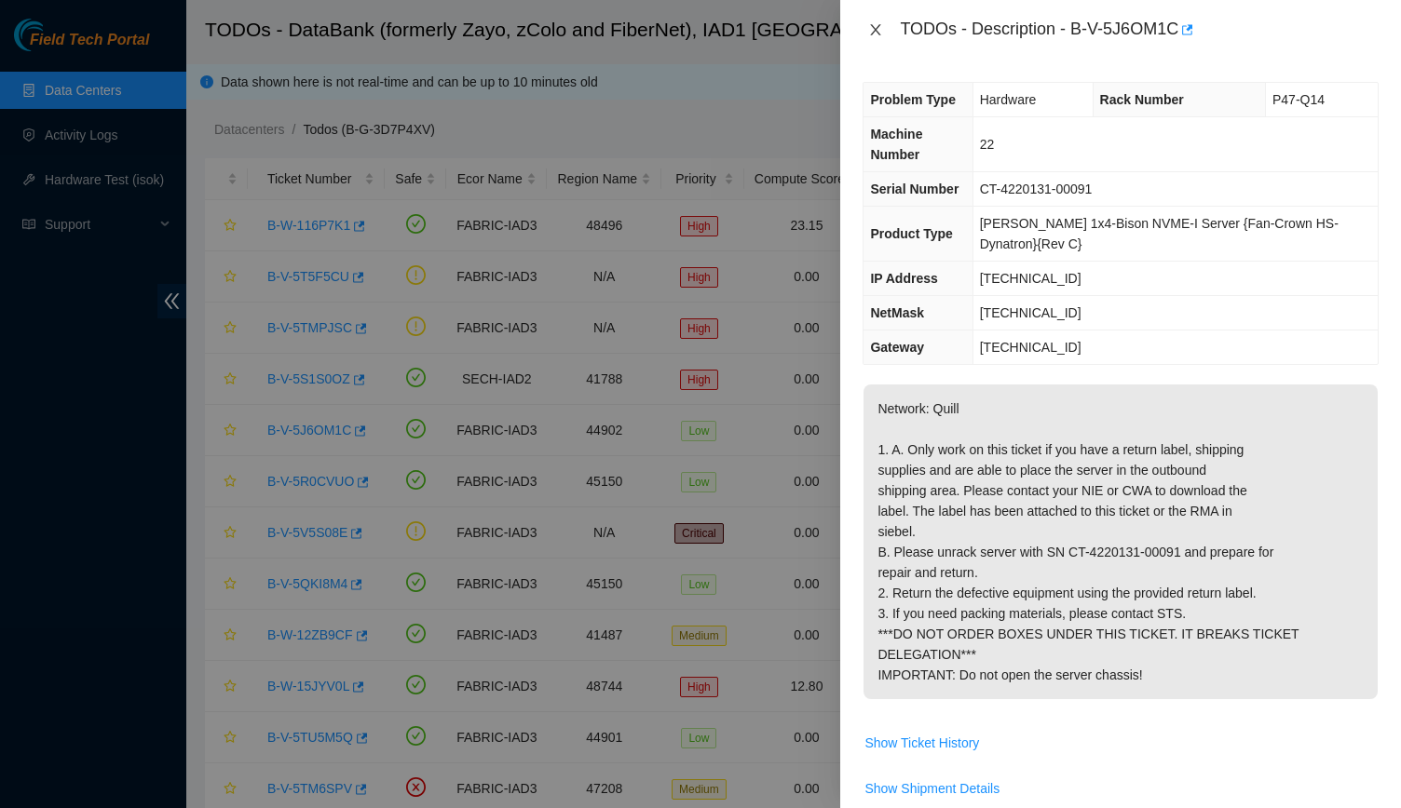
click at [874, 29] on icon "close" at bounding box center [875, 29] width 15 height 15
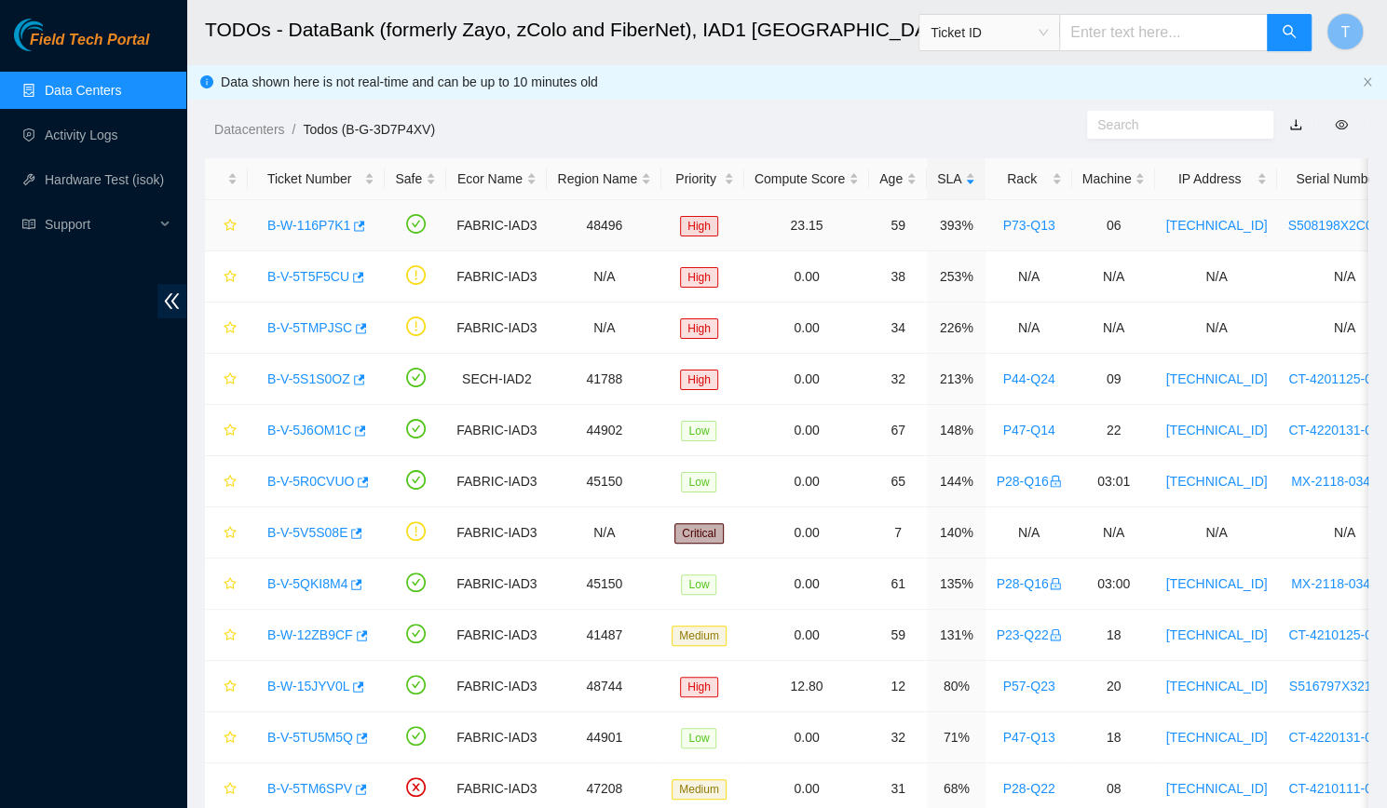
click at [284, 225] on link "B-W-116P7K1" at bounding box center [308, 225] width 83 height 15
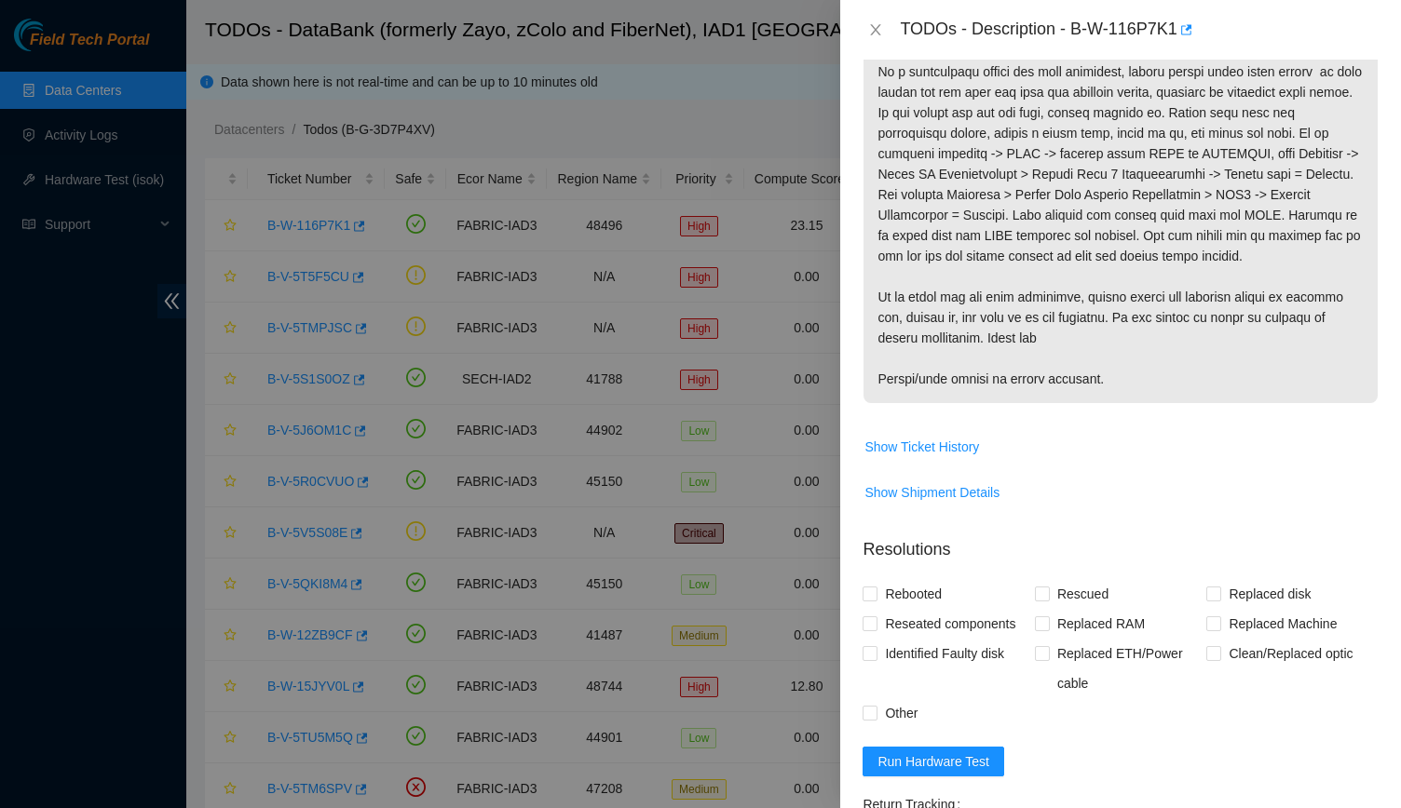
scroll to position [481, 0]
click at [949, 493] on span "Show Shipment Details" at bounding box center [931, 492] width 135 height 20
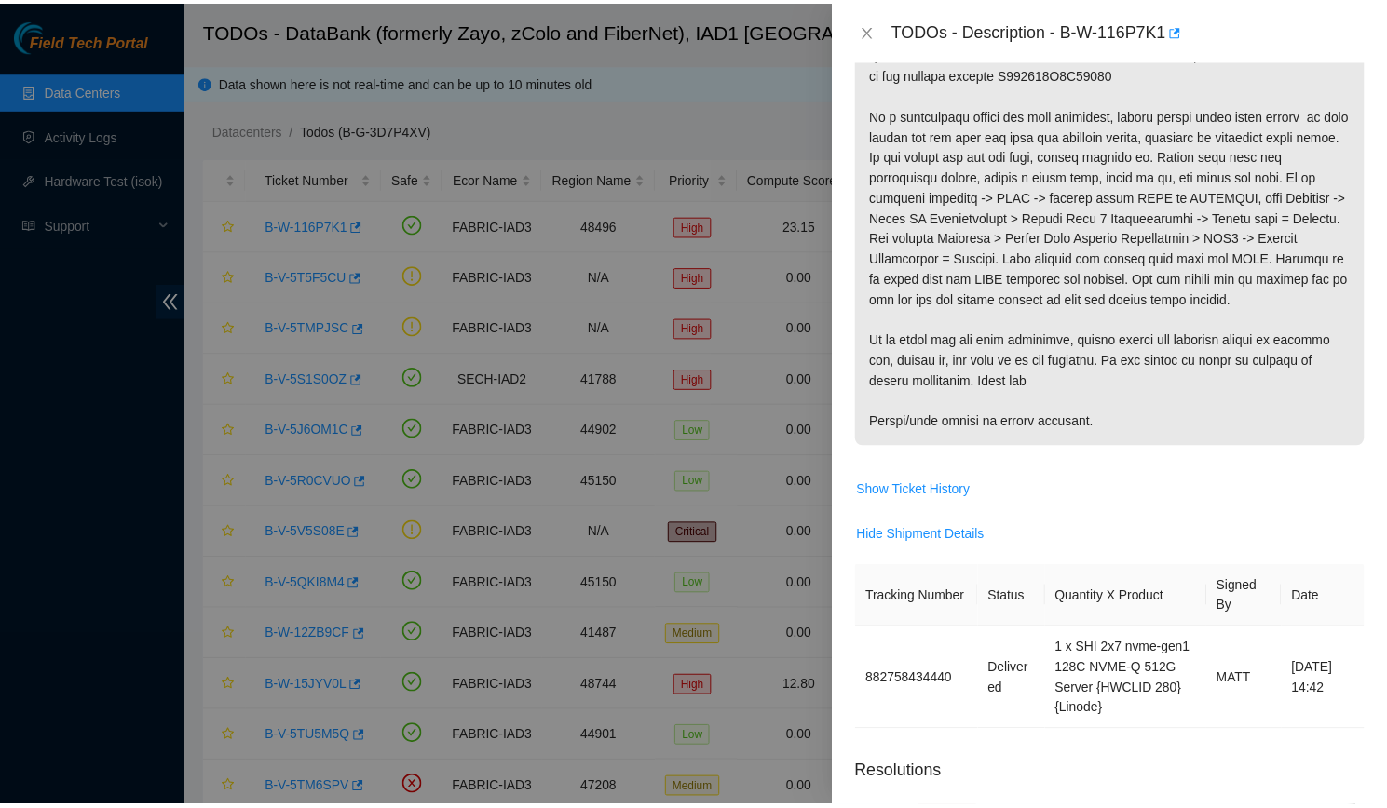
scroll to position [436, 0]
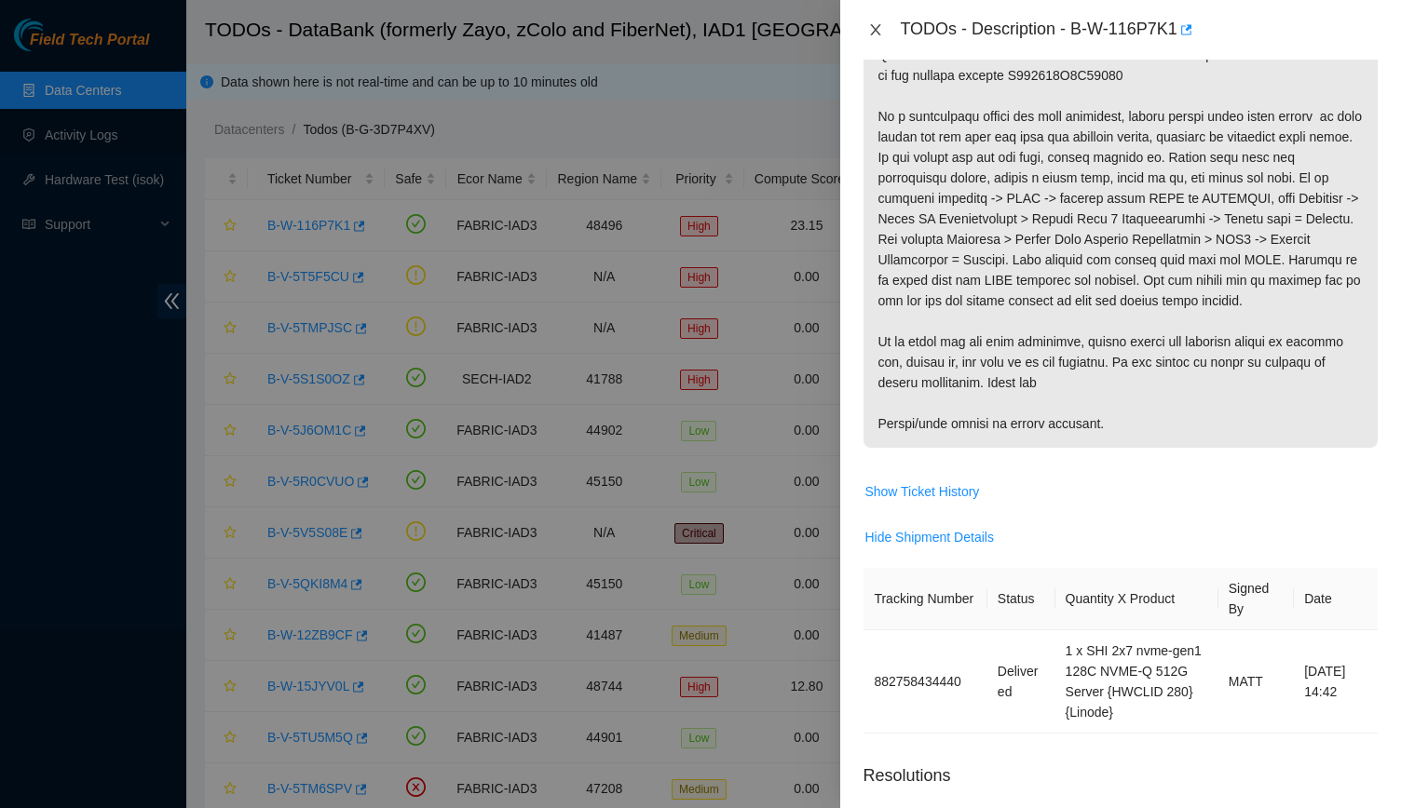
click at [875, 22] on icon "close" at bounding box center [875, 29] width 15 height 15
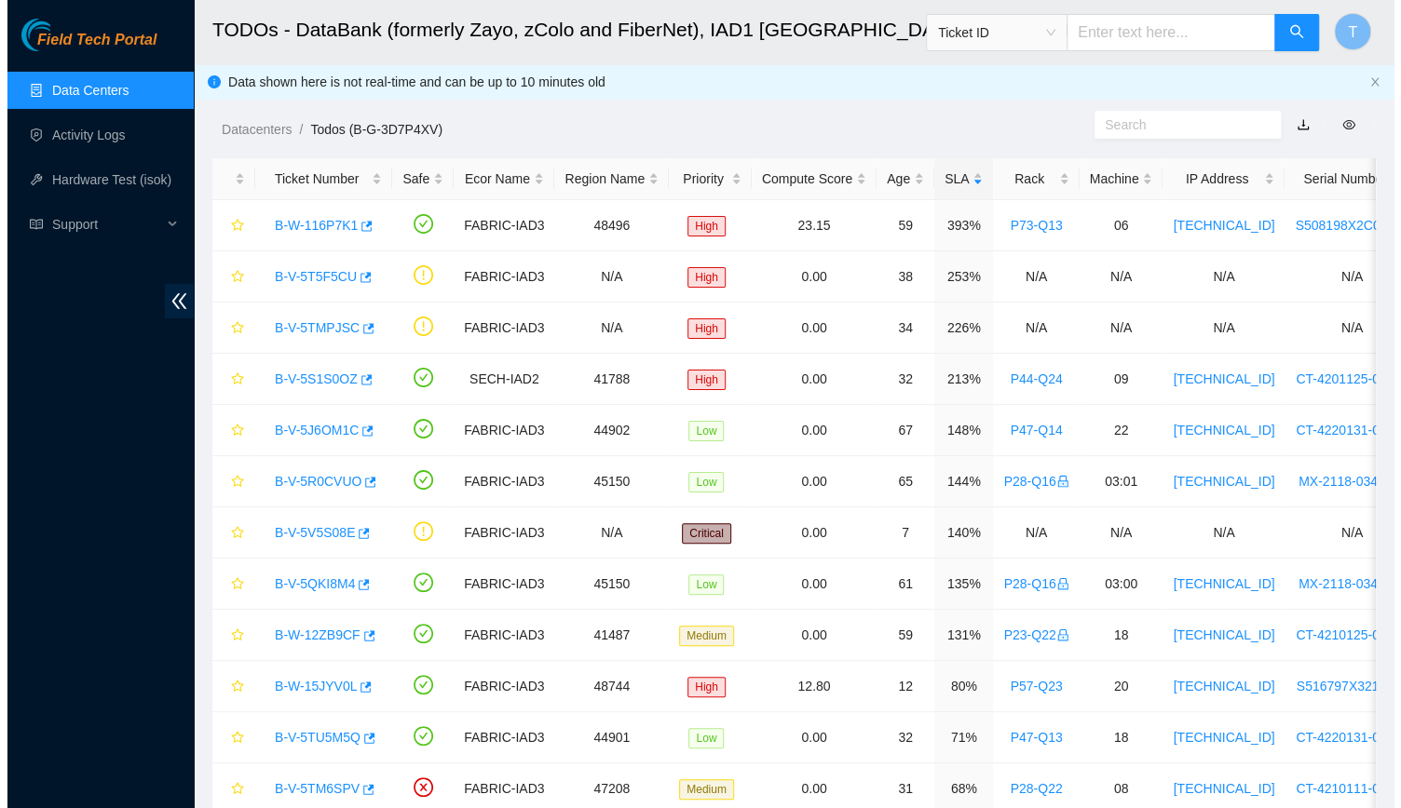
scroll to position [418, 0]
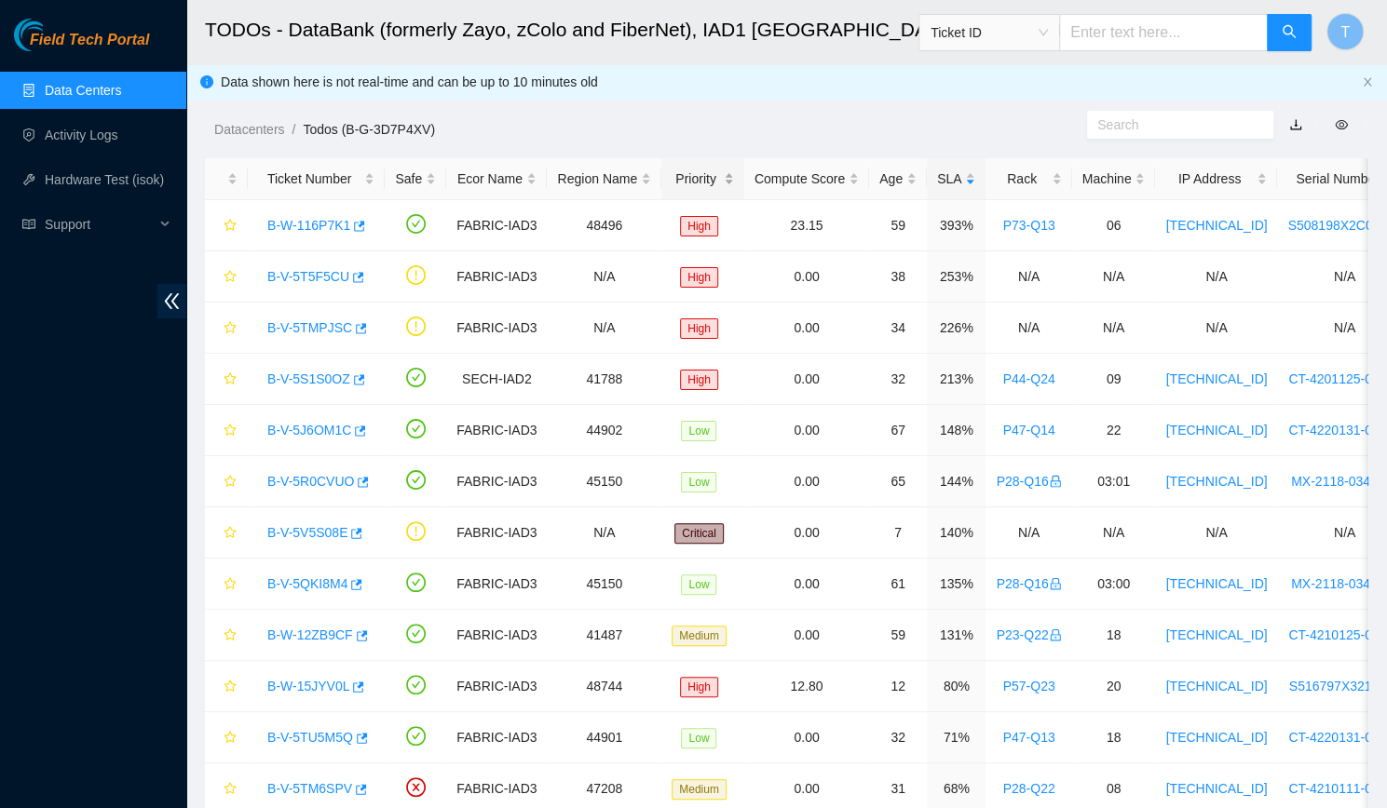
click at [698, 178] on div "Priority" at bounding box center [702, 179] width 62 height 20
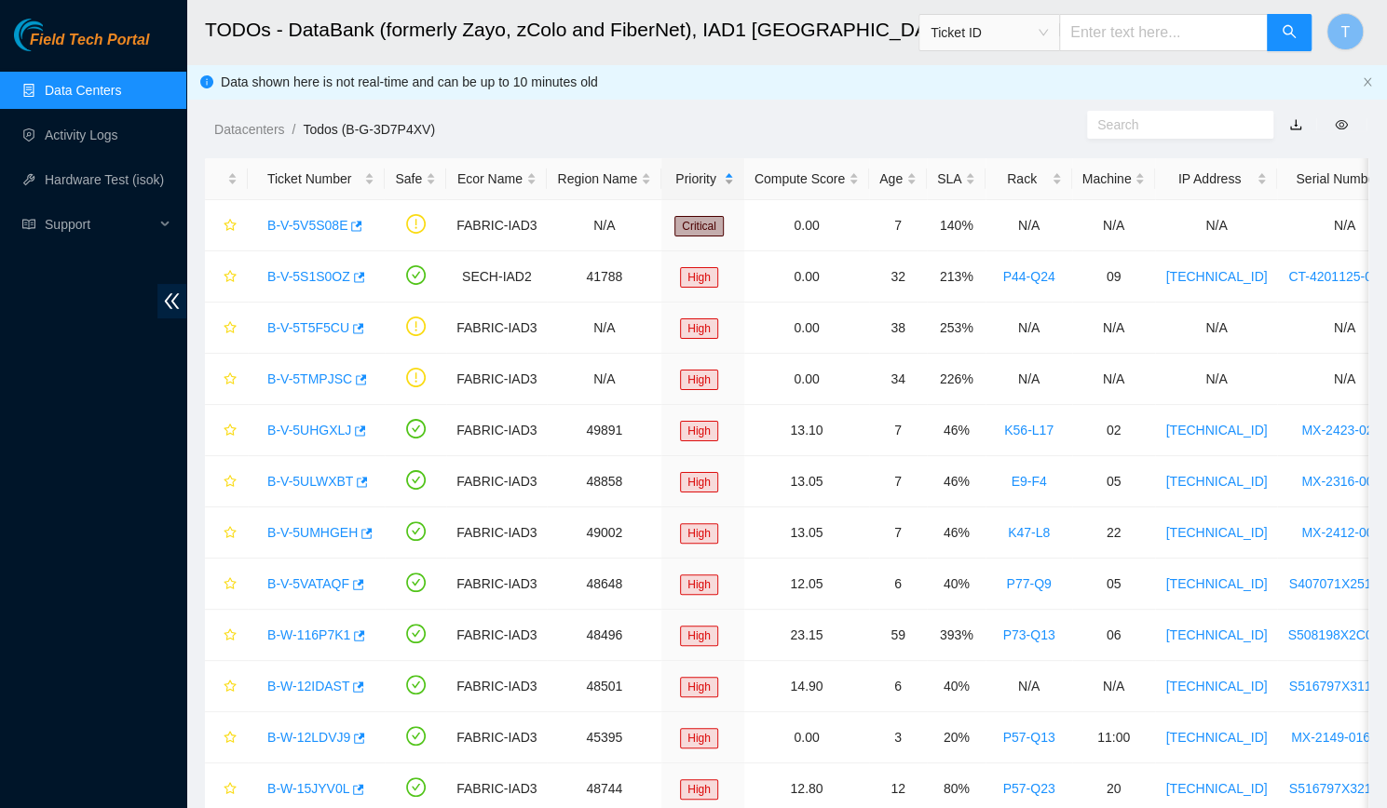
click at [698, 178] on div "Priority" at bounding box center [702, 179] width 62 height 20
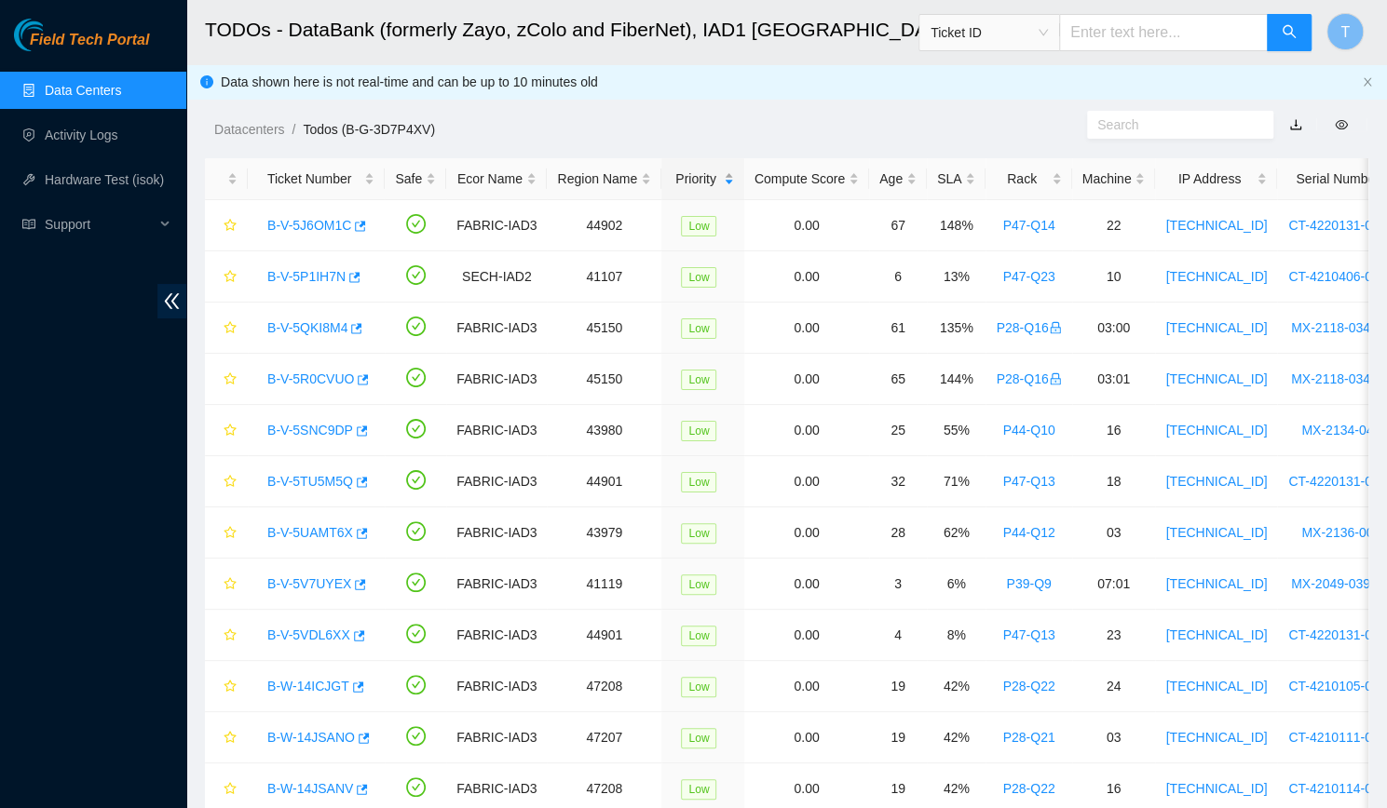
click at [698, 178] on div "Priority" at bounding box center [702, 179] width 62 height 20
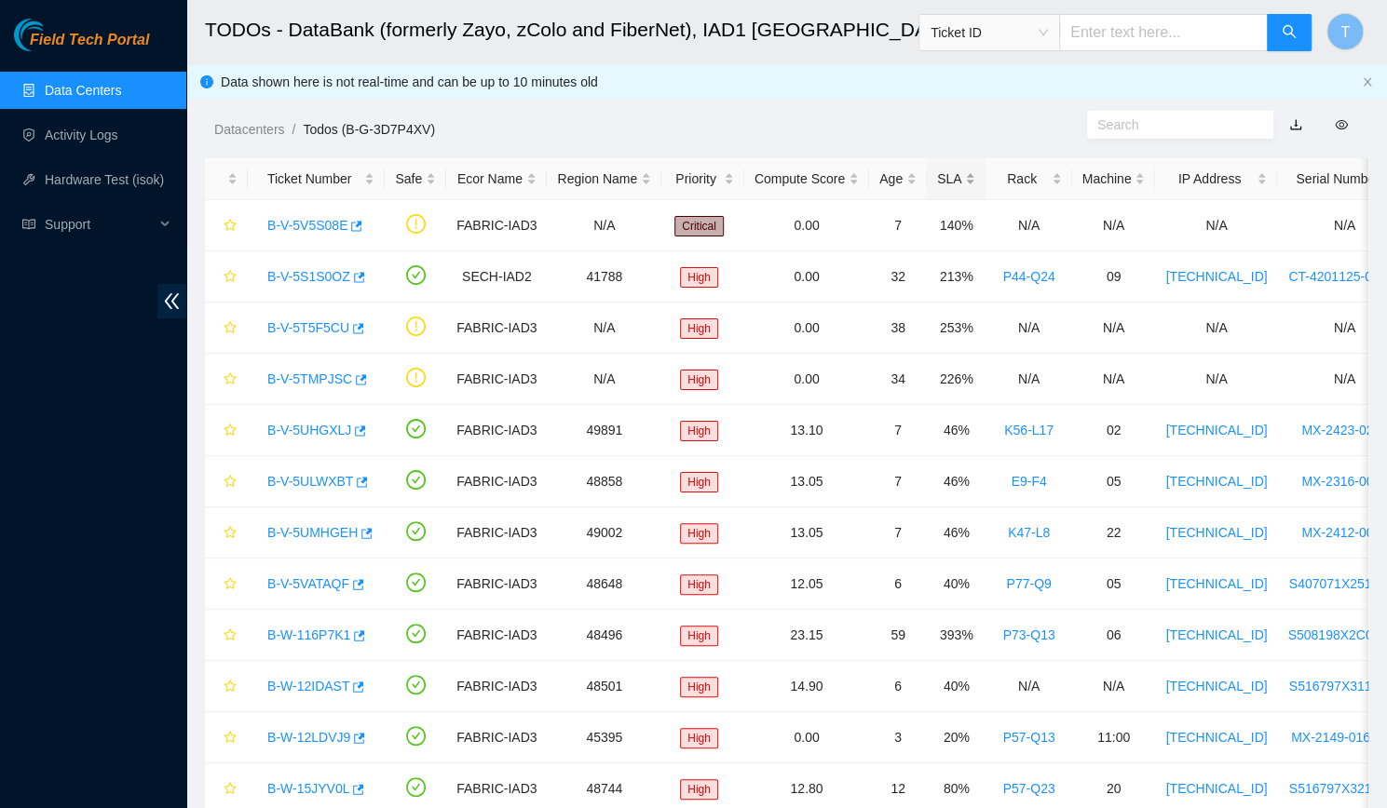
click at [946, 183] on div "SLA" at bounding box center [956, 179] width 38 height 20
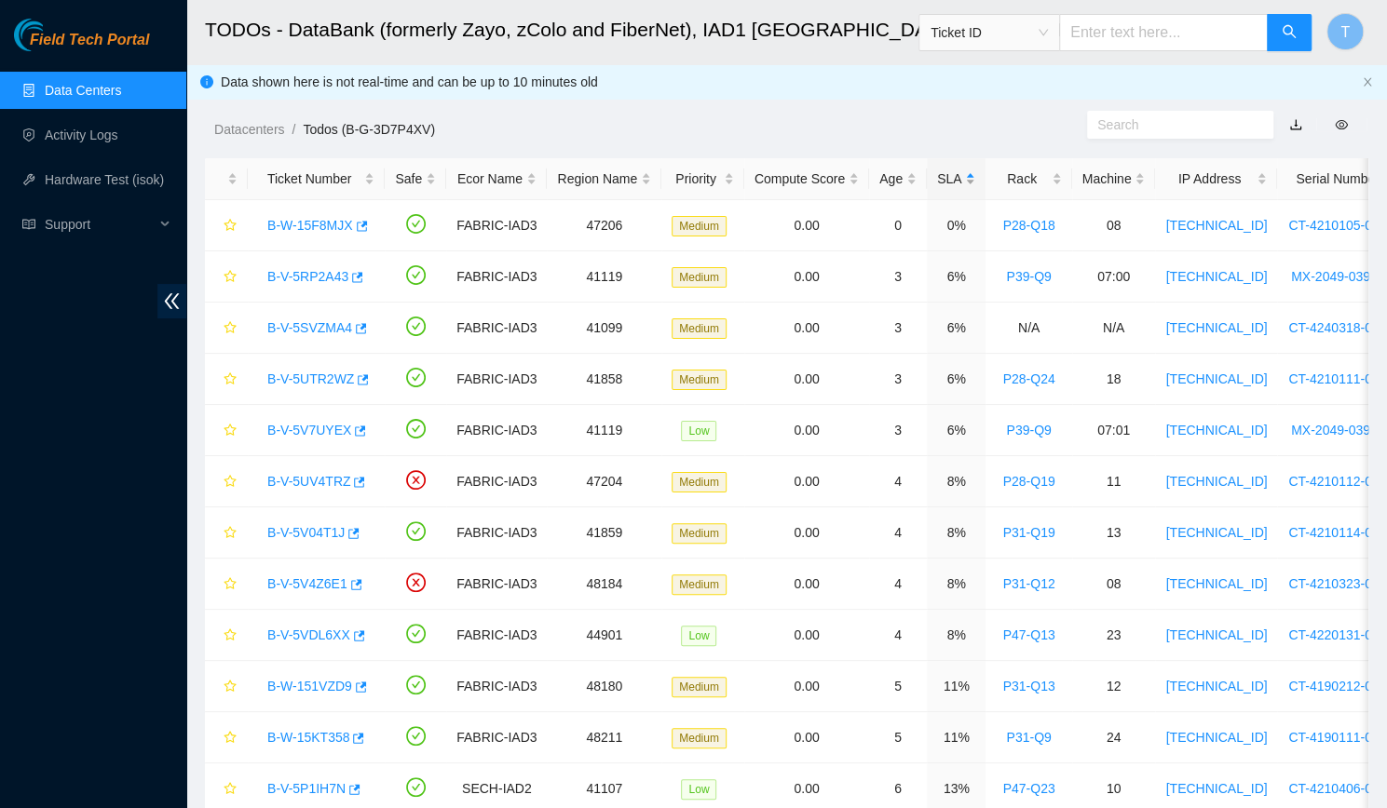
click at [946, 183] on div "SLA" at bounding box center [956, 179] width 38 height 20
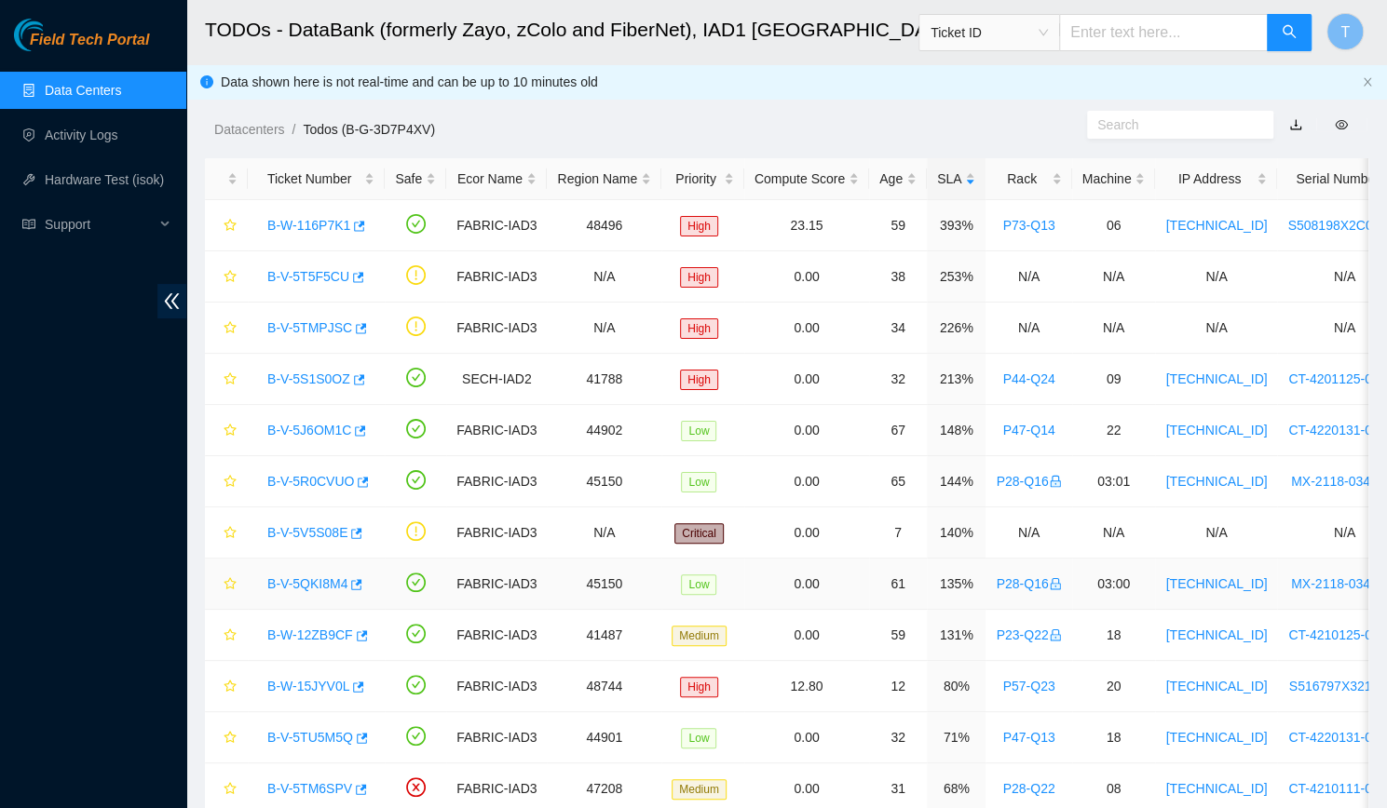
click at [313, 580] on link "B-V-5QKI8M4" at bounding box center [307, 583] width 80 height 15
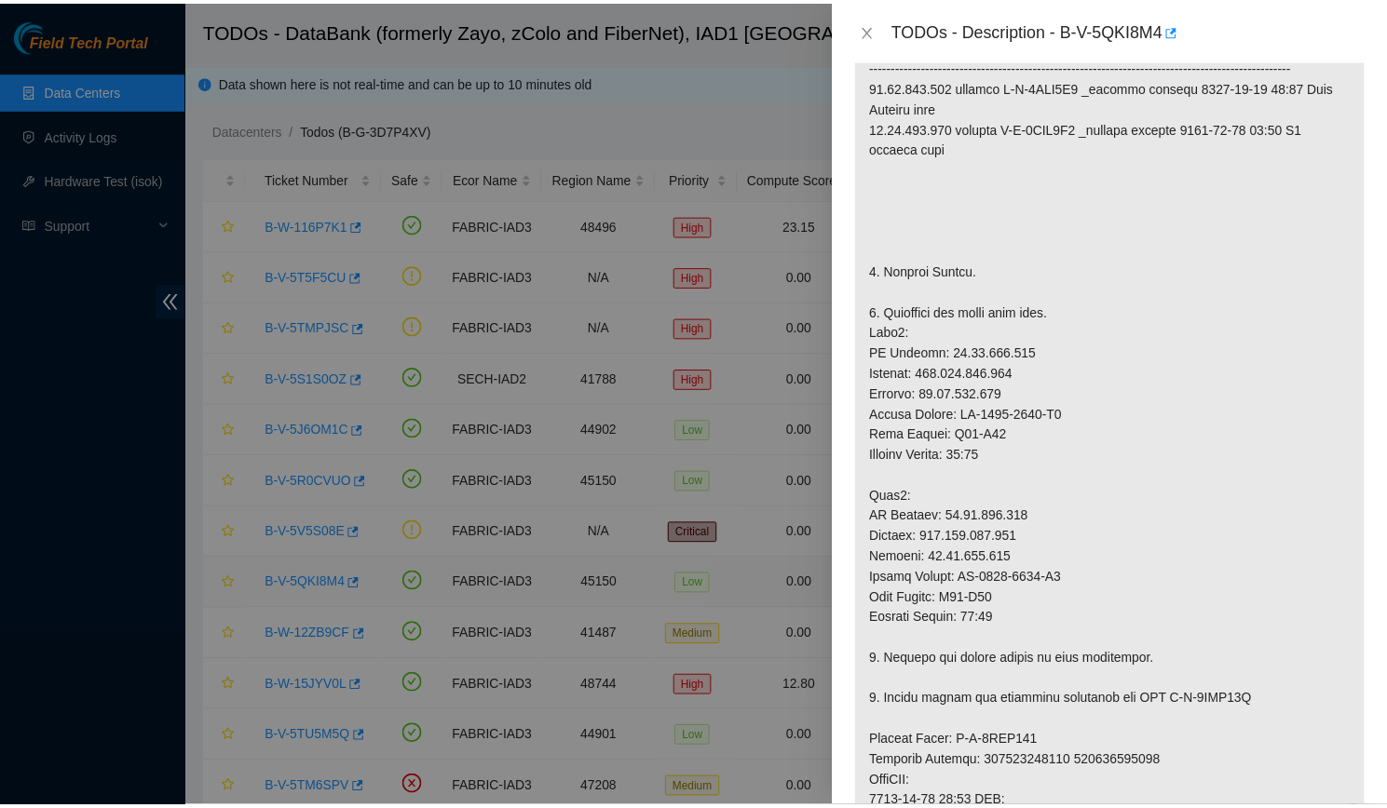
scroll to position [428, 0]
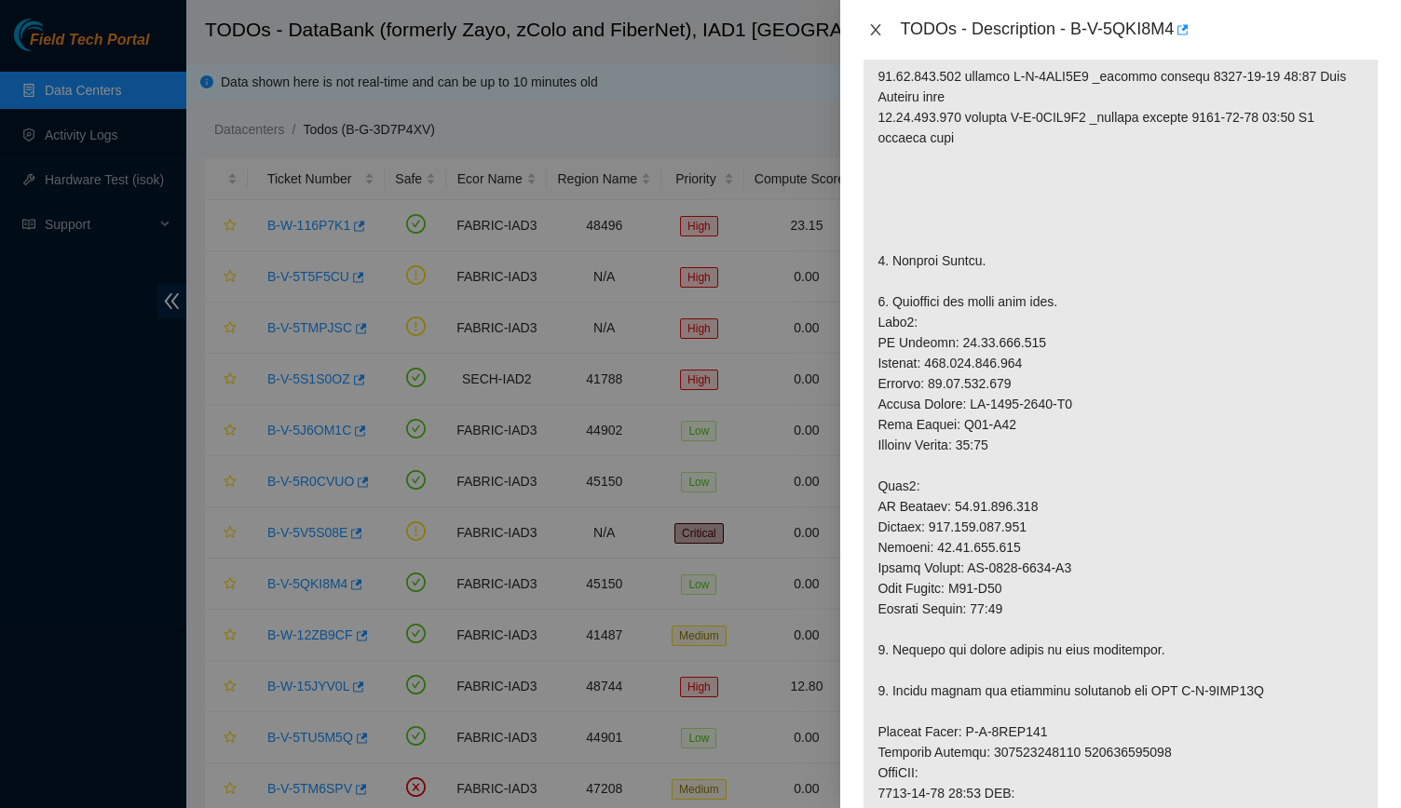
click at [870, 33] on icon "close" at bounding box center [875, 29] width 15 height 15
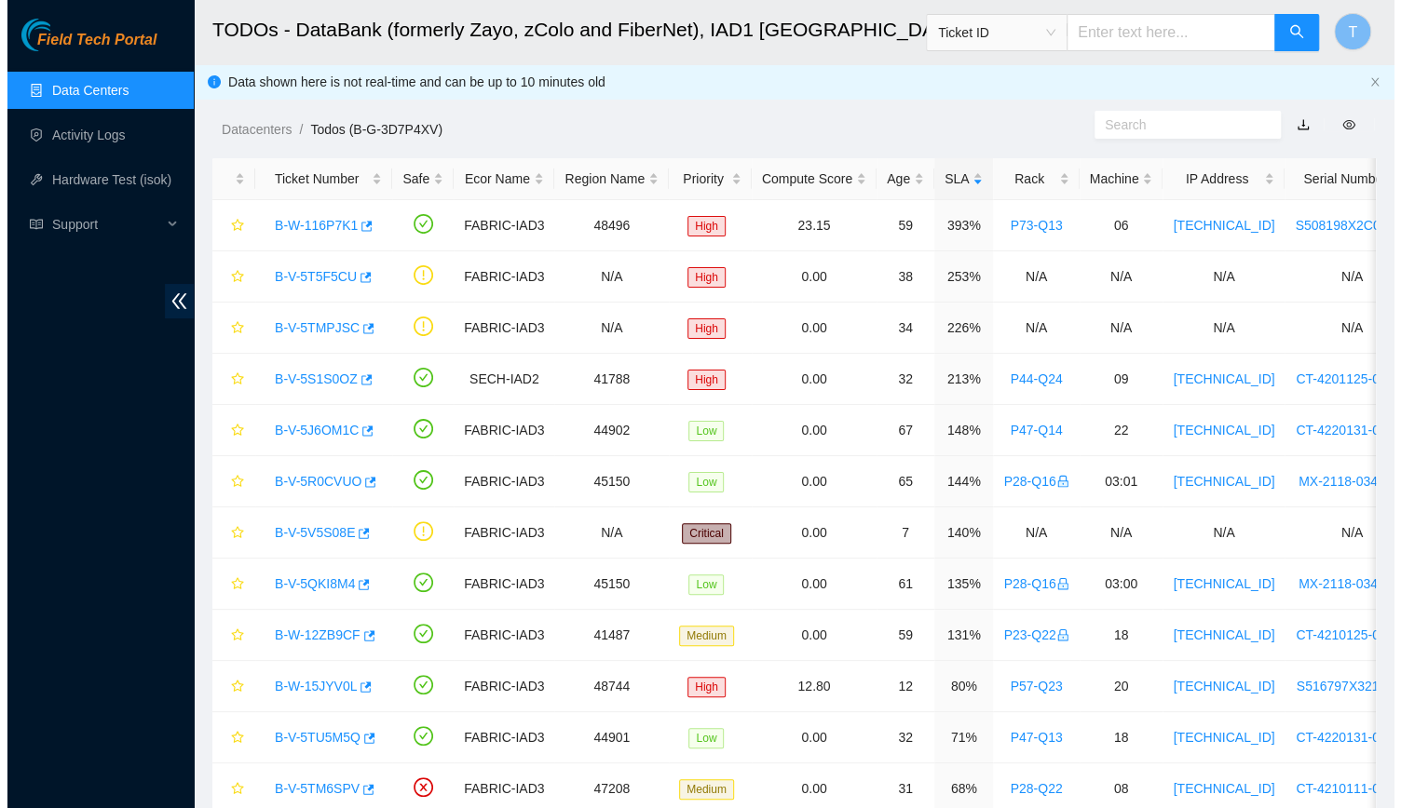
scroll to position [418, 0]
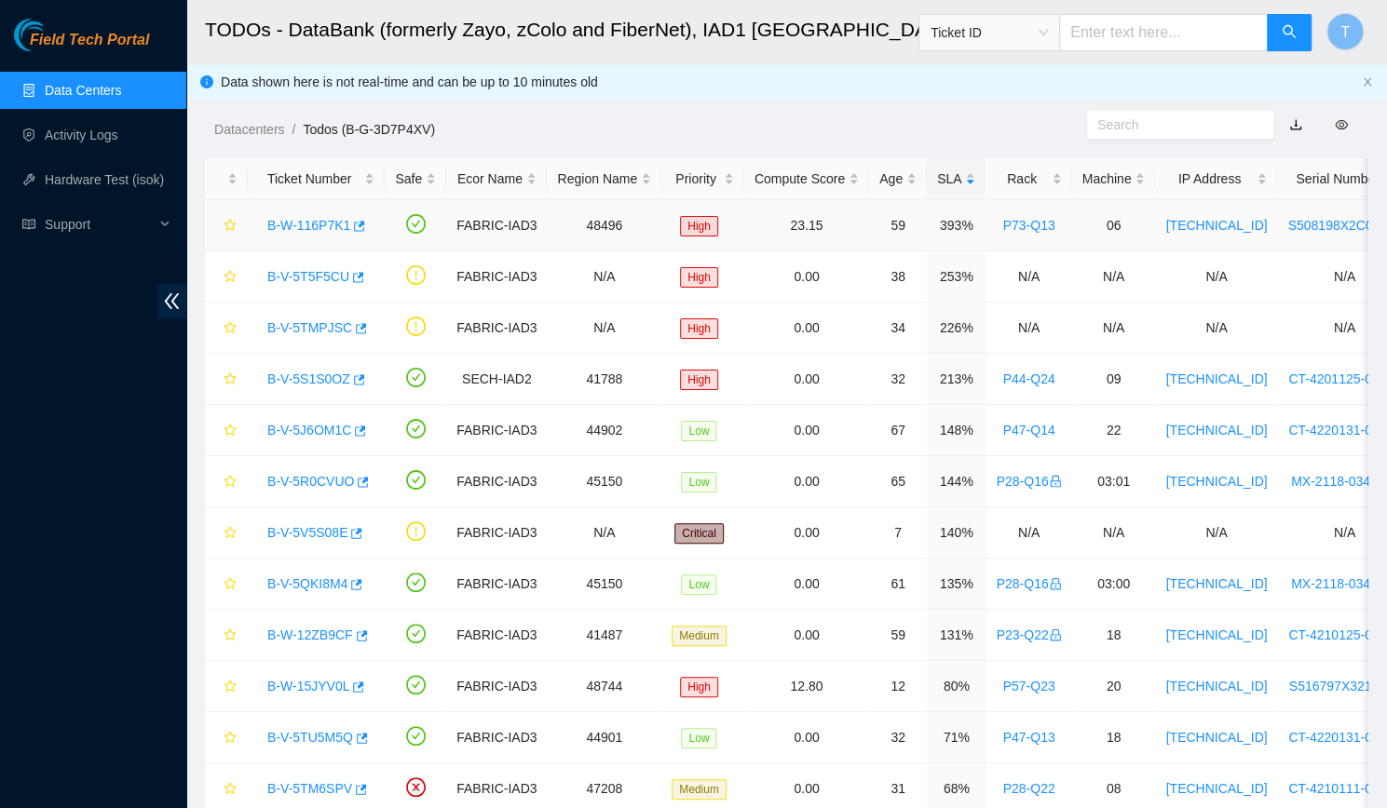
click at [291, 218] on link "B-W-116P7K1" at bounding box center [308, 225] width 83 height 15
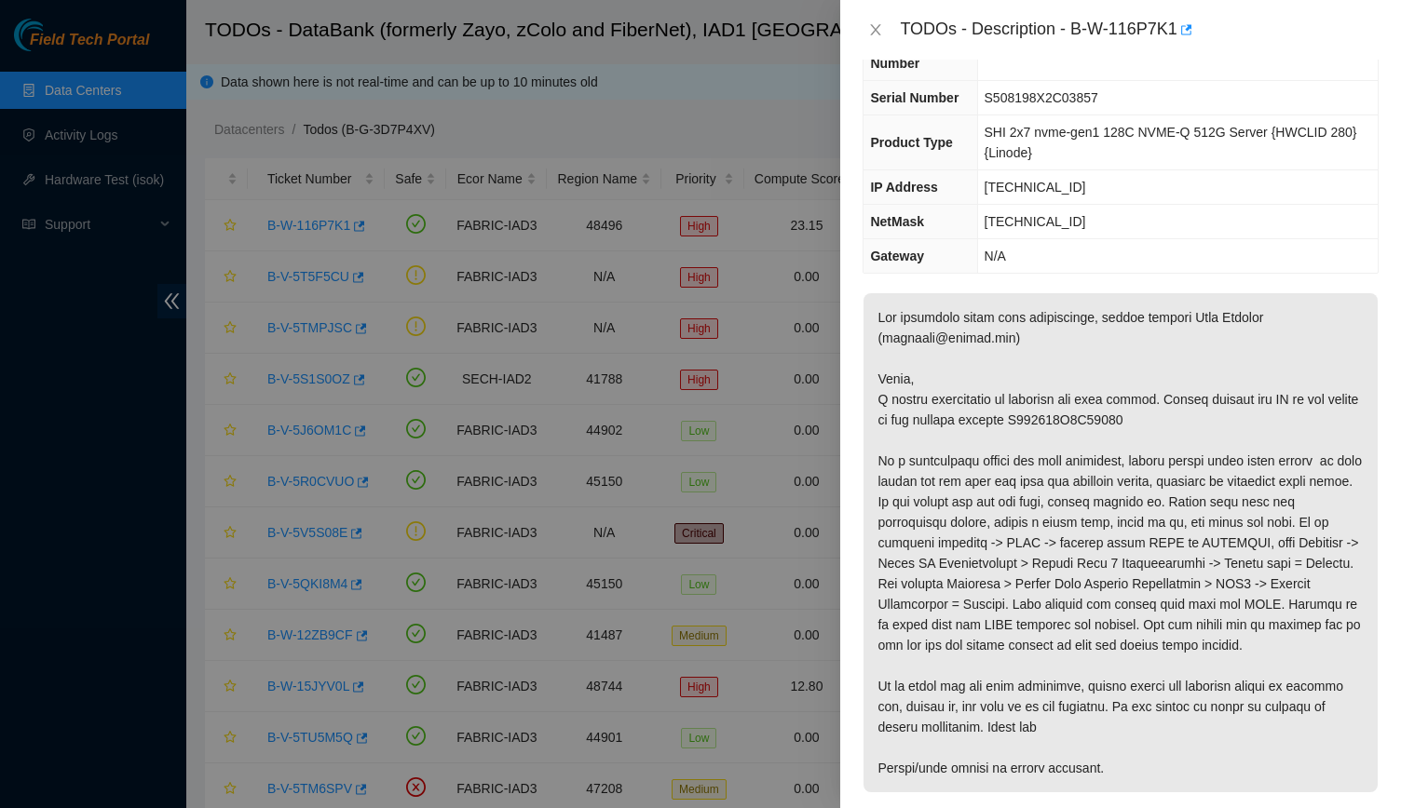
scroll to position [92, 0]
click at [1132, 727] on p at bounding box center [1120, 541] width 514 height 499
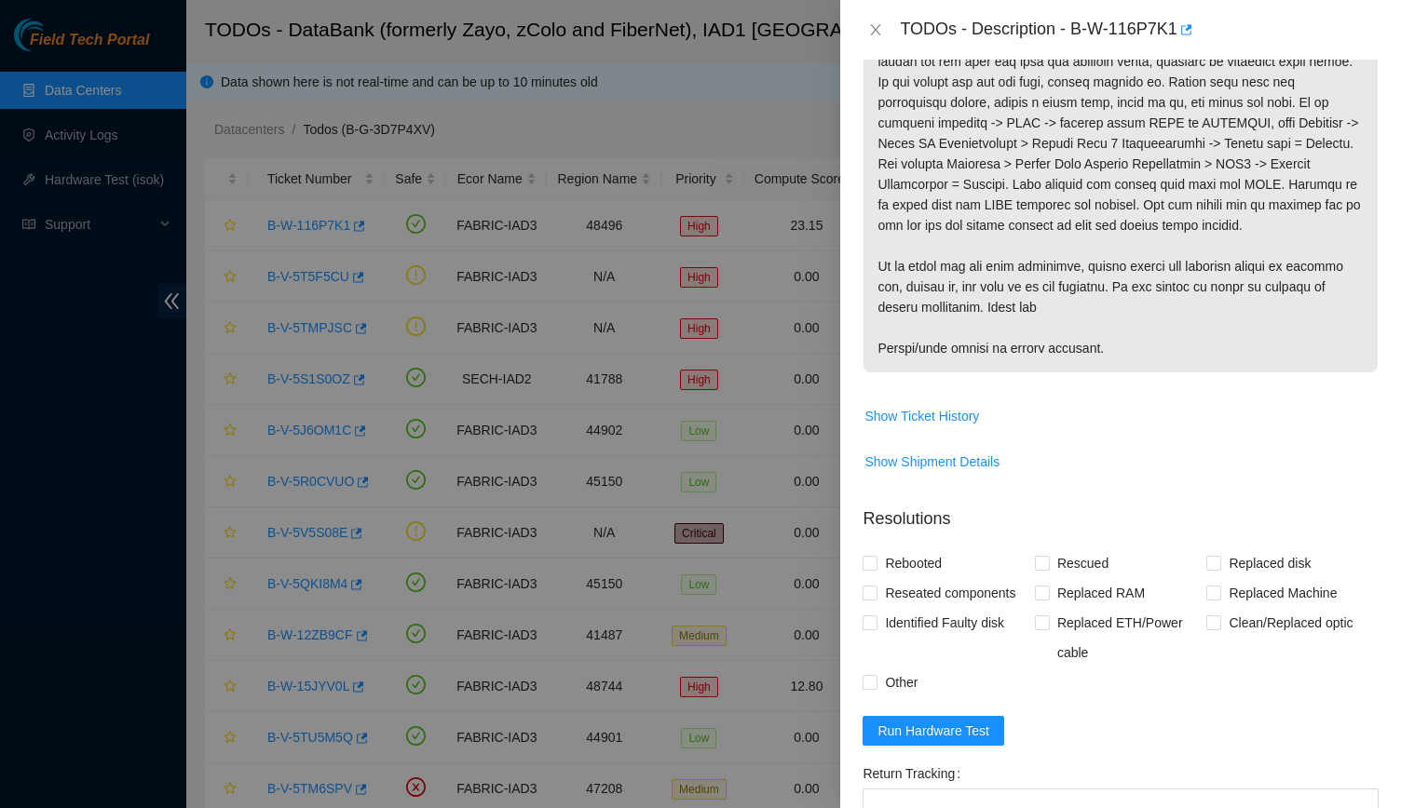
scroll to position [515, 0]
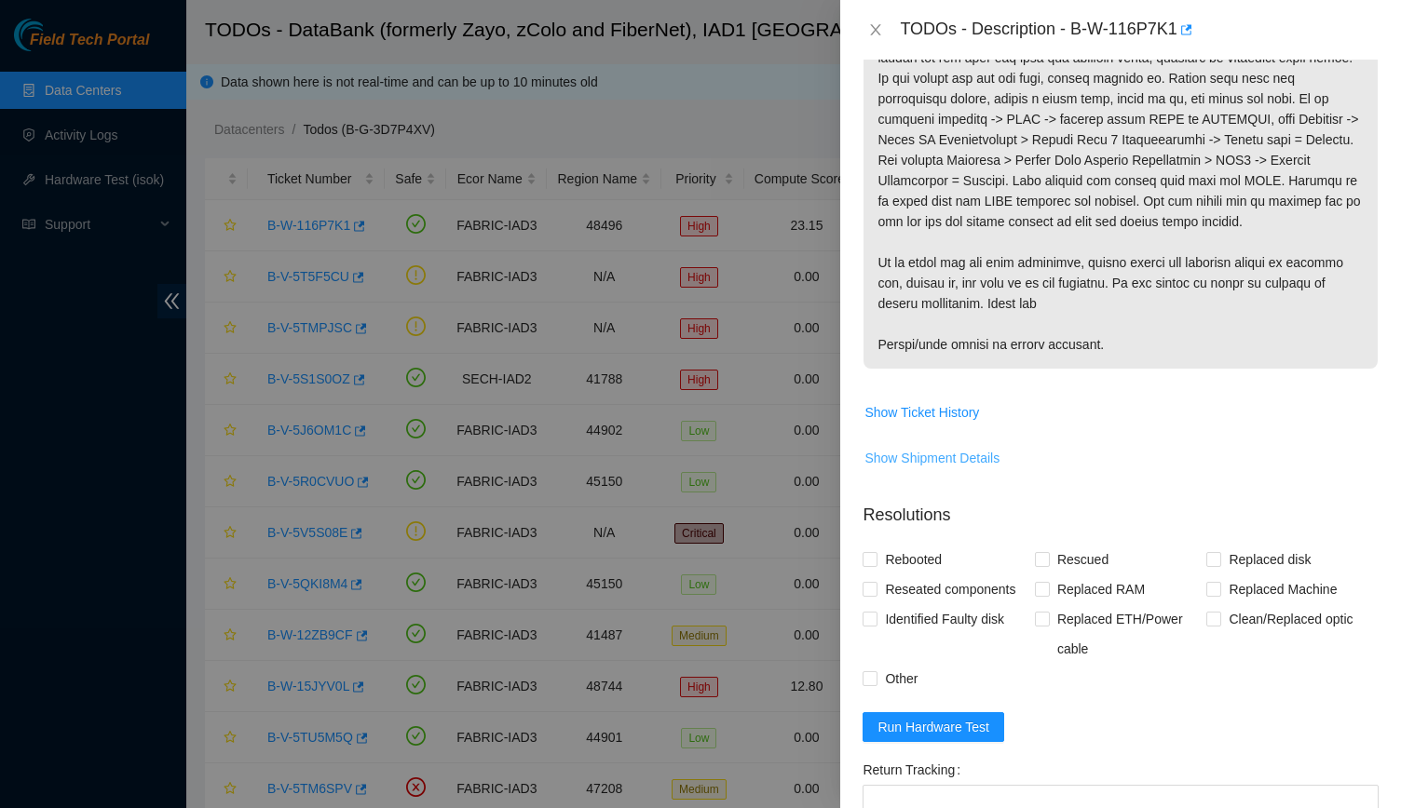
click at [888, 449] on span "Show Shipment Details" at bounding box center [931, 458] width 135 height 20
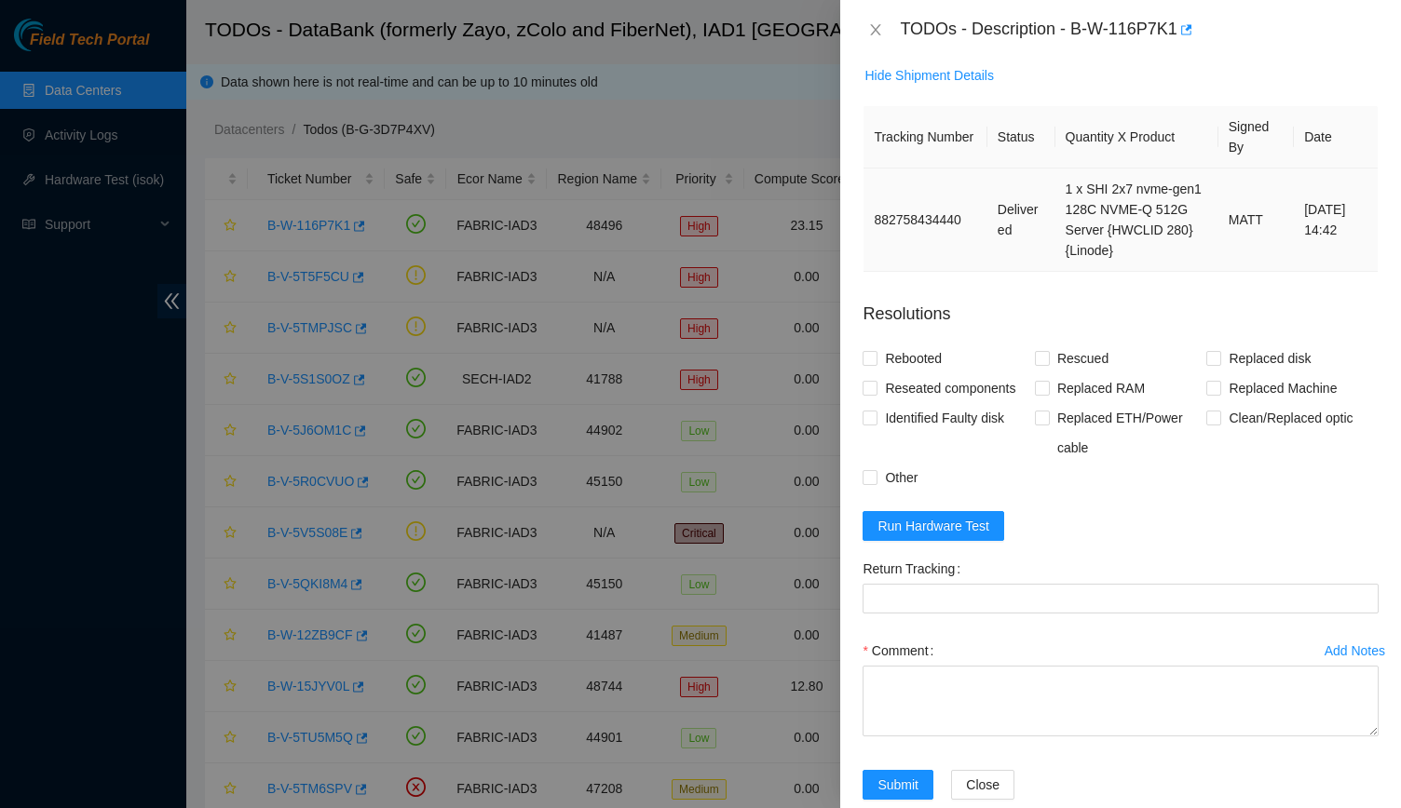
scroll to position [930, 0]
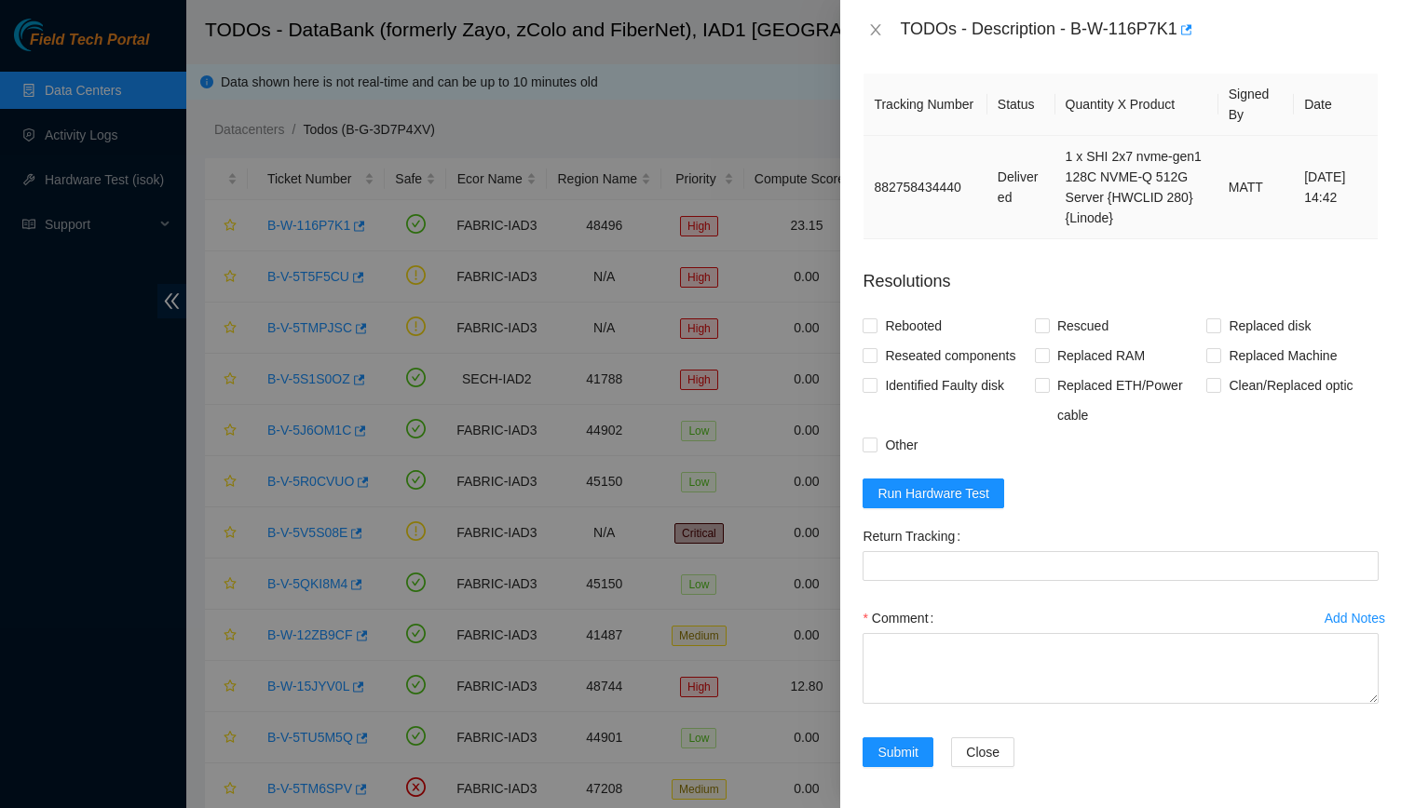
click at [921, 180] on td "882758434440" at bounding box center [924, 187] width 123 height 103
copy td "882758434440"
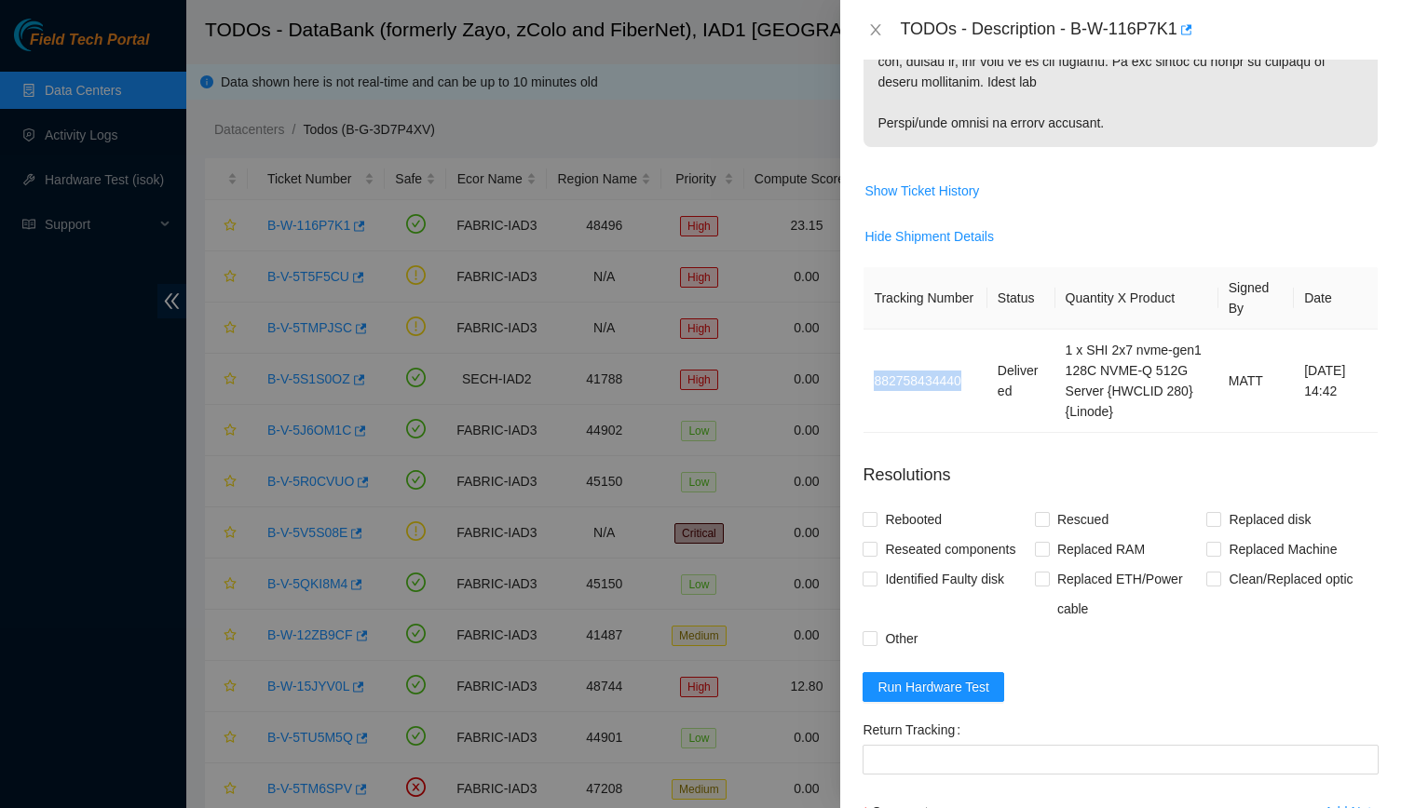
scroll to position [749, 0]
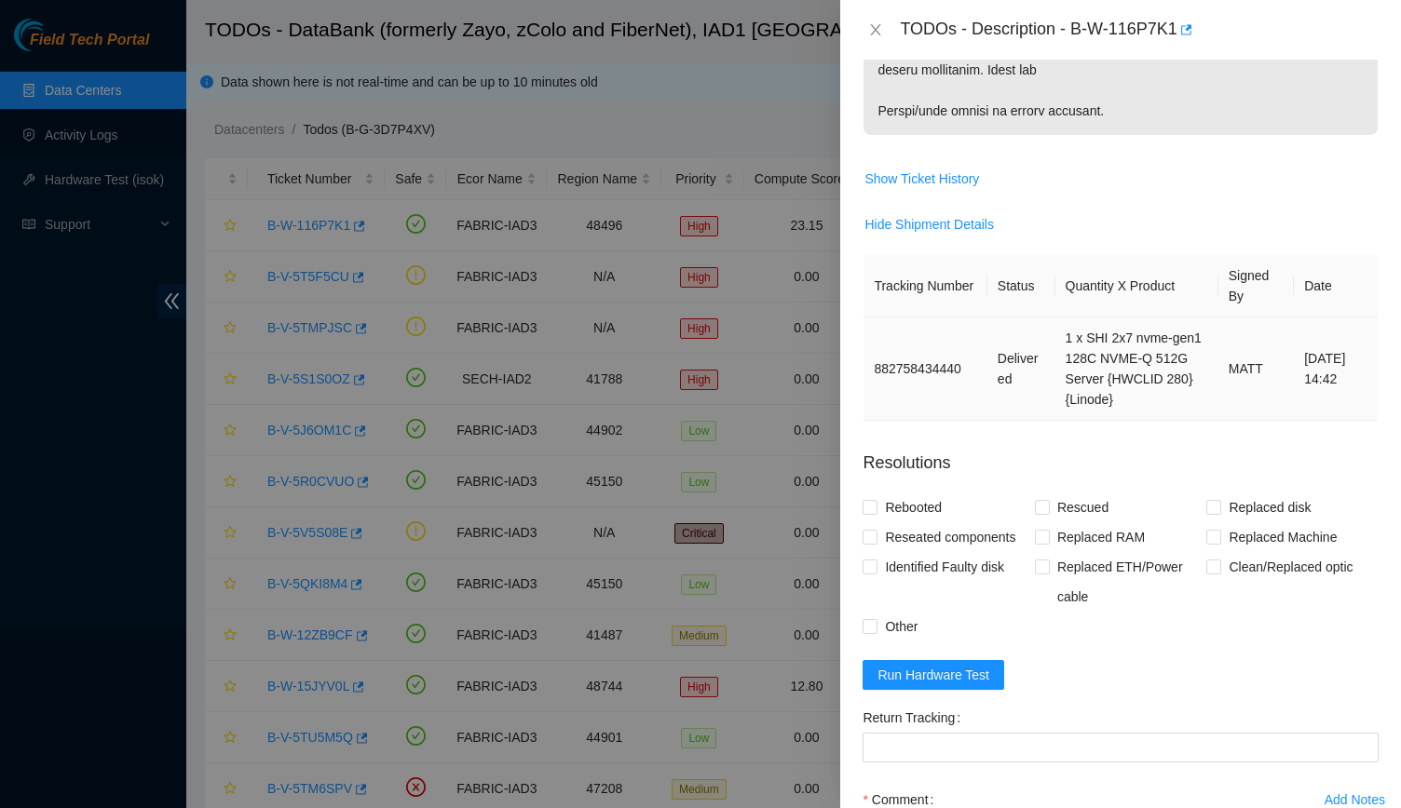
click at [1132, 336] on td "1 x SHI 2x7 nvme-gen1 128C NVME-Q 512G Server {HWCLID 280}{Linode}" at bounding box center [1136, 369] width 163 height 103
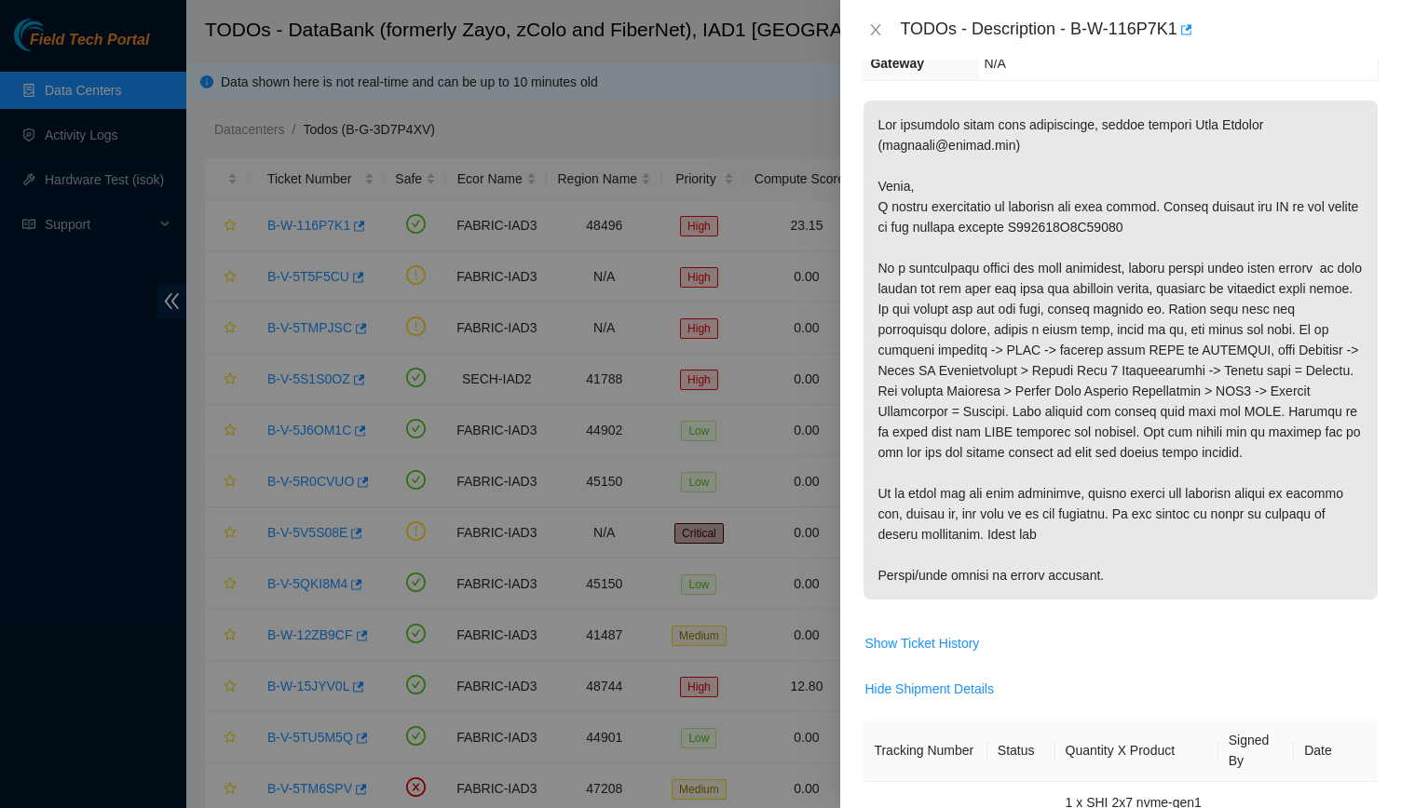
scroll to position [307, 0]
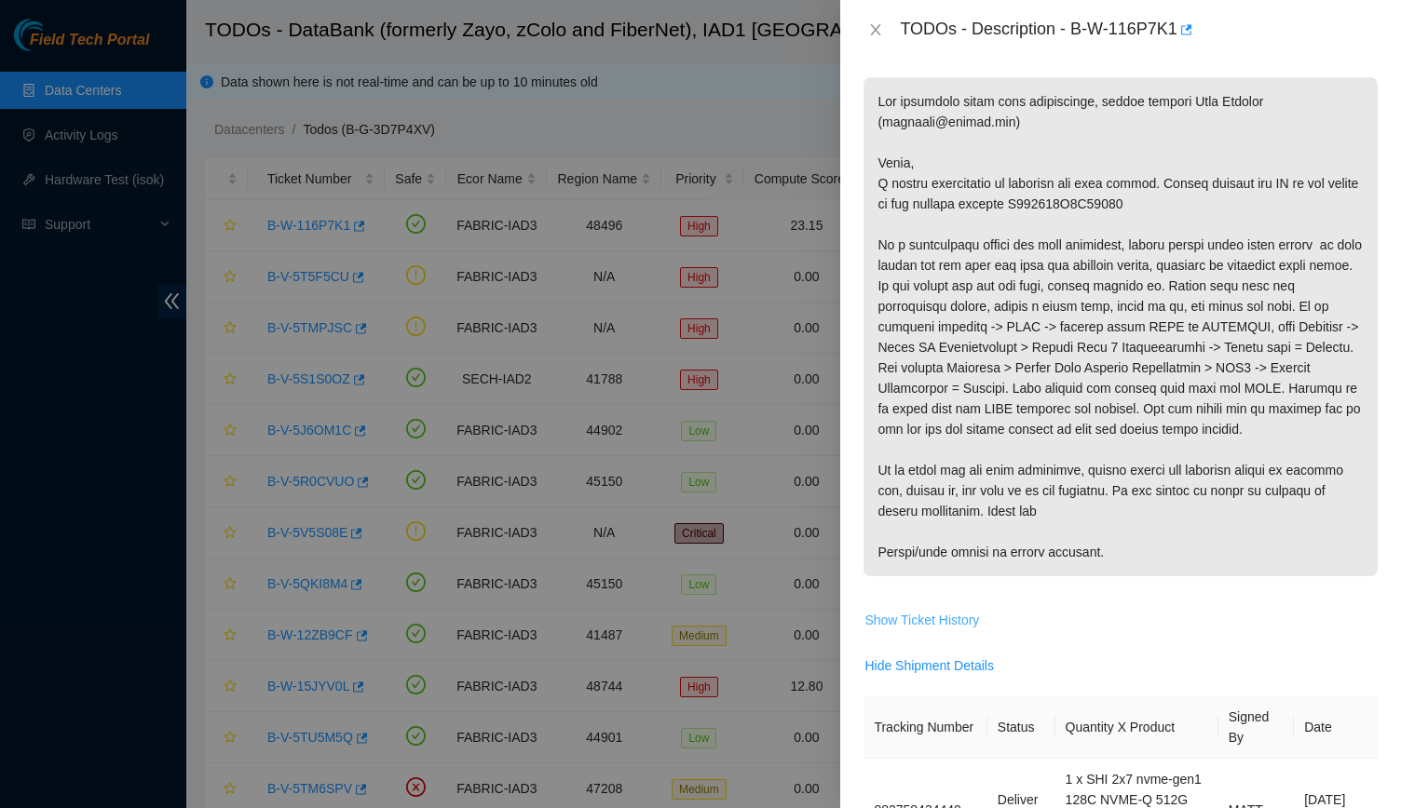
click at [900, 606] on button "Show Ticket History" at bounding box center [921, 620] width 116 height 30
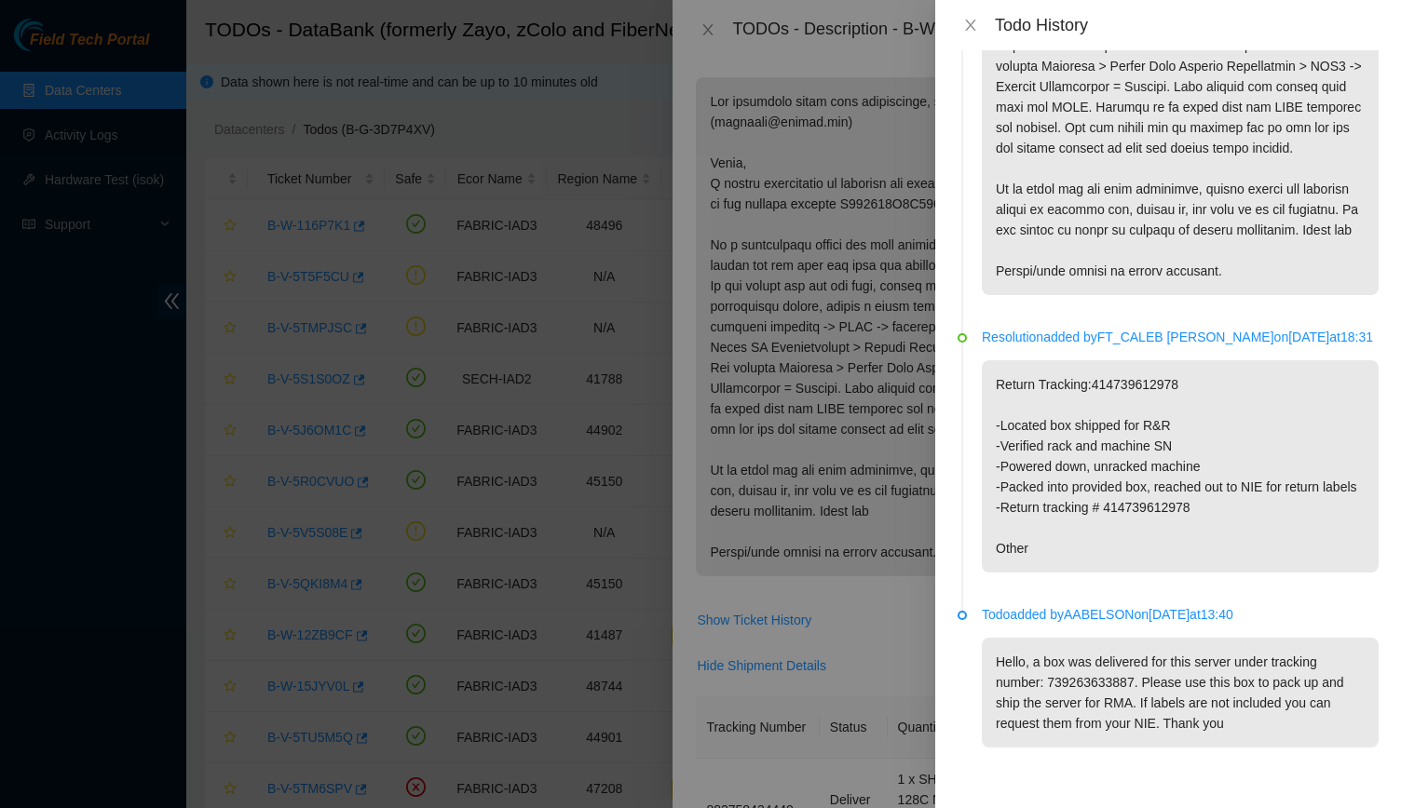
scroll to position [447, 0]
click at [961, 710] on li "Todo added by AABELSON on 2025-06-11 at 13:40 Hello, a box was delivered for th…" at bounding box center [1167, 698] width 421 height 175
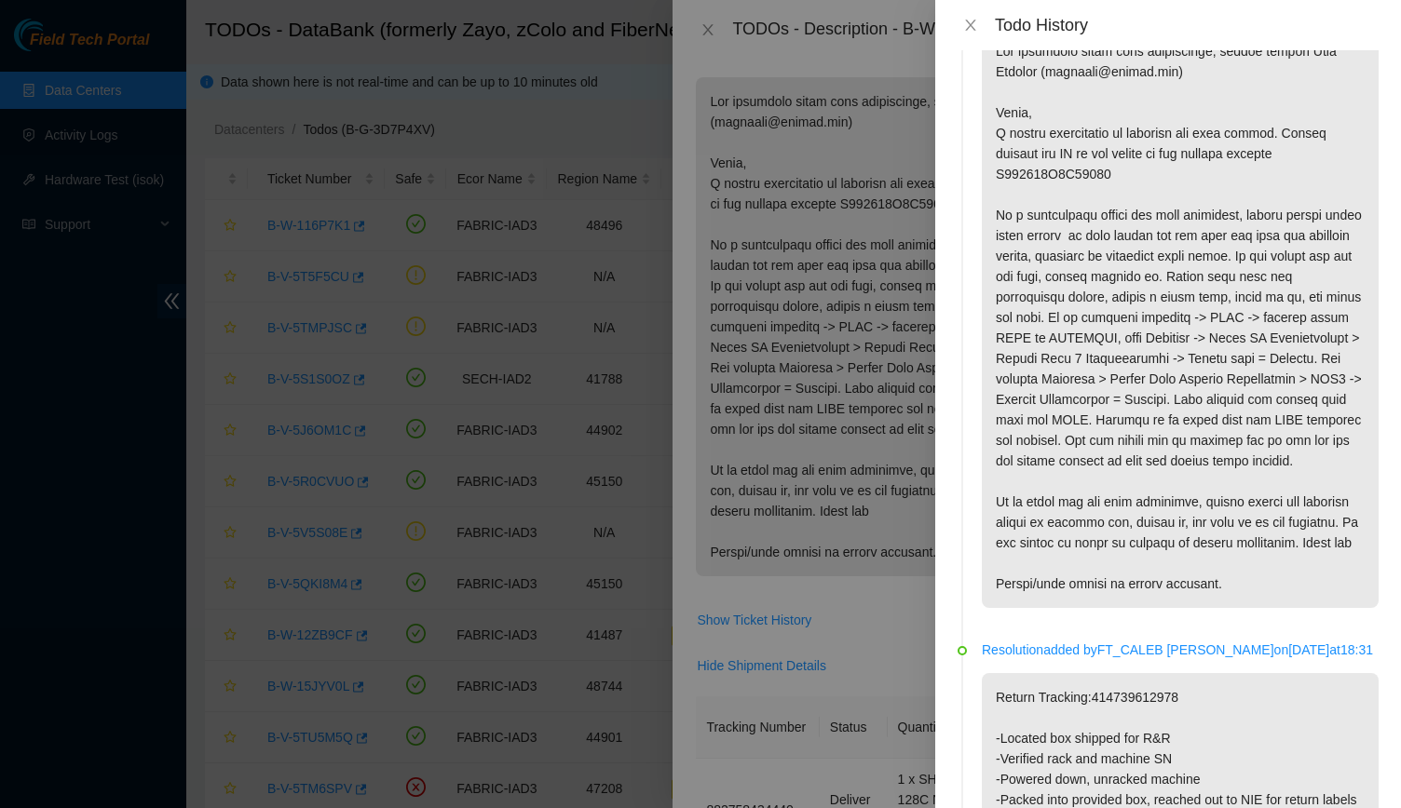
scroll to position [71, 0]
click at [969, 17] on button "Close" at bounding box center [970, 26] width 26 height 18
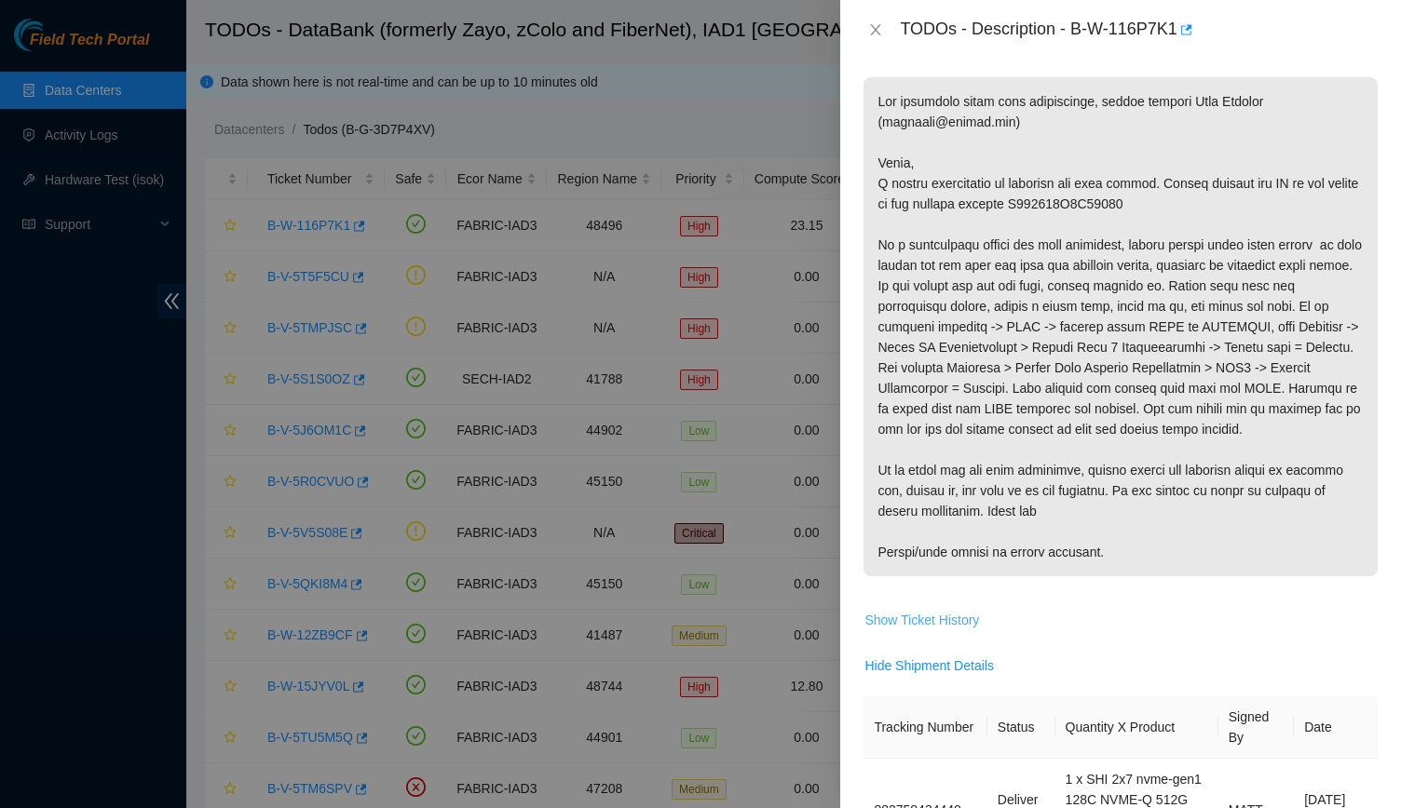
click at [952, 617] on span "Show Ticket History" at bounding box center [921, 620] width 115 height 20
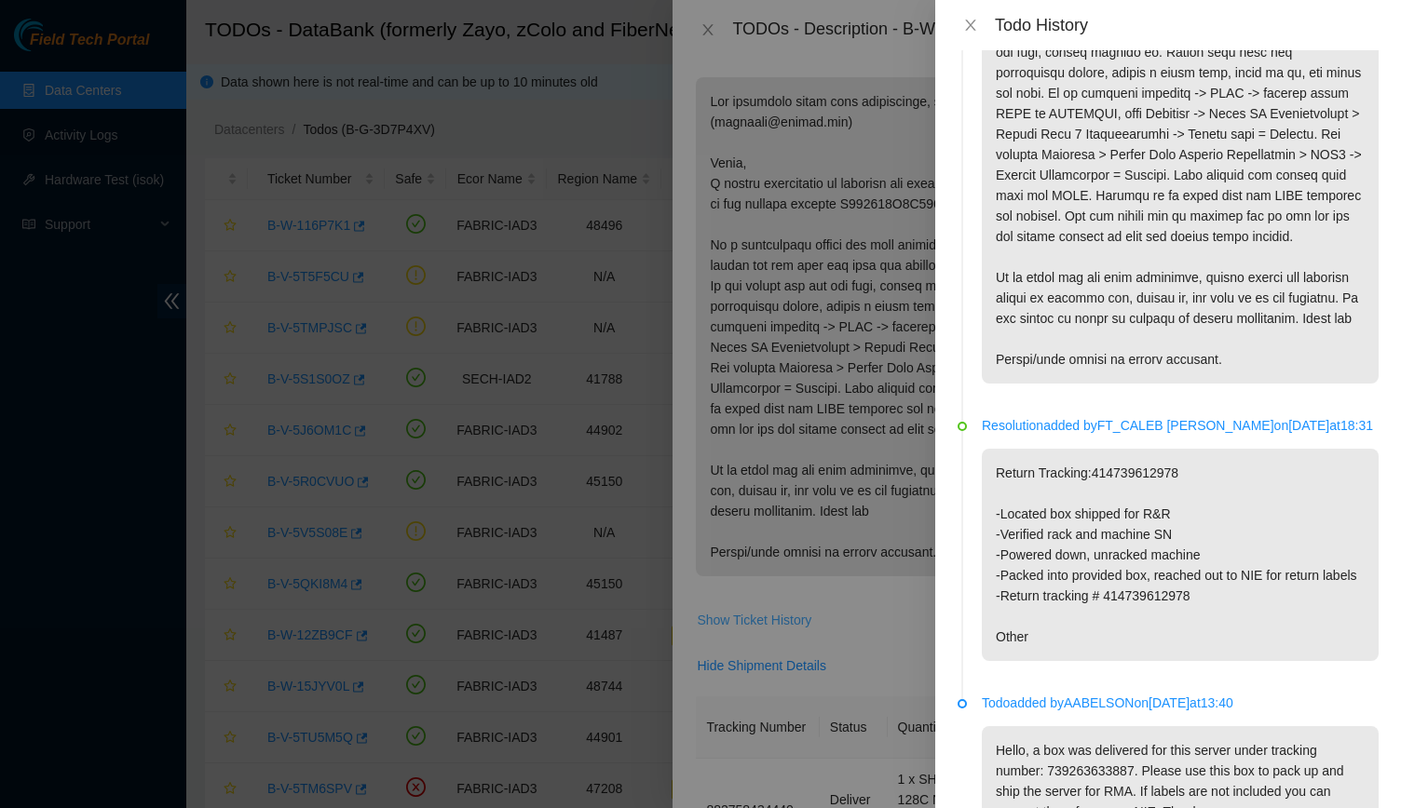
scroll to position [300, 0]
click at [959, 20] on button "Close" at bounding box center [970, 26] width 26 height 18
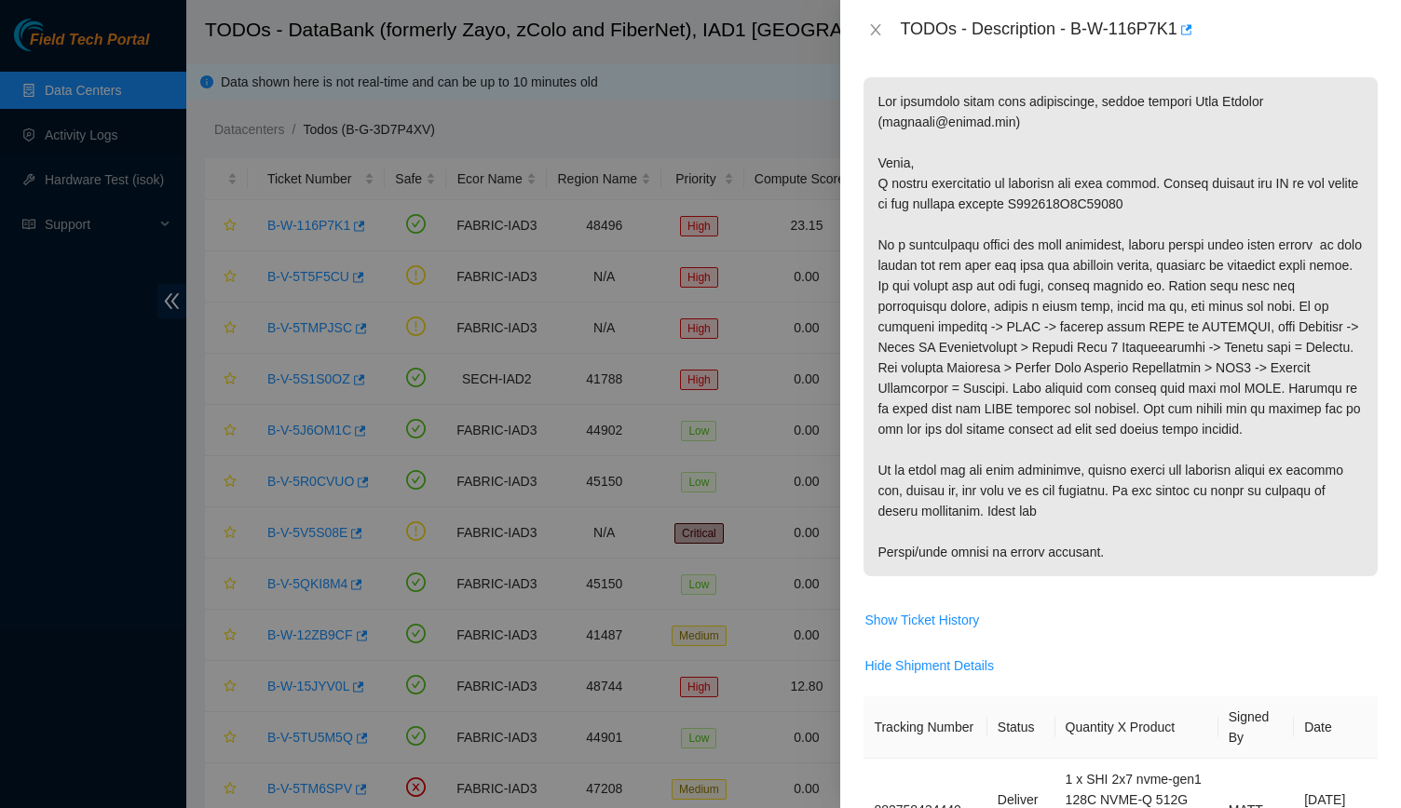
click at [1348, 528] on p at bounding box center [1120, 326] width 514 height 499
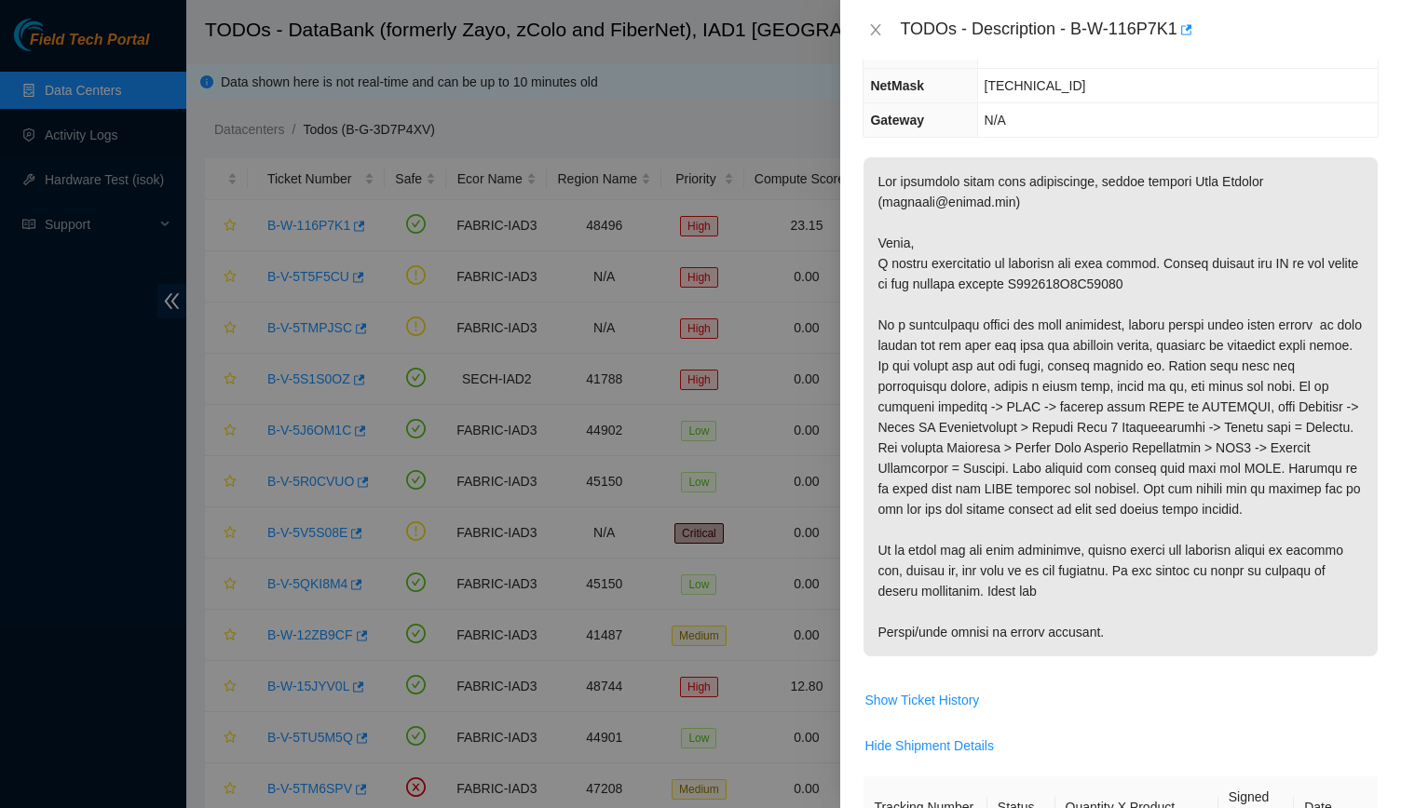
scroll to position [221, 0]
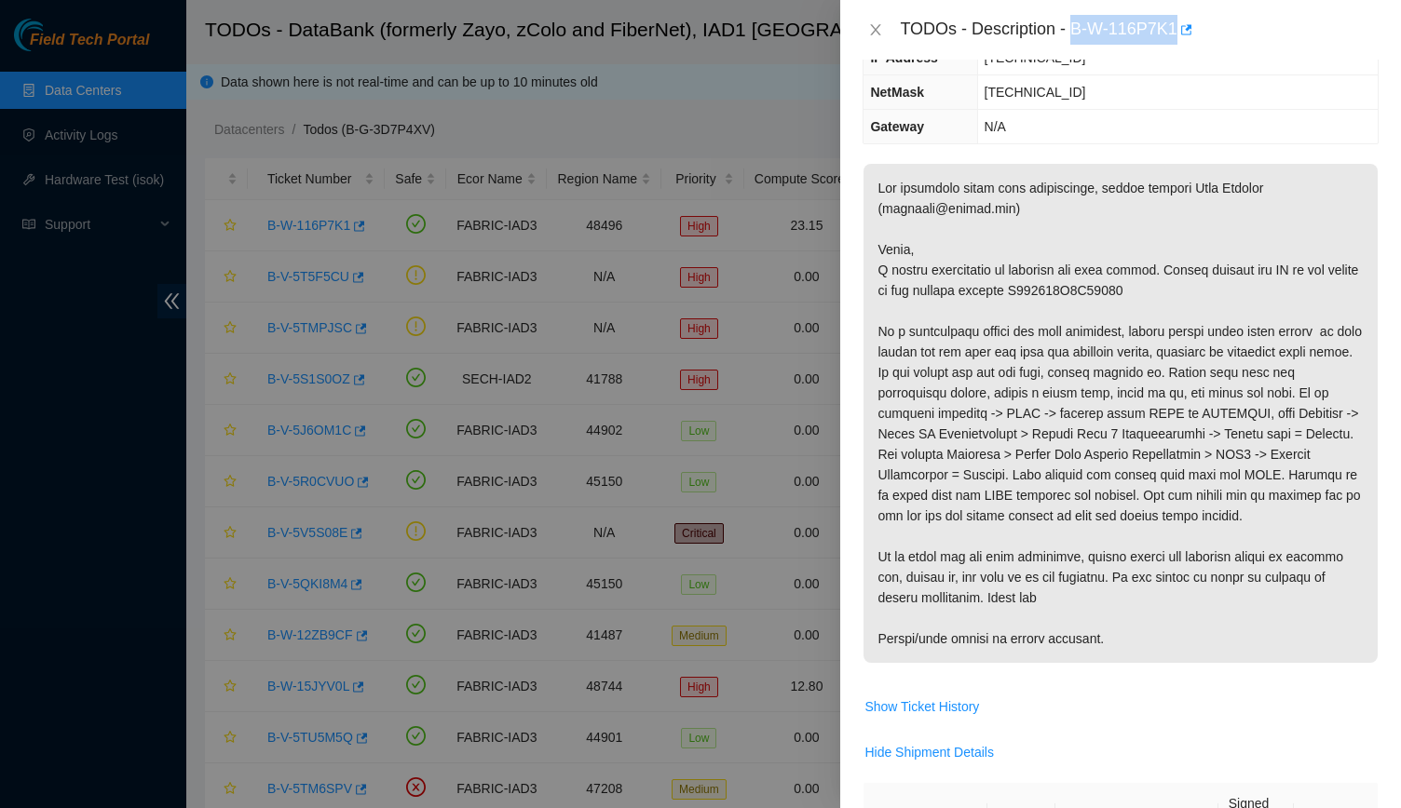
drag, startPoint x: 1072, startPoint y: 31, endPoint x: 1196, endPoint y: 32, distance: 123.9
click at [1196, 32] on div "TODOs - Description - B-W-116P7K1" at bounding box center [1139, 30] width 479 height 30
copy div "B-W-116P7K1"
click at [1088, 278] on p at bounding box center [1120, 413] width 514 height 499
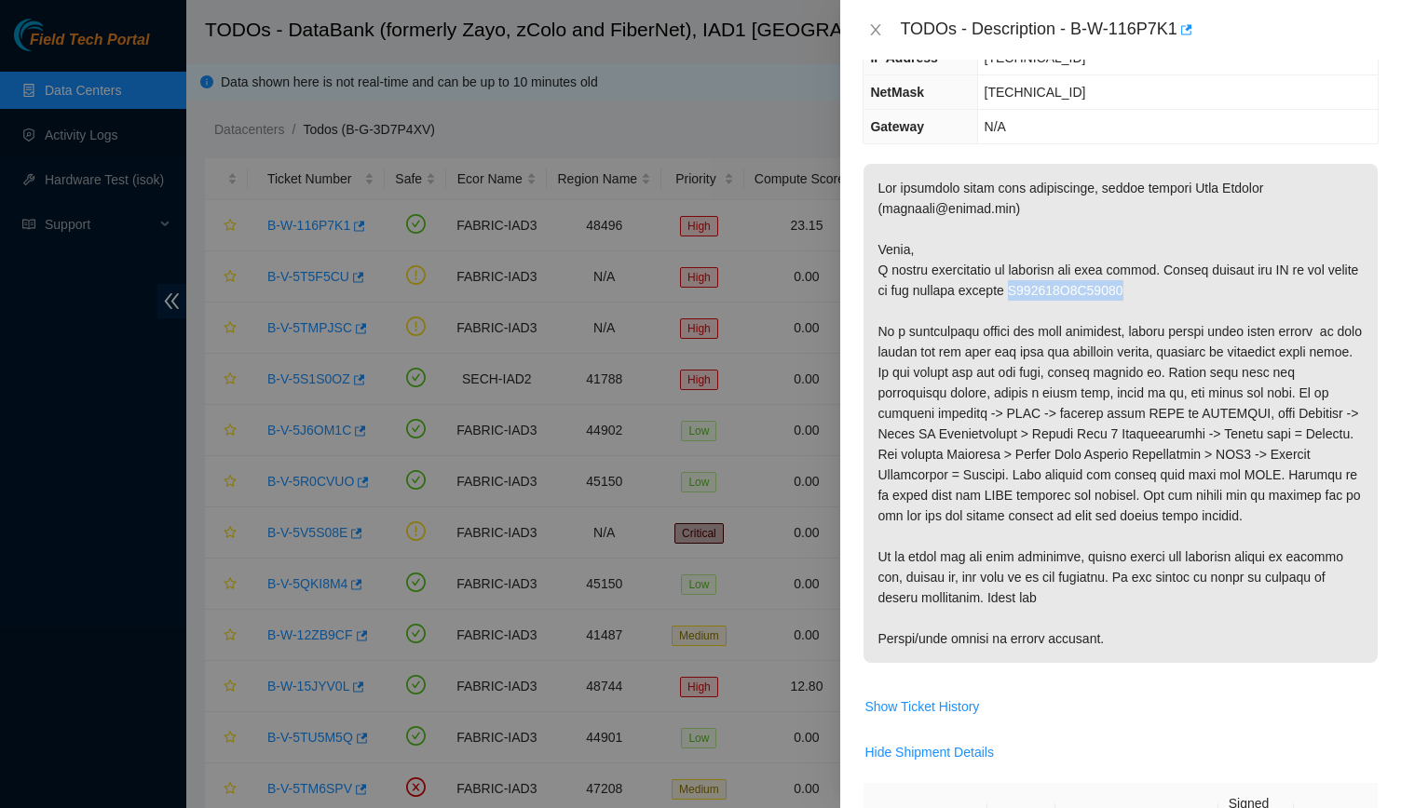
copy p "S508198X2C03857"
click at [961, 498] on p at bounding box center [1120, 413] width 514 height 499
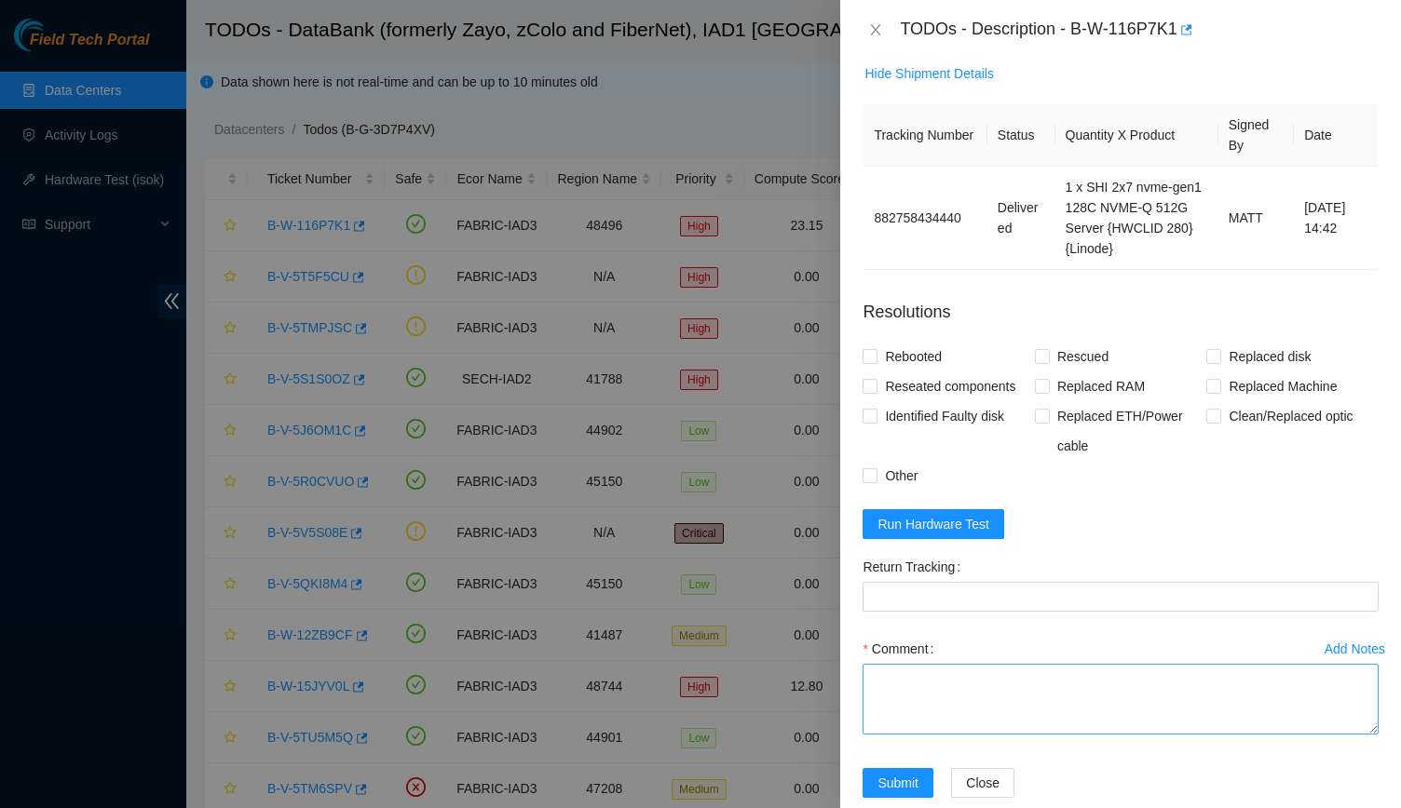
scroll to position [901, 0]
click at [961, 698] on textarea "Comment" at bounding box center [1120, 698] width 516 height 71
paste textarea "-Verified rack -New machine was not in storage, talked with databank staff and …"
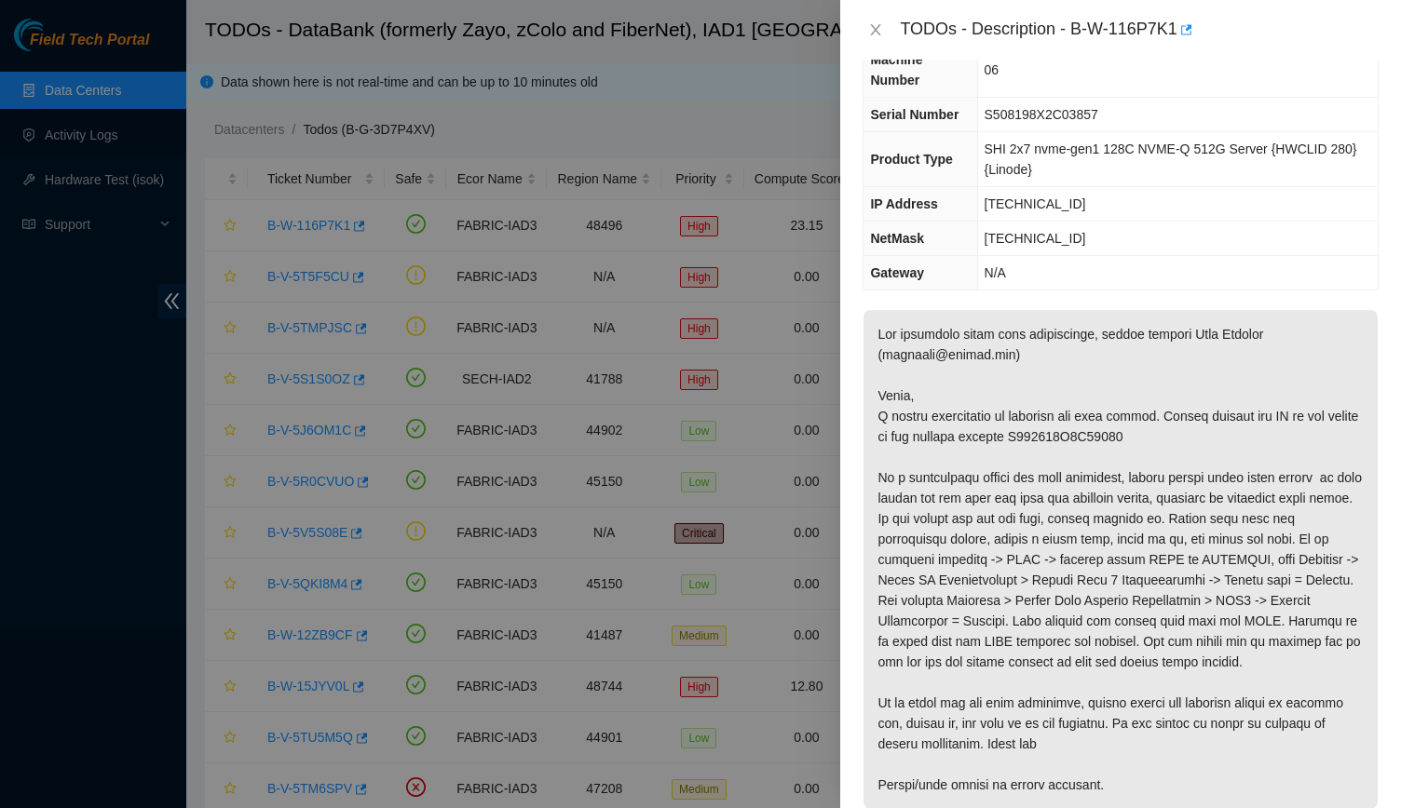
scroll to position [69, 0]
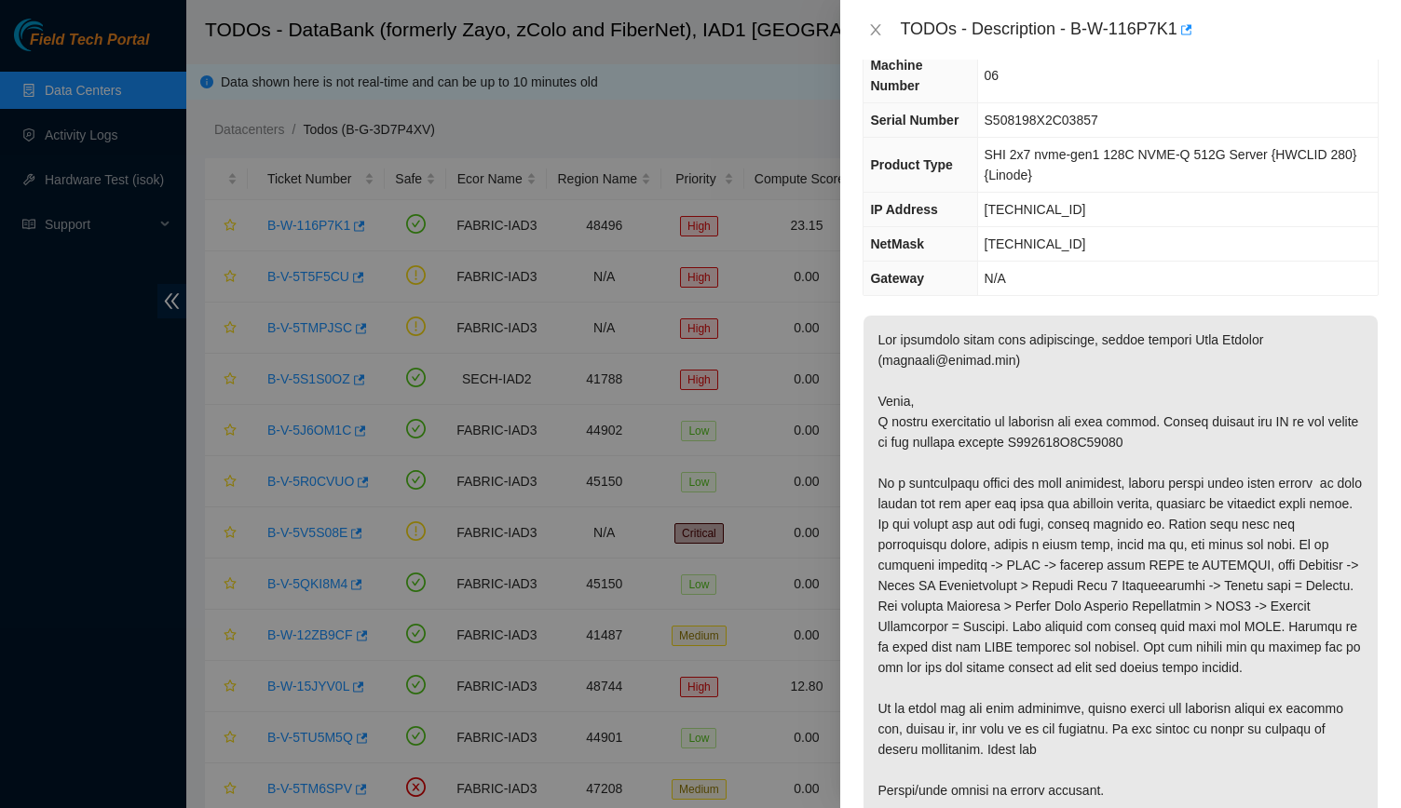
type textarea "-Verified rack -New machine was not in storage, talked with databank staff and …"
drag, startPoint x: 1187, startPoint y: 338, endPoint x: 1259, endPoint y: 340, distance: 71.7
click at [1259, 340] on p at bounding box center [1120, 565] width 514 height 499
drag, startPoint x: 881, startPoint y: 359, endPoint x: 1012, endPoint y: 351, distance: 131.6
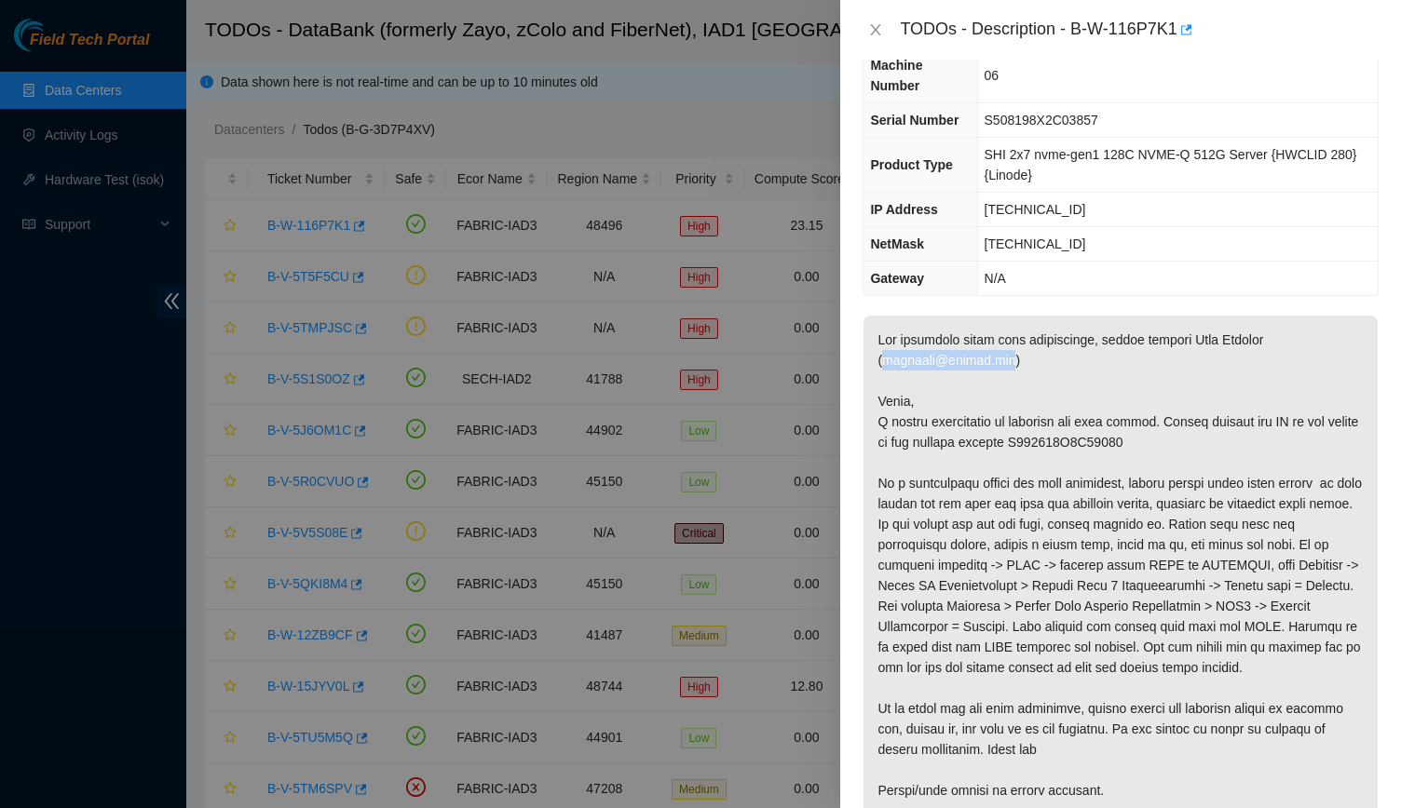
click at [1012, 351] on p at bounding box center [1120, 565] width 514 height 499
copy p "aabelson@akamai.com"
click at [1157, 33] on div "TODOs - Description - B-W-116P7K1" at bounding box center [1139, 30] width 479 height 30
click at [1090, 28] on div "TODOs - Description - B-W-116P7K1" at bounding box center [1139, 30] width 479 height 30
drag, startPoint x: 1090, startPoint y: 28, endPoint x: 1072, endPoint y: 28, distance: 17.7
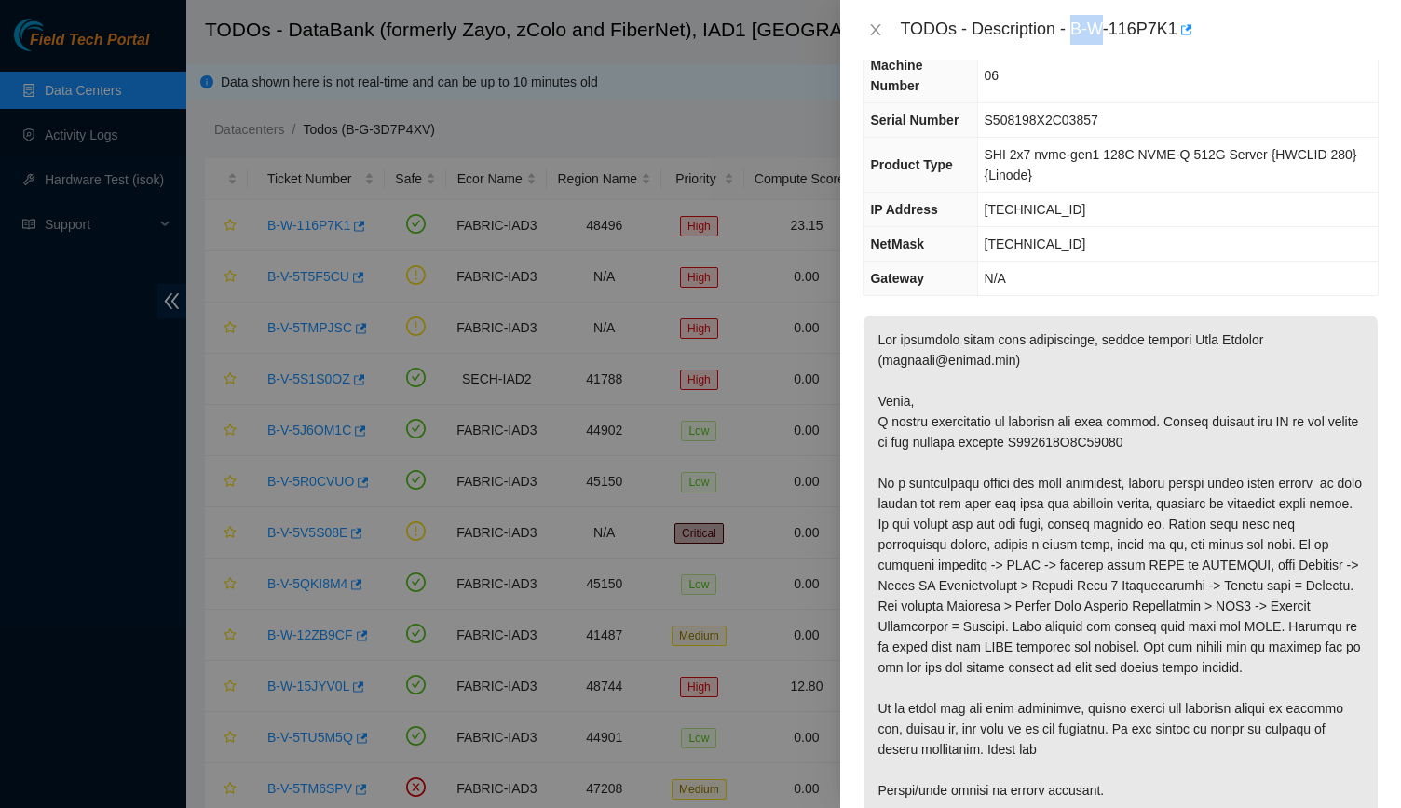
click at [1072, 28] on div "TODOs - Description - B-W-116P7K1" at bounding box center [1139, 30] width 479 height 30
drag, startPoint x: 1072, startPoint y: 28, endPoint x: 1179, endPoint y: 28, distance: 107.1
click at [1179, 28] on div "TODOs - Description - B-W-116P7K1" at bounding box center [1139, 30] width 479 height 30
copy div "B-W-116P7K1"
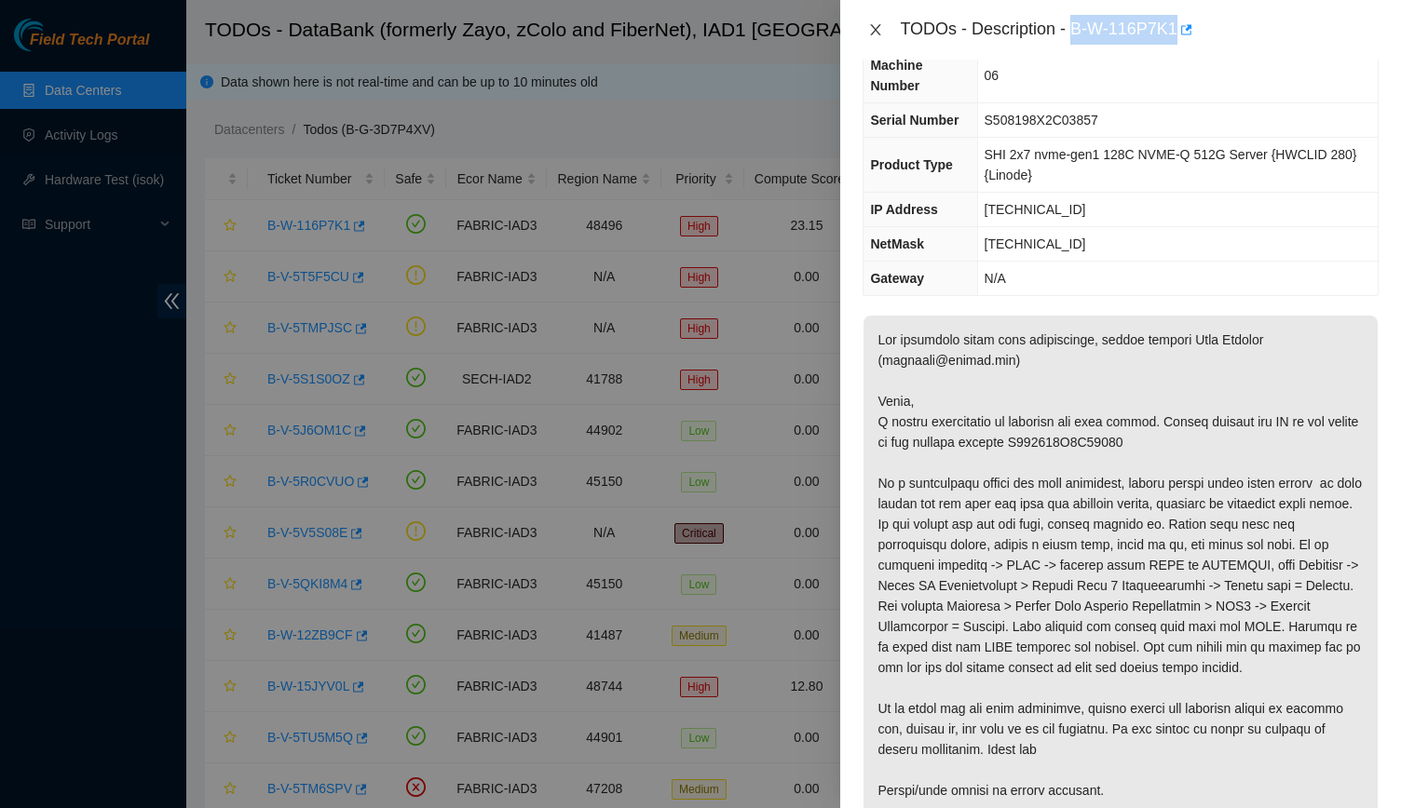
click at [874, 24] on icon "close" at bounding box center [875, 29] width 15 height 15
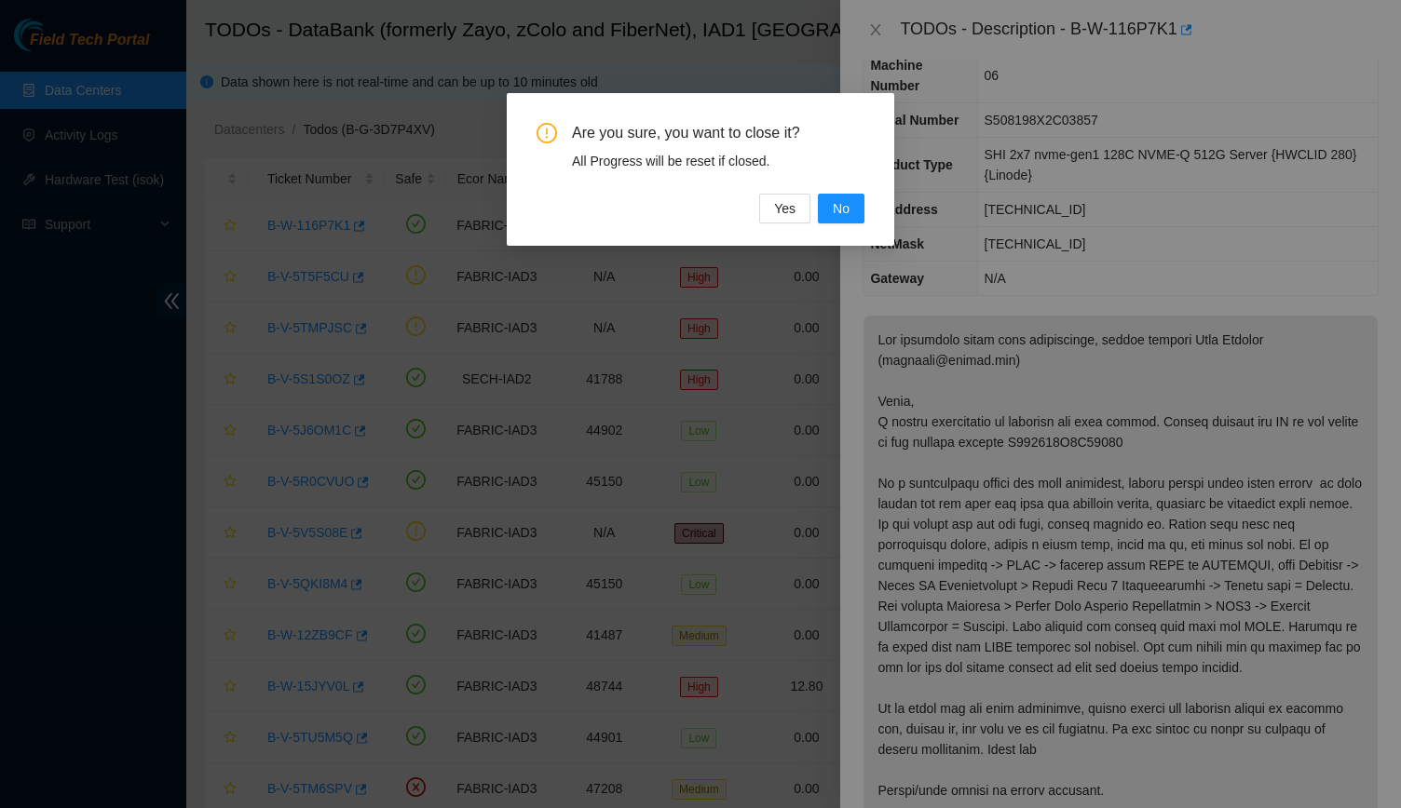
click at [954, 197] on div "Are you sure, you want to close it? All Progress will be reset if closed. Yes No" at bounding box center [700, 404] width 1401 height 808
click at [861, 202] on button "No" at bounding box center [841, 209] width 47 height 30
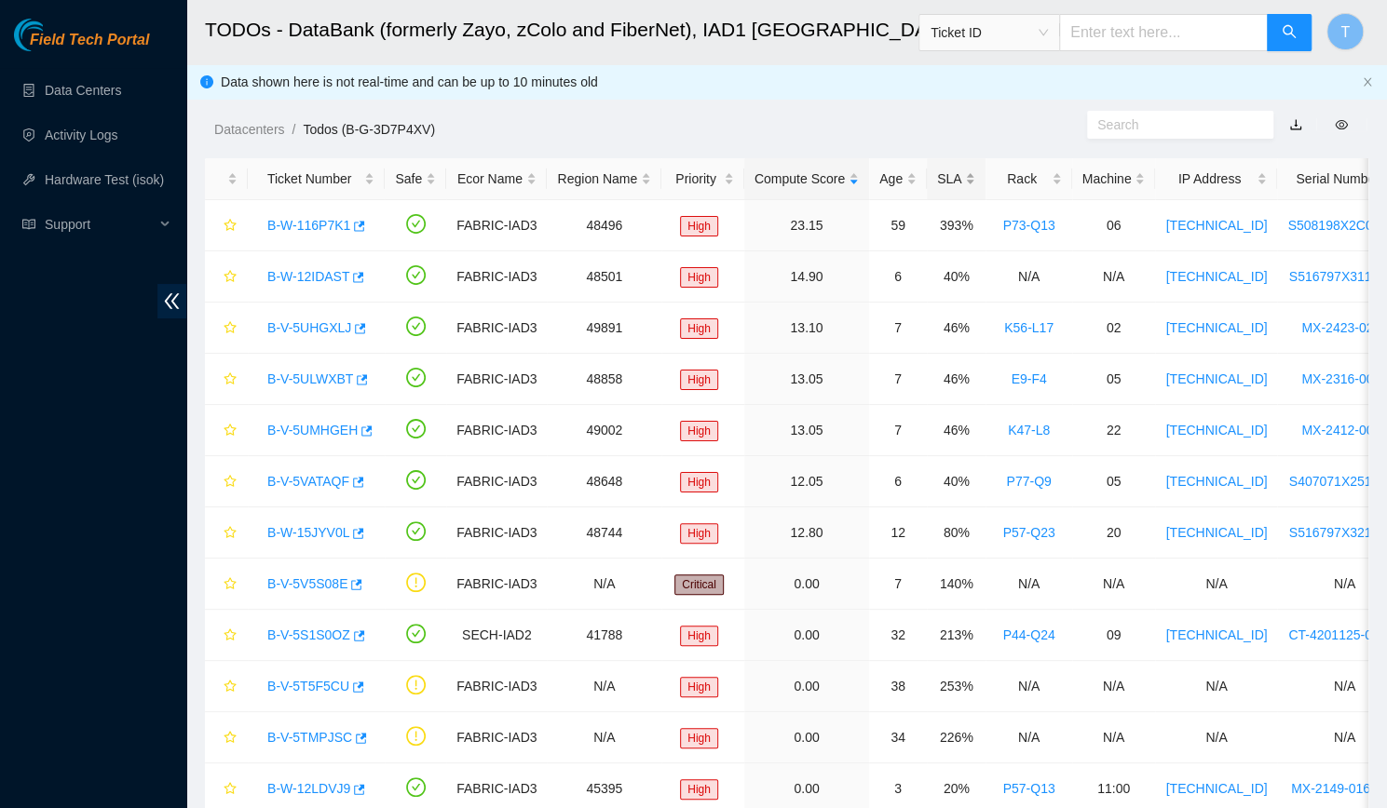
click at [946, 169] on div "SLA" at bounding box center [956, 179] width 38 height 20
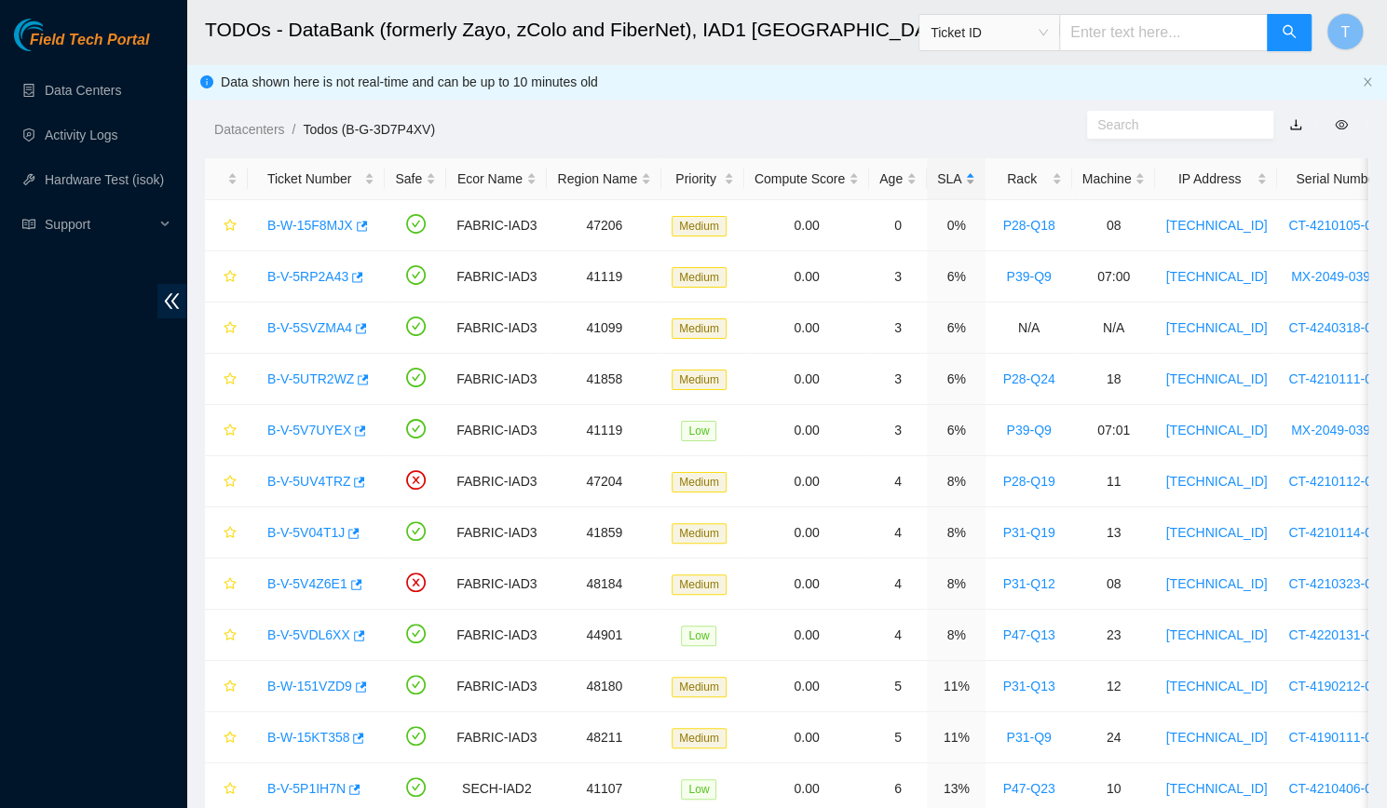
click at [946, 169] on div "SLA" at bounding box center [956, 179] width 38 height 20
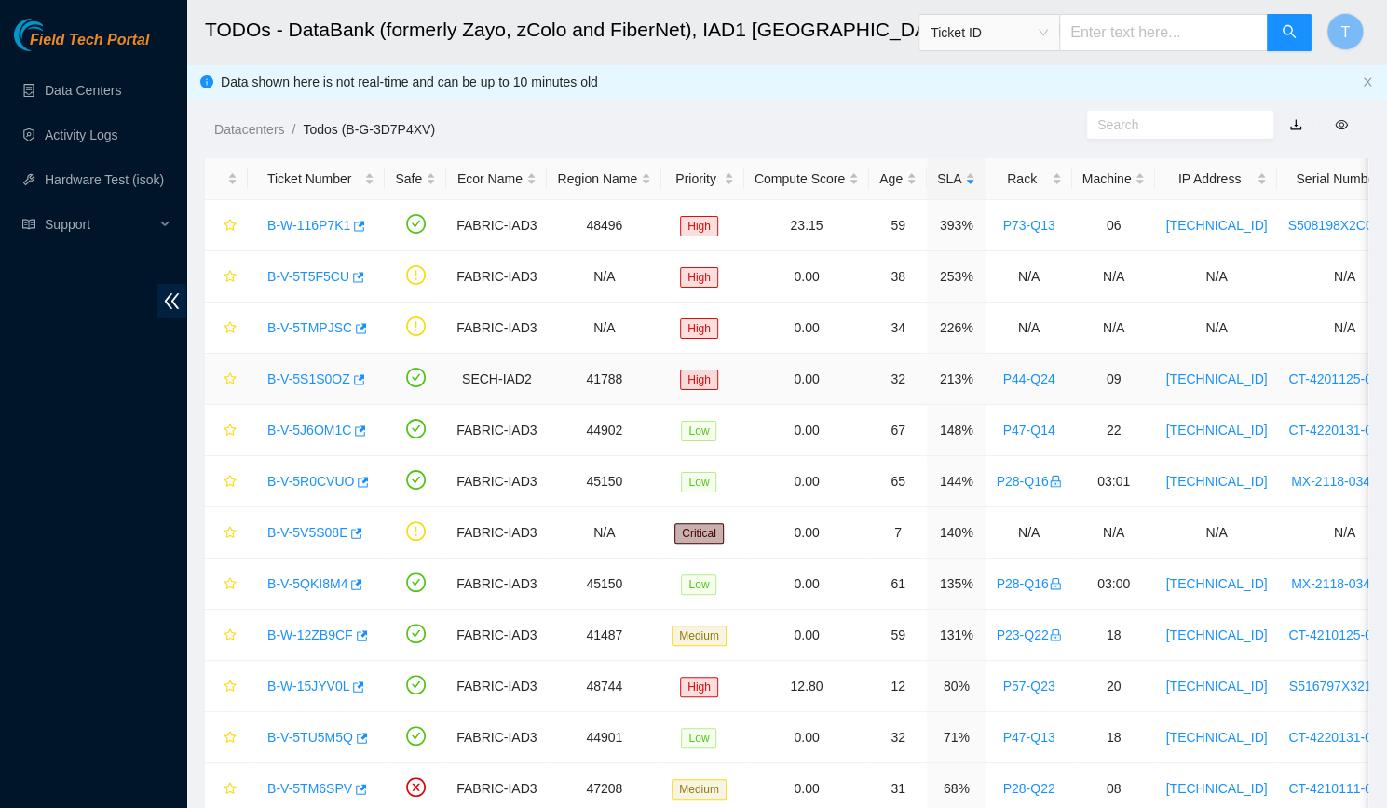
click at [317, 383] on link "B-V-5S1S0OZ" at bounding box center [308, 379] width 83 height 15
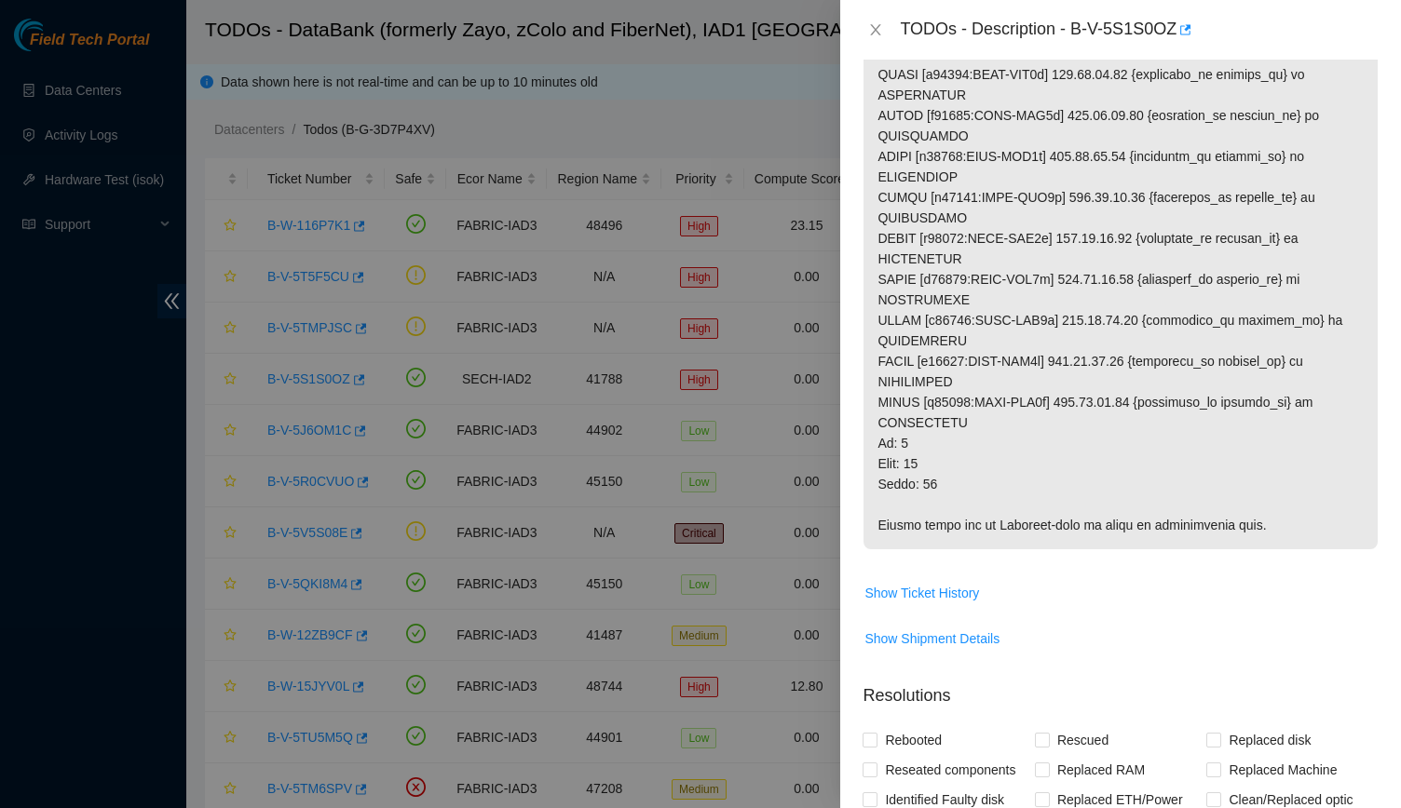
scroll to position [872, 0]
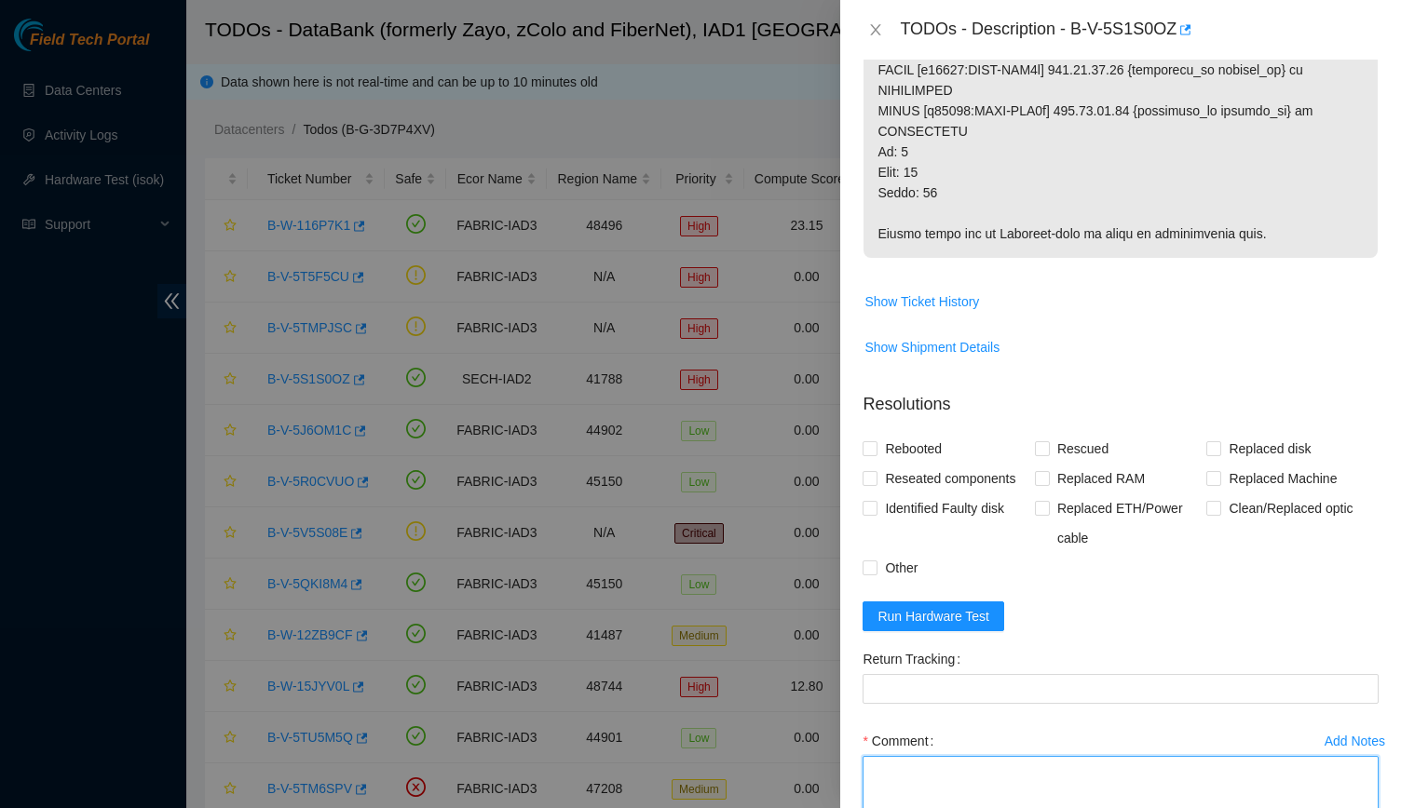
click at [1335, 756] on textarea "Comment" at bounding box center [1120, 791] width 516 height 71
paste textarea "Donovan Van Dyk"
click at [1070, 756] on textarea "Talked with Donovan Van Dyk and he verified everything is operational again and…" at bounding box center [1120, 791] width 516 height 71
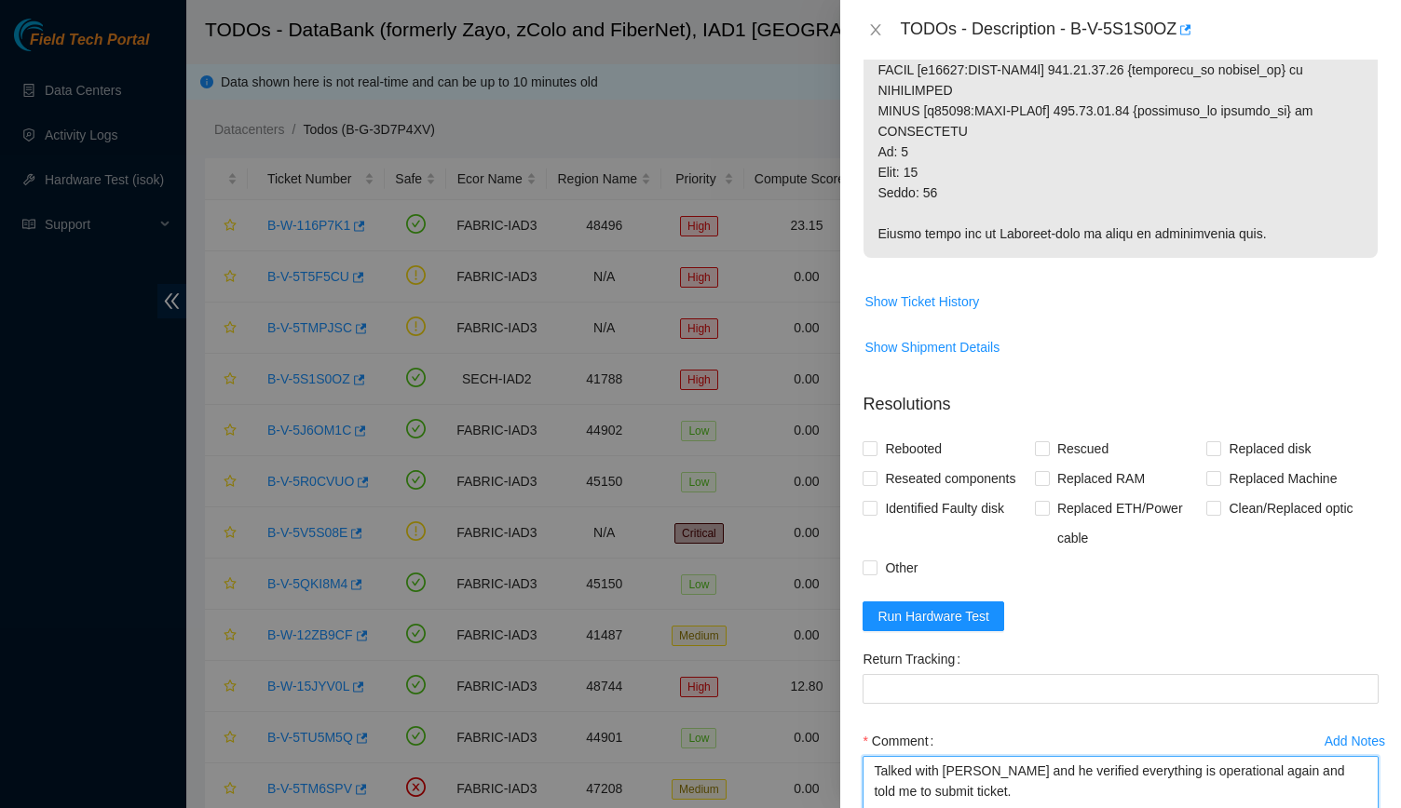
type textarea "Talked with Donovan Van Dyk and he verified everything is operational again and…"
drag, startPoint x: 1073, startPoint y: 27, endPoint x: 1181, endPoint y: 25, distance: 108.0
click at [1181, 25] on div "TODOs - Description - B-V-5S1S0OZ" at bounding box center [1139, 30] width 479 height 30
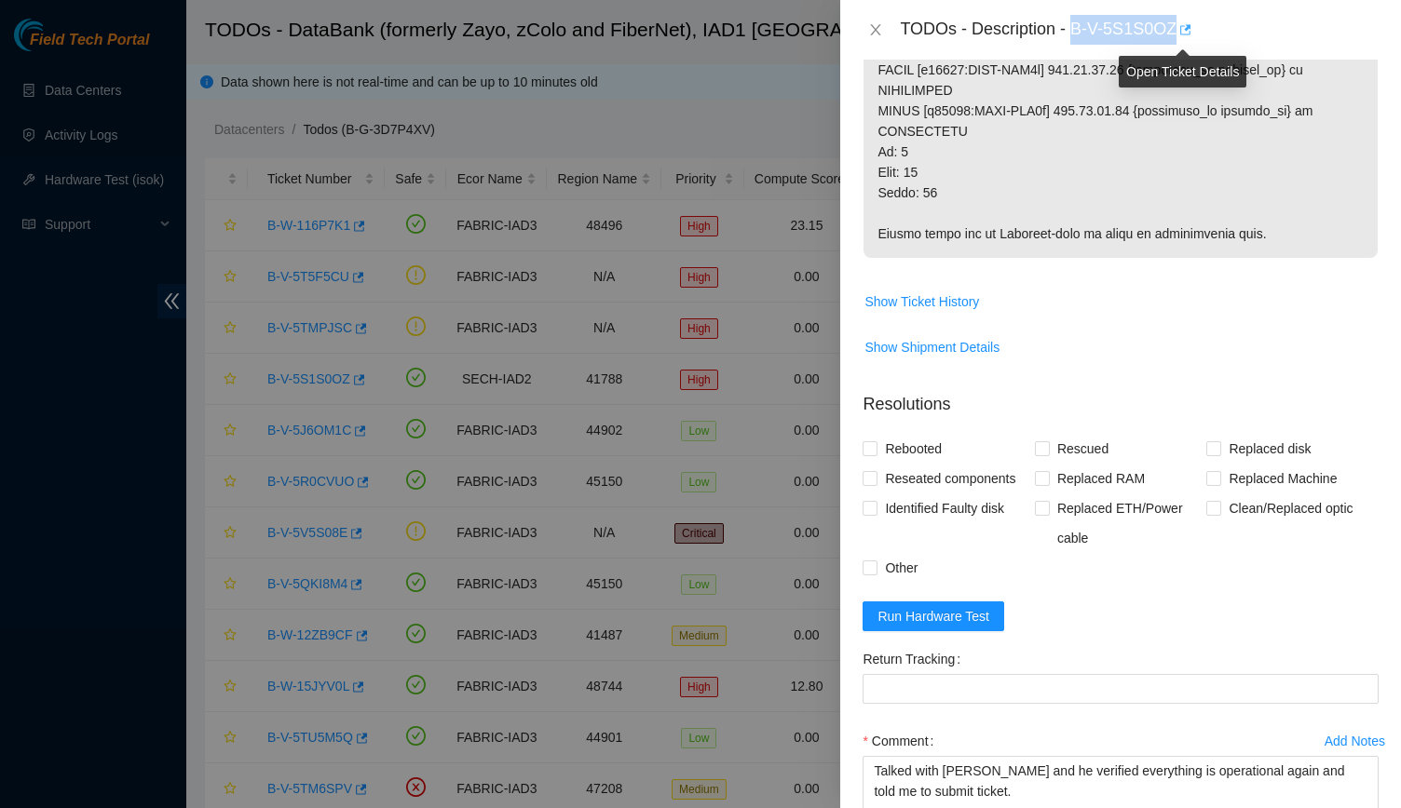
copy div "B-V-5S1S0OZ"
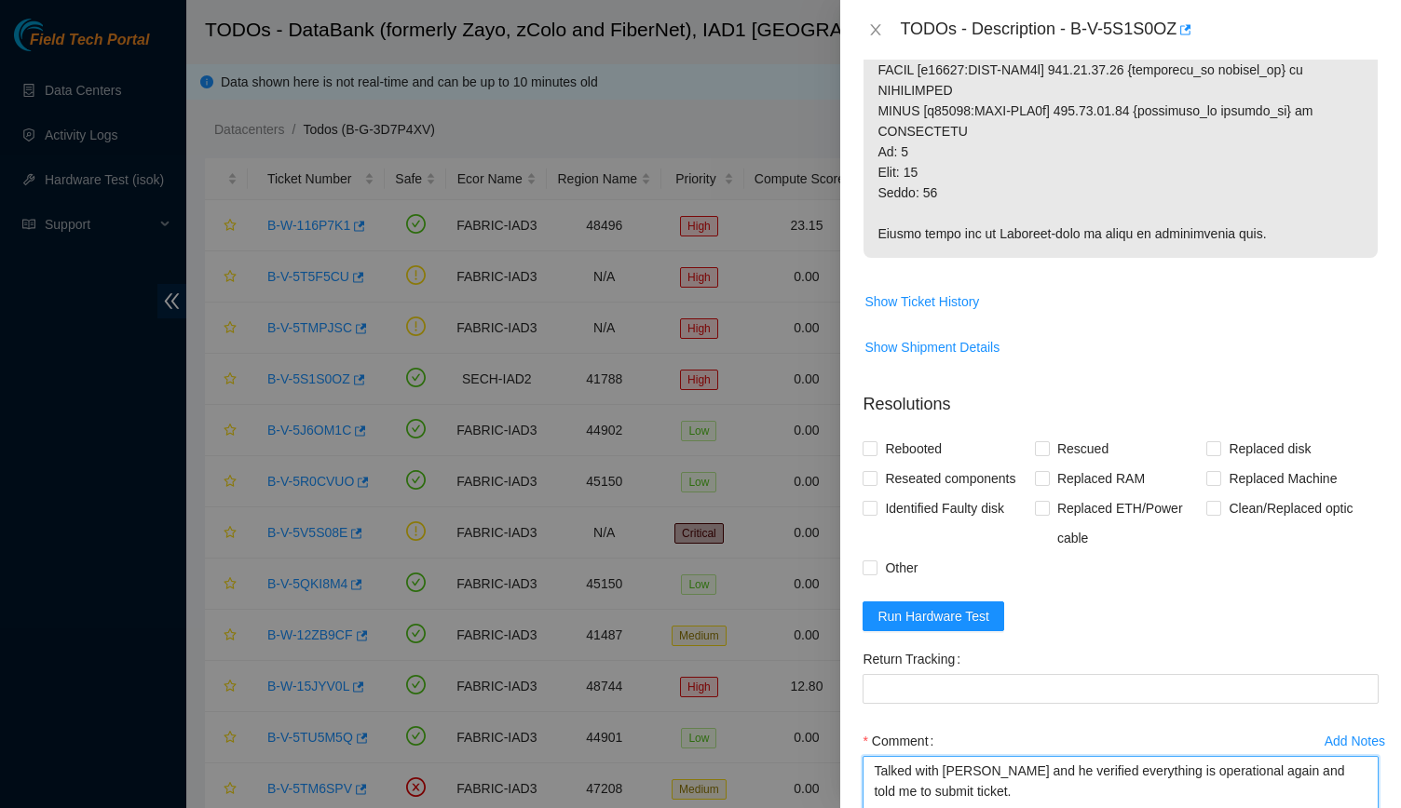
click at [868, 756] on textarea "Talked with Donovan Van Dyk and he verified everything is operational again and…" at bounding box center [1120, 791] width 516 height 71
click at [1082, 756] on textarea "Talked with Donovan Van Dyk and he verified everything is operational again and…" at bounding box center [1120, 791] width 516 height 71
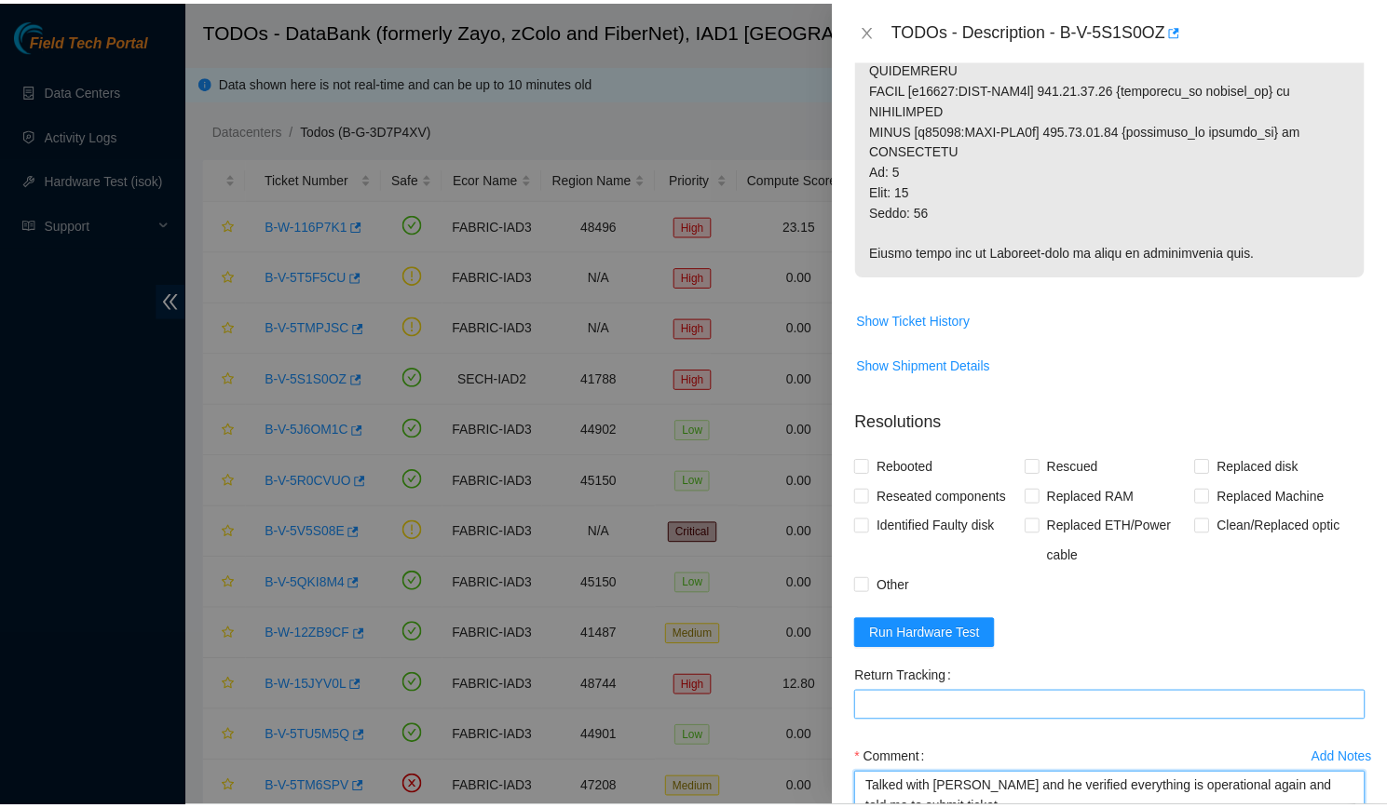
scroll to position [866, 0]
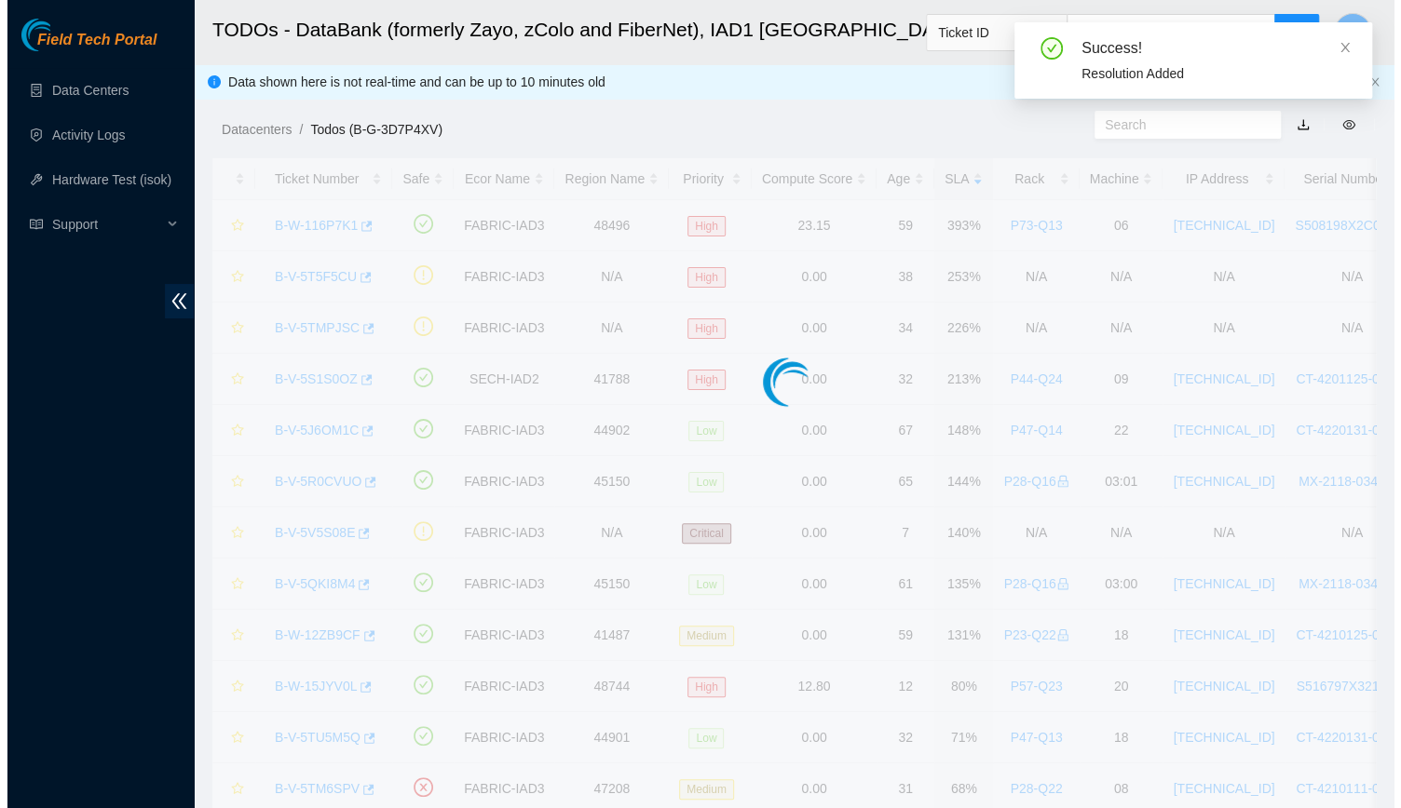
scroll to position [418, 0]
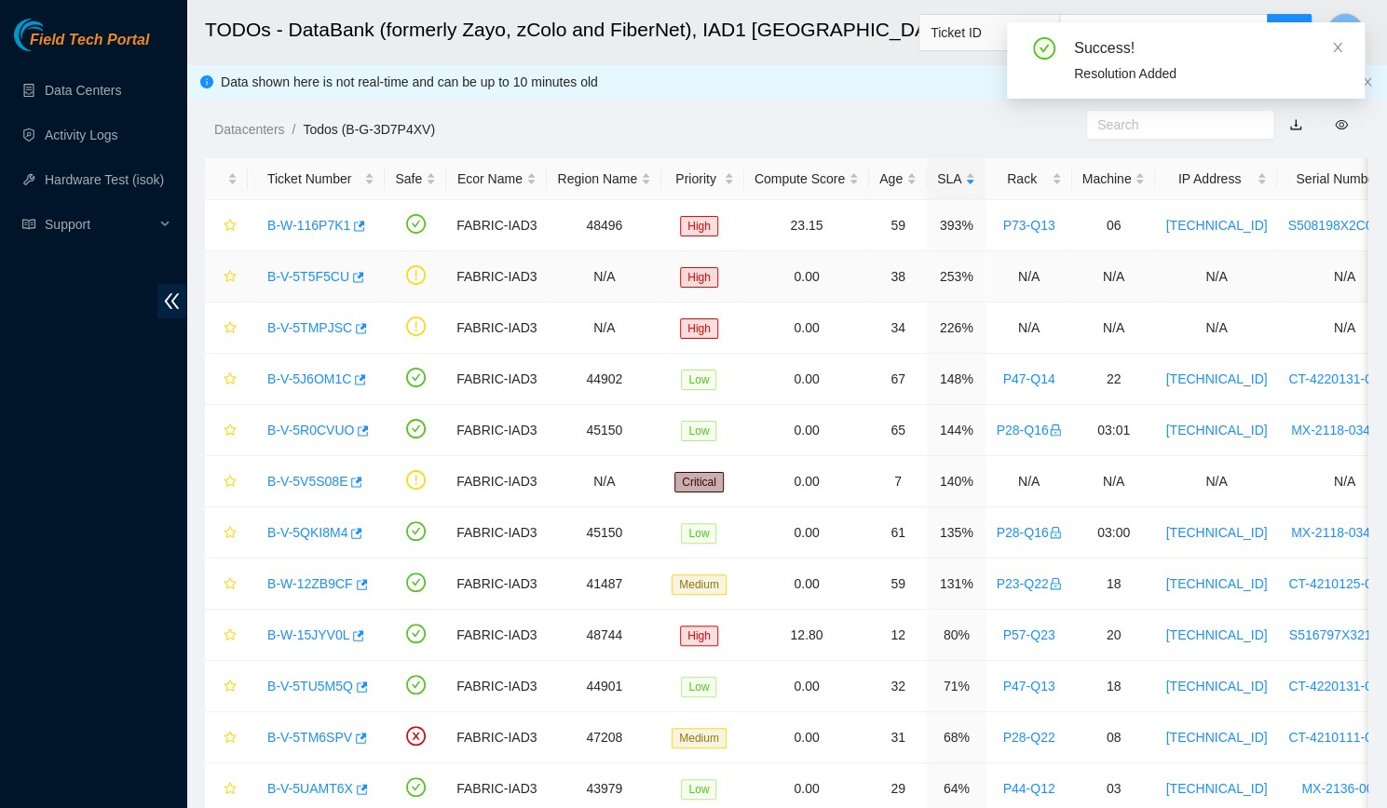
click at [324, 283] on link "B-V-5T5F5CU" at bounding box center [308, 276] width 82 height 15
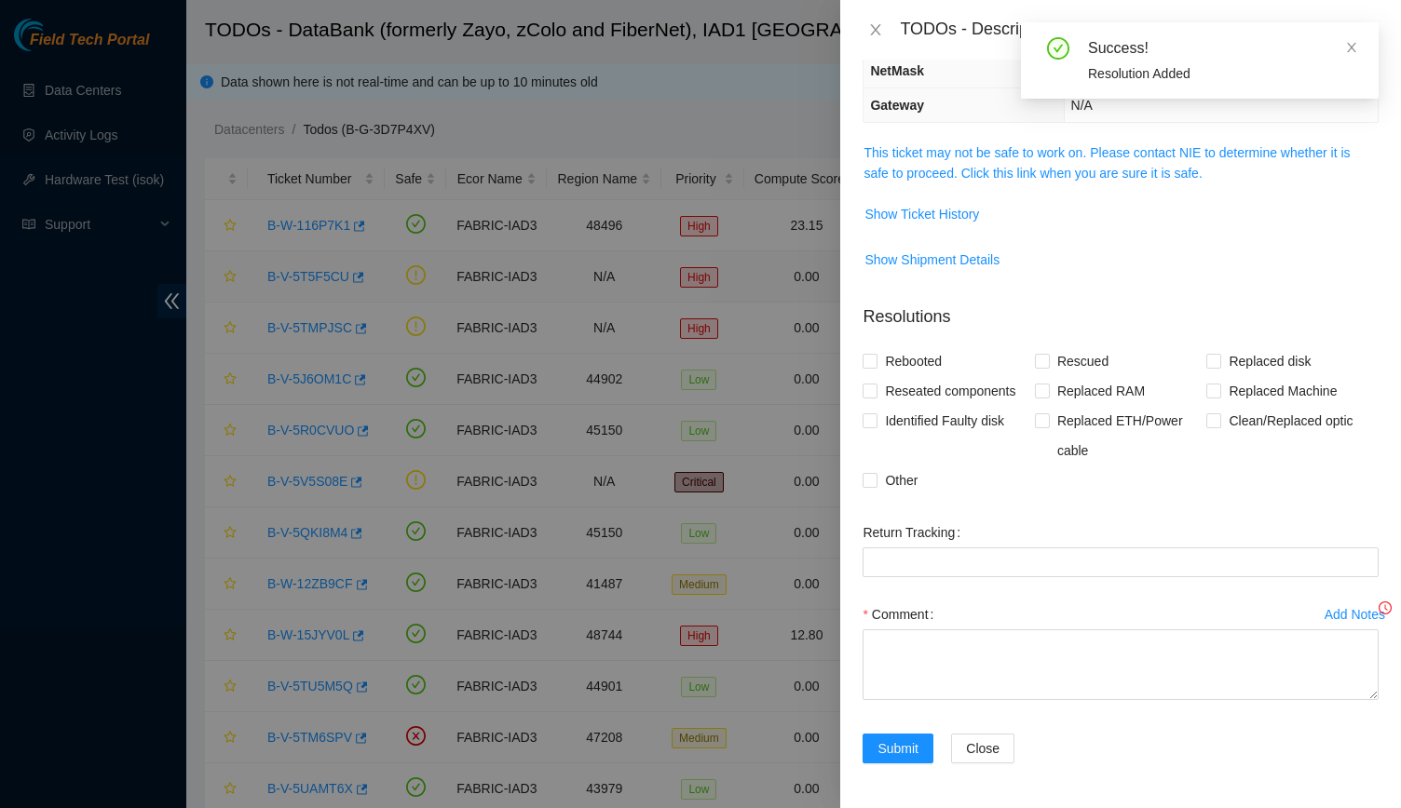
scroll to position [232, 0]
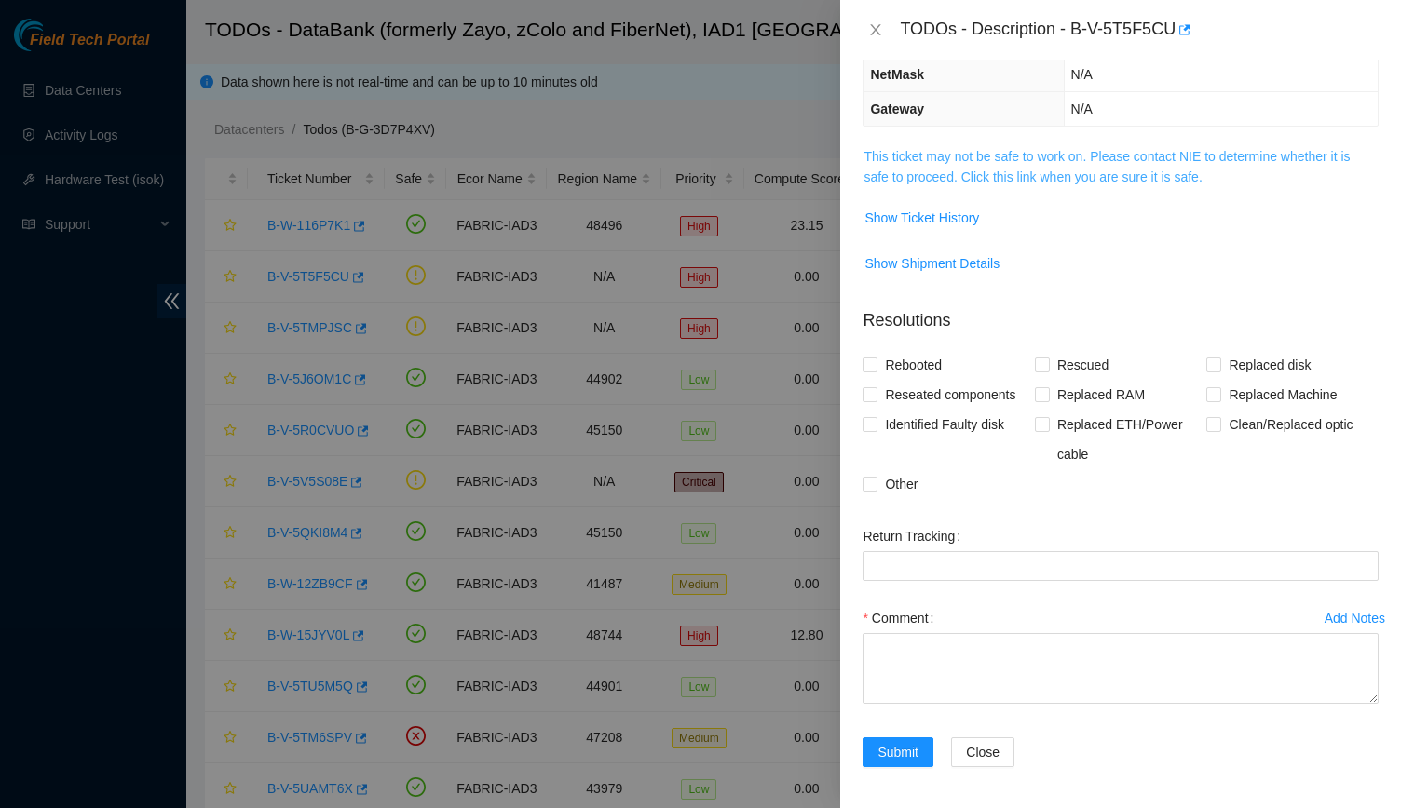
drag, startPoint x: 1101, startPoint y: 189, endPoint x: 1109, endPoint y: 167, distance: 23.9
click at [1109, 167] on td "This ticket may not be safe to work on. Please contact NIE to determine whether…" at bounding box center [1120, 173] width 516 height 57
click at [1109, 167] on link "This ticket may not be safe to work on. Please contact NIE to determine whether…" at bounding box center [1106, 166] width 486 height 35
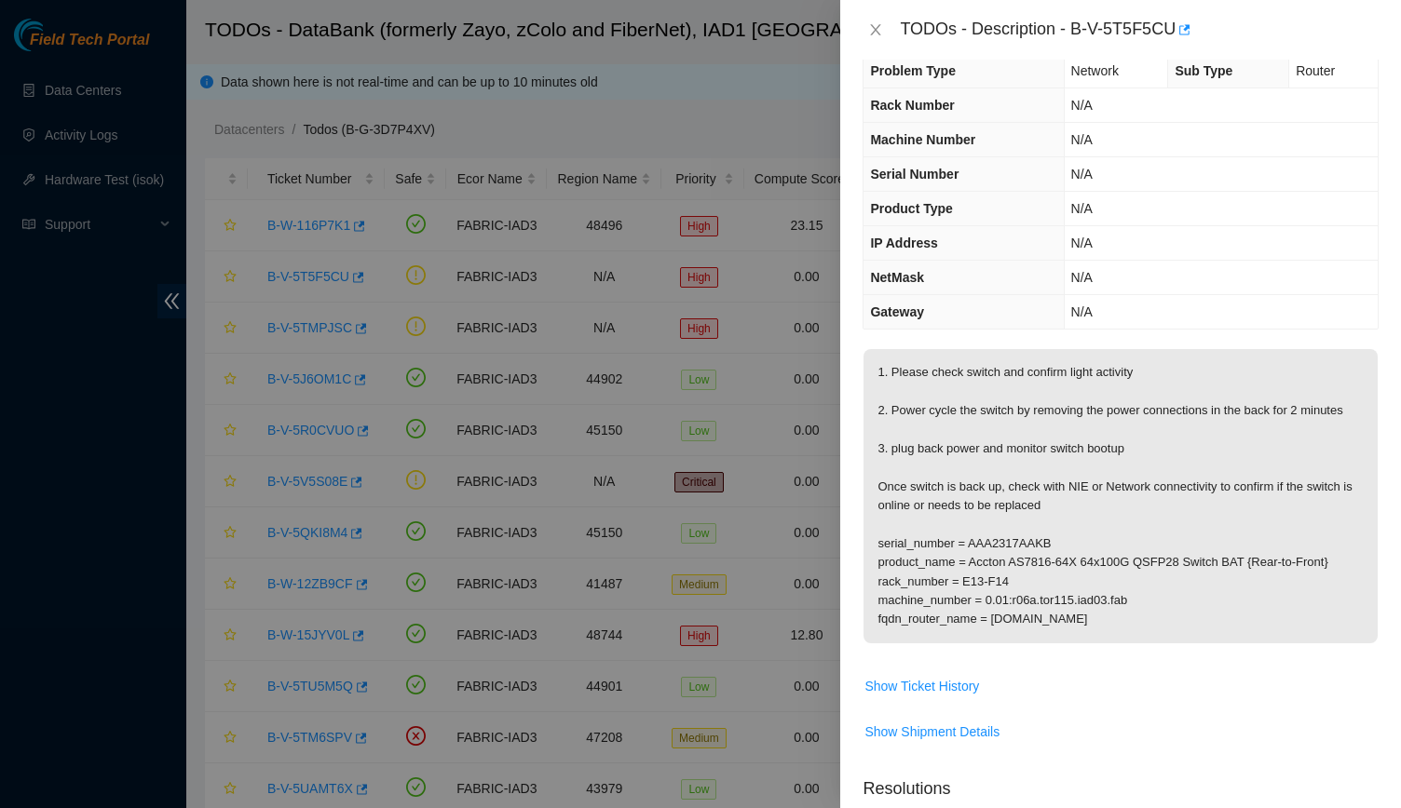
scroll to position [0, 0]
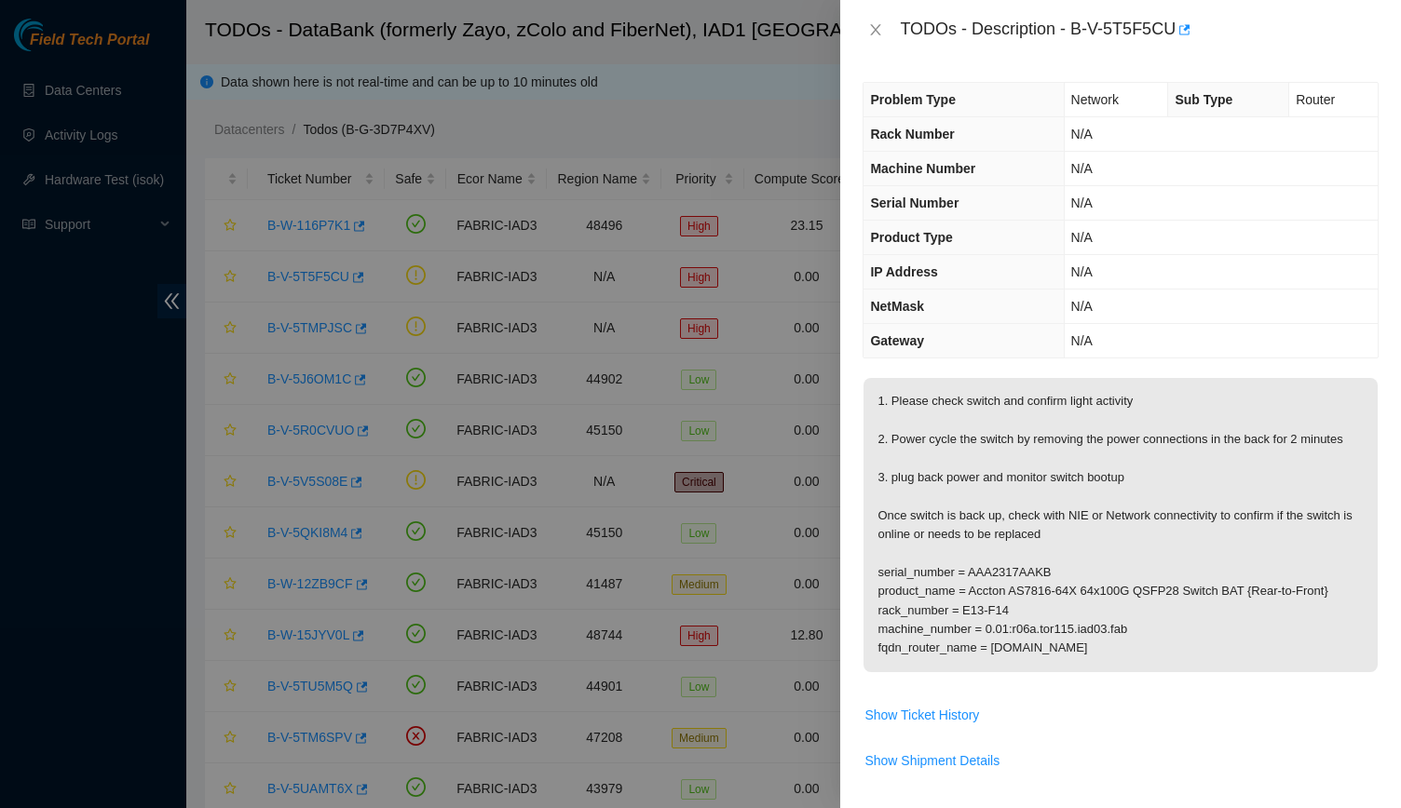
click at [885, 20] on div "TODOs - Description - B-V-5T5F5CU" at bounding box center [1120, 30] width 516 height 30
click at [885, 22] on button "Close" at bounding box center [875, 30] width 26 height 18
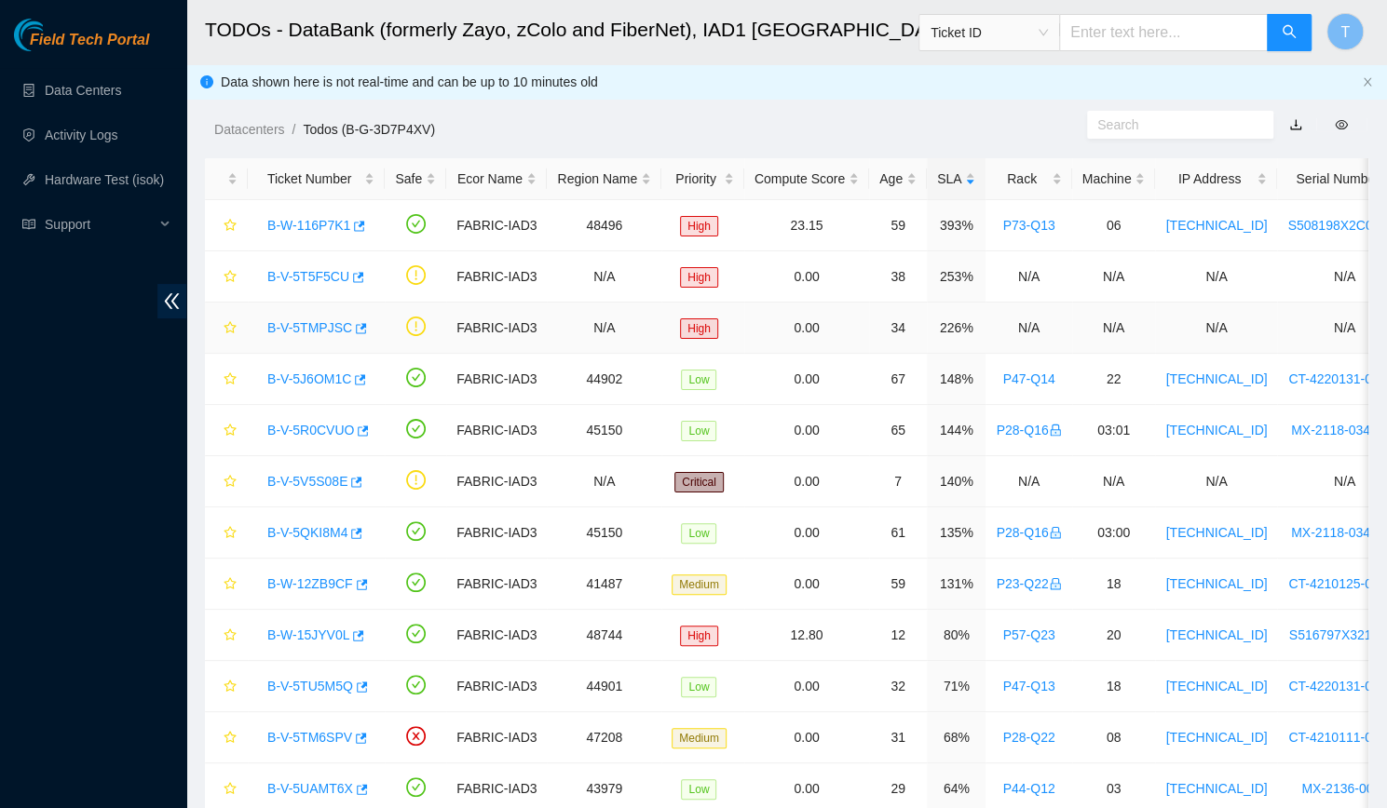
click at [305, 324] on link "B-V-5TMPJSC" at bounding box center [309, 327] width 85 height 15
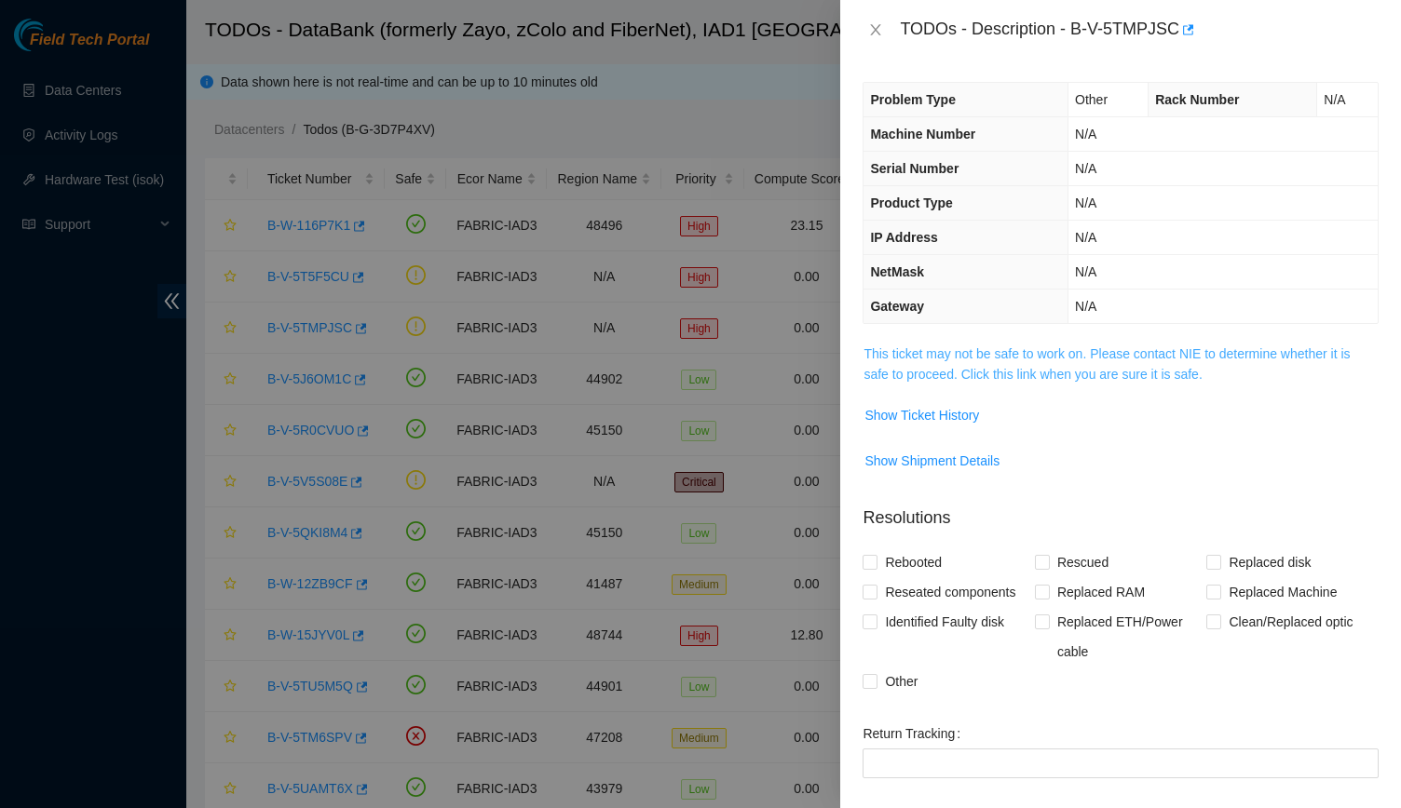
click at [914, 359] on link "This ticket may not be safe to work on. Please contact NIE to determine whether…" at bounding box center [1106, 363] width 486 height 35
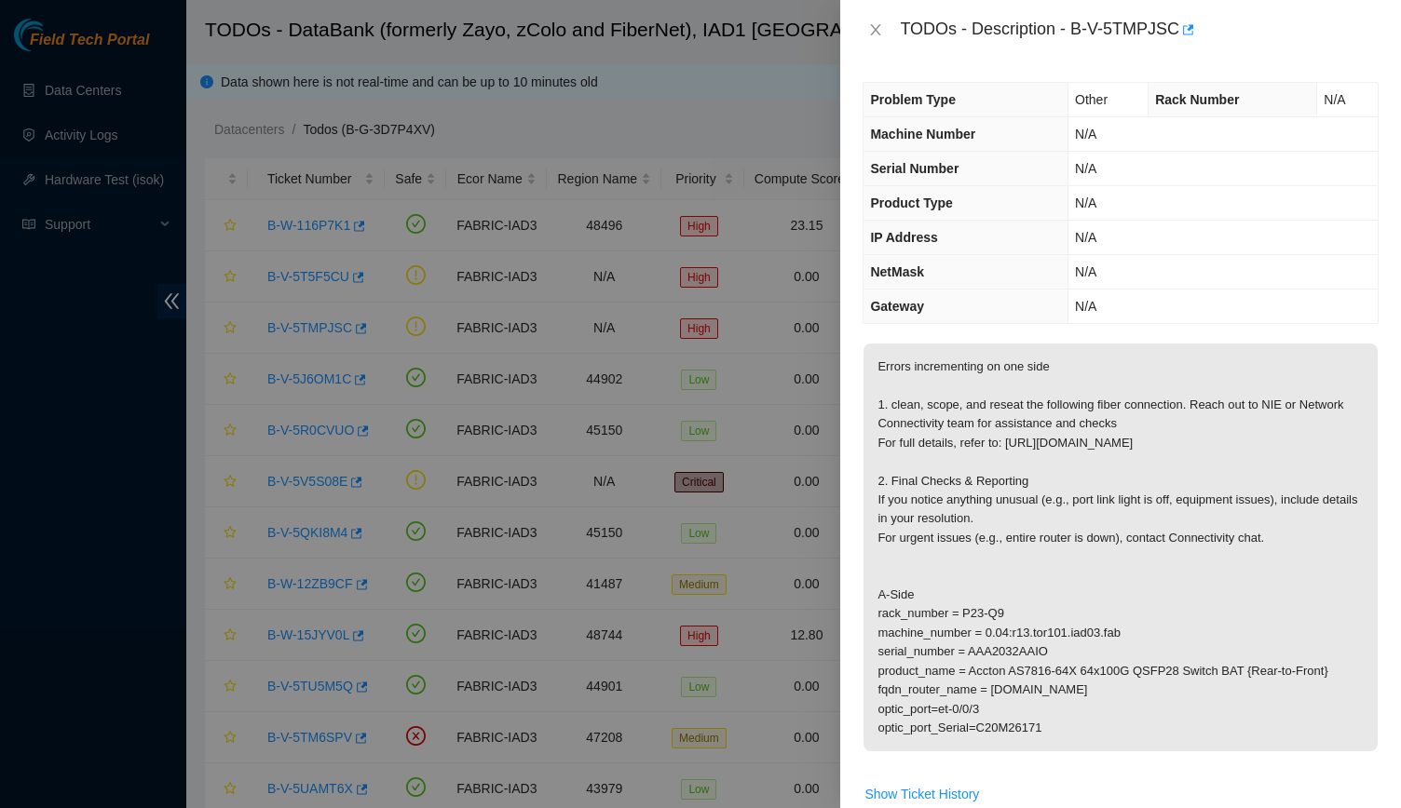
click at [855, 21] on div "TODOs - Description - B-V-5TMPJSC" at bounding box center [1120, 30] width 561 height 60
click at [866, 21] on button "Close" at bounding box center [875, 30] width 26 height 18
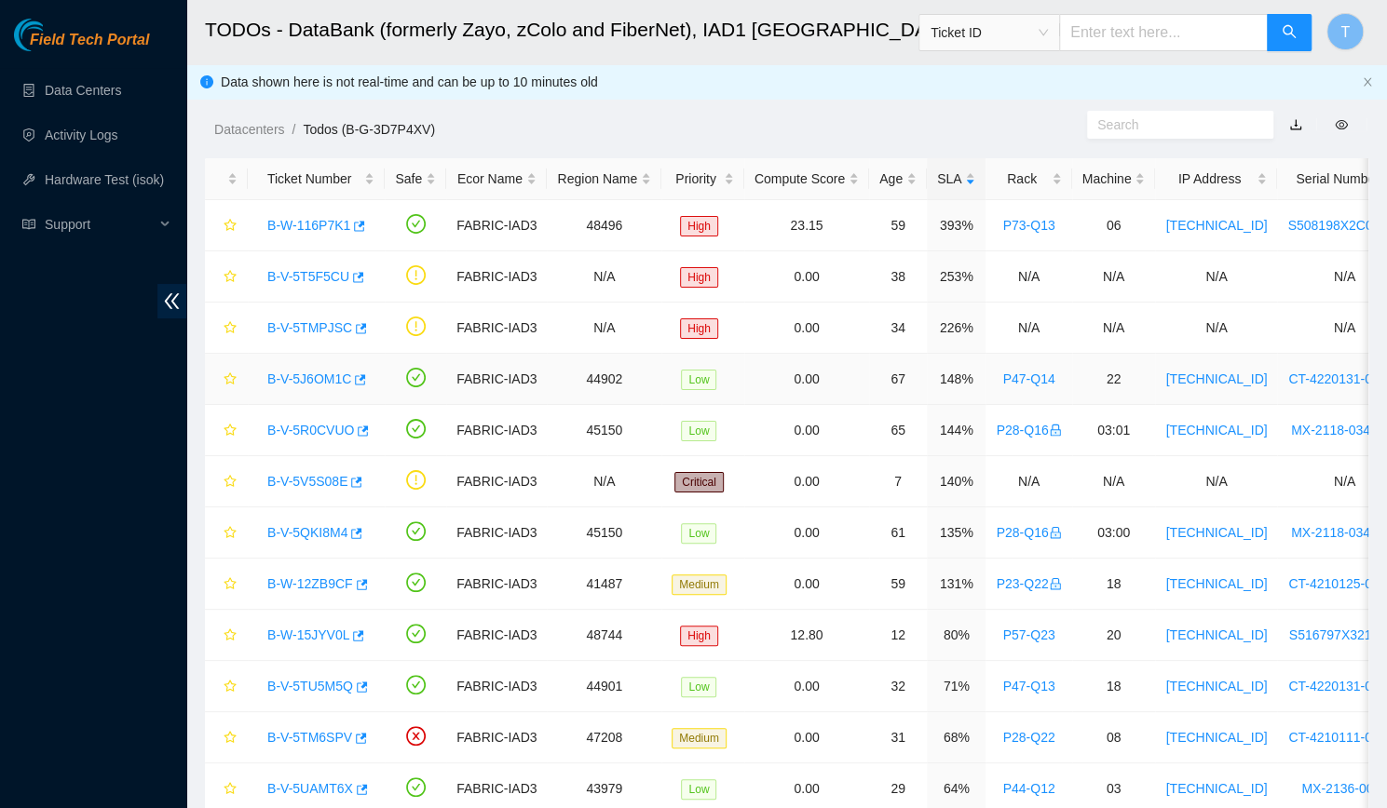
click at [296, 372] on link "B-V-5J6OM1C" at bounding box center [309, 379] width 84 height 15
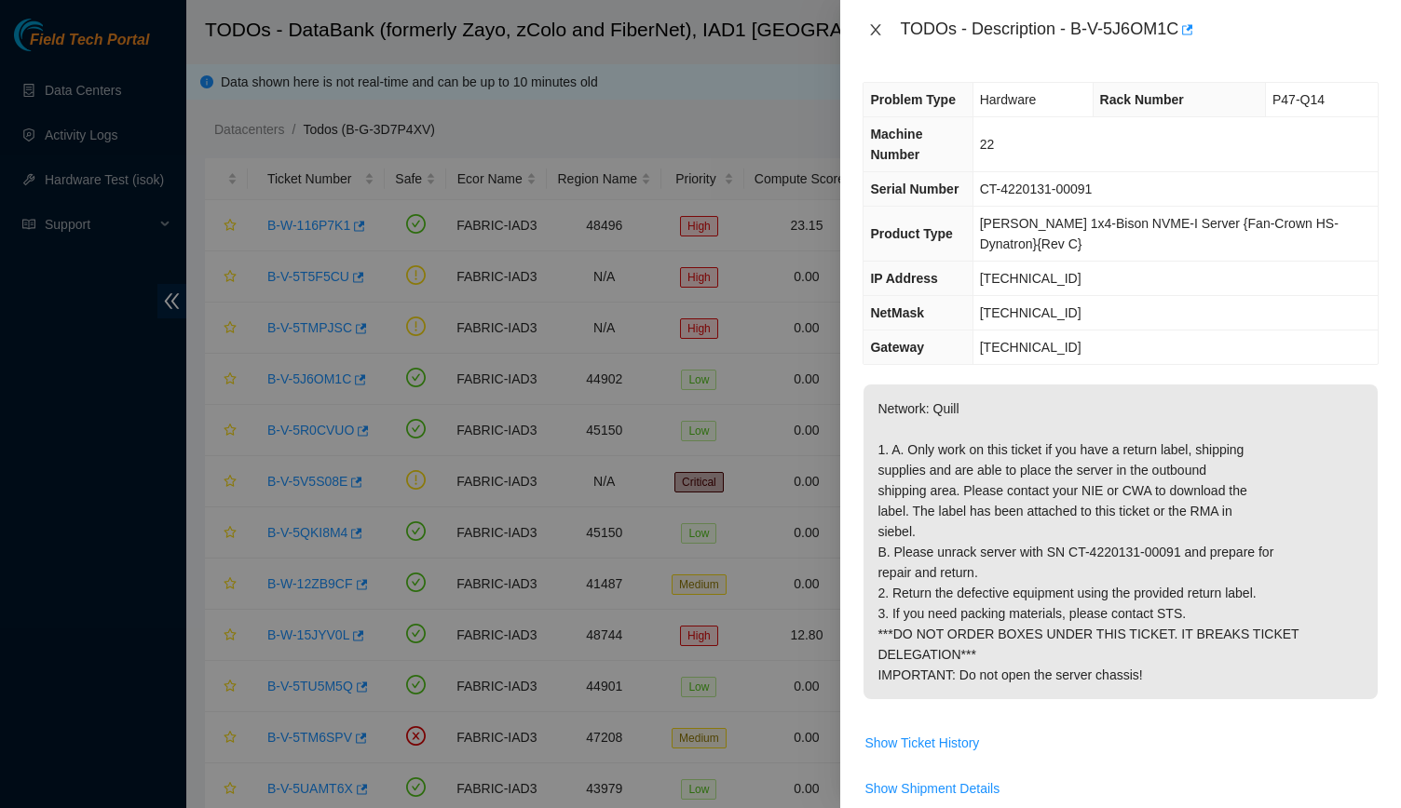
click at [870, 27] on icon "close" at bounding box center [875, 29] width 15 height 15
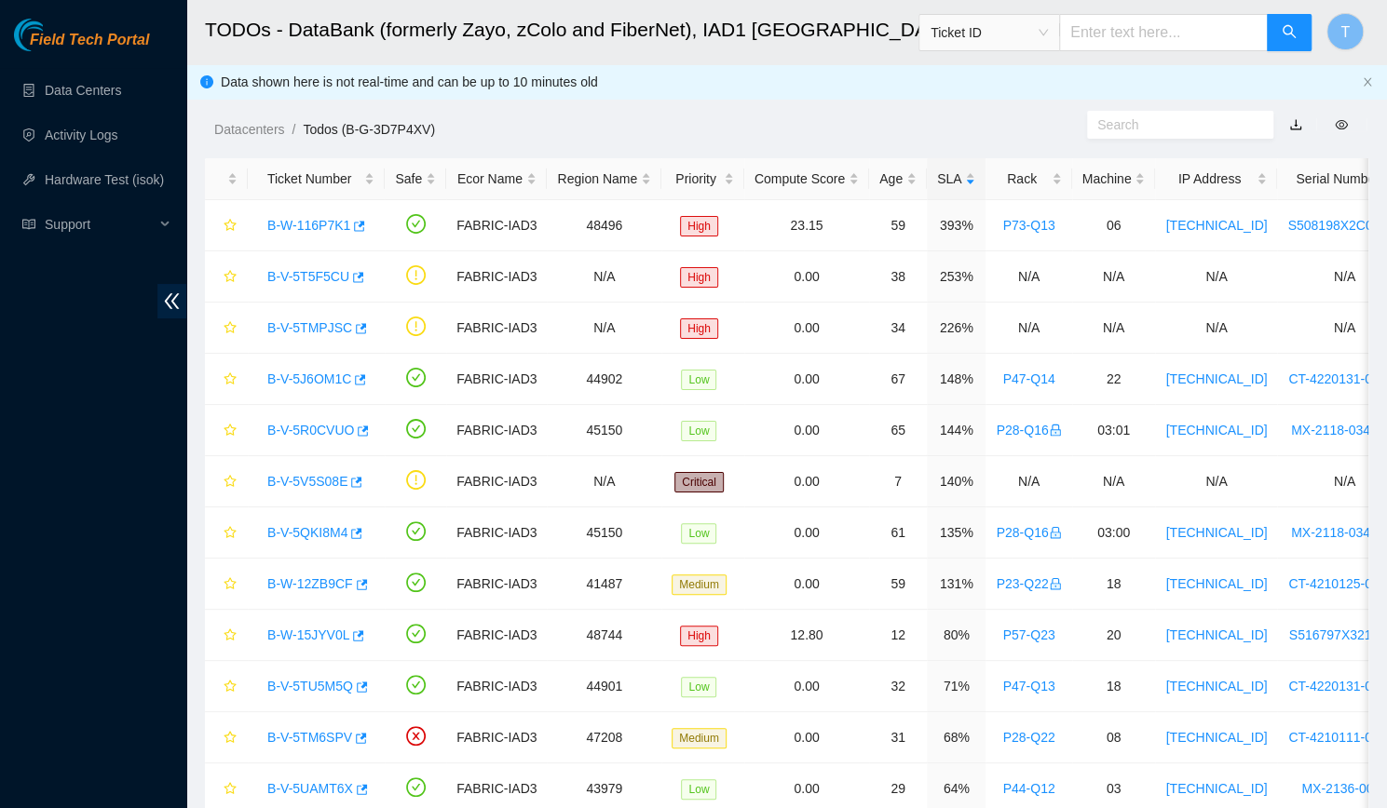
click at [1387, 27] on div "TODOs - Description - undefined Problem Type N/A Rack Number N/A Machine Number…" at bounding box center [1387, 404] width 0 height 808
